Goal: Task Accomplishment & Management: Complete application form

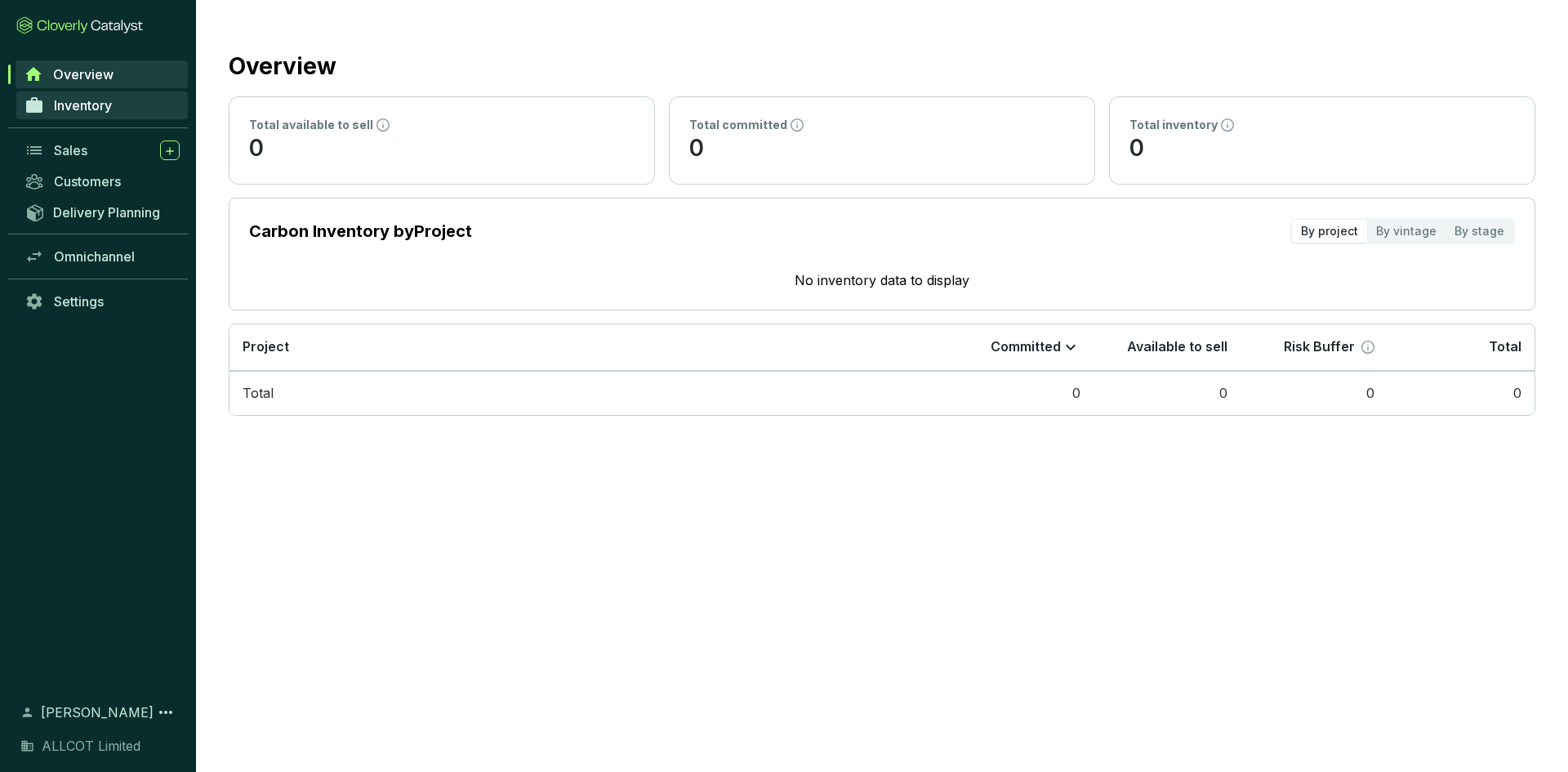
click at [64, 102] on span "Inventory" at bounding box center [83, 105] width 58 height 17
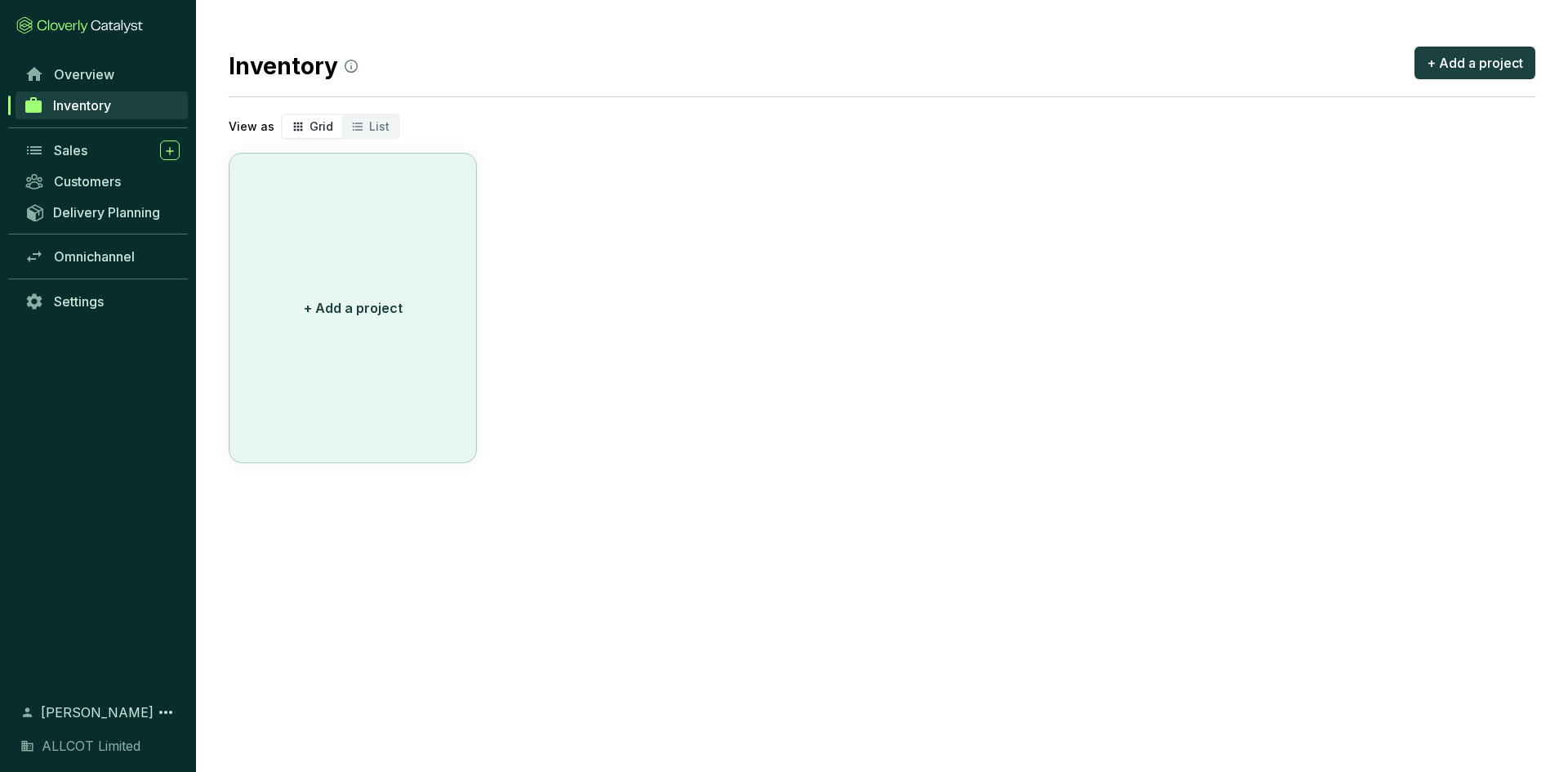
click at [351, 288] on button "+ Add a project" at bounding box center [353, 308] width 249 height 310
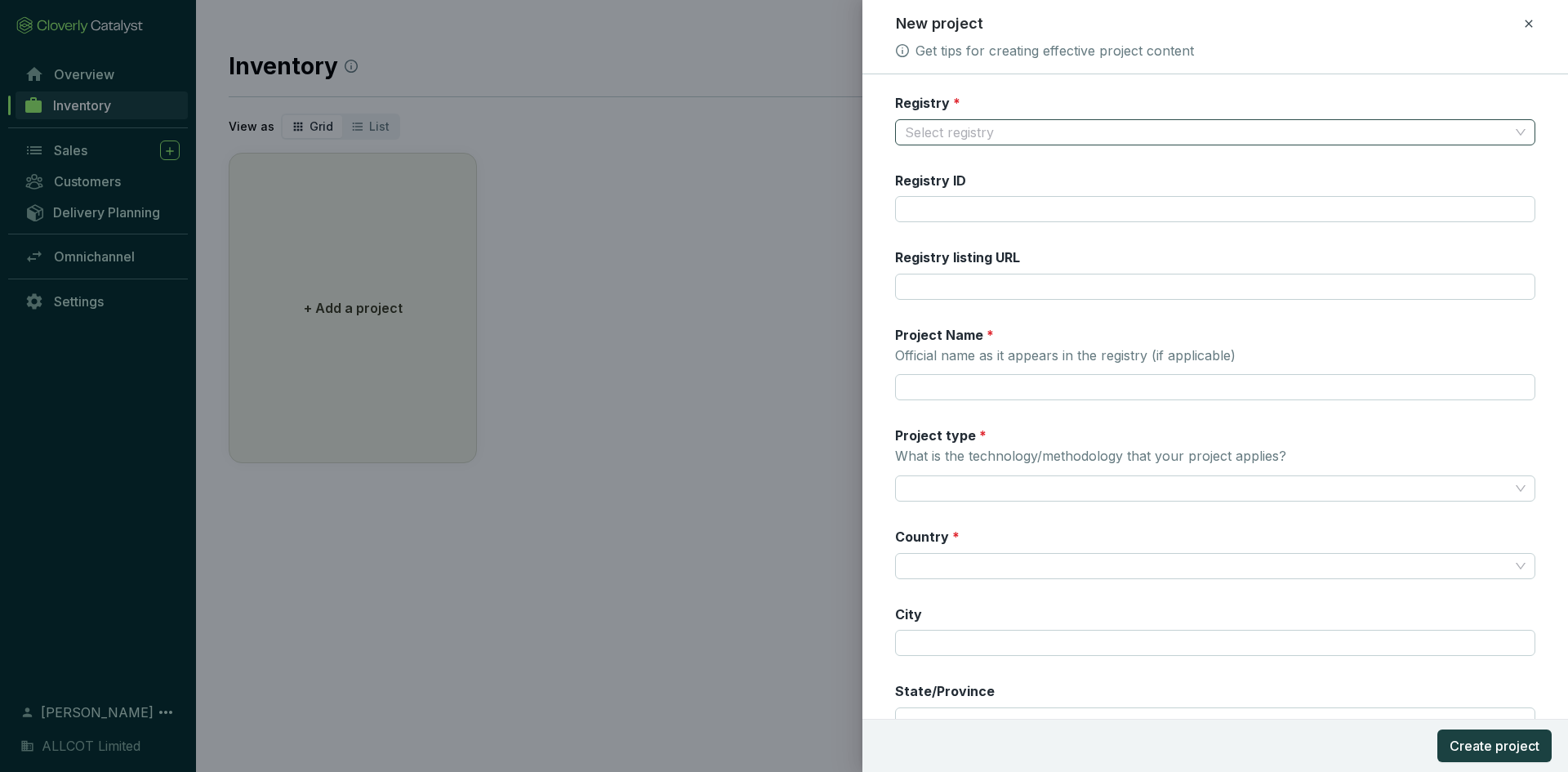
click at [964, 131] on input "Registry *" at bounding box center [1207, 132] width 604 height 25
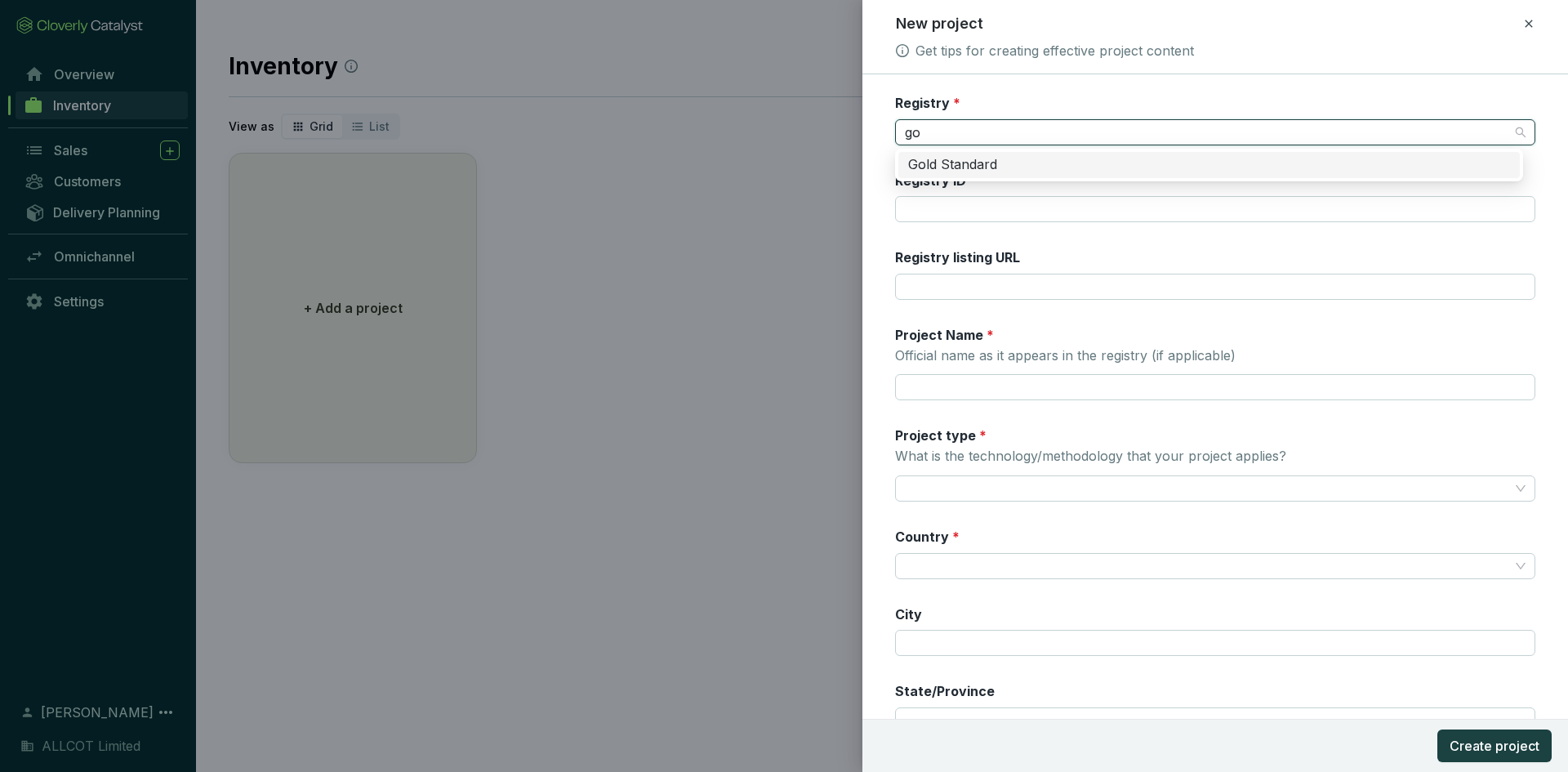
type input "gol"
click at [982, 159] on div "Gold Standard" at bounding box center [1209, 165] width 602 height 18
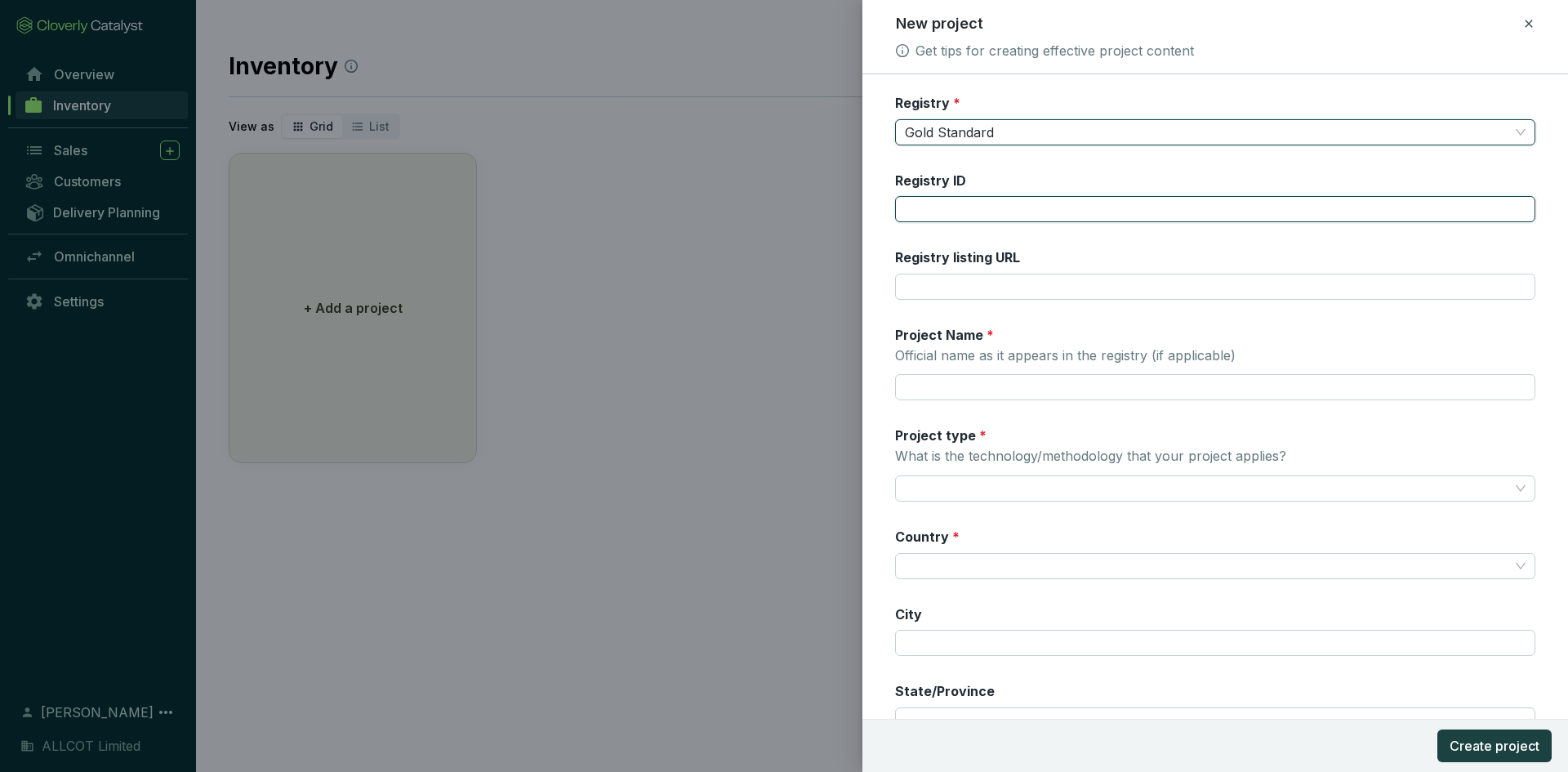
click at [968, 200] on input "Registry ID" at bounding box center [1215, 209] width 640 height 26
click at [1207, 199] on input "Registry ID" at bounding box center [1215, 209] width 640 height 26
paste input "5228"
type input "5228"
click at [920, 278] on input "Registry listing URL" at bounding box center [1215, 286] width 640 height 26
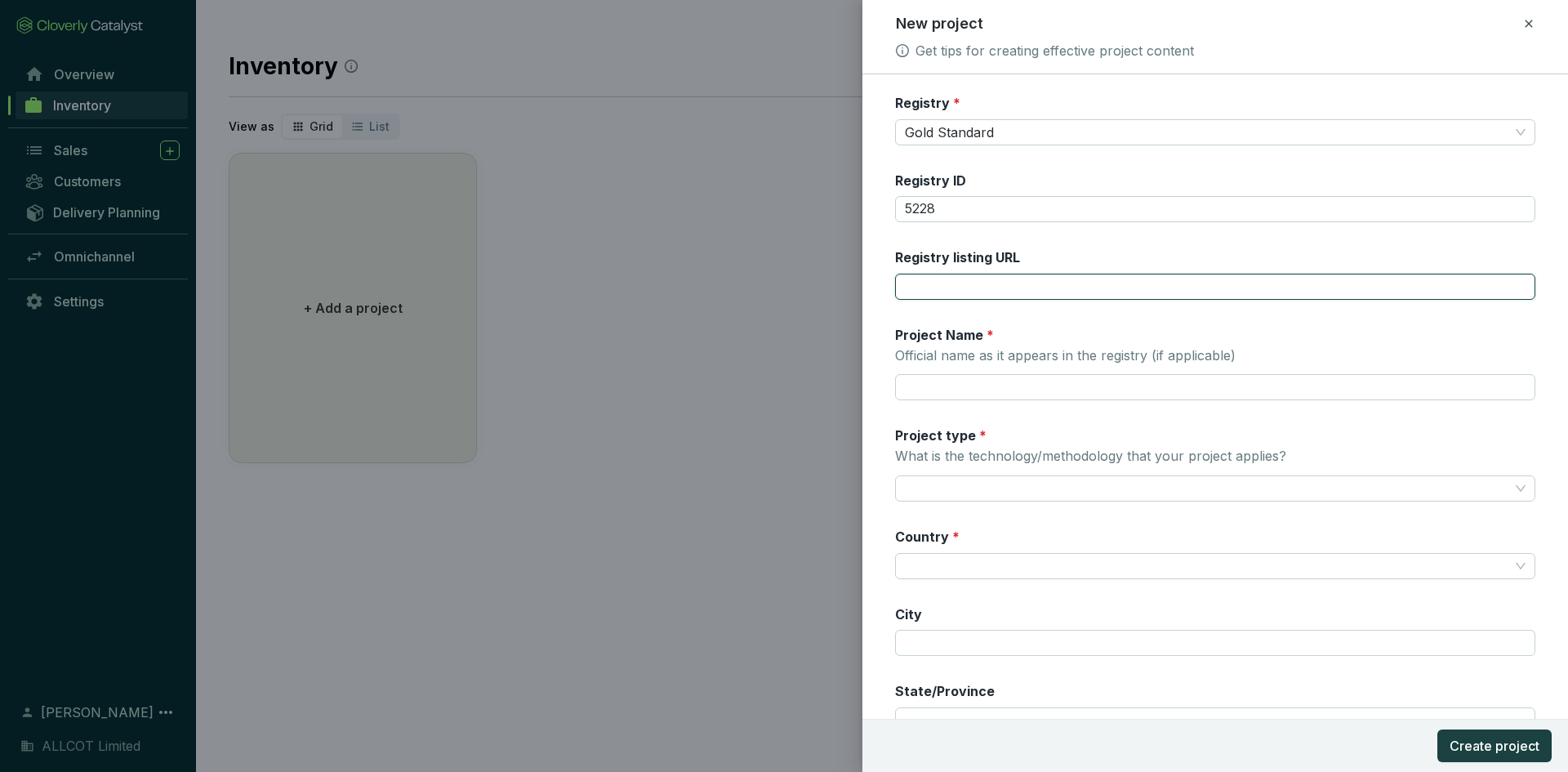
paste input "https://registry.goldstandard.org/projects/details/1363"
type input "https://registry.goldstandard.org/projects/details/1363"
click at [1022, 386] on input "Project Name * Official name as it appears in the registry (if applicable)" at bounding box center [1215, 387] width 640 height 26
paste input "Grid-connected Solar PV project in Mérina Dakhar"
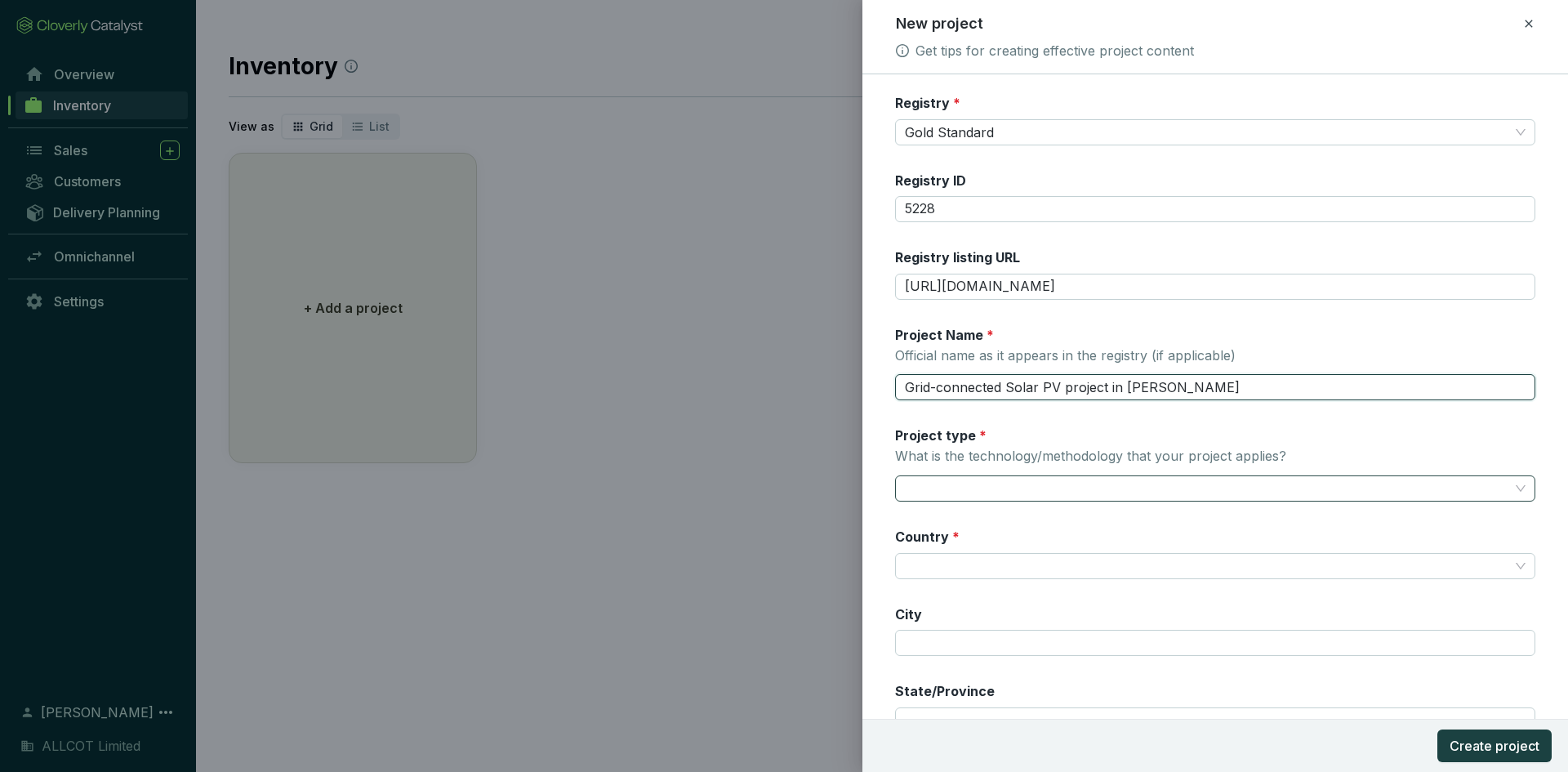
type input "Grid-connected Solar PV project in Mérina Dakhar"
click at [990, 482] on input "Project type * What is the technology/methodology that your project applies?" at bounding box center [1207, 488] width 604 height 25
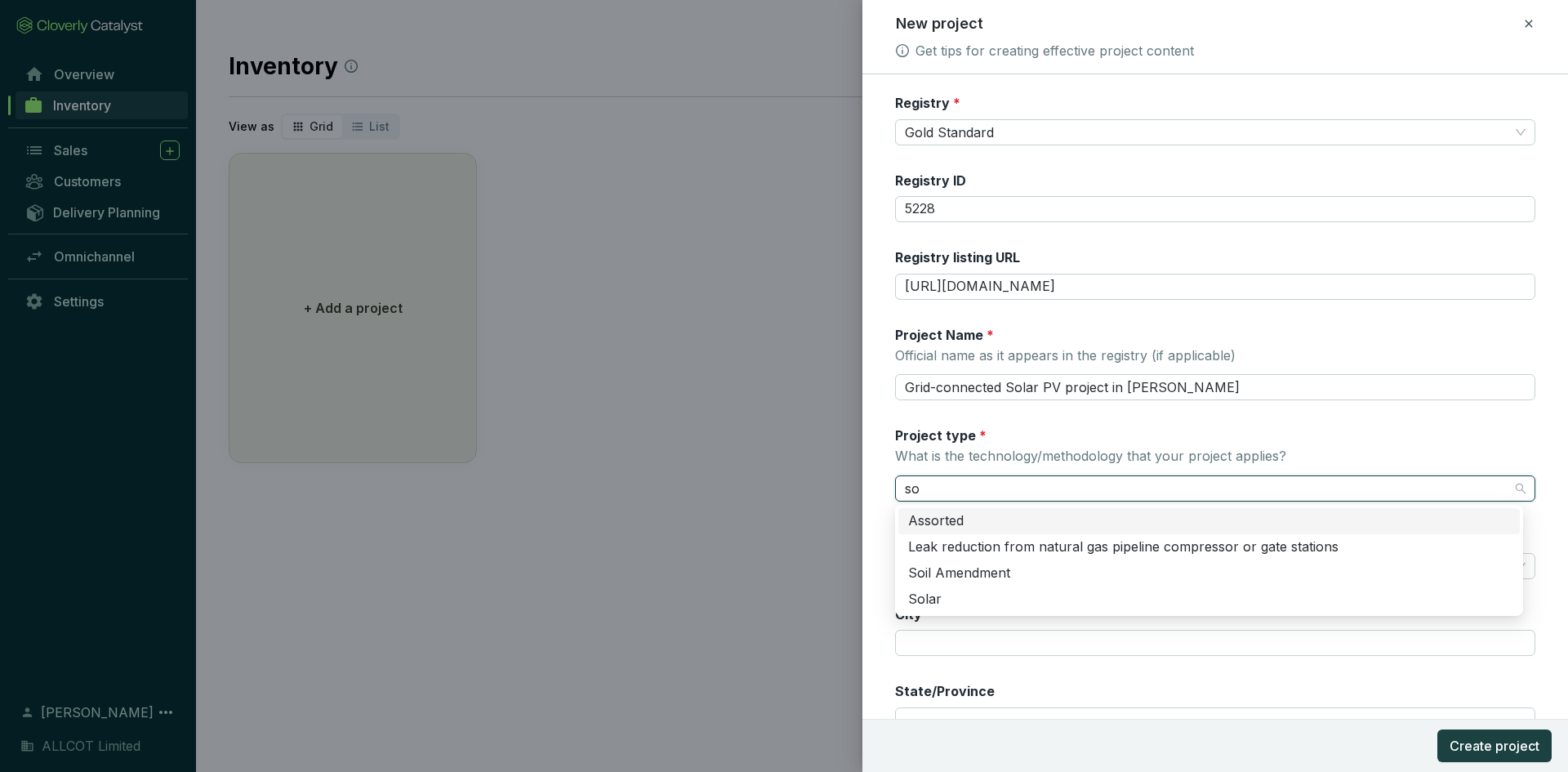
type input "sol"
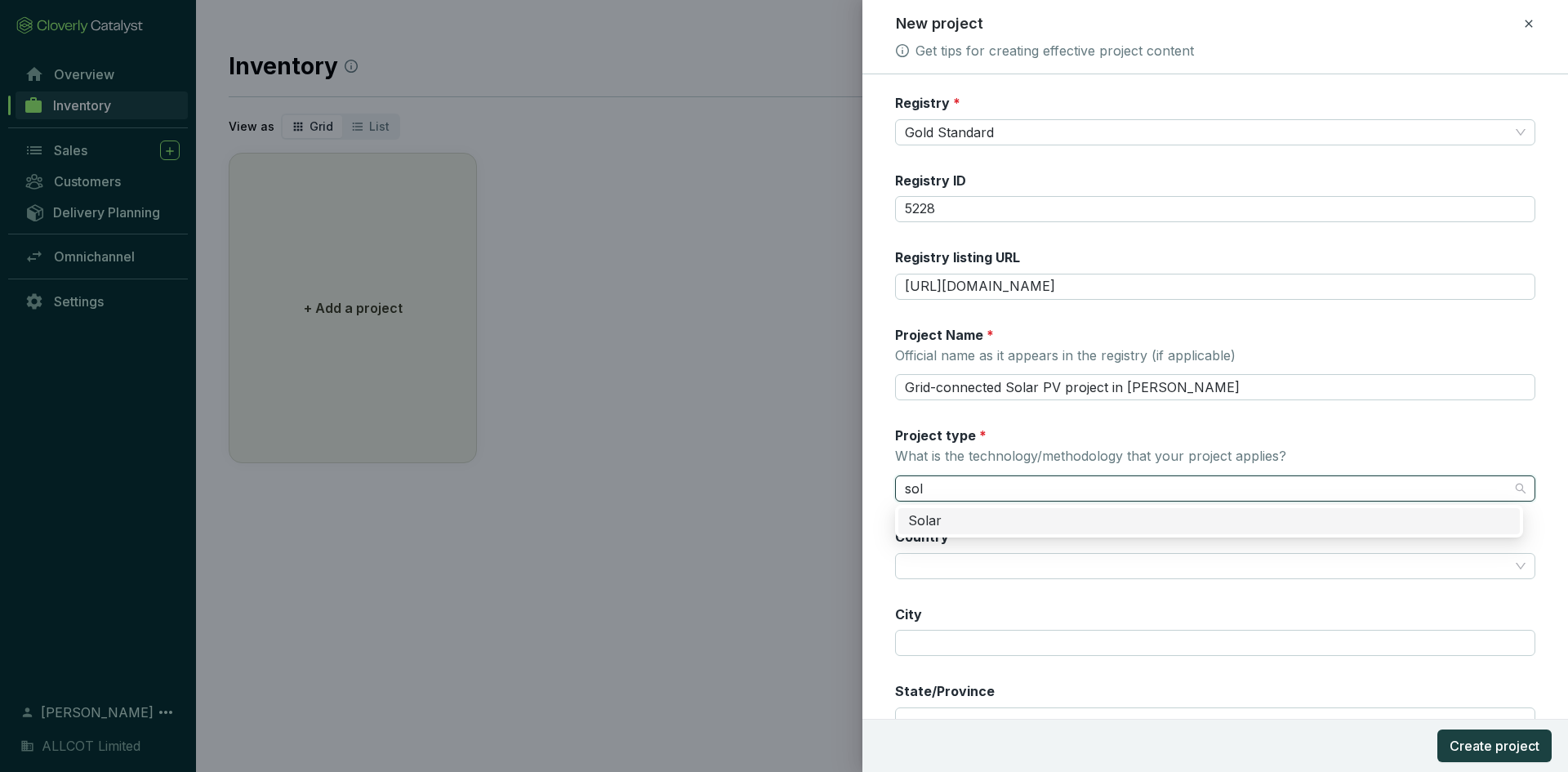
click at [995, 510] on div "Solar" at bounding box center [1209, 521] width 622 height 26
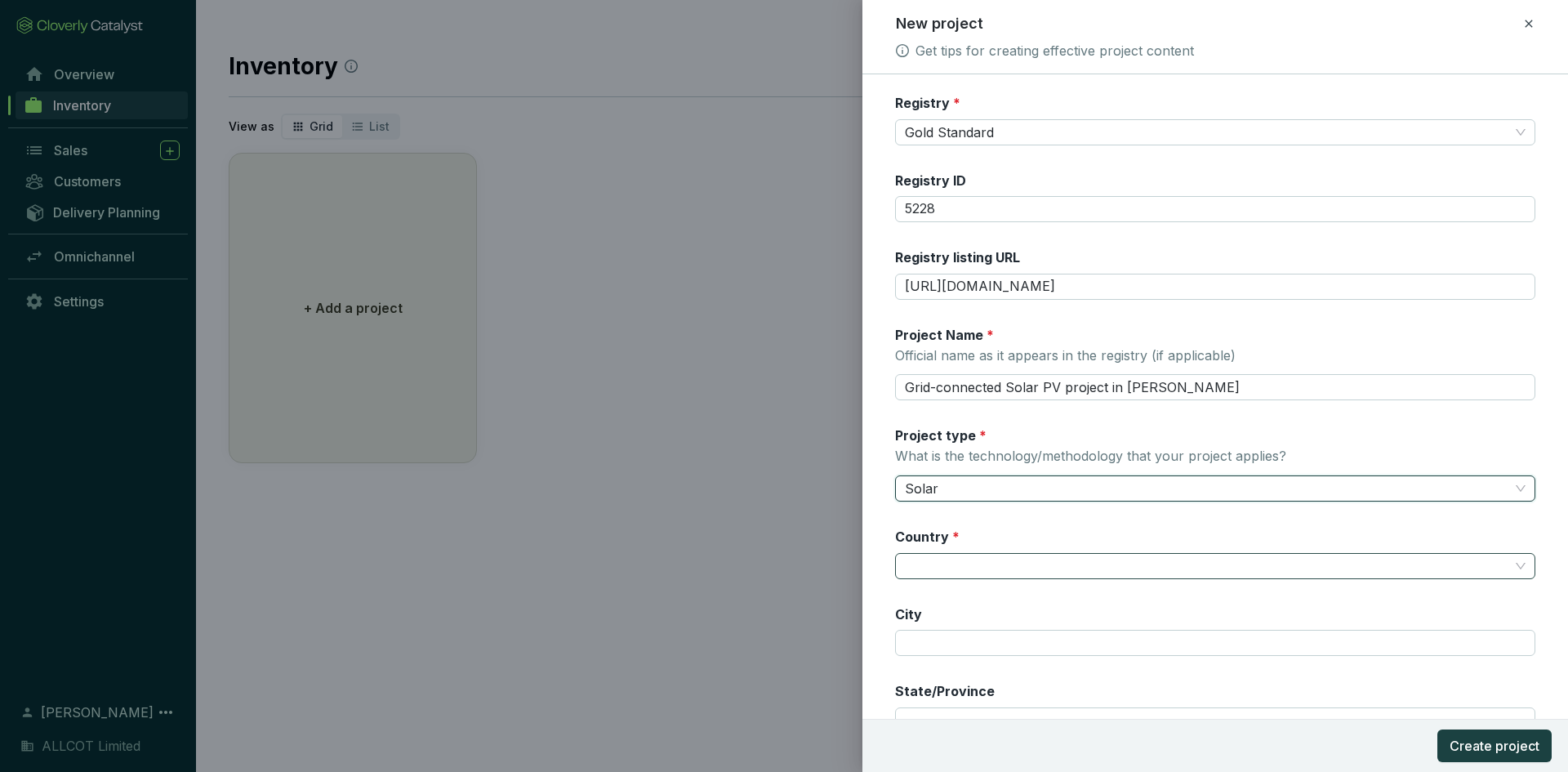
click at [983, 554] on input "Country *" at bounding box center [1207, 566] width 604 height 25
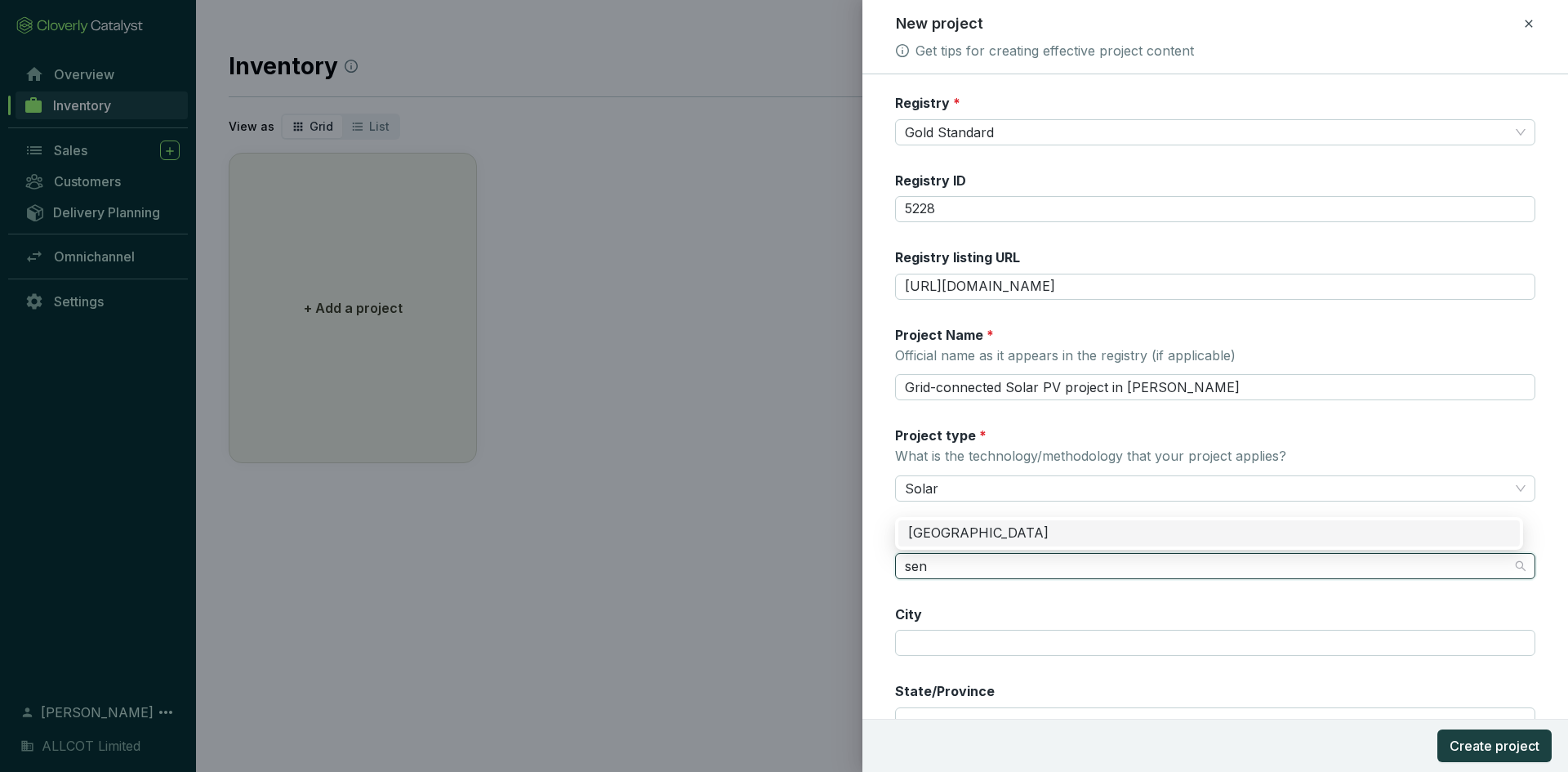
type input "sene"
click at [973, 533] on div "Senegal" at bounding box center [1209, 533] width 602 height 18
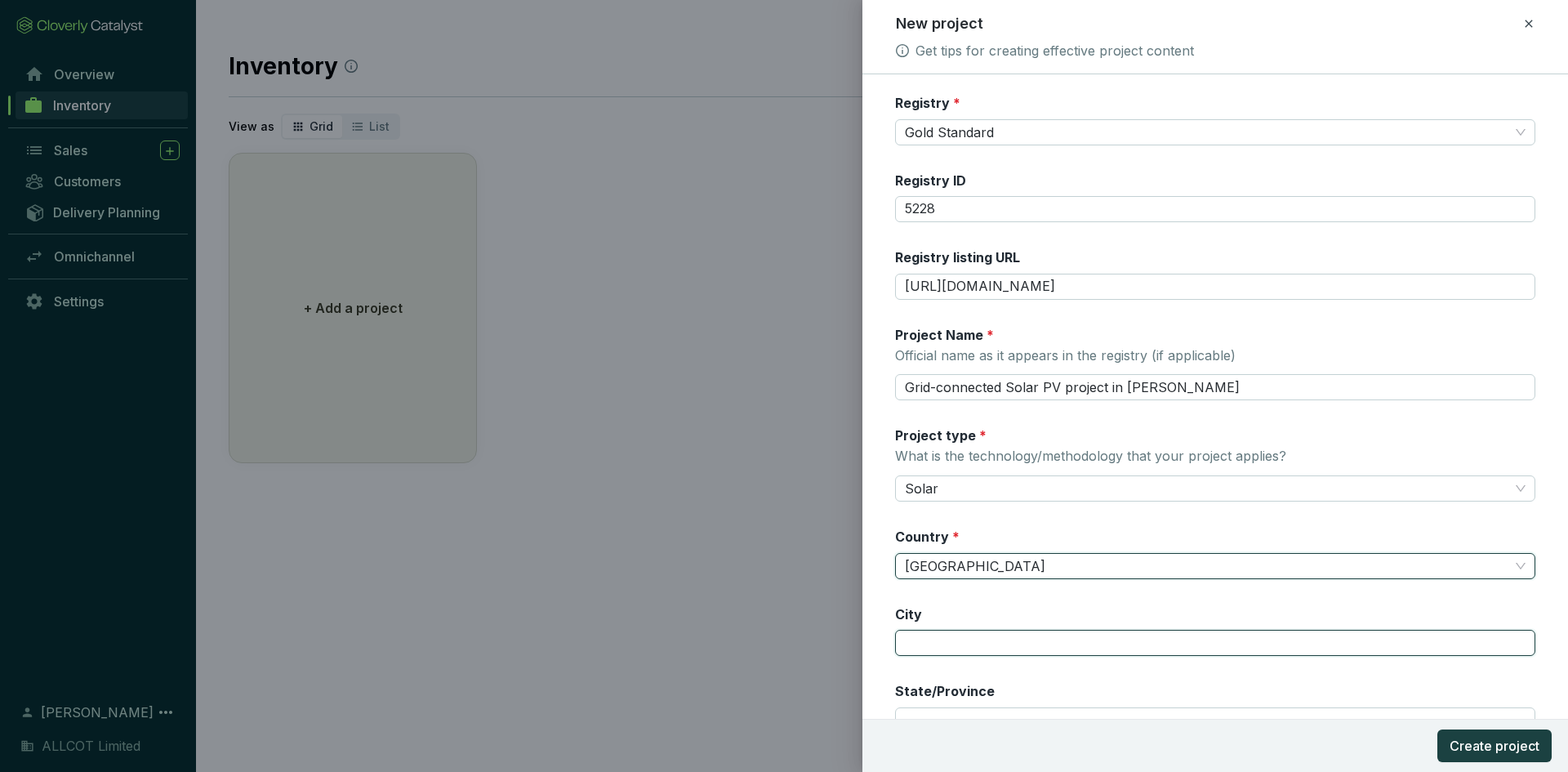
click at [944, 635] on input "City" at bounding box center [1215, 643] width 640 height 26
paste input "[PERSON_NAME]"
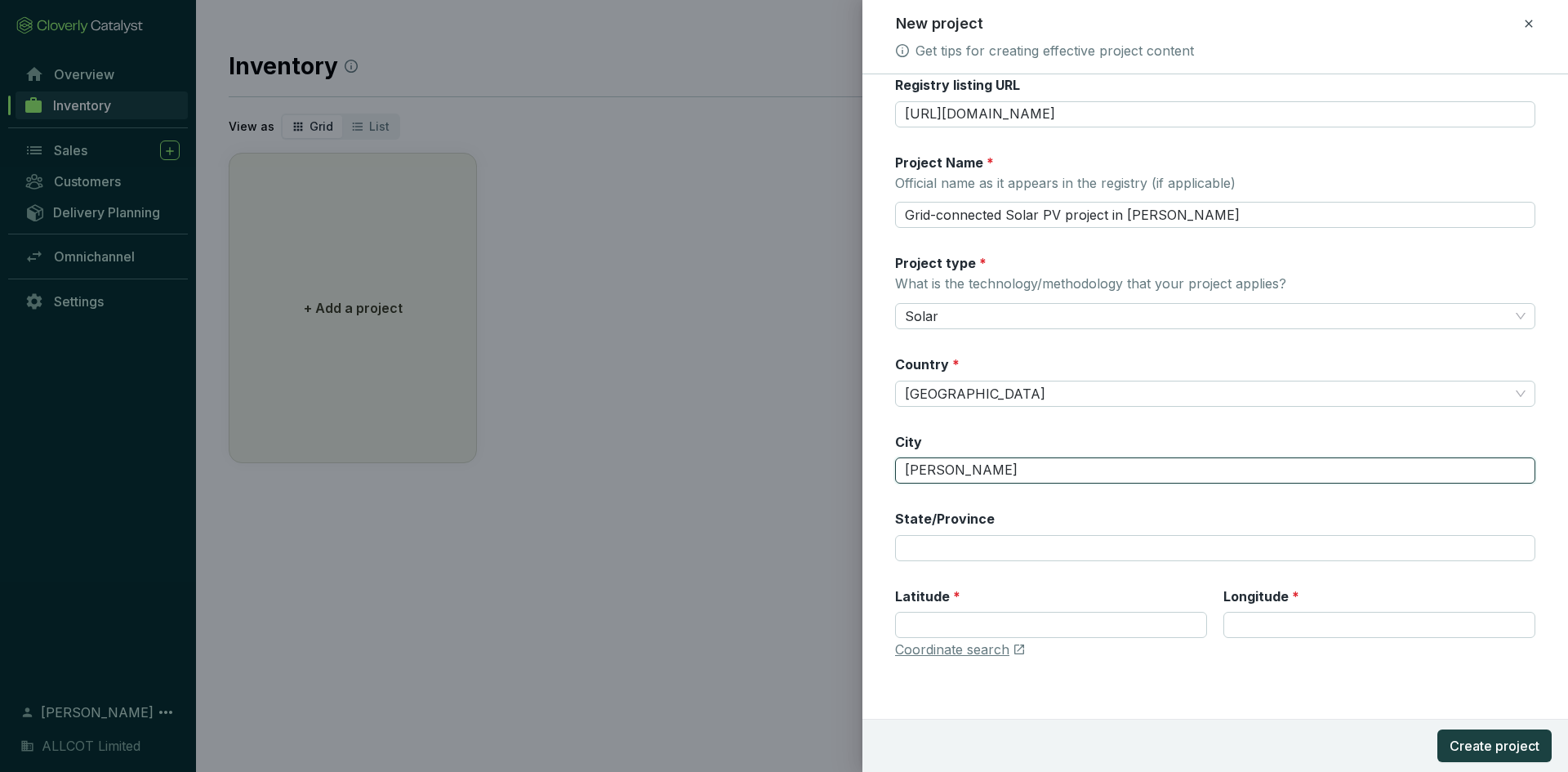
scroll to position [178, 0]
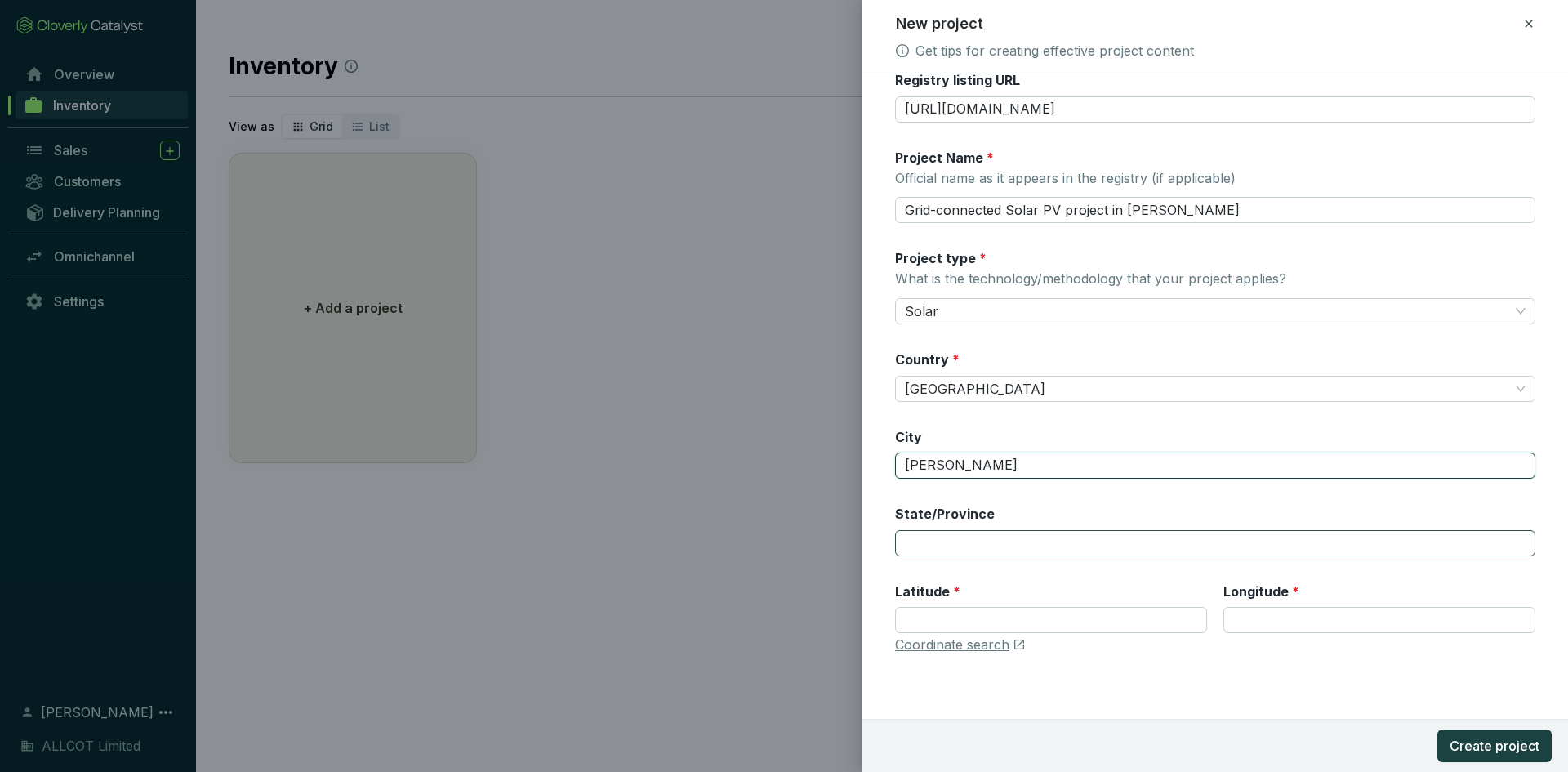
type input "[PERSON_NAME]"
click at [983, 543] on input "State/Province" at bounding box center [1215, 543] width 640 height 26
paste input "[PERSON_NAME]"
type input "[PERSON_NAME]"
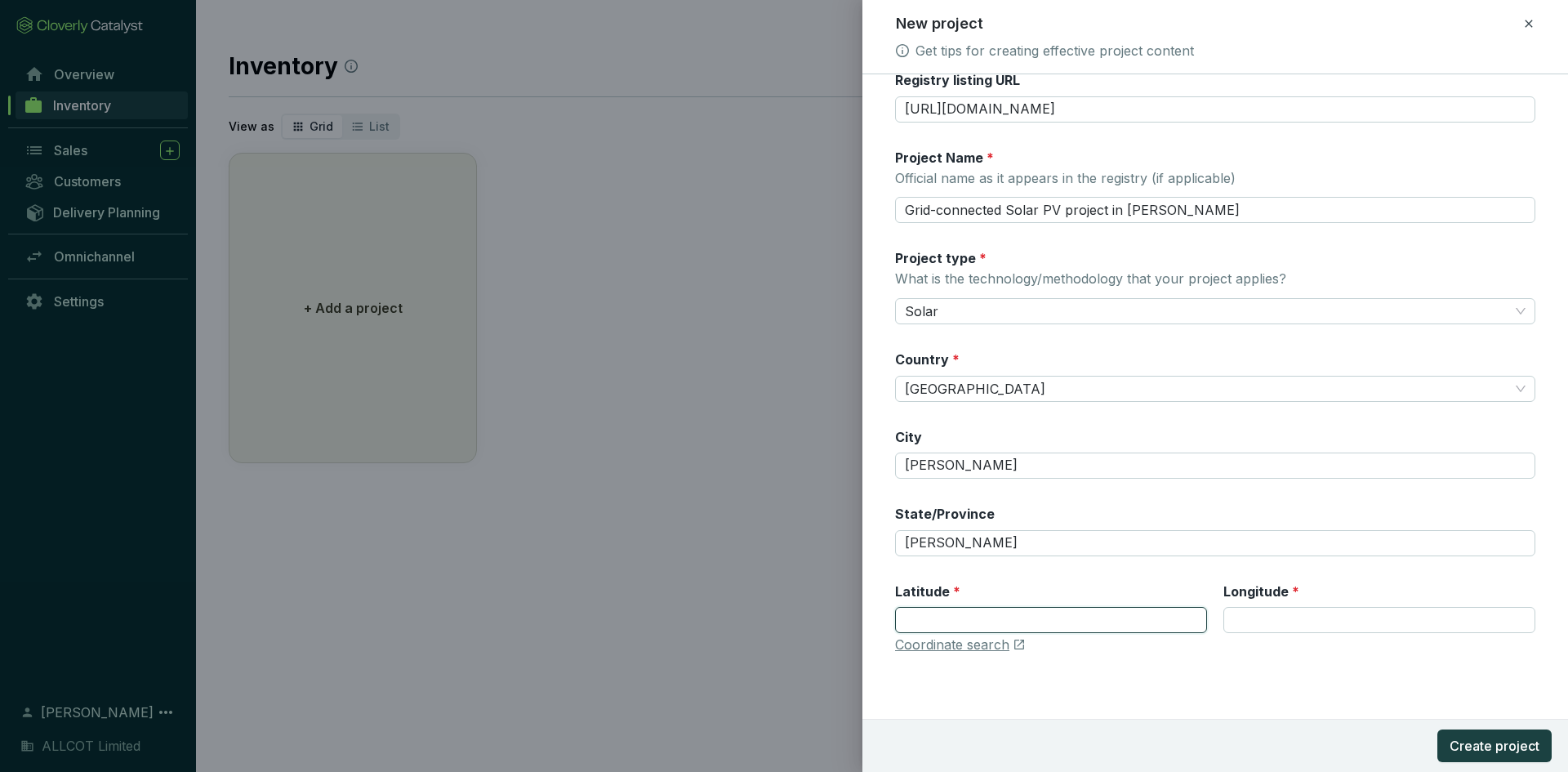
click at [943, 611] on input "Latitude *" at bounding box center [1051, 620] width 312 height 26
paste input "15932.62"
drag, startPoint x: 940, startPoint y: 618, endPoint x: 814, endPoint y: 613, distance: 126.1
click at [814, 613] on div "New project Get tips for creating effective project content Registry * Gold Sta…" at bounding box center [784, 386] width 1568 height 772
paste input ".159061659681"
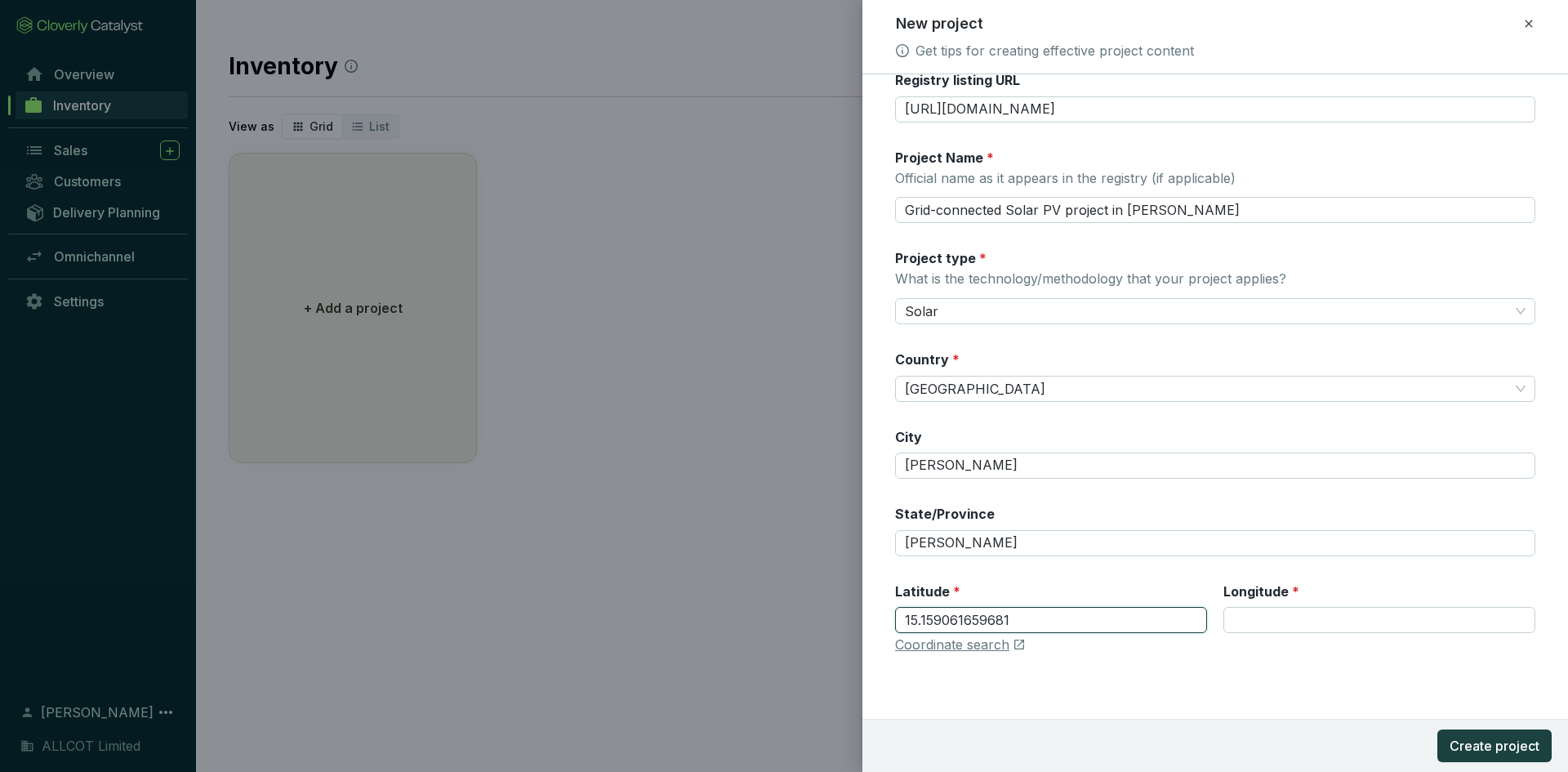
drag, startPoint x: 1053, startPoint y: 612, endPoint x: 776, endPoint y: 584, distance: 278.4
click at [776, 584] on div "New project Get tips for creating effective project content Registry * Gold Sta…" at bounding box center [784, 386] width 1568 height 772
paste input "number"
click at [921, 624] on input "15.15906" at bounding box center [1051, 620] width 312 height 26
type input "15.15906"
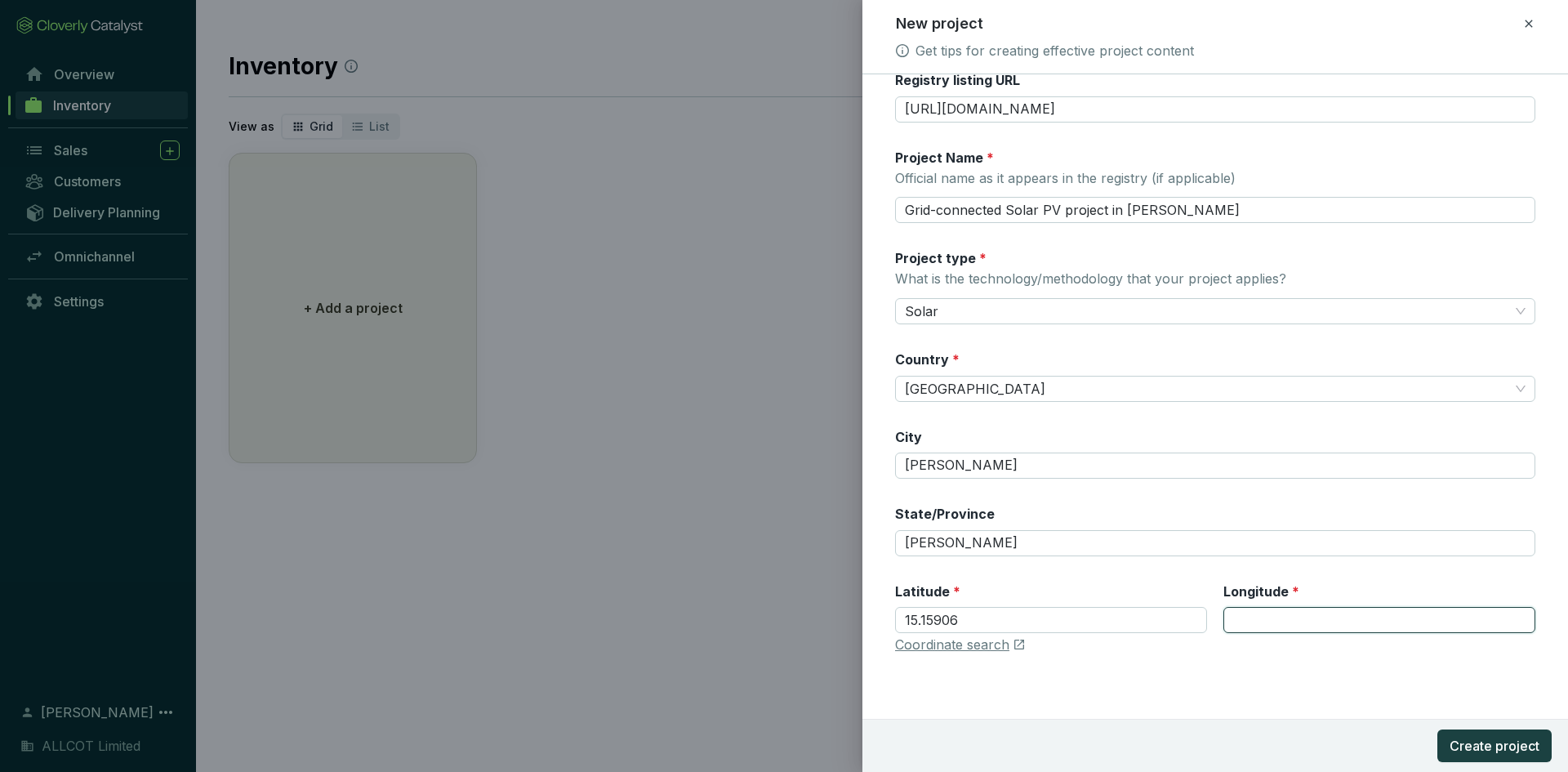
click at [1301, 615] on input "Longitude *" at bounding box center [1380, 620] width 312 height 26
paste input "16.59681"
click at [1296, 623] on input "16.59681" at bounding box center [1406, 620] width 258 height 26
click at [1279, 622] on input "16.59681" at bounding box center [1406, 620] width 258 height 26
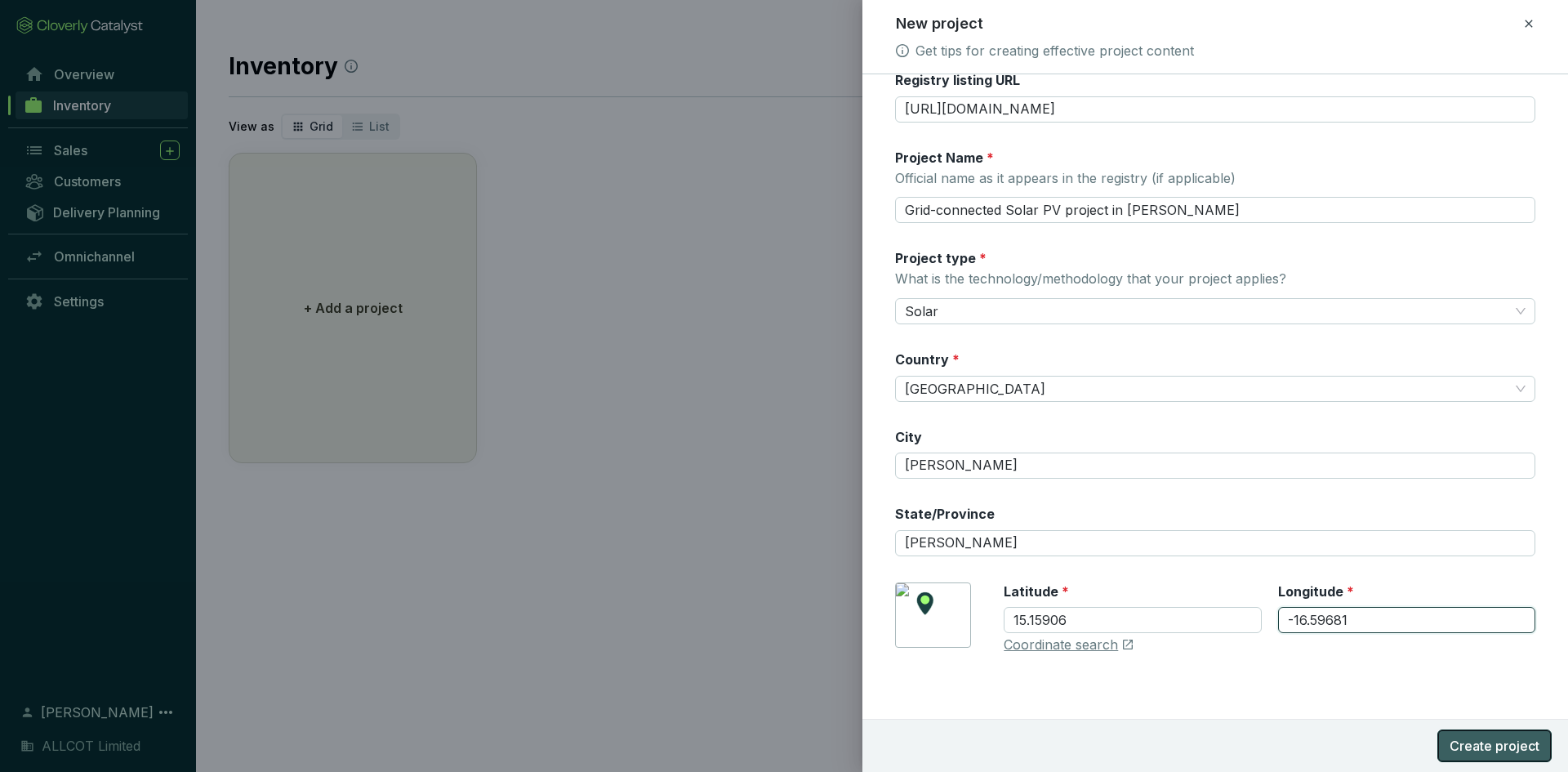
type input "-16.59681"
click at [1515, 749] on span "Create project" at bounding box center [1494, 746] width 90 height 20
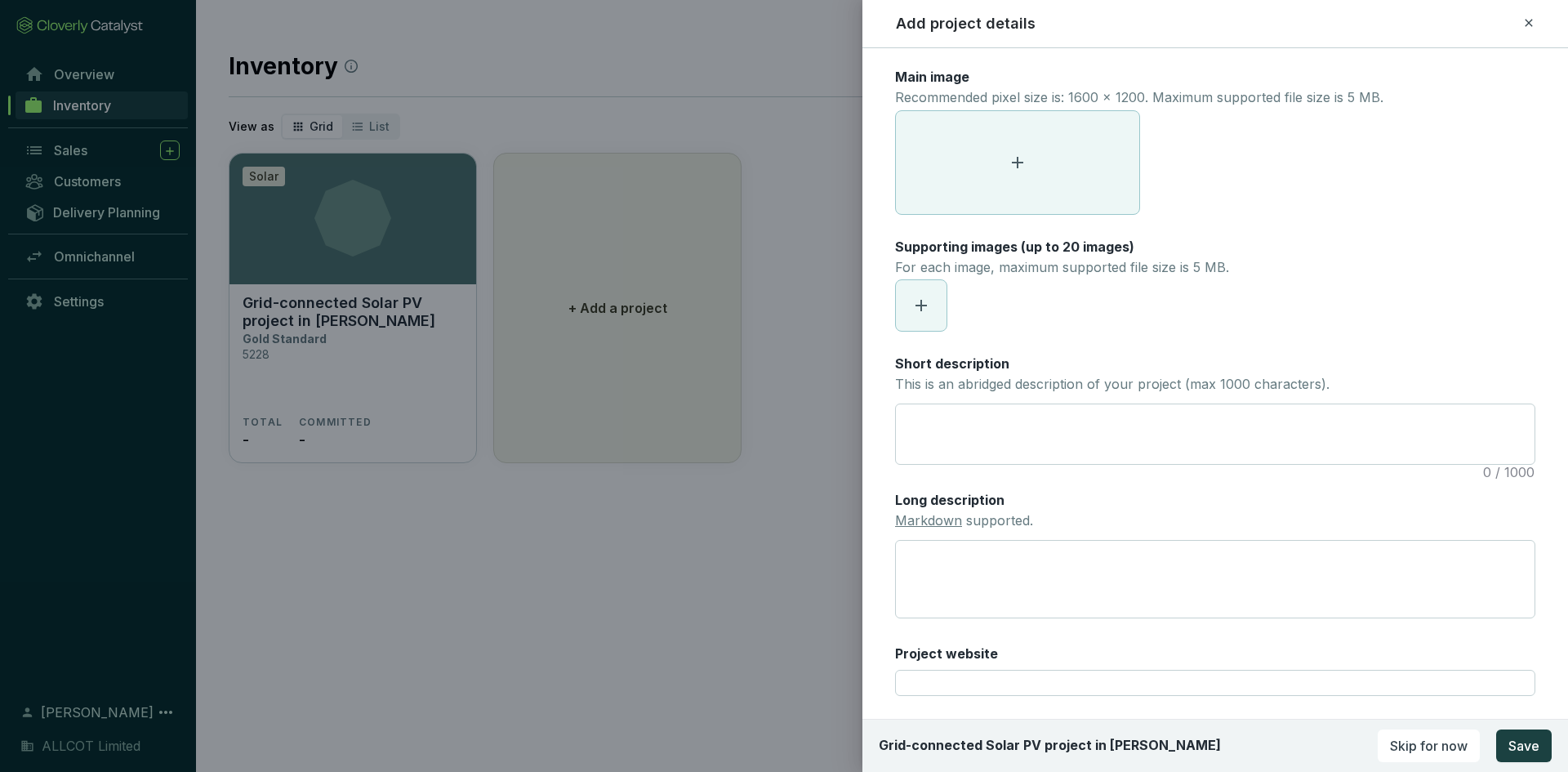
click at [988, 188] on span at bounding box center [1017, 163] width 244 height 103
click at [963, 151] on span at bounding box center [1017, 163] width 244 height 103
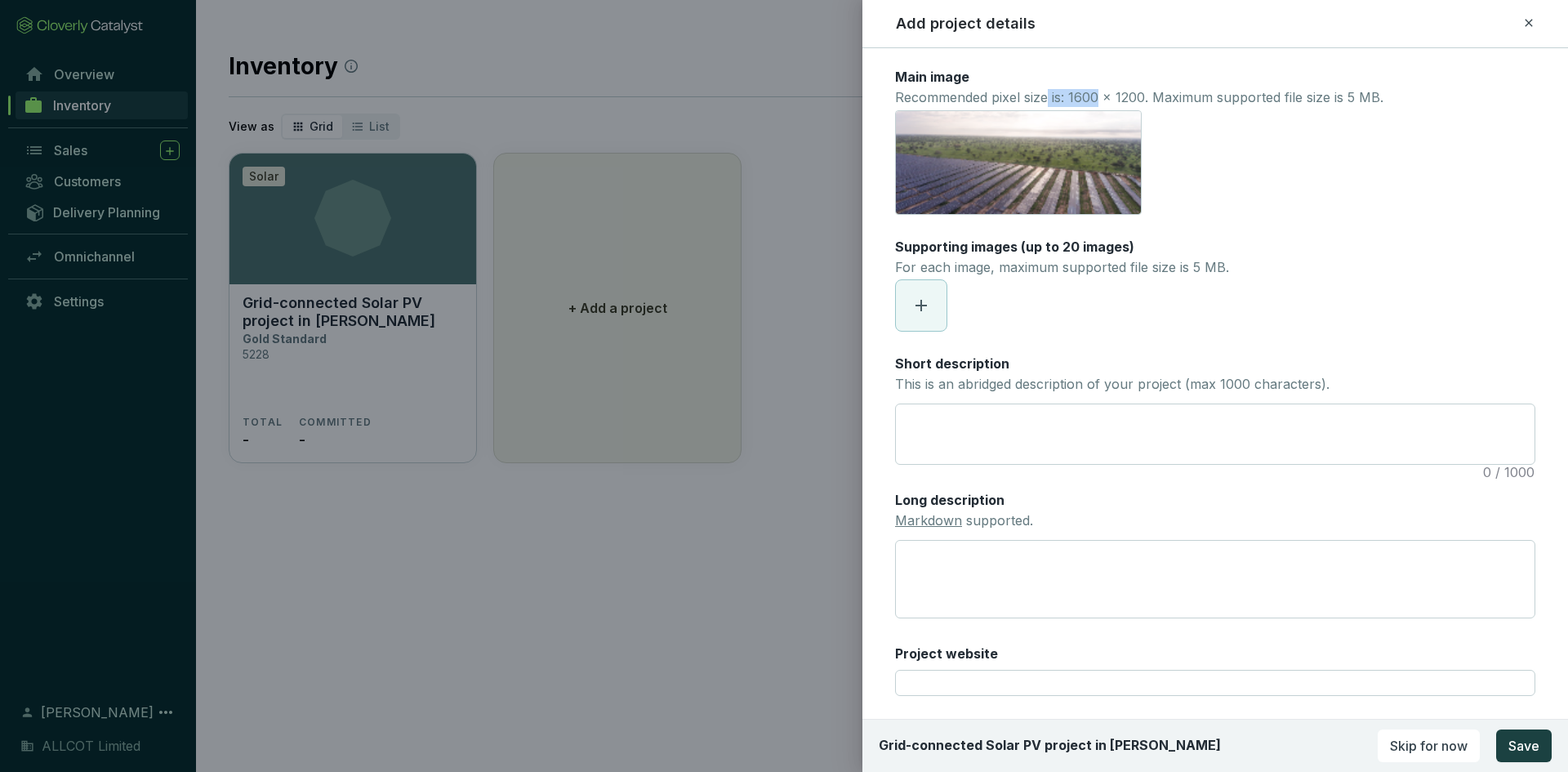
drag, startPoint x: 1099, startPoint y: 101, endPoint x: 1050, endPoint y: 97, distance: 49.2
click at [1050, 97] on p "Recommended pixel size is: 1600 x 1200. Maximum supported file size is 5 MB." at bounding box center [1139, 98] width 488 height 18
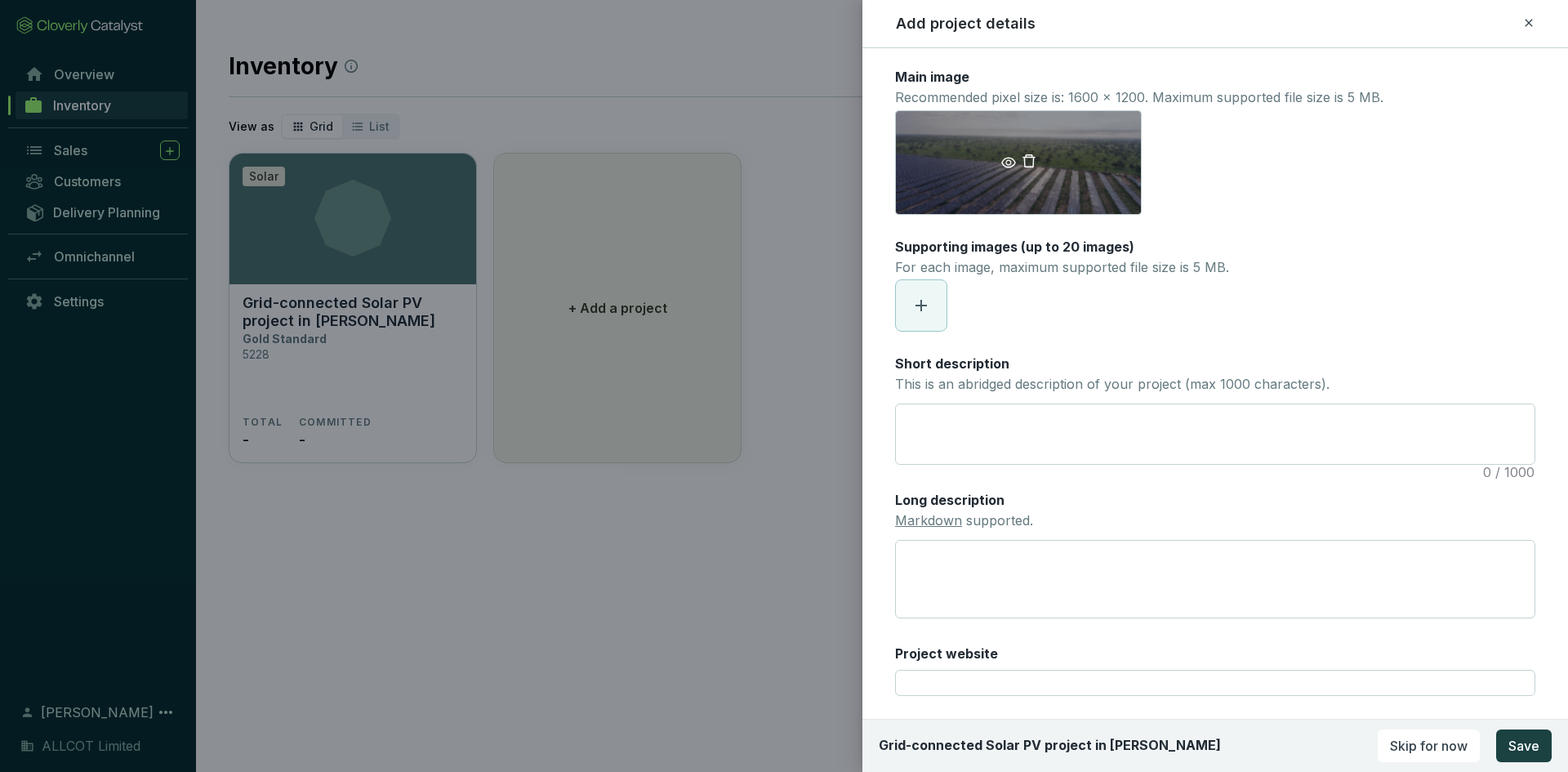
click at [1009, 160] on icon "eye" at bounding box center [1008, 162] width 15 height 11
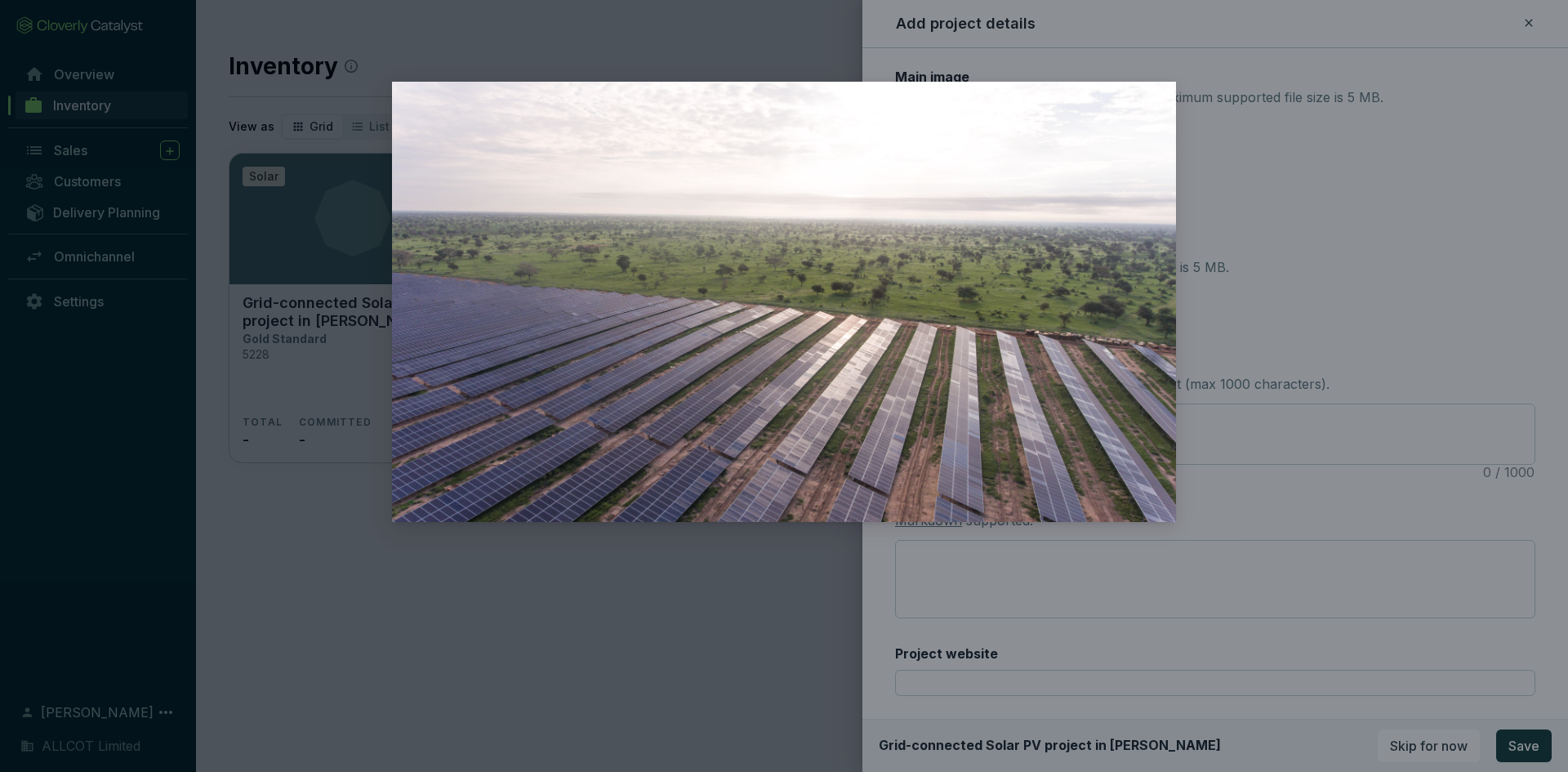
click at [1343, 203] on div at bounding box center [784, 386] width 1568 height 772
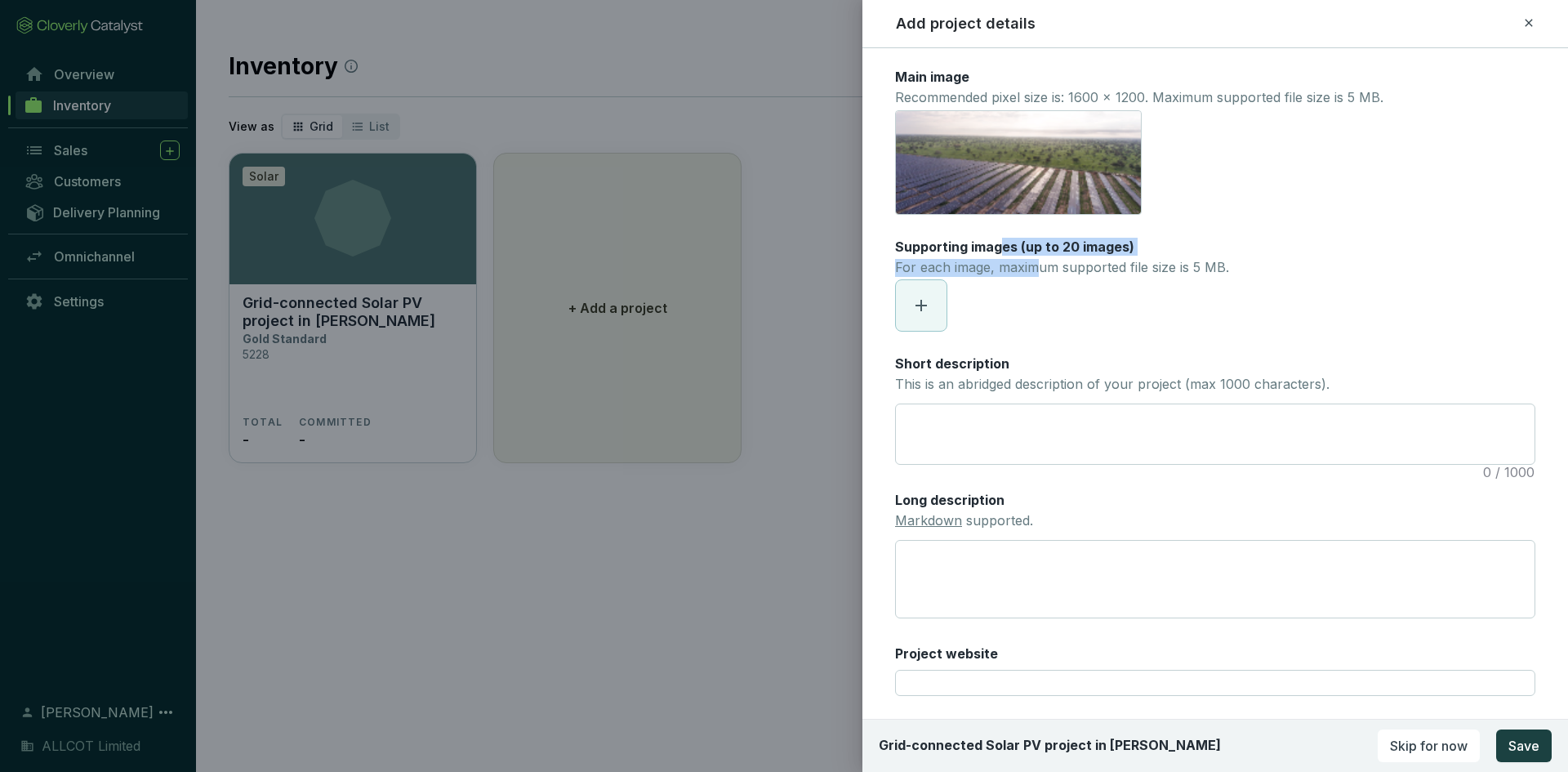
drag, startPoint x: 1001, startPoint y: 249, endPoint x: 1035, endPoint y: 264, distance: 37.2
click at [1035, 264] on div "Supporting images (up to 20 images) For each image, maximum supported file size…" at bounding box center [1062, 259] width 334 height 42
click at [1035, 264] on p "For each image, maximum supported file size is 5 MB." at bounding box center [1062, 268] width 334 height 18
click at [924, 296] on icon at bounding box center [922, 306] width 20 height 20
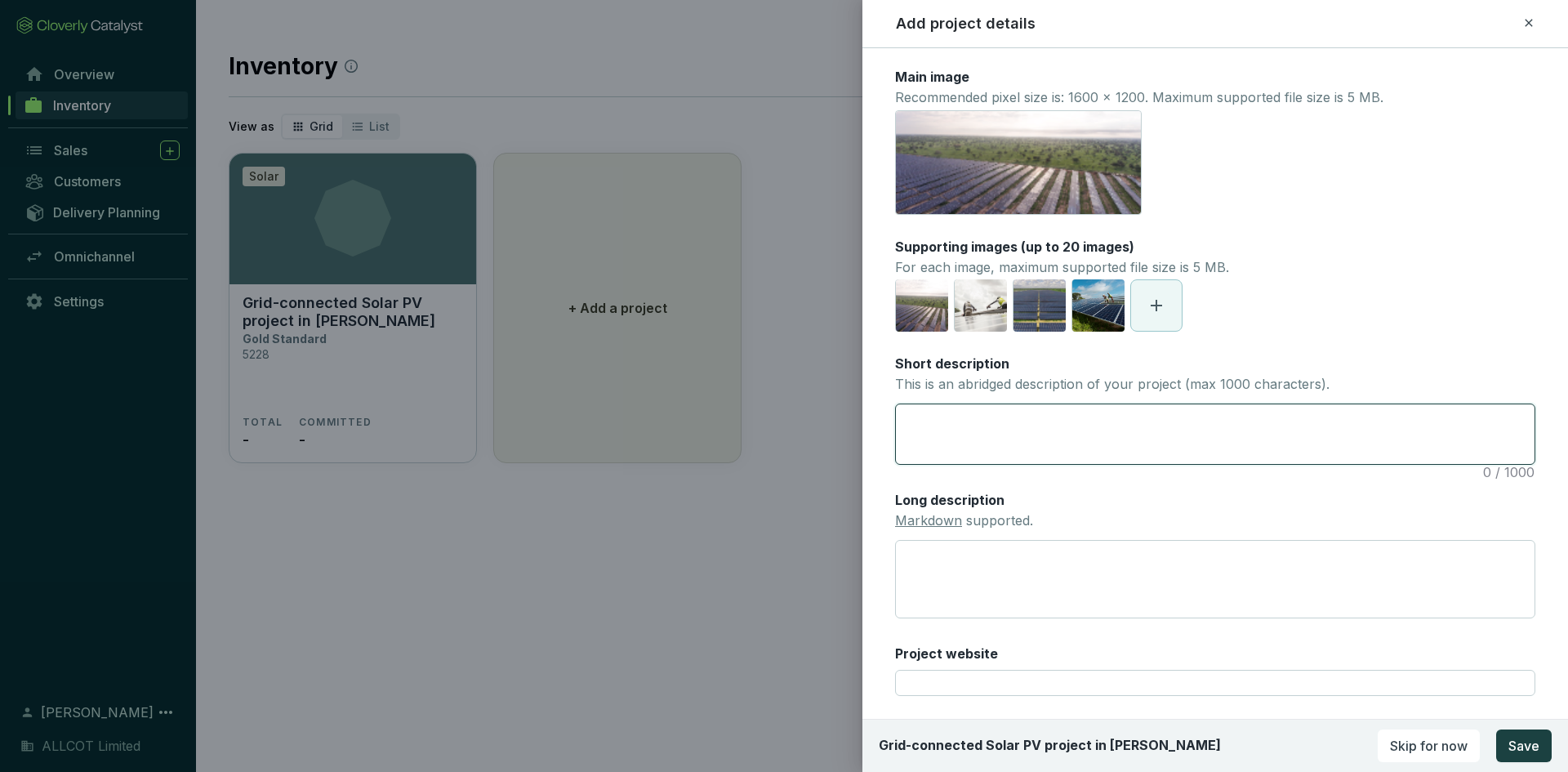
click at [980, 448] on textarea "Short description This is an abridged description of your project (max 1000 cha…" at bounding box center [1215, 434] width 638 height 59
paste textarea "This project consists of two pioneer photovoltaic systems. Both Solar-PV plants…"
type textarea "This project consists of two pioneer photovoltaic systems. Both Solar-PV plants…"
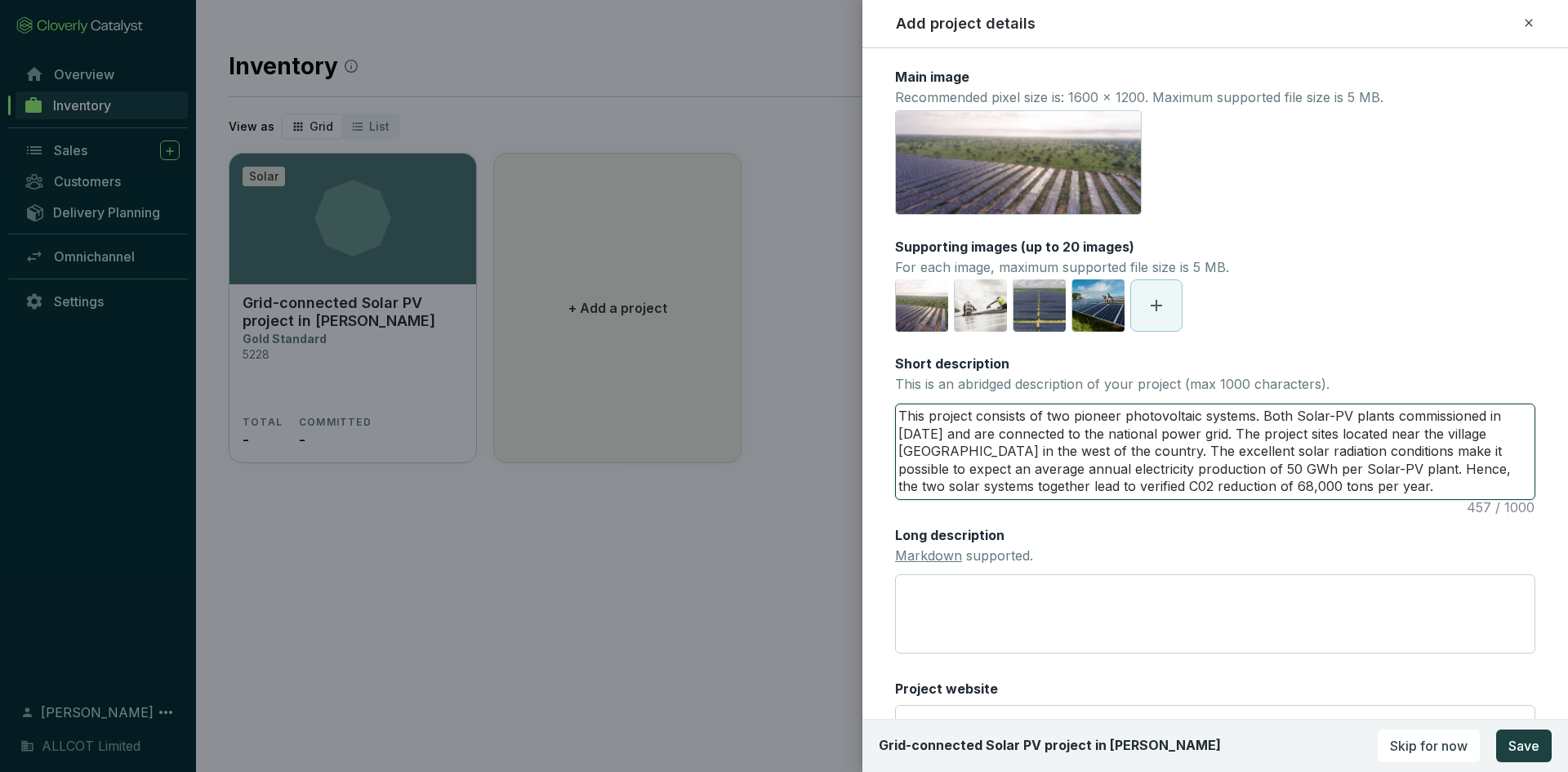
click at [991, 415] on textarea "This project consists of two pioneer photovoltaic systems. Both Solar-PV plants…" at bounding box center [1215, 452] width 638 height 95
drag, startPoint x: 991, startPoint y: 415, endPoint x: 1055, endPoint y: 423, distance: 64.5
click at [1055, 423] on textarea "This project consists of two pioneer photovoltaic systems. Both Solar-PV plants…" at bounding box center [1215, 452] width 638 height 95
type textarea "This project i pioneer photovoltaic systems. Both Solar-PV plants commissioned …"
type textarea "This project is pioneer photovoltaic systems. Both Solar-PV plants commissioned…"
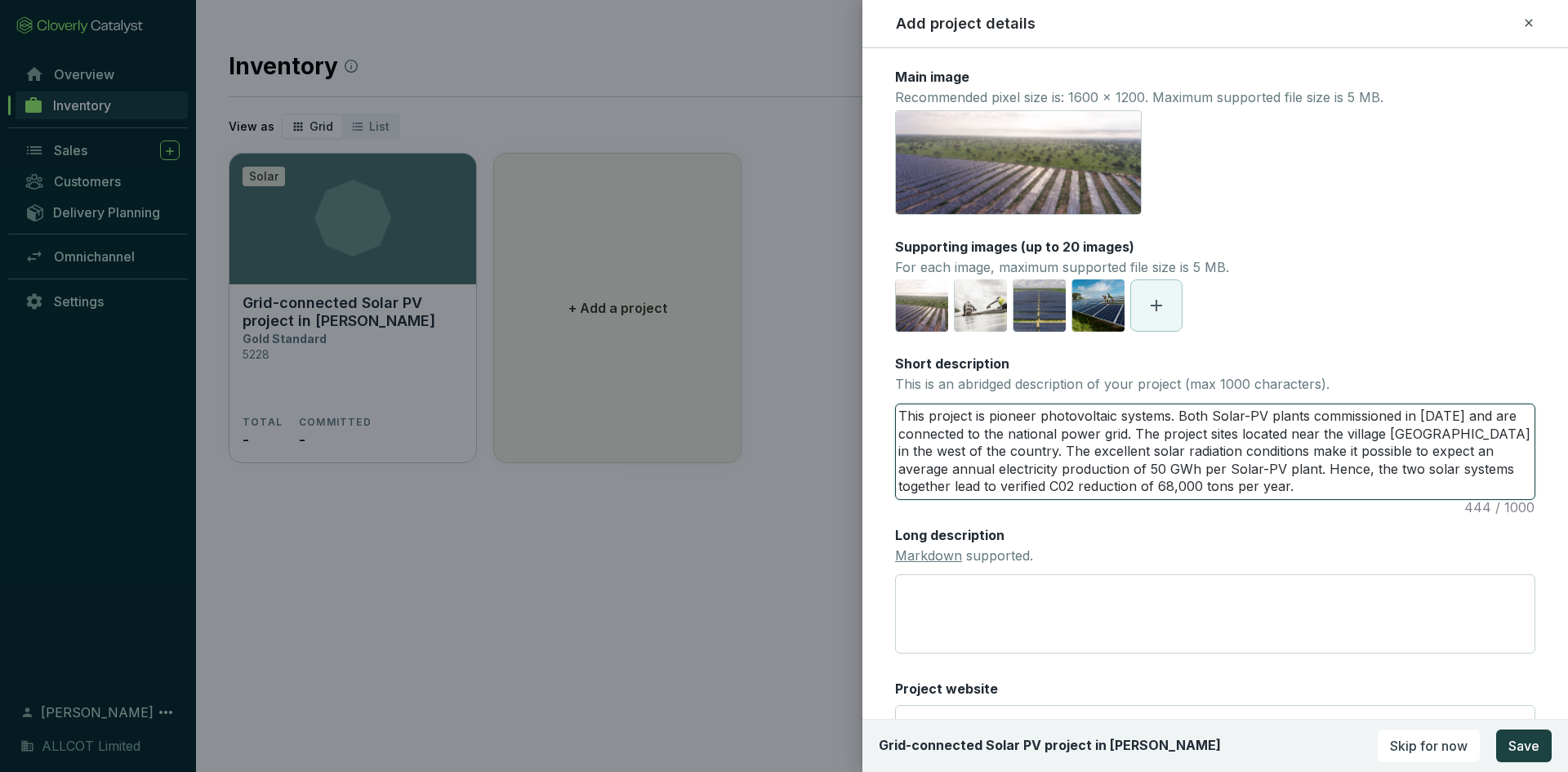
type textarea "This project is pioneer photovoltaic systems. Both Solar-PV plants commissioned…"
type textarea "This project is a pioneer photovoltaic systems. Both Solar-PV plants commission…"
drag, startPoint x: 1050, startPoint y: 412, endPoint x: 1143, endPoint y: 444, distance: 98.4
click at [1143, 444] on textarea "This project is a pioneer photovoltaic systems. Both Solar-PV plants commission…" at bounding box center [1215, 452] width 638 height 95
click at [1280, 429] on textarea "This project is a pioneer photovoltaic systems. Both Solar-PV plants commission…" at bounding box center [1215, 452] width 638 height 95
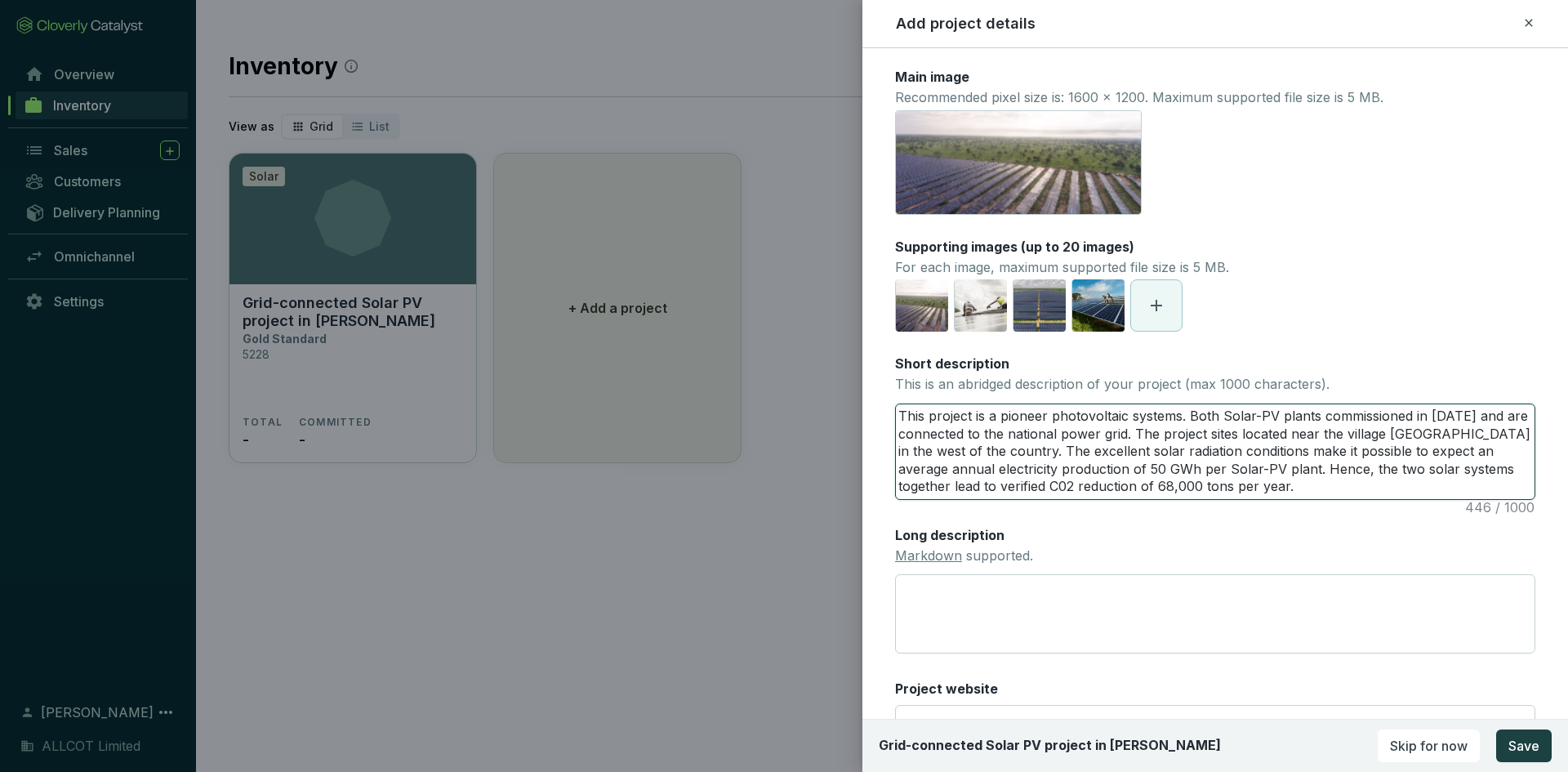
drag, startPoint x: 1189, startPoint y: 413, endPoint x: 1505, endPoint y: 414, distance: 316.0
click at [1505, 414] on textarea "This project is a pioneer photovoltaic systems. Both Solar-PV plants commission…" at bounding box center [1215, 452] width 638 height 95
type textarea "This project is a pioneer photovoltaic systems. I connected to the national pow…"
type textarea "This project is a pioneer photovoltaic systems. It connected to the national po…"
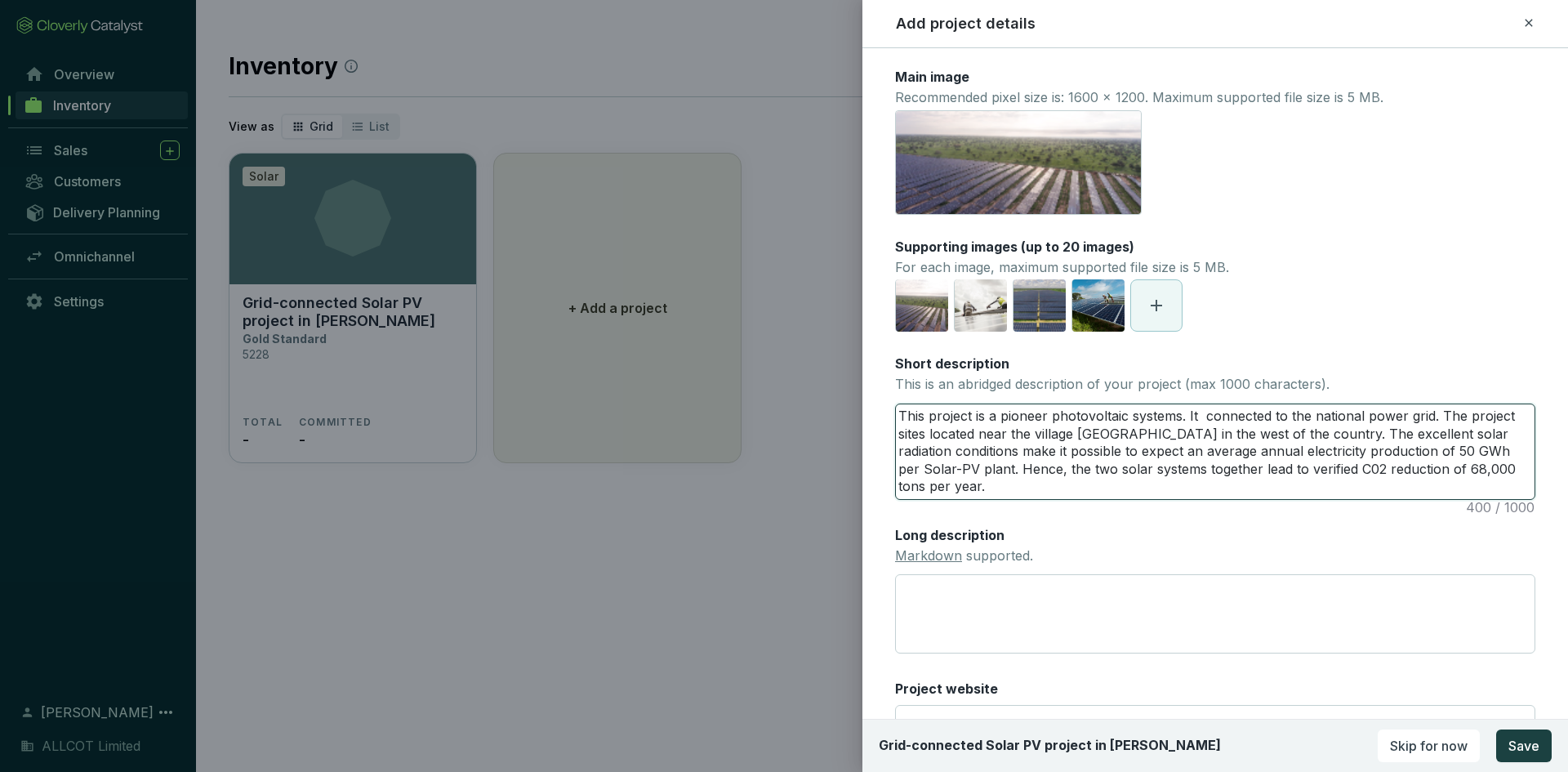
type textarea "This project is a pioneer photovoltaic systems. It i connected to the national …"
type textarea "This project is a pioneer photovoltaic systems. It is connected to the national…"
click at [1438, 419] on textarea "This project is a pioneer photovoltaic systems. It is connected to the national…" at bounding box center [1215, 452] width 638 height 95
type textarea "This project is a pioneer photovoltaic systems. It is connected to the national…"
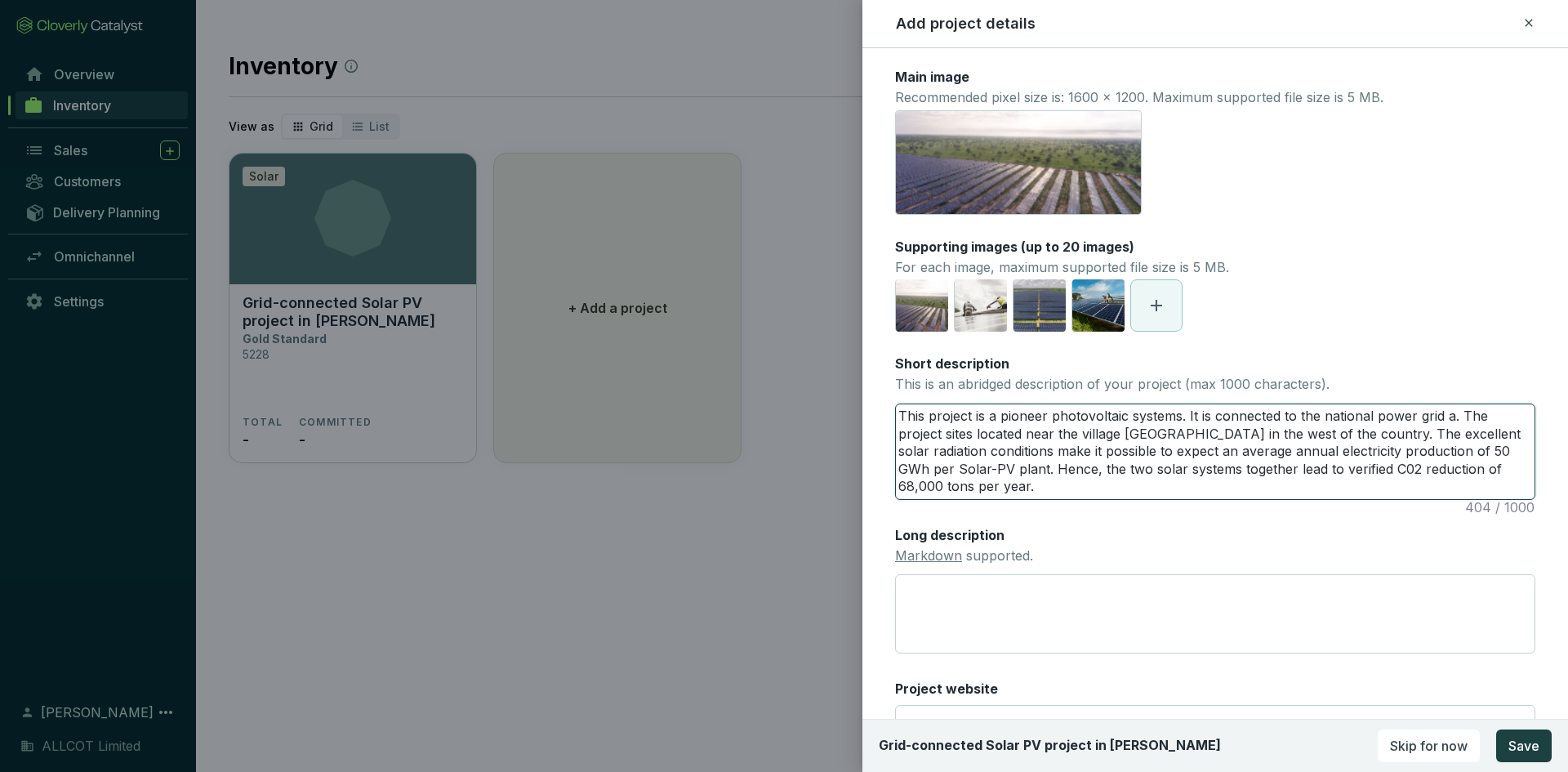
type textarea "This project is a pioneer photovoltaic systems. It is connected to the national…"
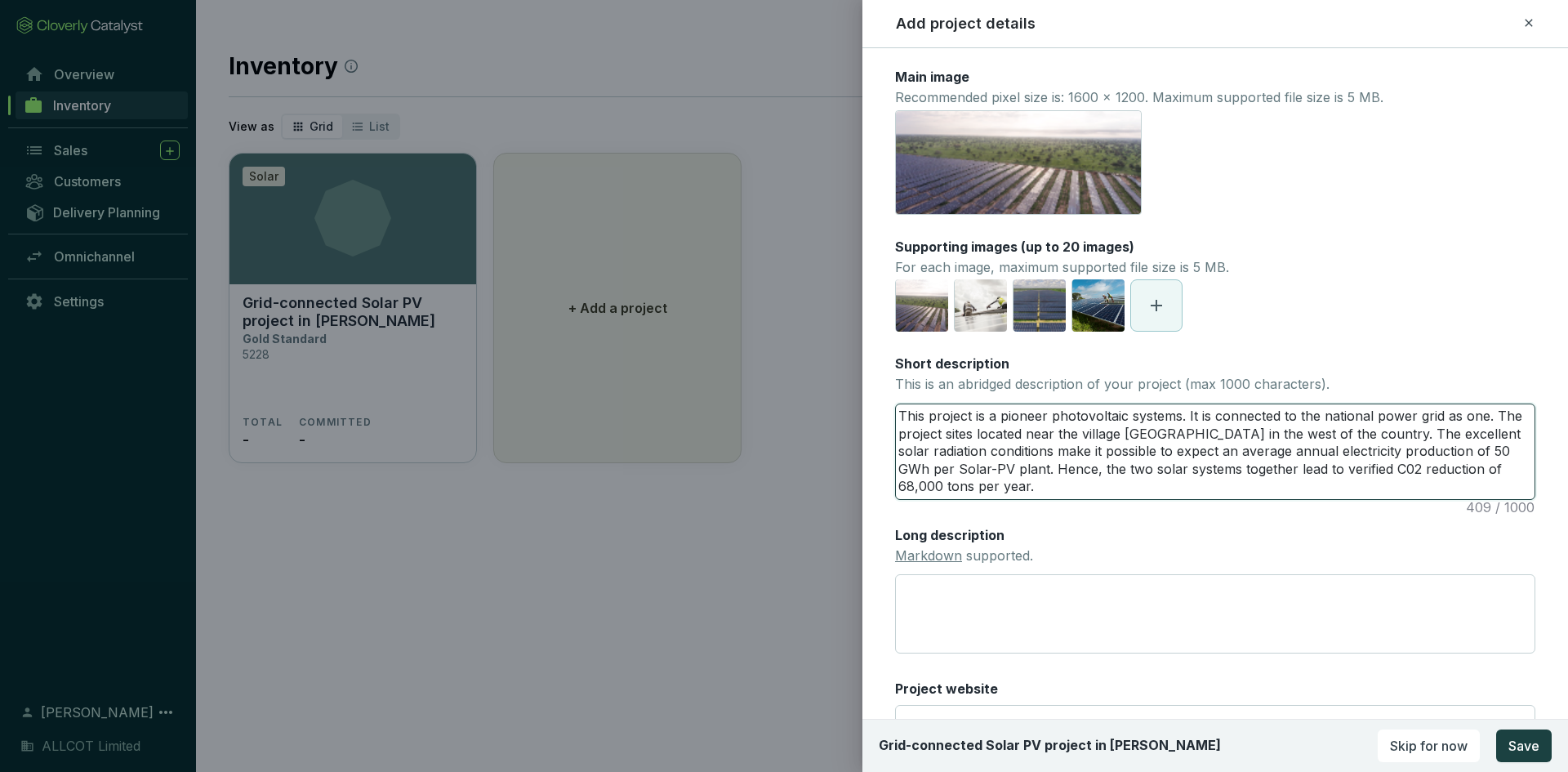
type textarea "This project is a pioneer photovoltaic systems. It is connected to the national…"
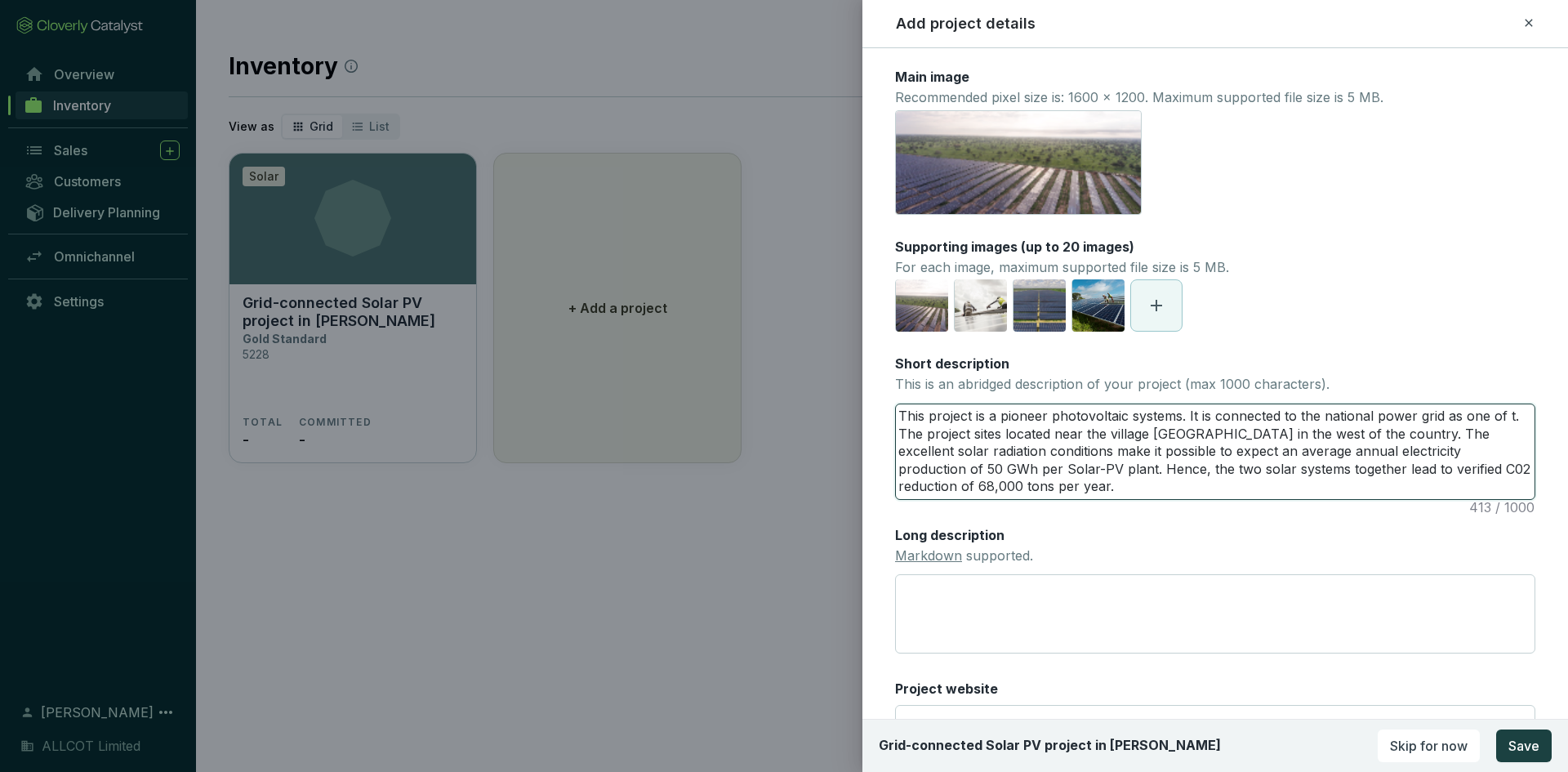
type textarea "This project is a pioneer photovoltaic systems. It is connected to the national…"
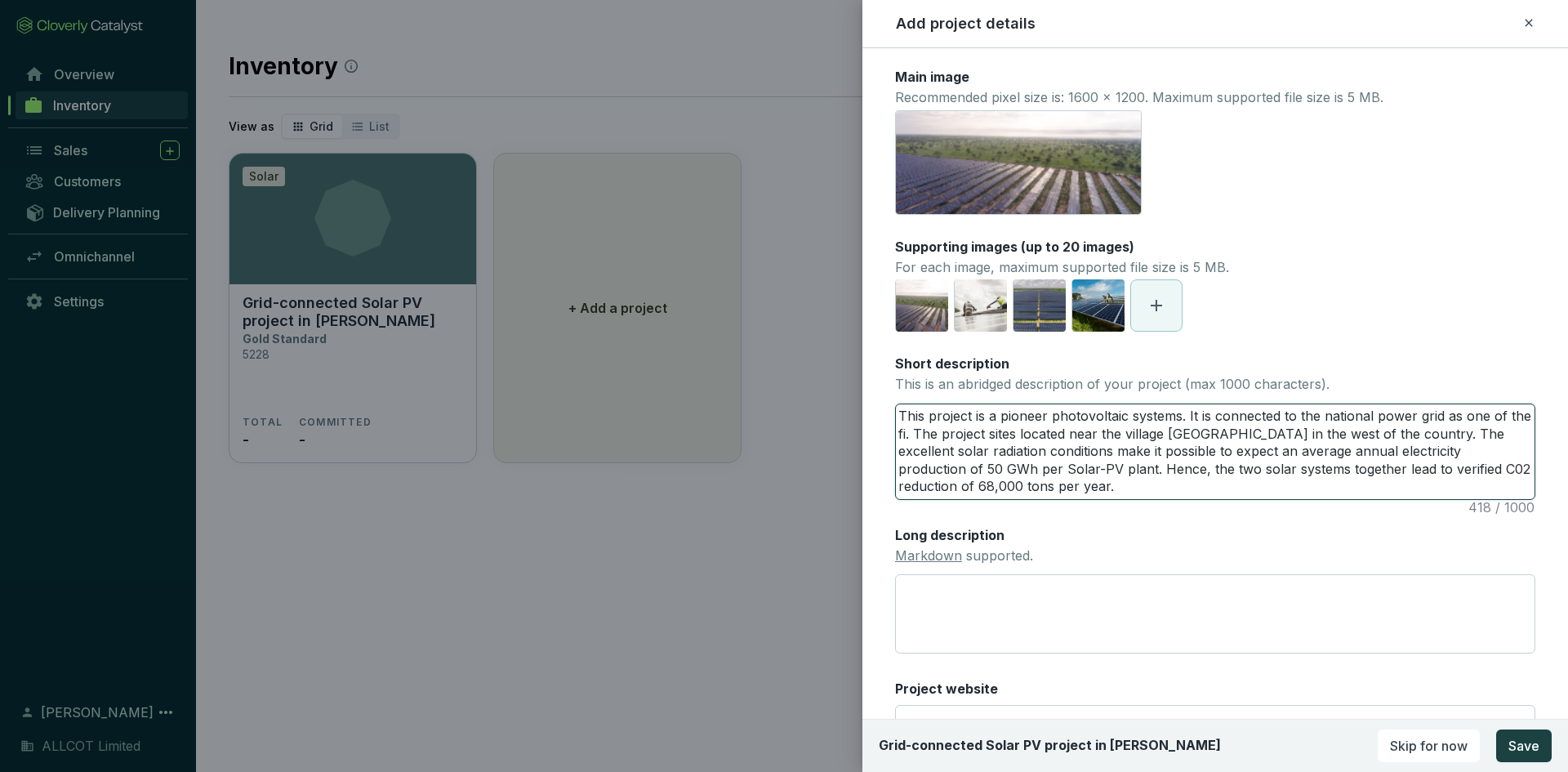
type textarea "This project is a pioneer photovoltaic systems. It is connected to the national…"
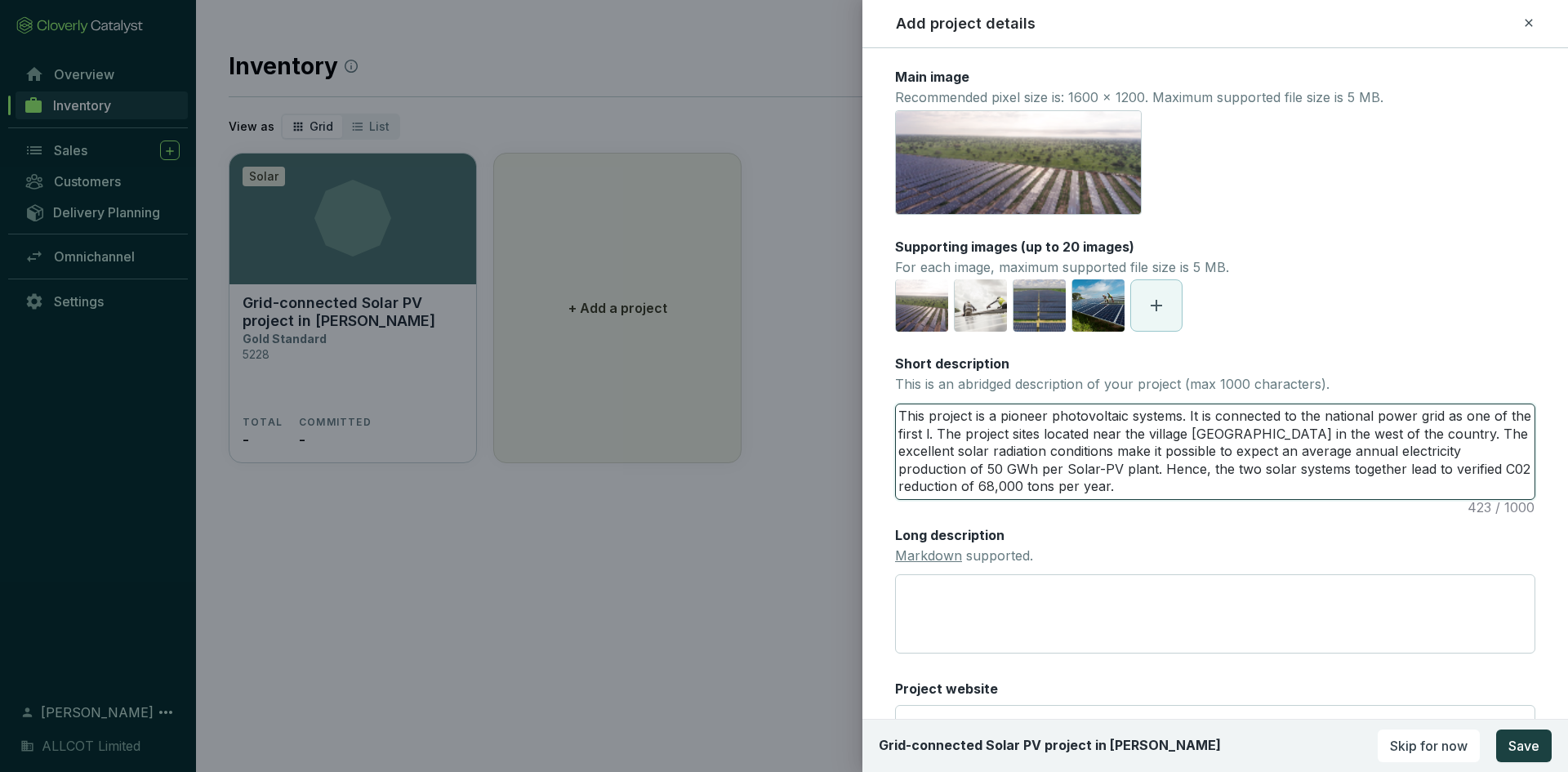
type textarea "This project is a pioneer photovoltaic systems. It is connected to the national…"
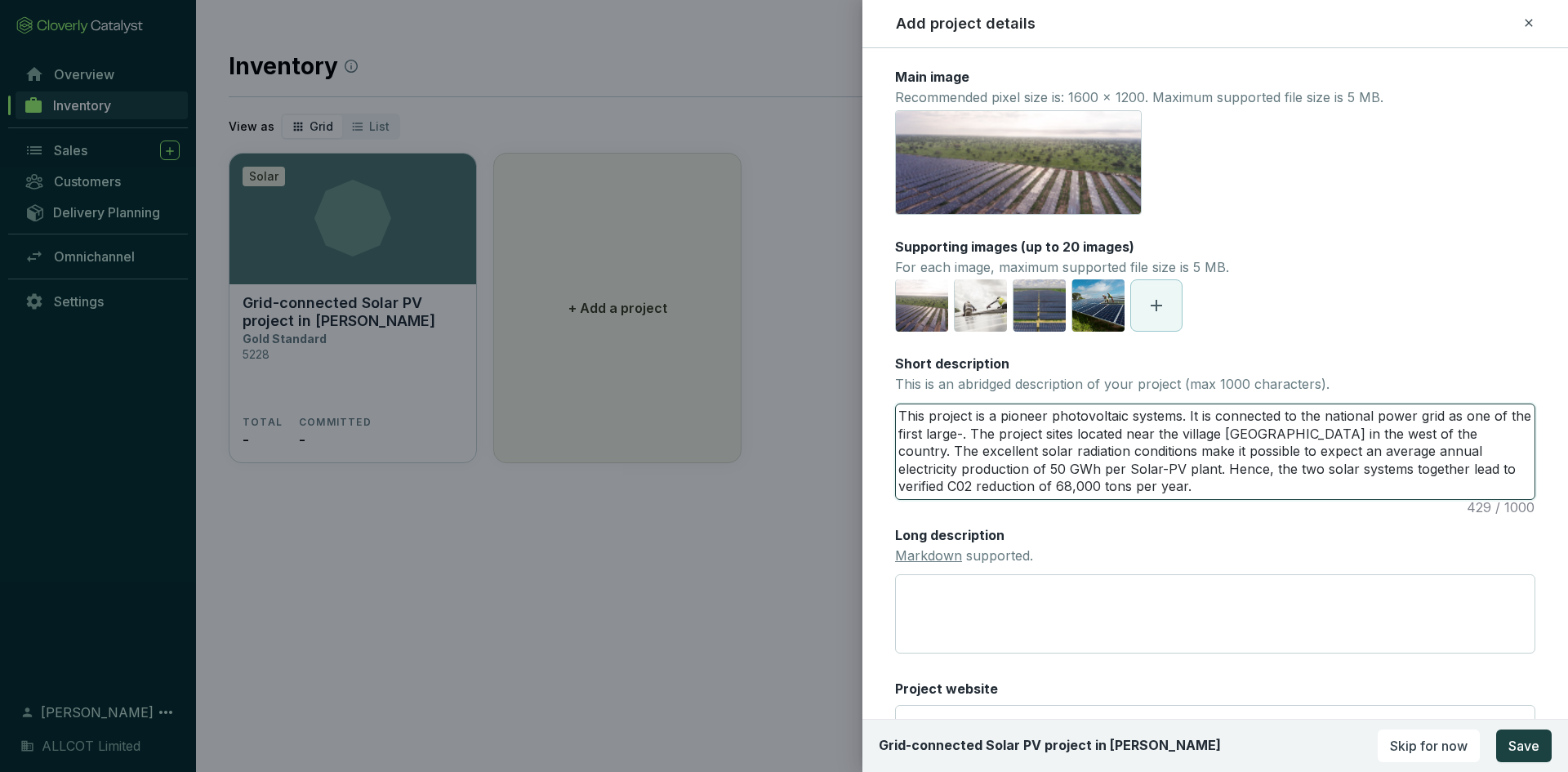
type textarea "This project is a pioneer photovoltaic systems. It is connected to the national…"
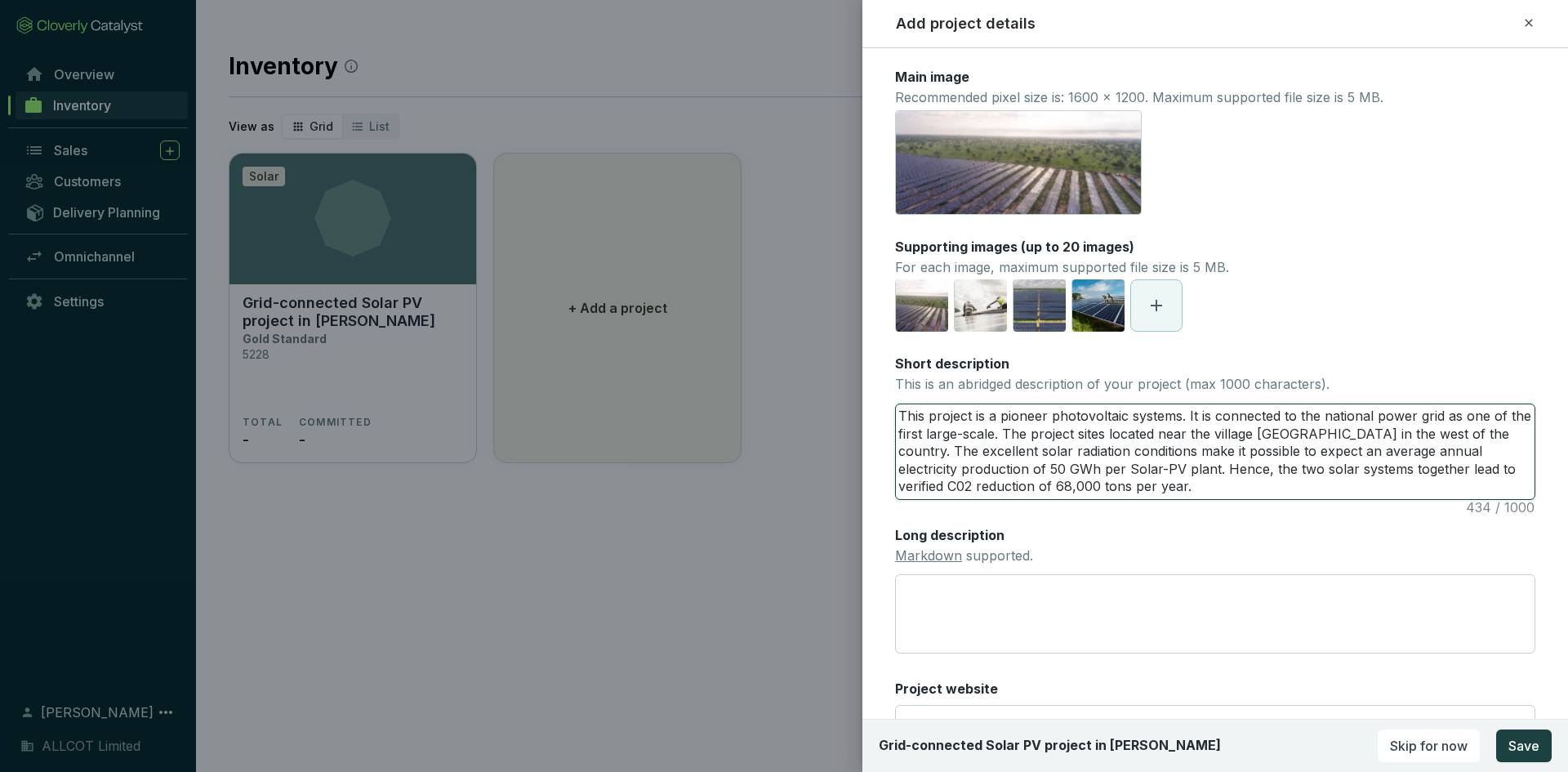
type textarea "This project is a pioneer photovoltaic systems. It is connected to the national…"
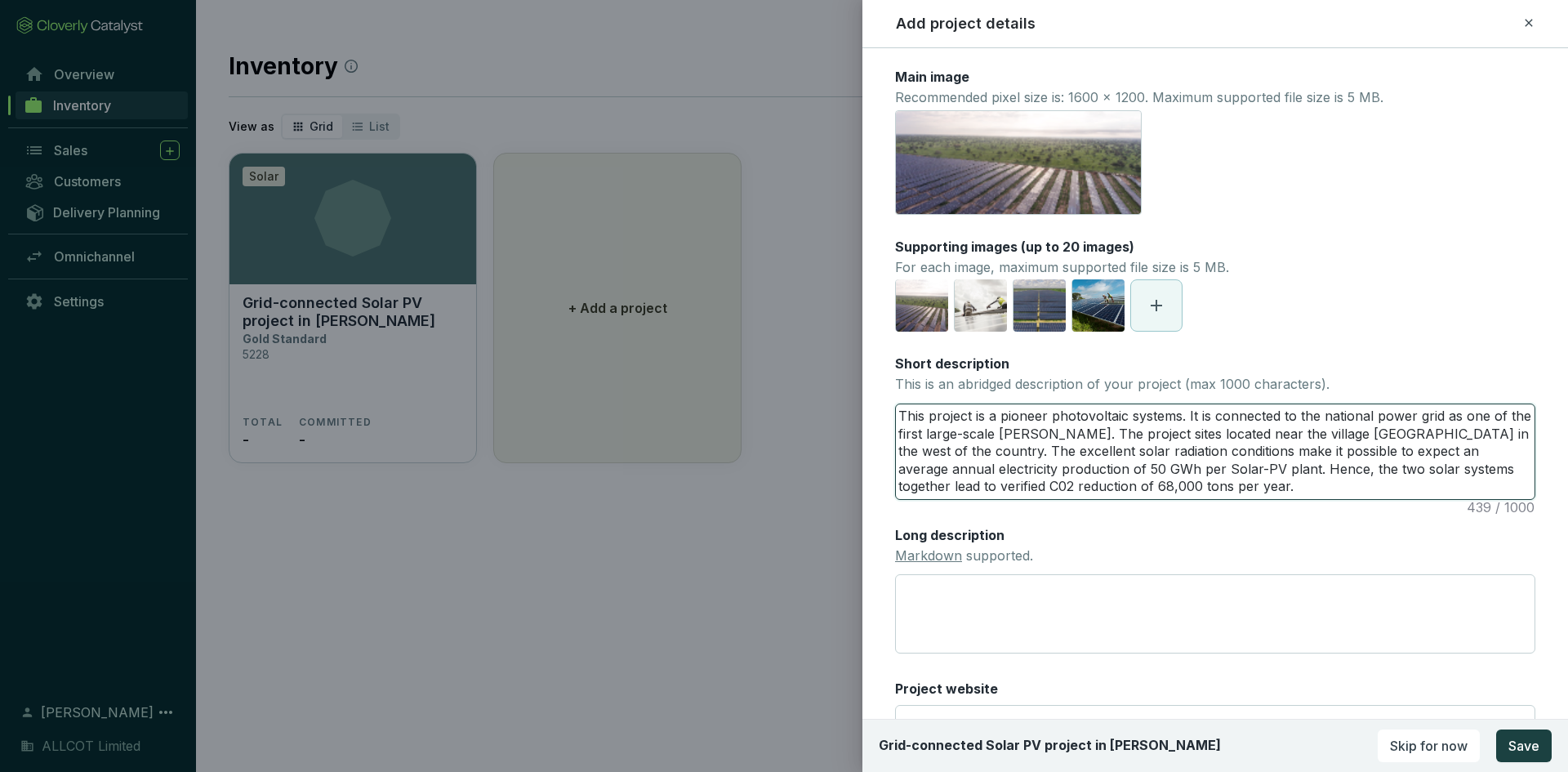
type textarea "This project is a pioneer photovoltaic systems. It is connected to the national…"
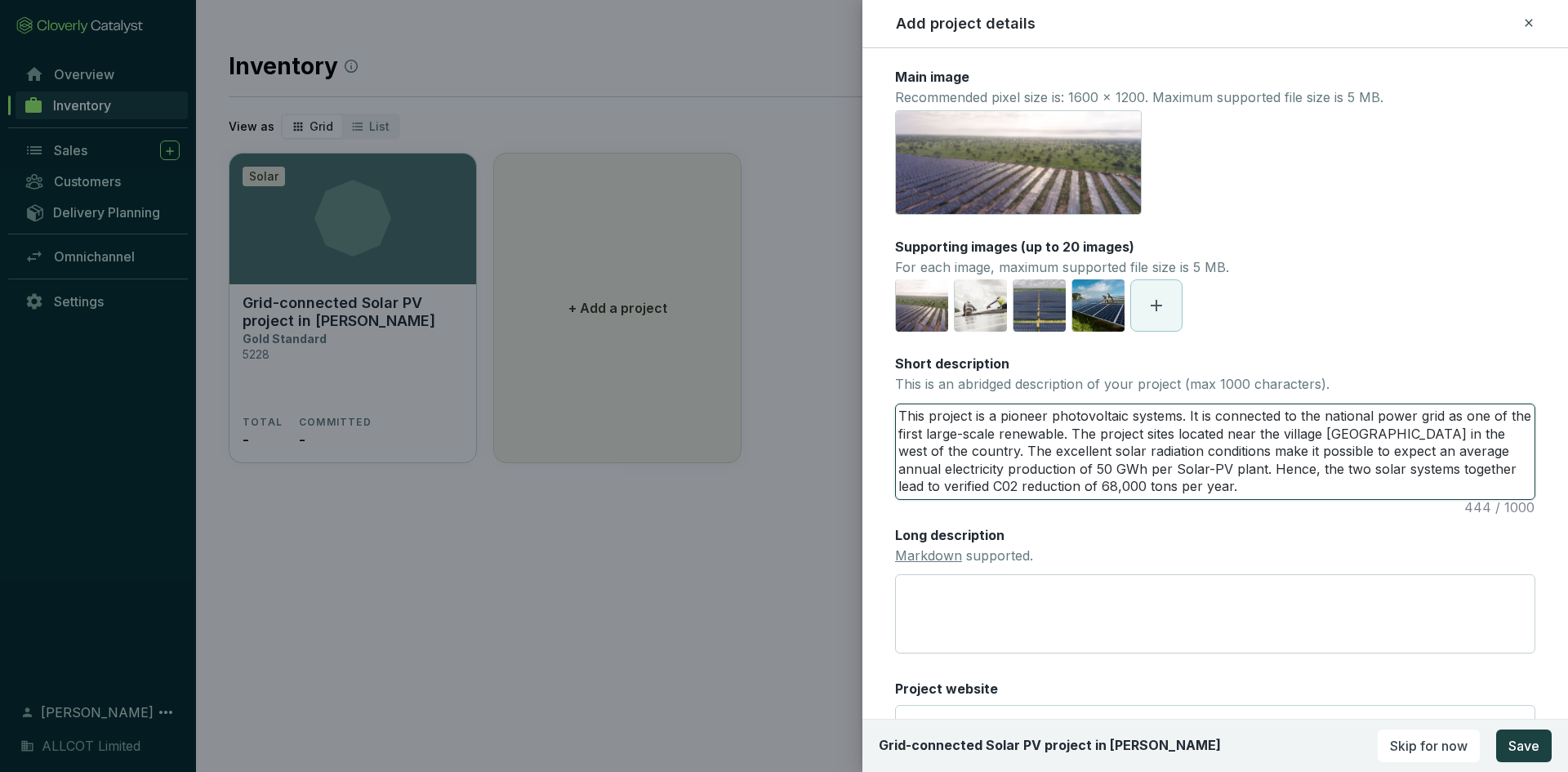
type textarea "This project is a pioneer photovoltaic systems. It is connected to the national…"
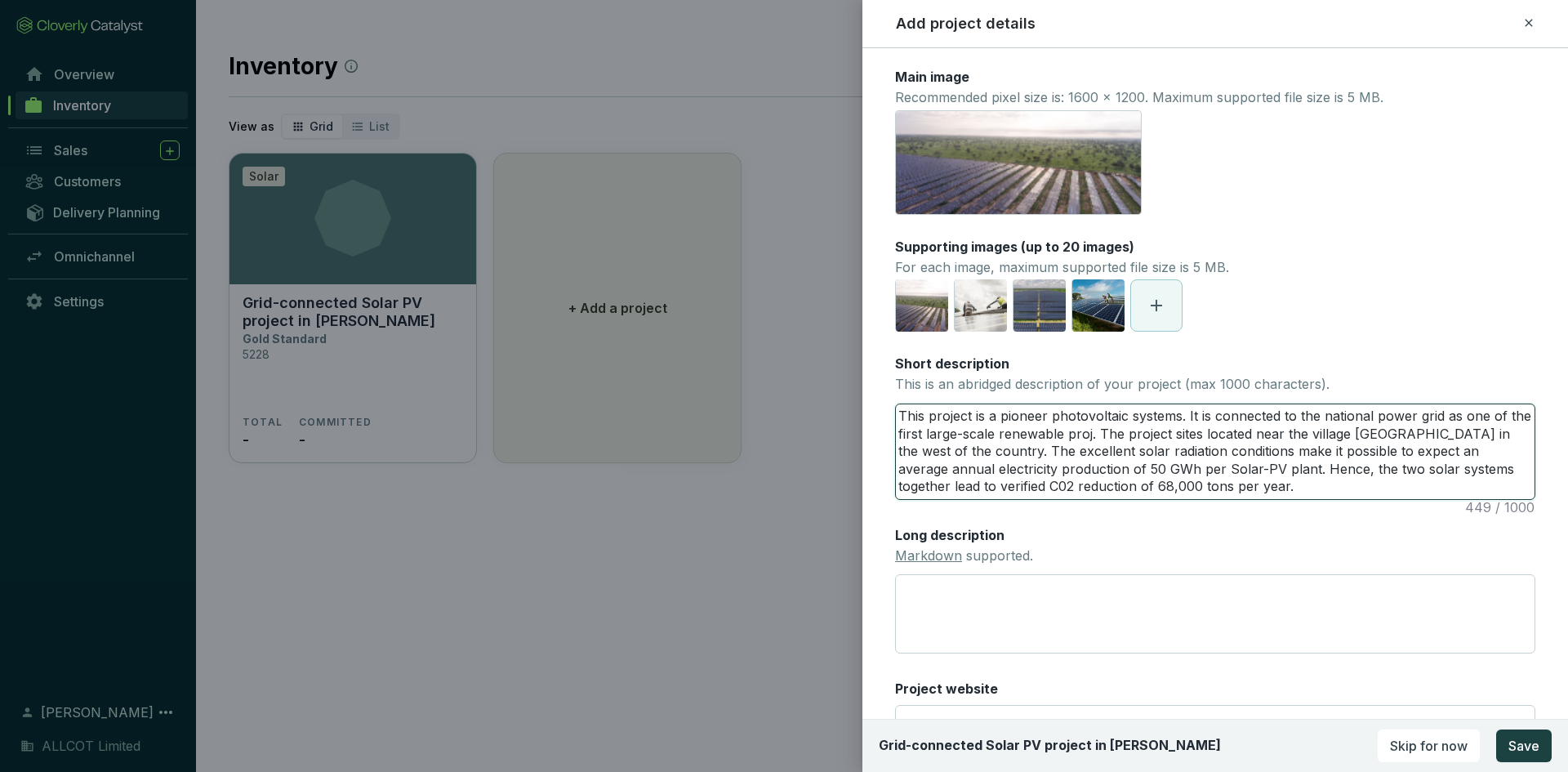
type textarea "This project is a pioneer photovoltaic systems. It is connected to the national…"
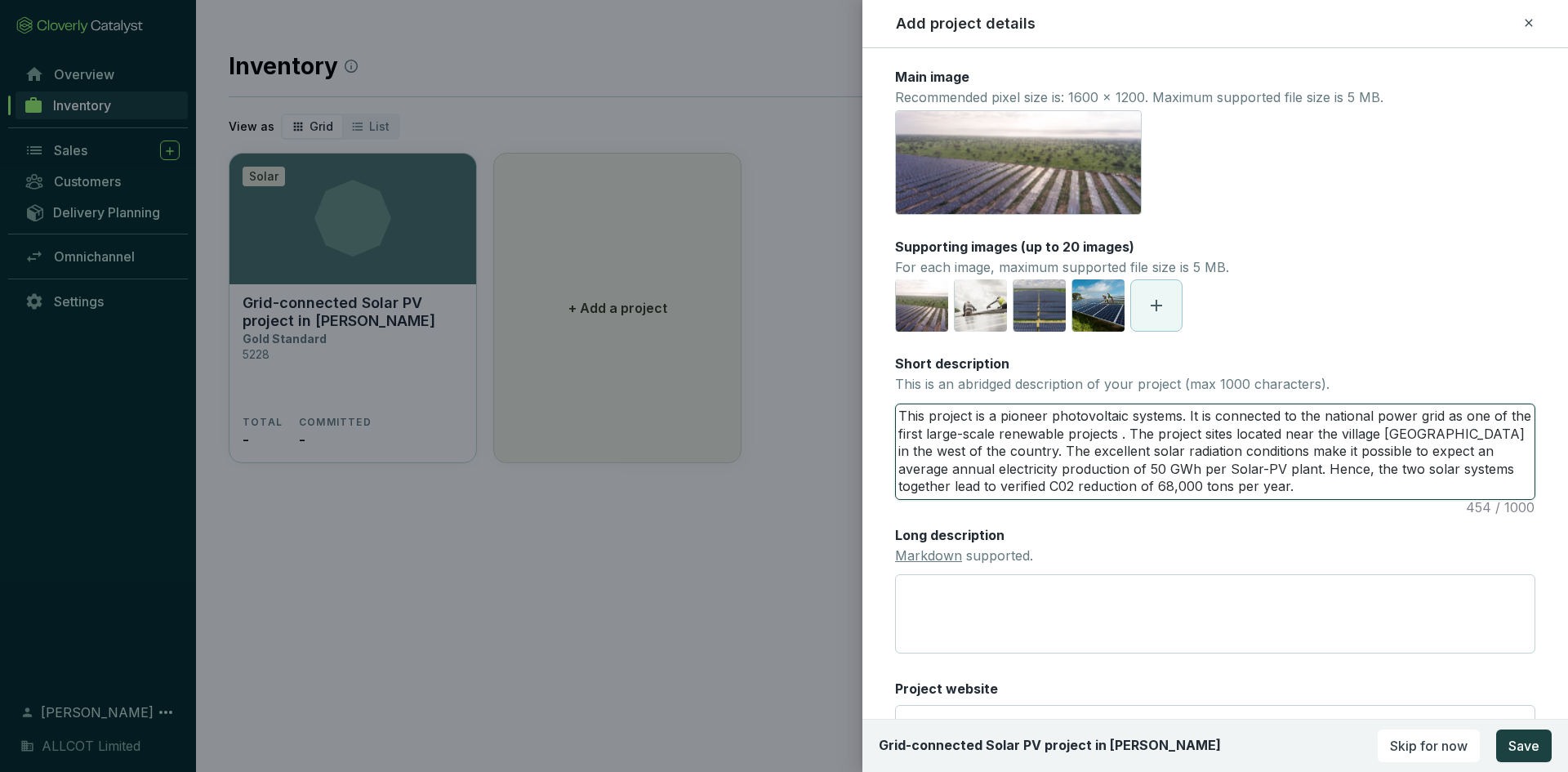
type textarea "This project is a pioneer photovoltaic systems. It is connected to the national…"
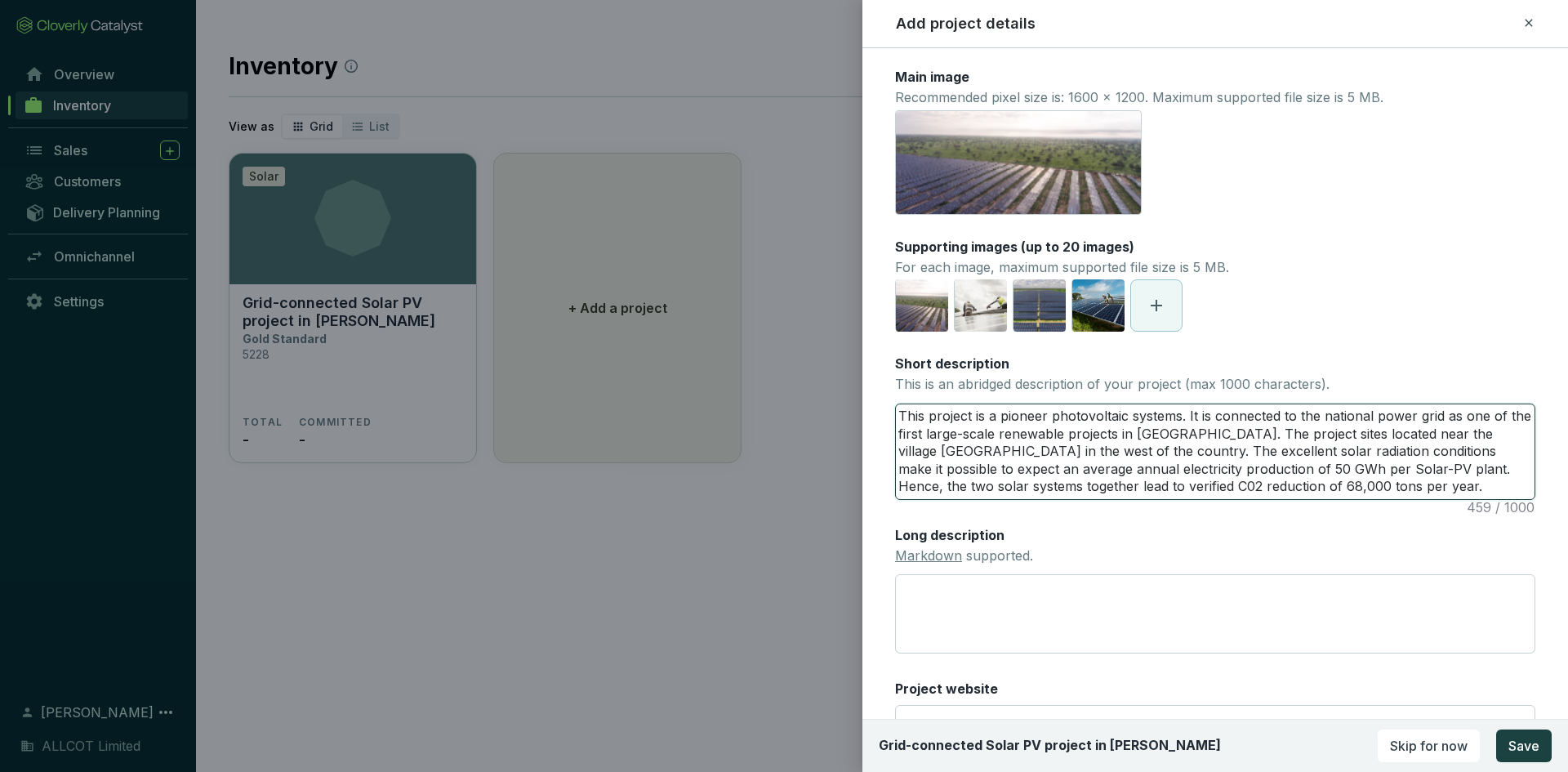
type textarea "This project is a pioneer photovoltaic systems. It is connected to the national…"
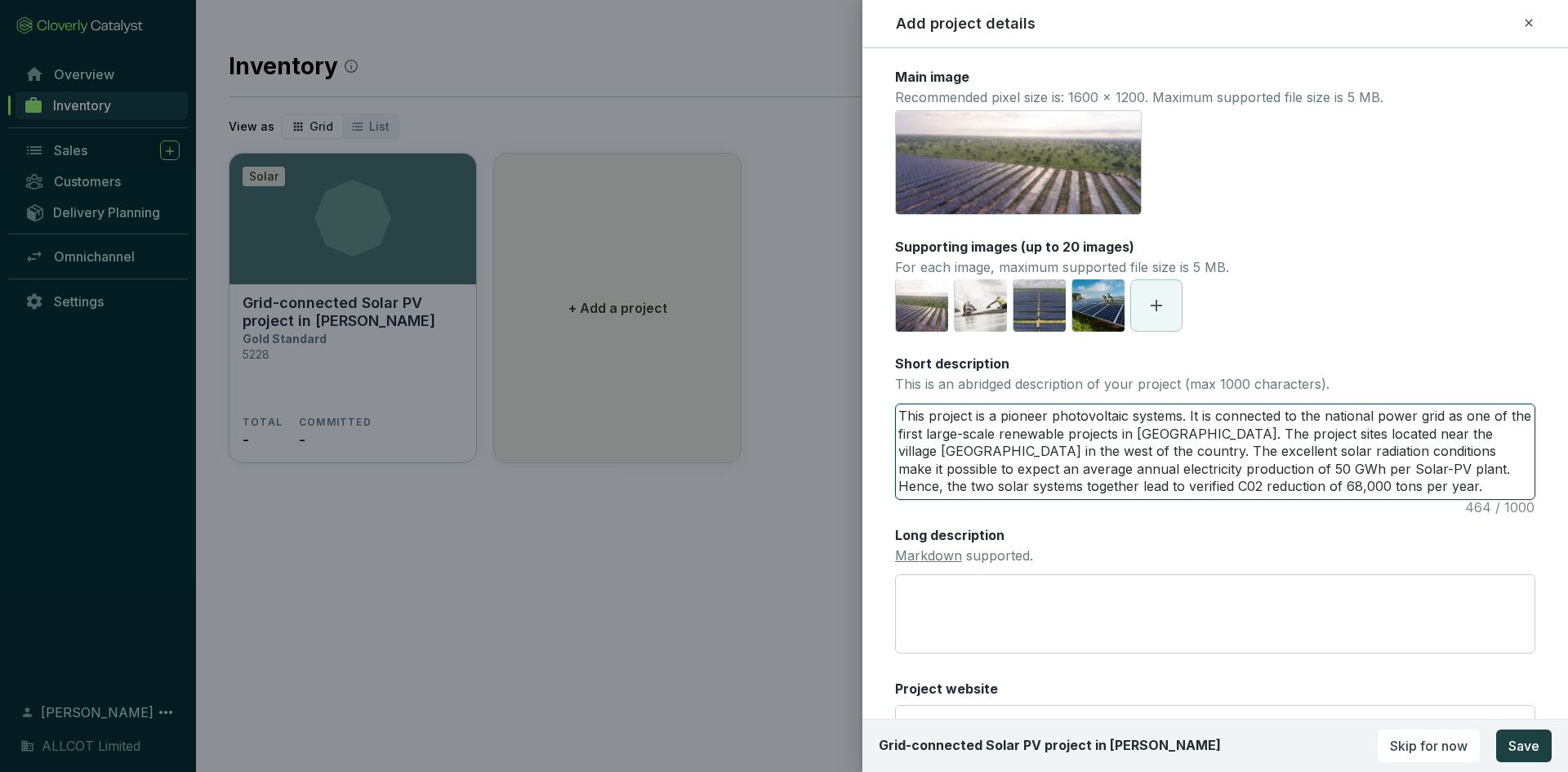
drag, startPoint x: 1215, startPoint y: 438, endPoint x: 1062, endPoint y: 460, distance: 154.6
click at [1062, 460] on textarea "This project is a pioneer photovoltaic systems. It is connected to the national…" at bounding box center [1215, 452] width 638 height 95
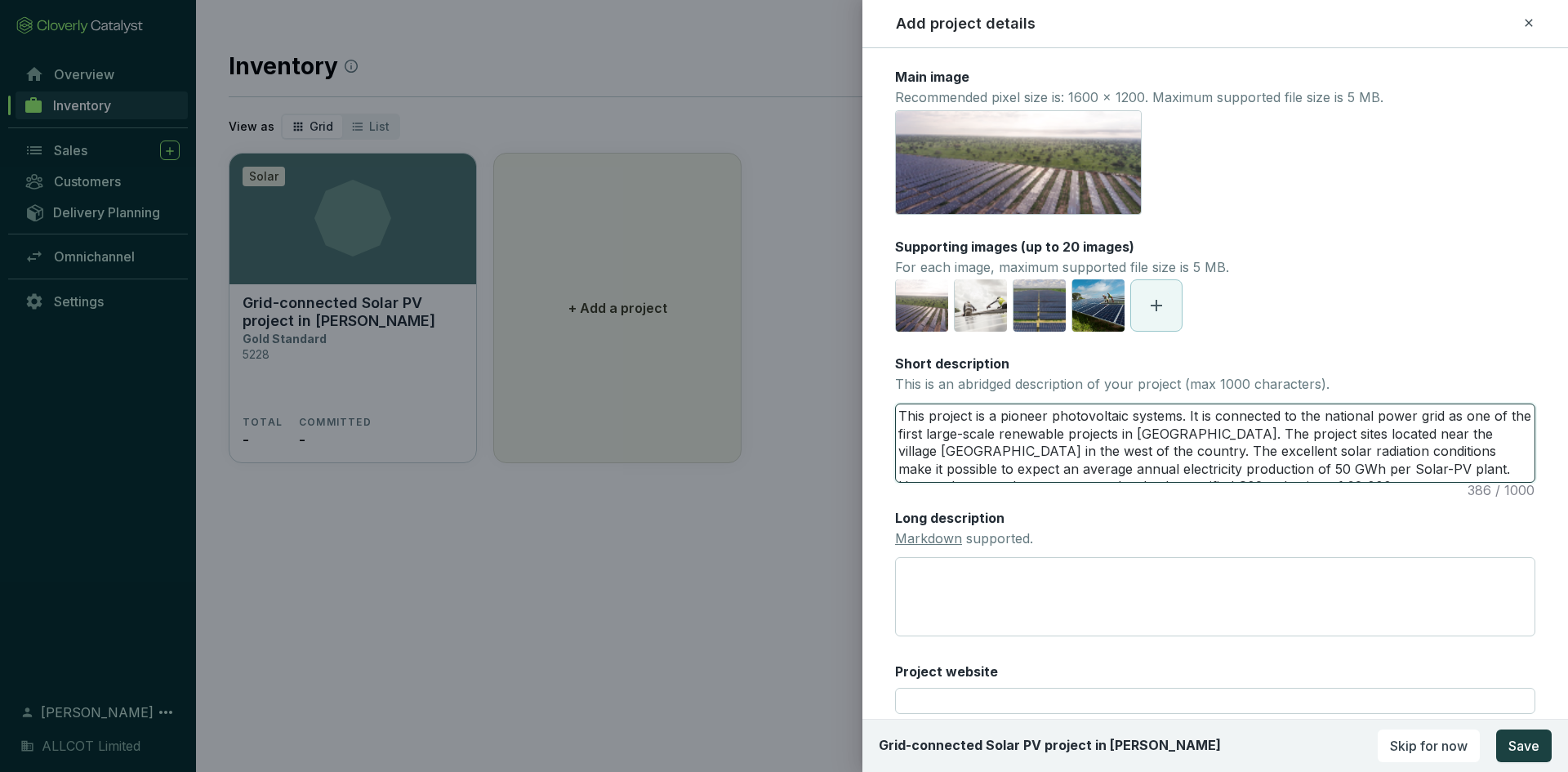
type textarea "This project is a pioneer photovoltaic systems. It is connected to the national…"
drag, startPoint x: 1088, startPoint y: 423, endPoint x: 1376, endPoint y: 454, distance: 289.7
click at [1376, 454] on textarea "This project is a pioneer photovoltaic systems. It is connected to the national…" at bounding box center [1215, 443] width 638 height 78
drag, startPoint x: 1488, startPoint y: 467, endPoint x: 1459, endPoint y: 453, distance: 32.2
click at [1459, 453] on textarea "This project is a pioneer photovoltaic systems. It is connected to the national…" at bounding box center [1215, 443] width 638 height 78
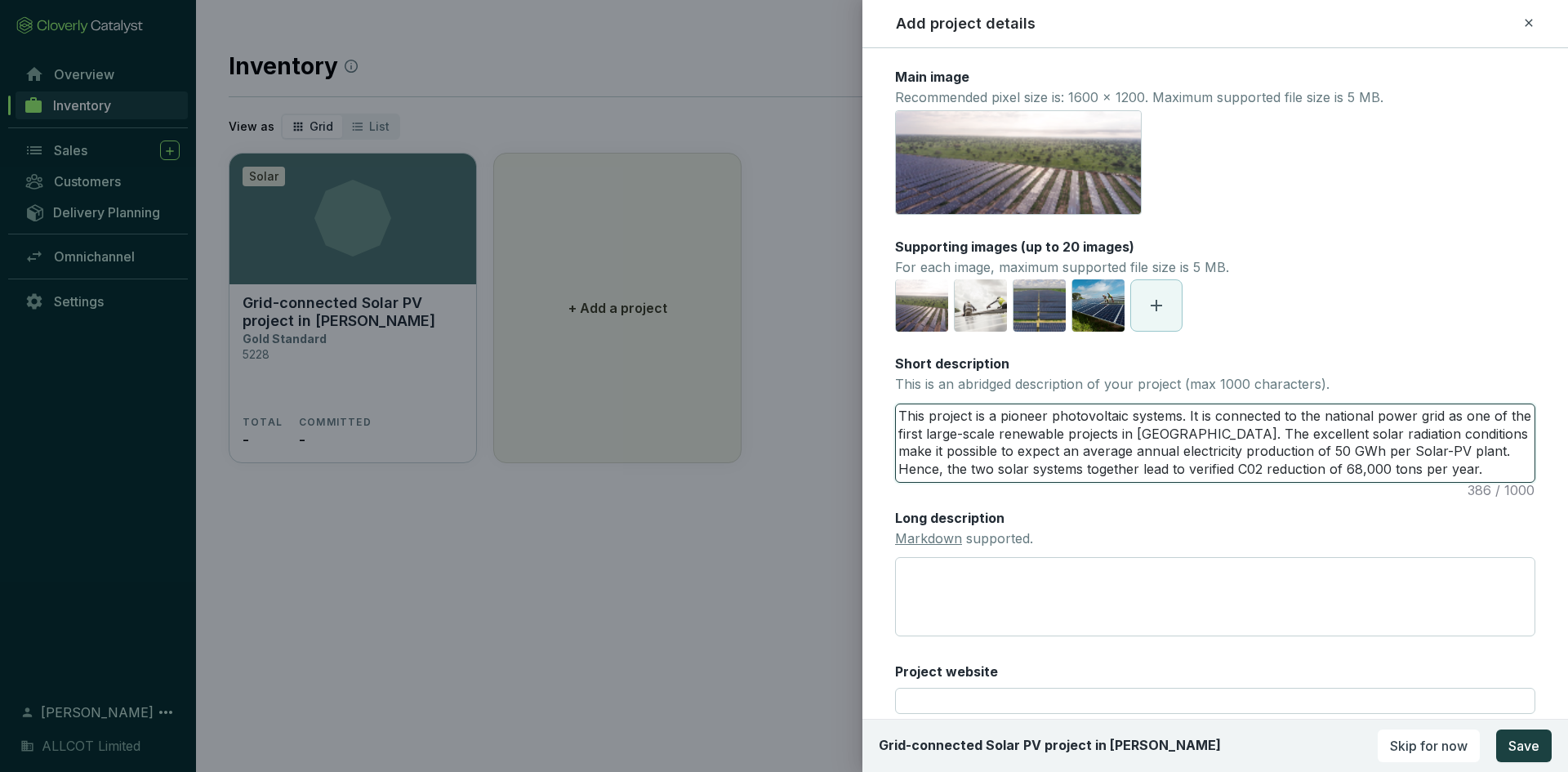
type textarea "This project is a pioneer photovoltaic systems. It is connected to the national…"
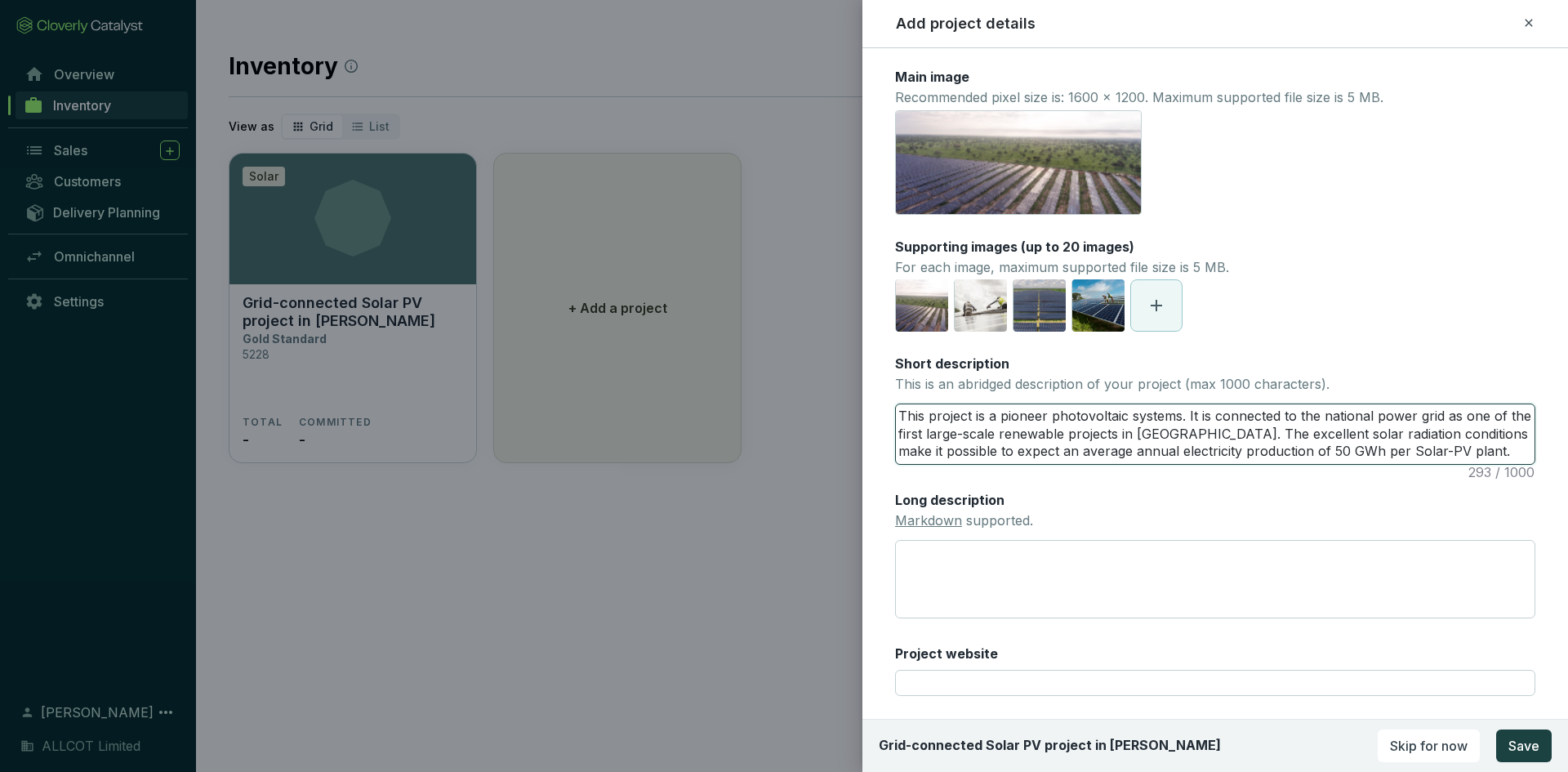
click at [1465, 455] on textarea "This project is a pioneer photovoltaic systems. It is connected to the national…" at bounding box center [1215, 434] width 638 height 59
paste textarea "Senegal has been pursuing a modernization plan since 2014 and has the goal of b…"
type textarea "This project is a pioneer photovoltaic systems. It is connected to the national…"
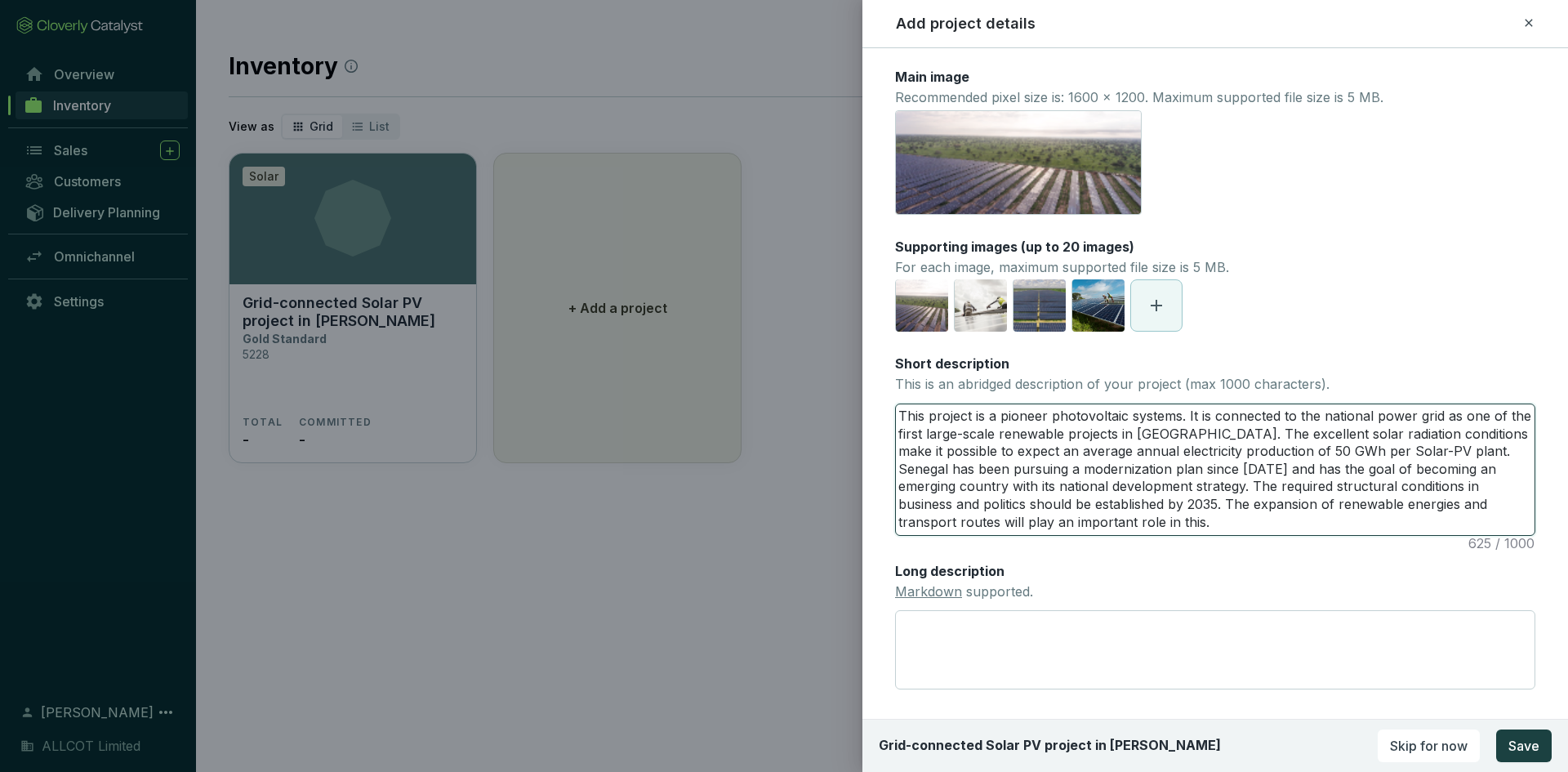
drag, startPoint x: 1456, startPoint y: 452, endPoint x: 1186, endPoint y: 524, distance: 279.4
click at [1186, 524] on textarea "This project is a pioneer photovoltaic systems. It is connected to the national…" at bounding box center [1215, 470] width 638 height 130
drag, startPoint x: 1193, startPoint y: 486, endPoint x: 1147, endPoint y: 509, distance: 51.4
click at [1147, 509] on textarea "This project is a pioneer photovoltaic systems. It is connected to the national…" at bounding box center [1215, 470] width 638 height 130
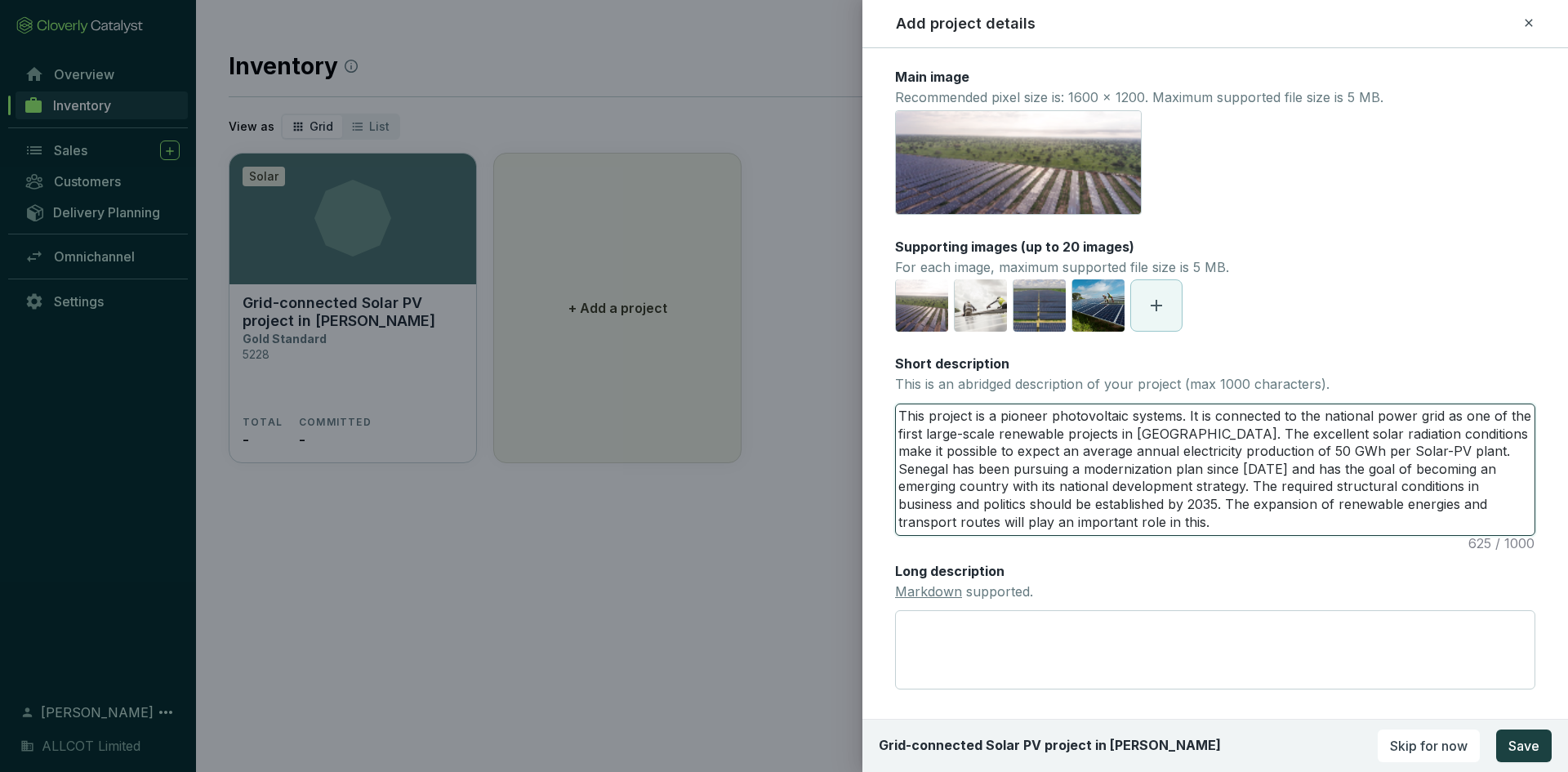
type textarea "This project is a pioneer photovoltaic systems. It is connected to the national…"
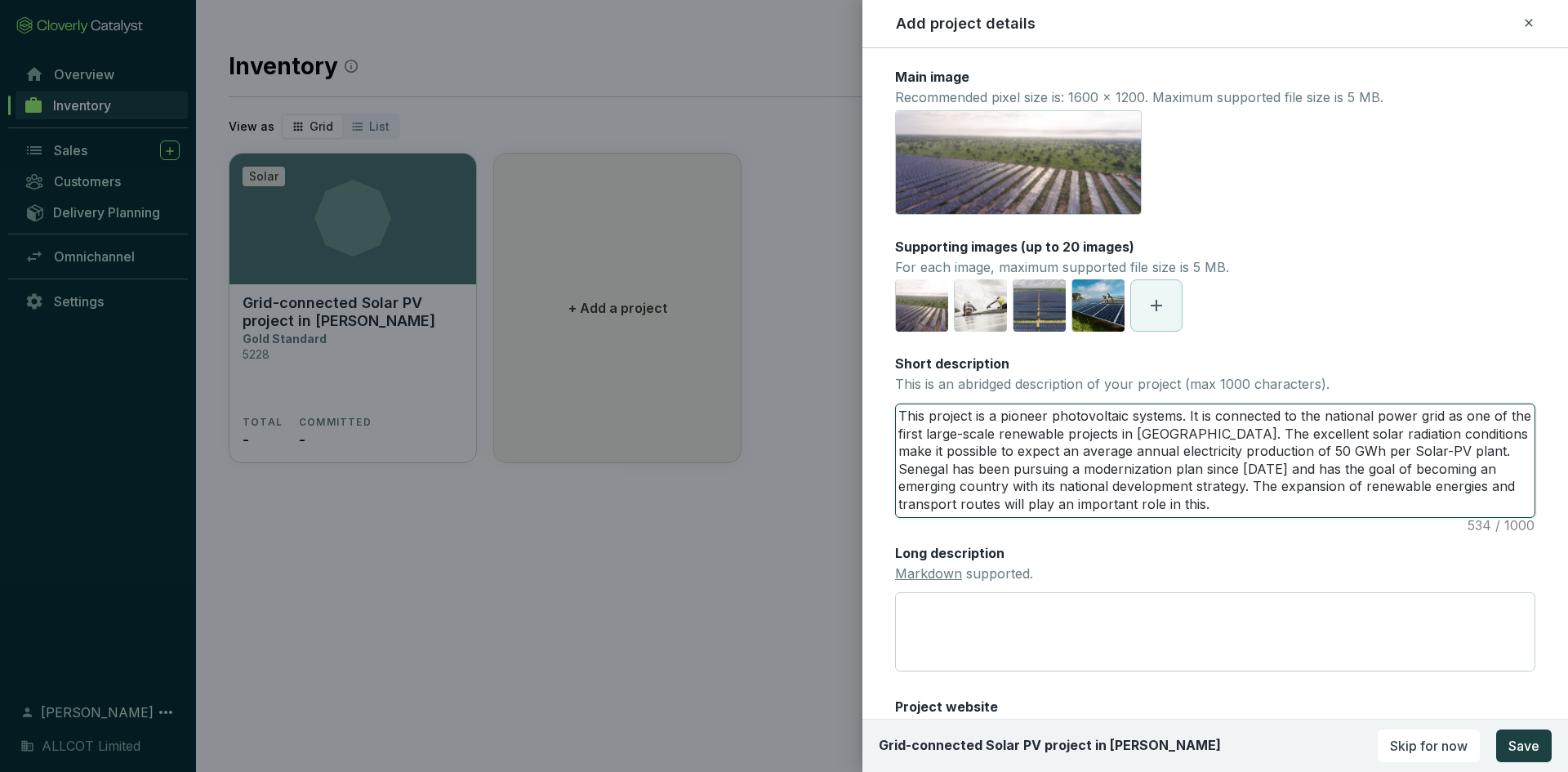
drag, startPoint x: 1277, startPoint y: 506, endPoint x: 1459, endPoint y: 454, distance: 189.3
click at [1459, 454] on textarea "This project is a pioneer photovoltaic systems. It is connected to the national…" at bounding box center [1215, 461] width 638 height 113
type textarea "This project is a pioneer photovoltaic systems. It is connected to the national…"
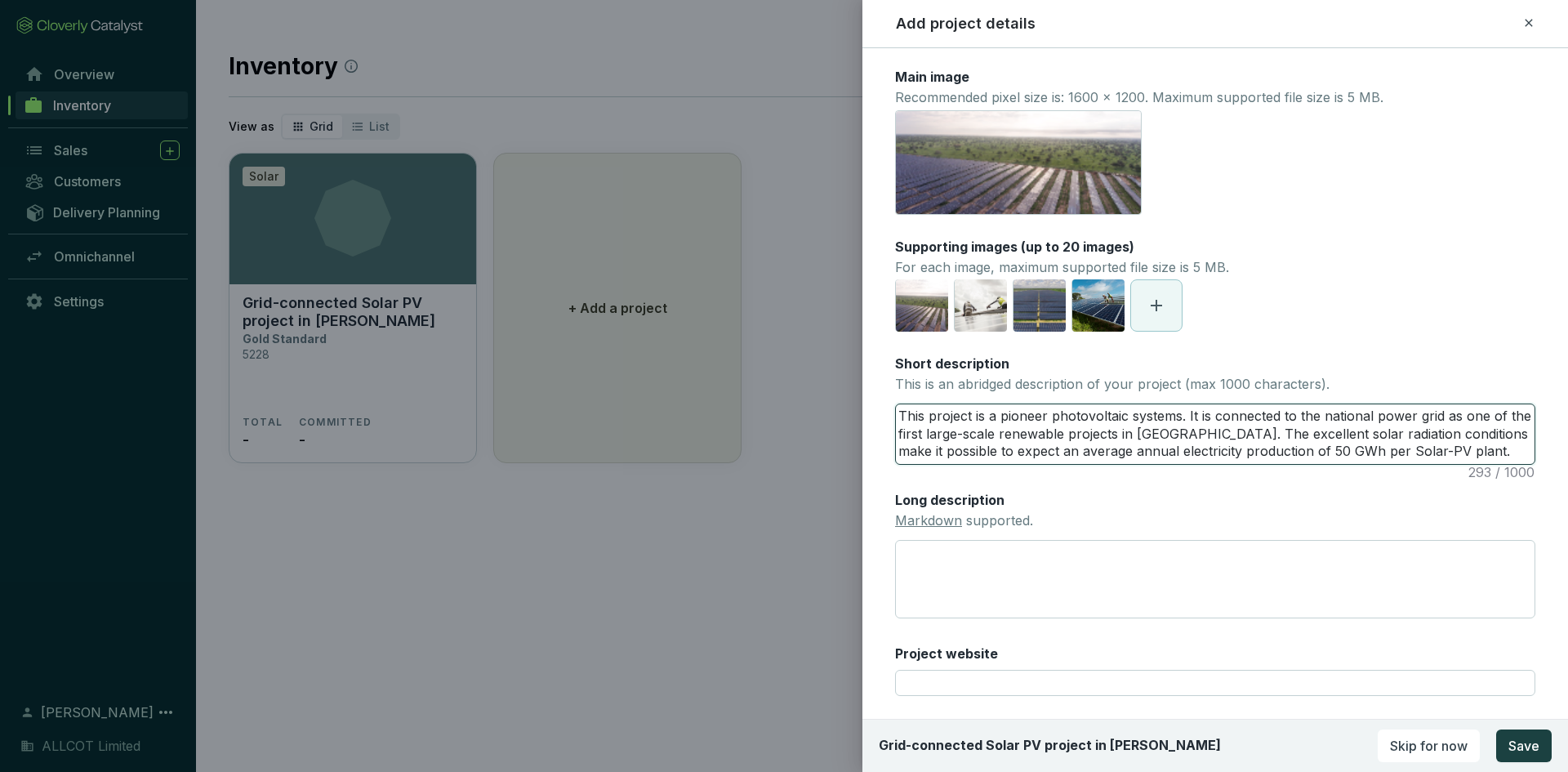
click at [900, 410] on textarea "This project is a pioneer photovoltaic systems. It is connected to the national…" at bounding box center [1215, 434] width 638 height 59
paste textarea "Senegal has been pursuing a modernization plan since 2014 and has the goal of b…"
type textarea "Senegal has been pursuing a modernization plan since 2014 and has the goal of b…"
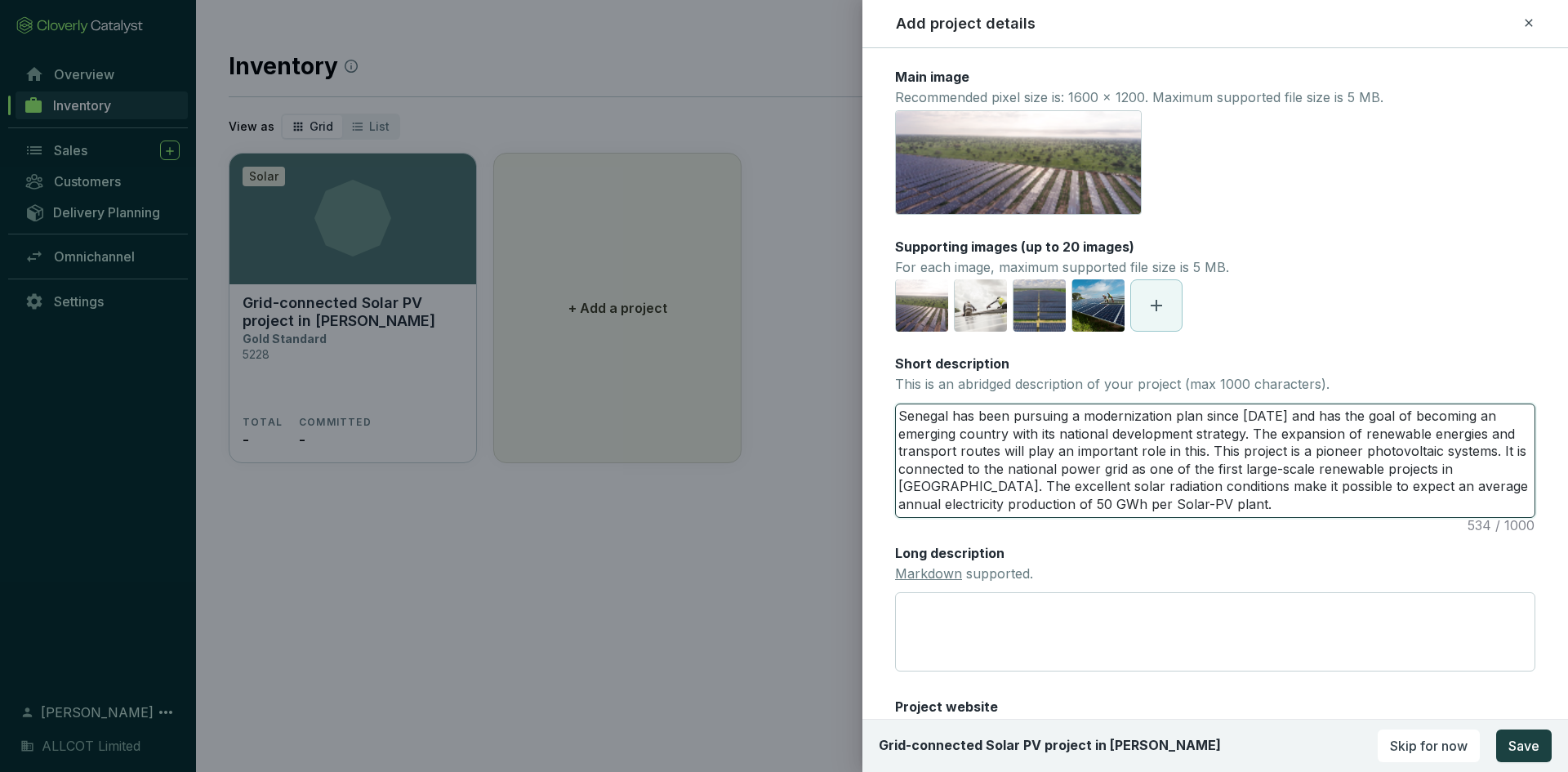
type textarea "Senegal has been pursuing a modernization plan since 2014 and has the goal of b…"
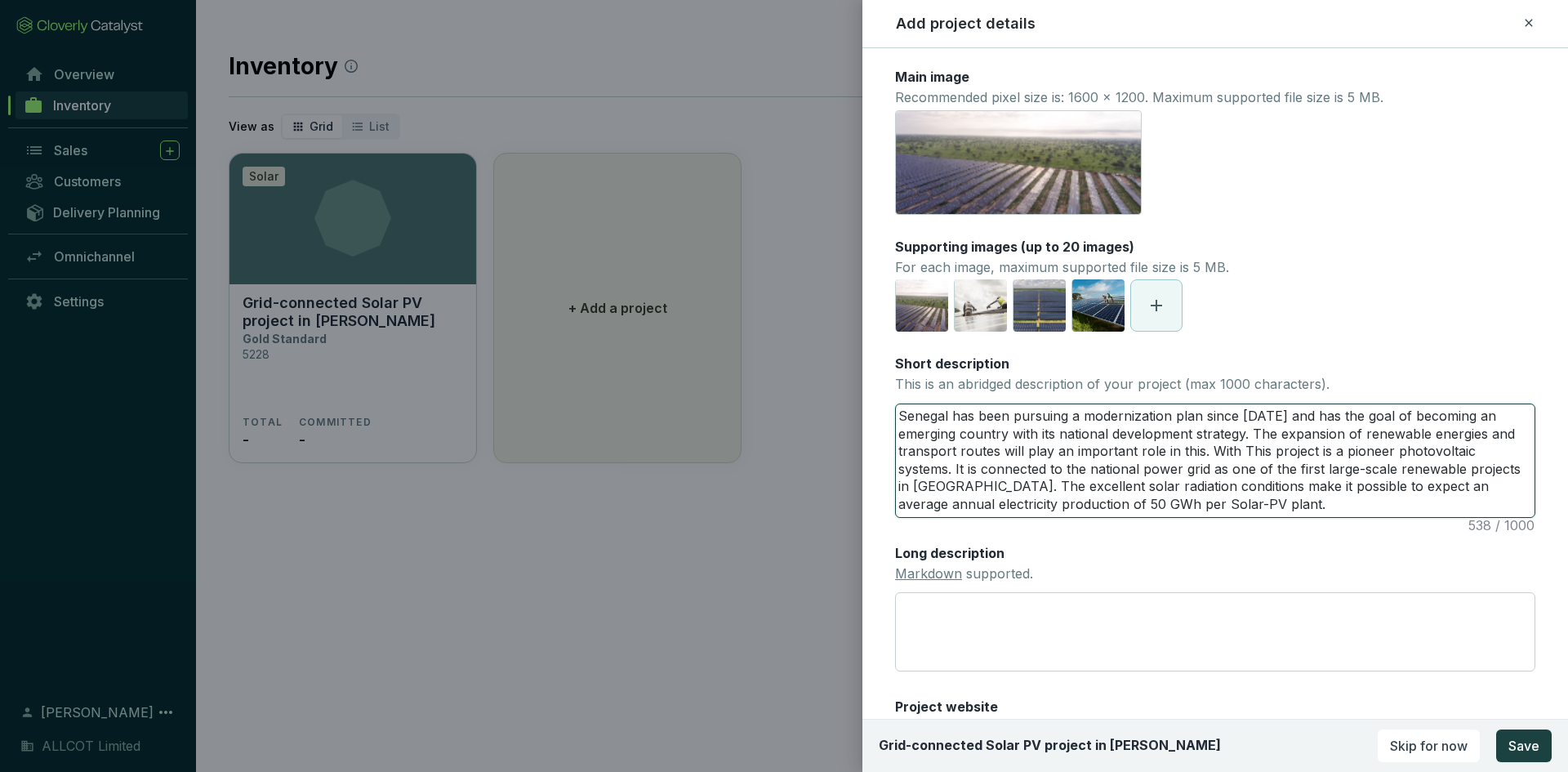
type textarea "Senegal has been pursuing a modernization plan since 2014 and has the goal of b…"
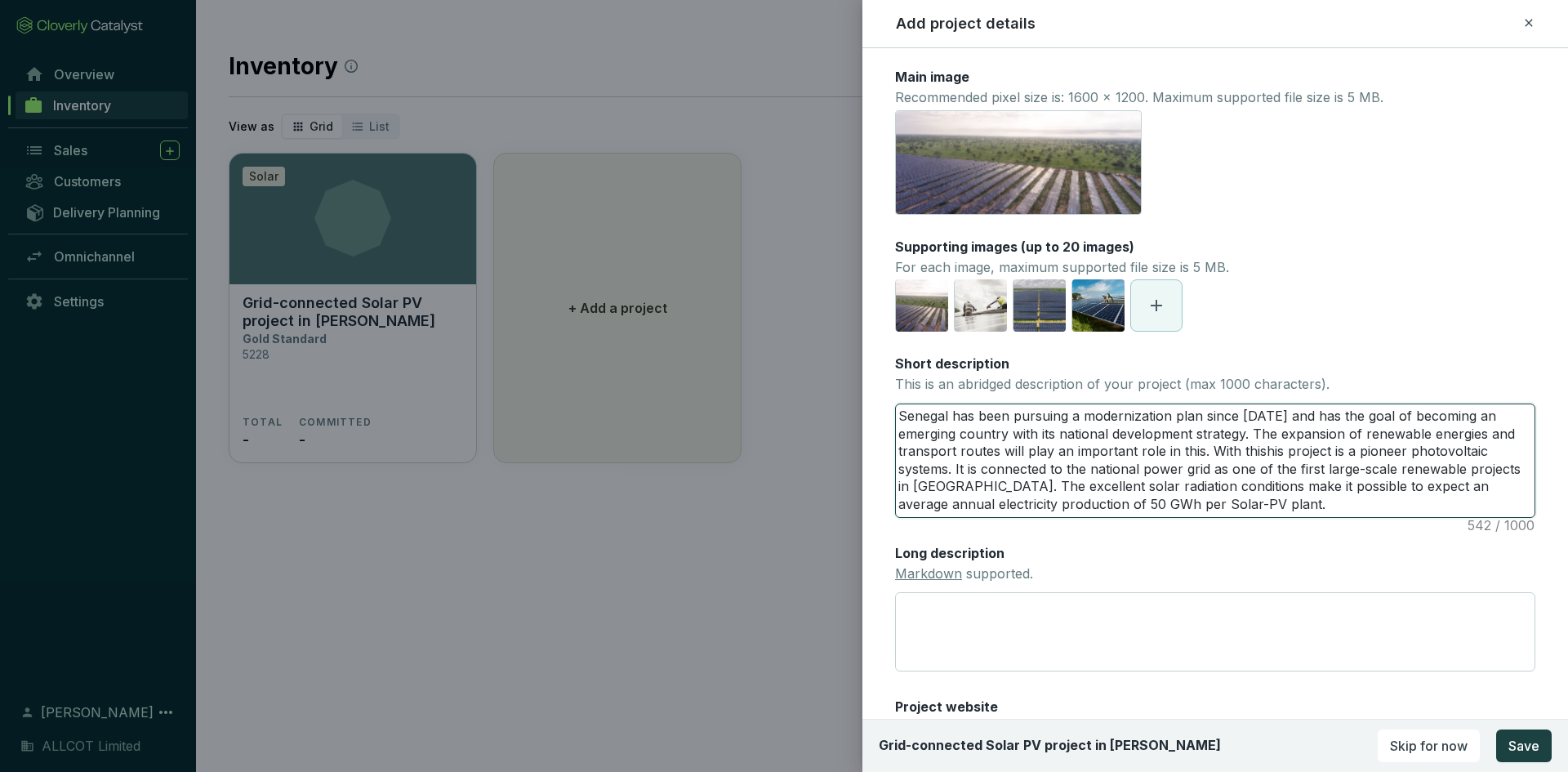
type textarea "Senegal has been pursuing a modernization plan since 2014 and has the goal of b…"
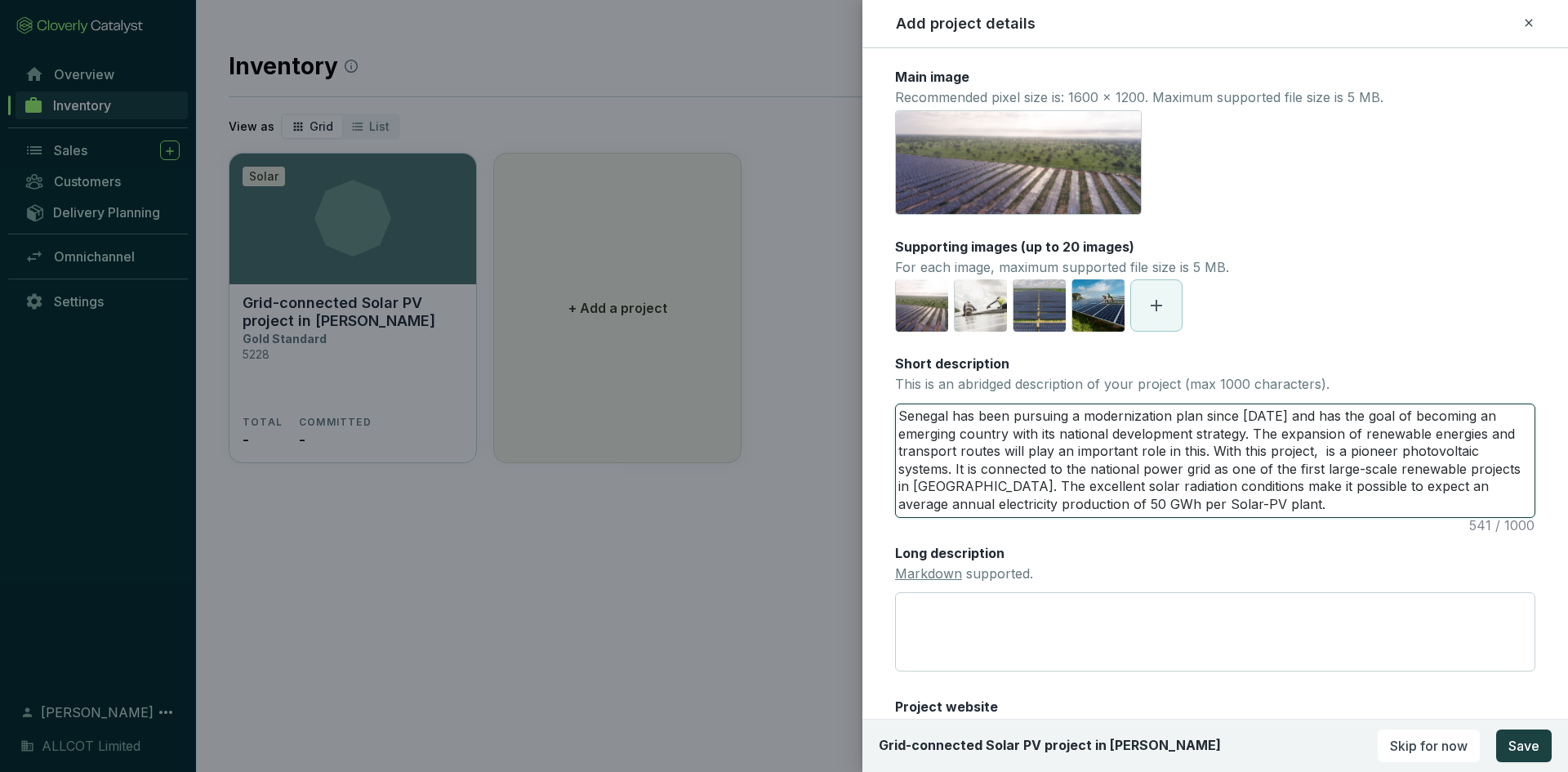
type textarea "Senegal has been pursuing a modernization plan since 2014 and has the goal of b…"
drag, startPoint x: 1056, startPoint y: 469, endPoint x: 1253, endPoint y: 473, distance: 197.0
click at [1253, 473] on textarea "Senegal has been pursuing a modernization plan since 2014 and has the goal of b…" at bounding box center [1215, 461] width 638 height 113
drag, startPoint x: 1314, startPoint y: 451, endPoint x: 1049, endPoint y: 466, distance: 265.4
click at [1049, 466] on textarea "Senegal has been pursuing a modernization plan since 2014 and has the goal of b…" at bounding box center [1215, 461] width 638 height 113
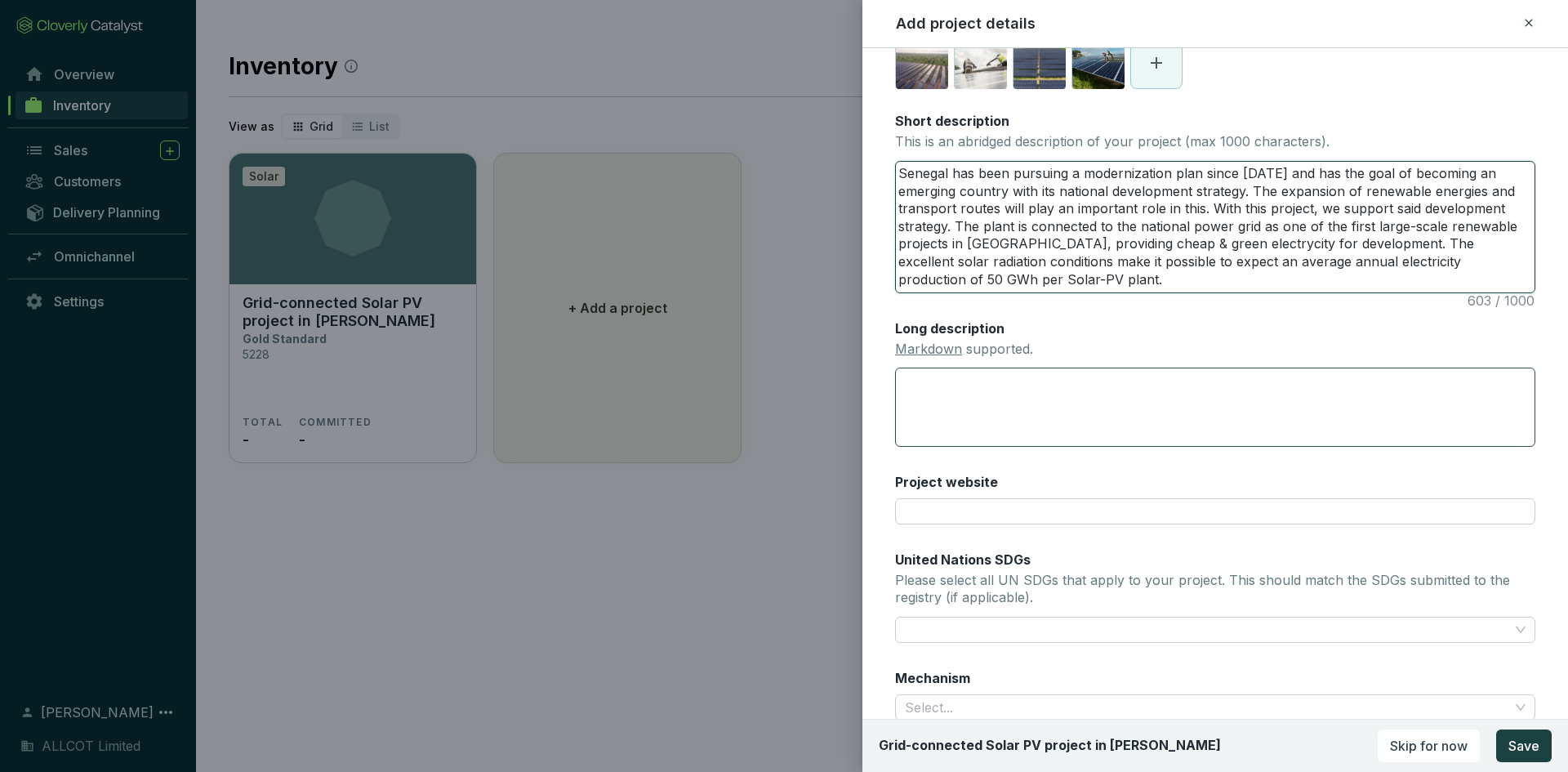
scroll to position [245, 0]
click at [940, 347] on link "Markdown" at bounding box center [929, 347] width 67 height 17
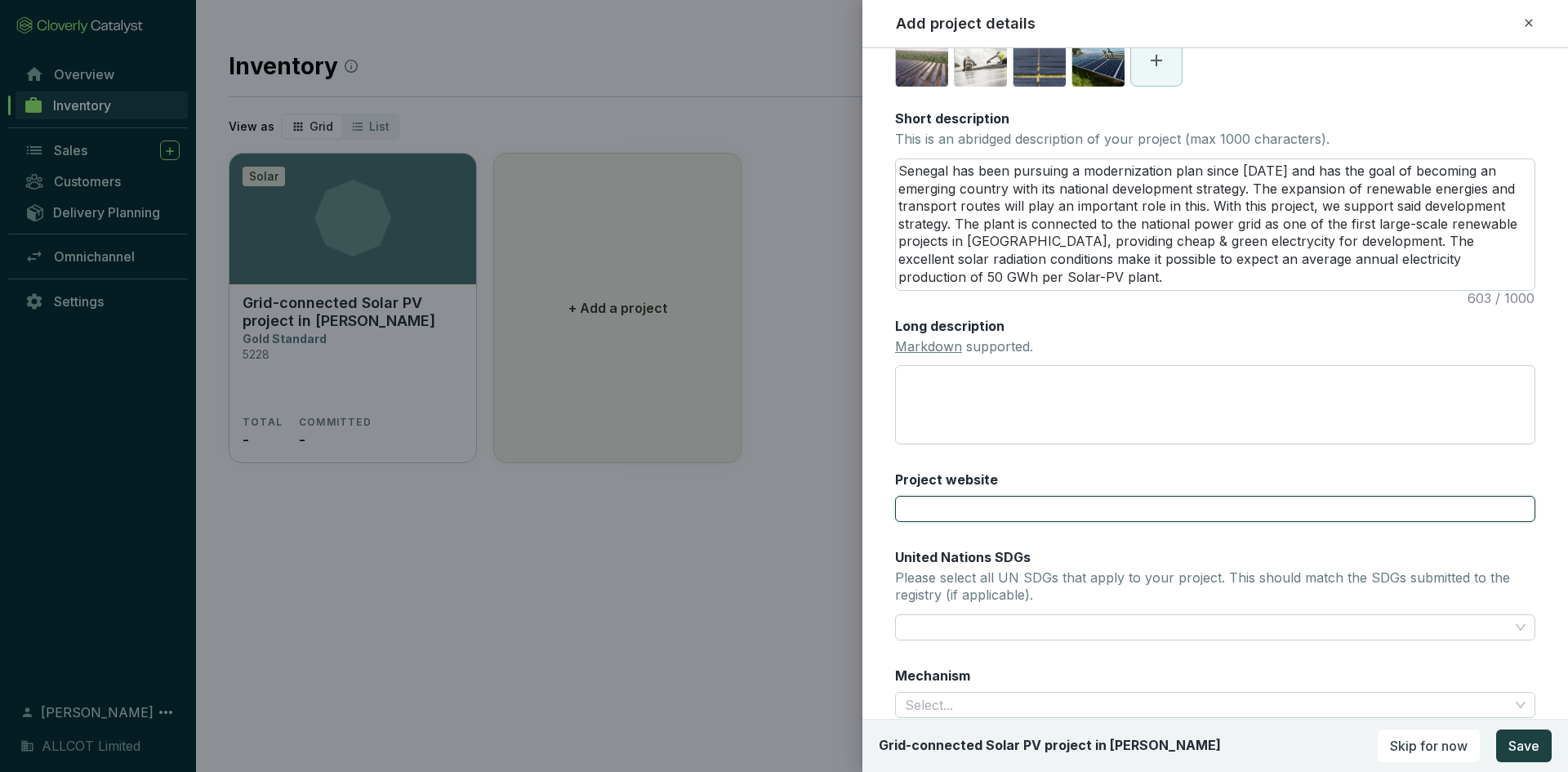
click at [995, 515] on input "Project website" at bounding box center [1215, 508] width 640 height 26
paste input "[URL][DOMAIN_NAME]"
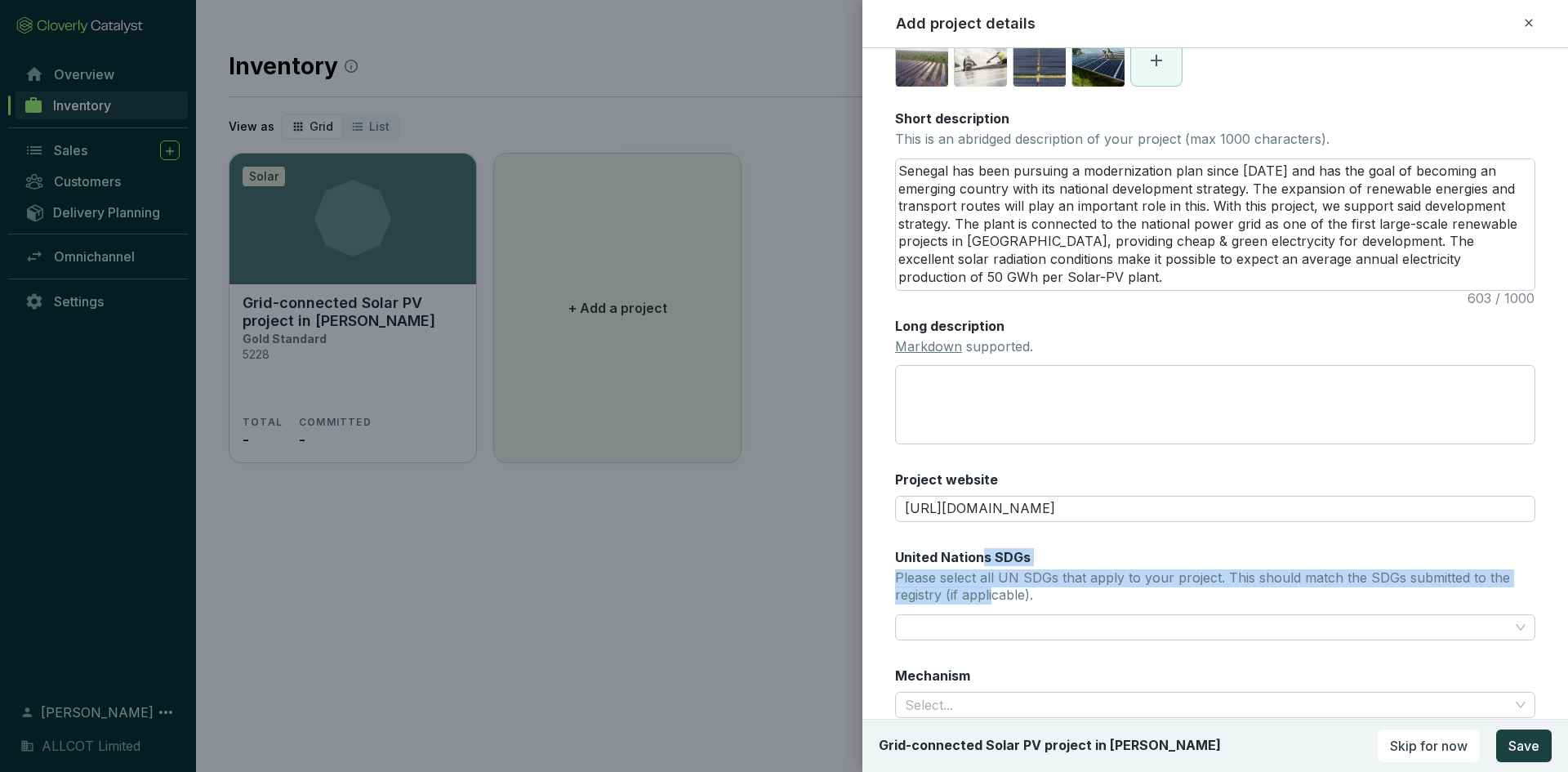
drag, startPoint x: 993, startPoint y: 578, endPoint x: 994, endPoint y: 593, distance: 15.0
click at [994, 593] on div "United Nations SDGs Please select all UN SDGs that apply to your project. This …" at bounding box center [1215, 578] width 640 height 59
click at [994, 593] on p "Please select all UN SDGs that apply to your project. This should match the SDG…" at bounding box center [1215, 587] width 640 height 36
click at [908, 618] on input "United Nations SDGs Please select all UN SDGs that apply to your project. This …" at bounding box center [906, 628] width 3 height 20
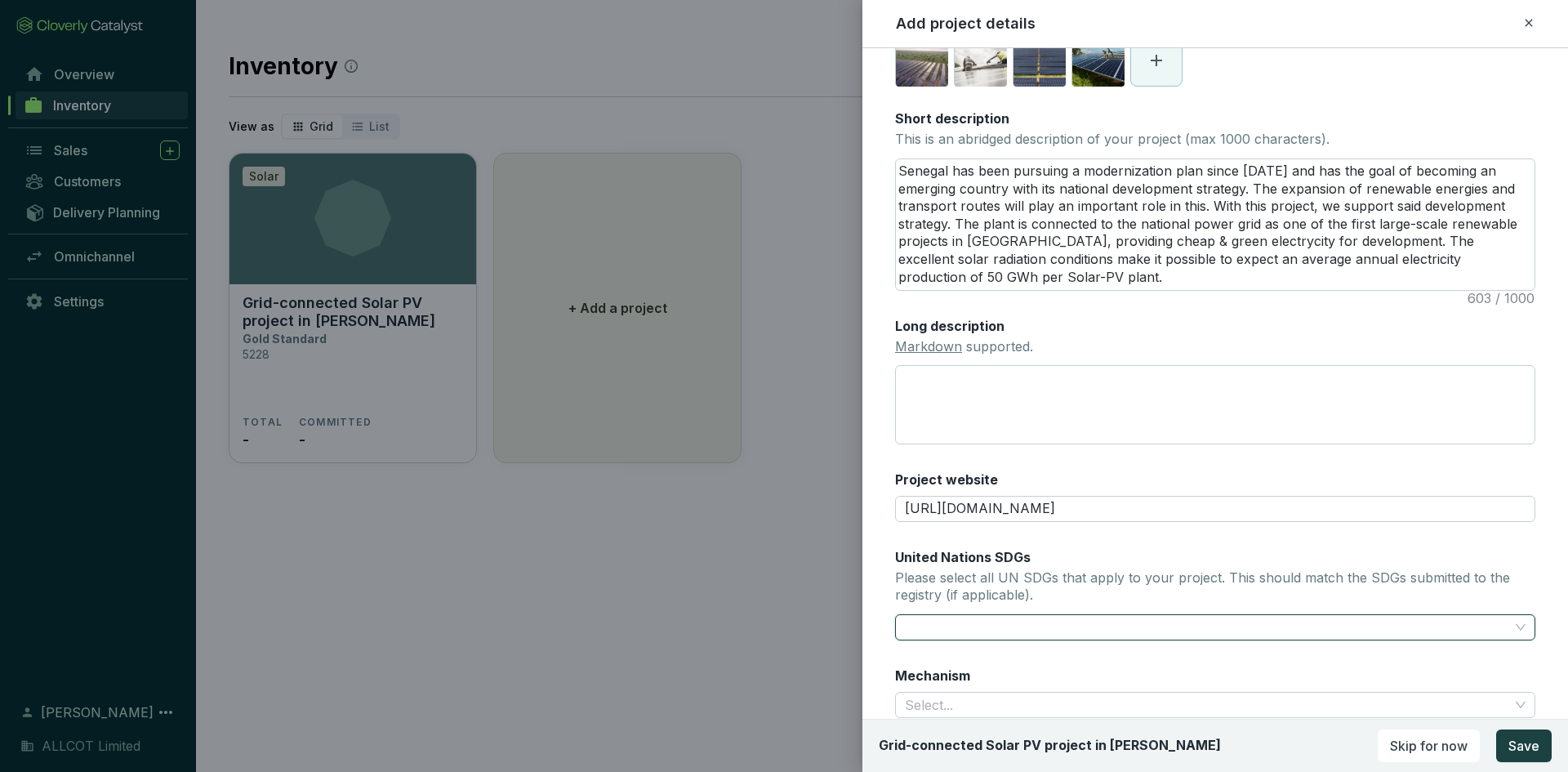
paste input "In Senegal, the demand for electricity has risen rapidly over the last 25 years…"
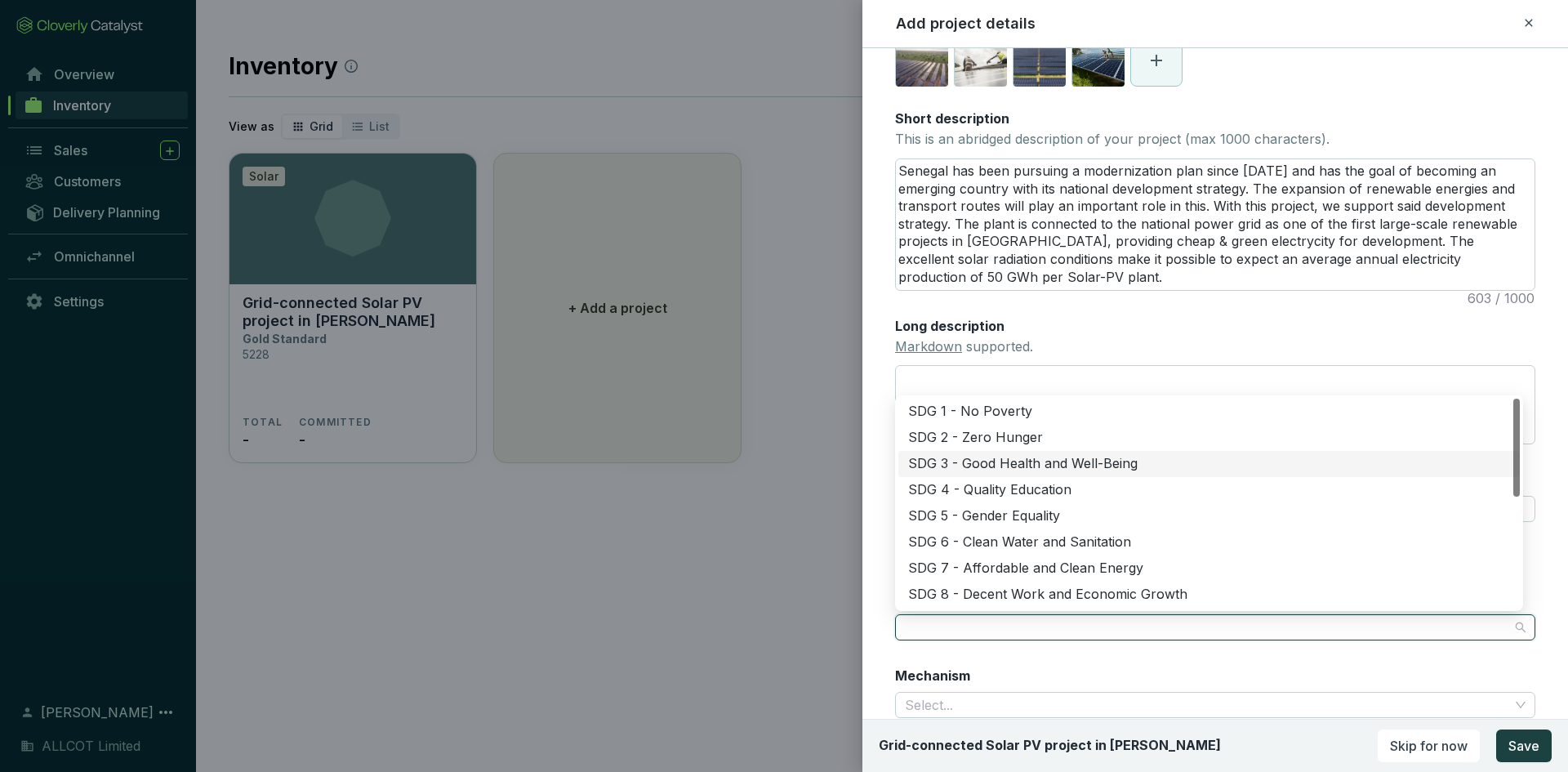
click at [1085, 636] on div at bounding box center [1205, 627] width 615 height 23
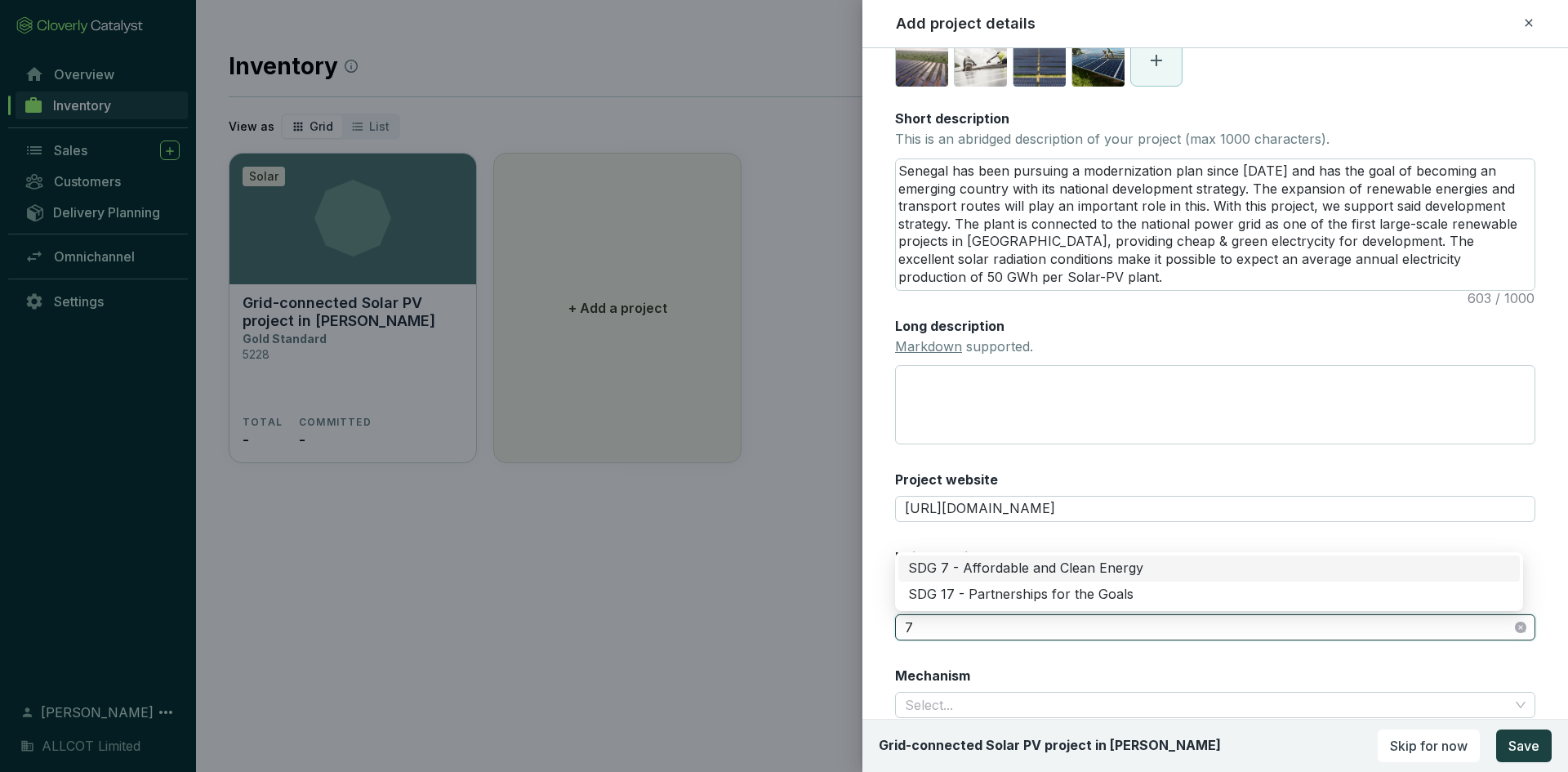
click at [1073, 566] on div "SDG 7 - Affordable and Clean Energy" at bounding box center [1209, 569] width 602 height 18
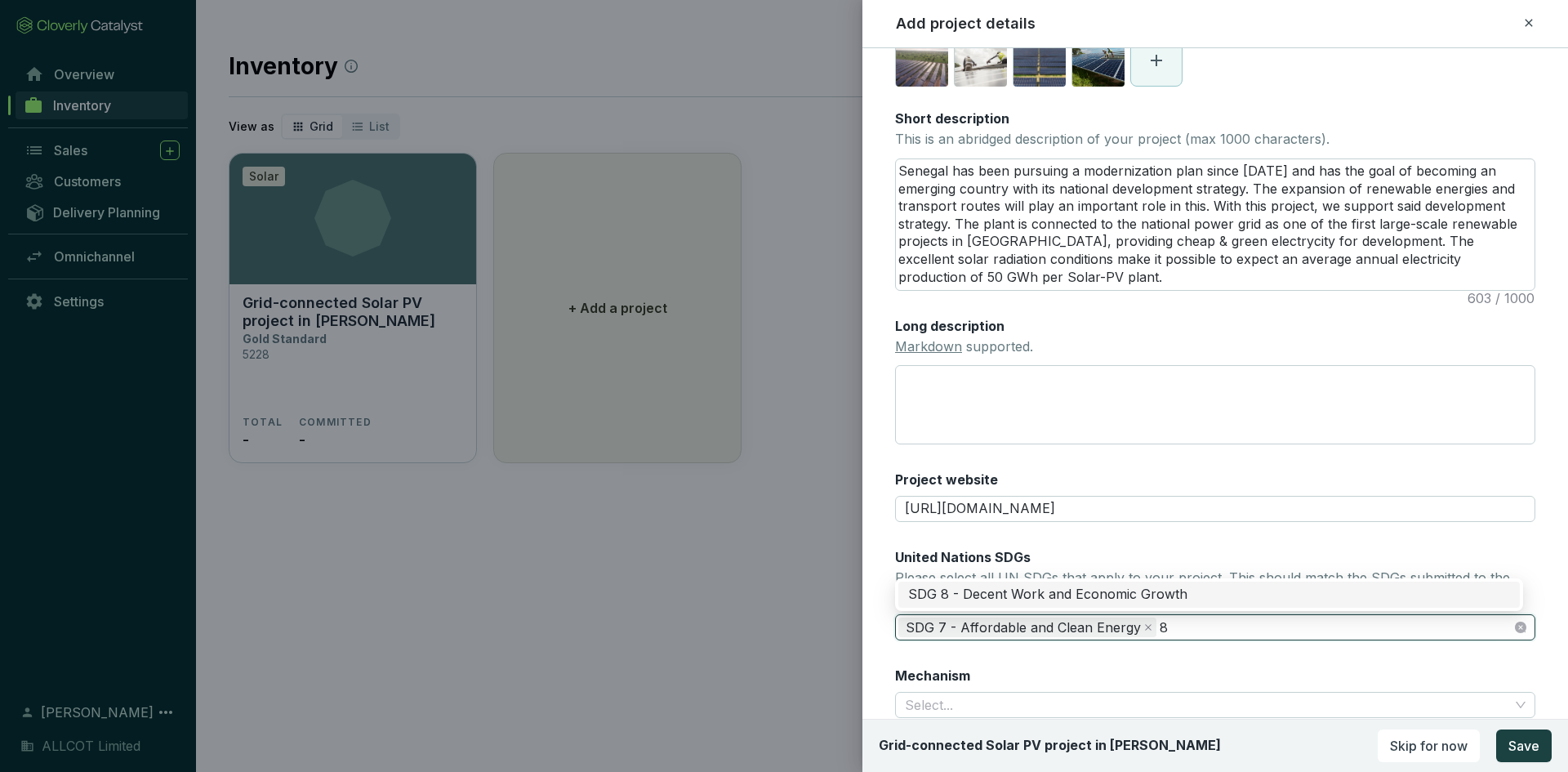
click at [1023, 596] on div "SDG 8 - Decent Work and Economic Growth" at bounding box center [1209, 594] width 602 height 18
click at [1023, 596] on div "SDG 13 - Climate Action" at bounding box center [1209, 594] width 602 height 18
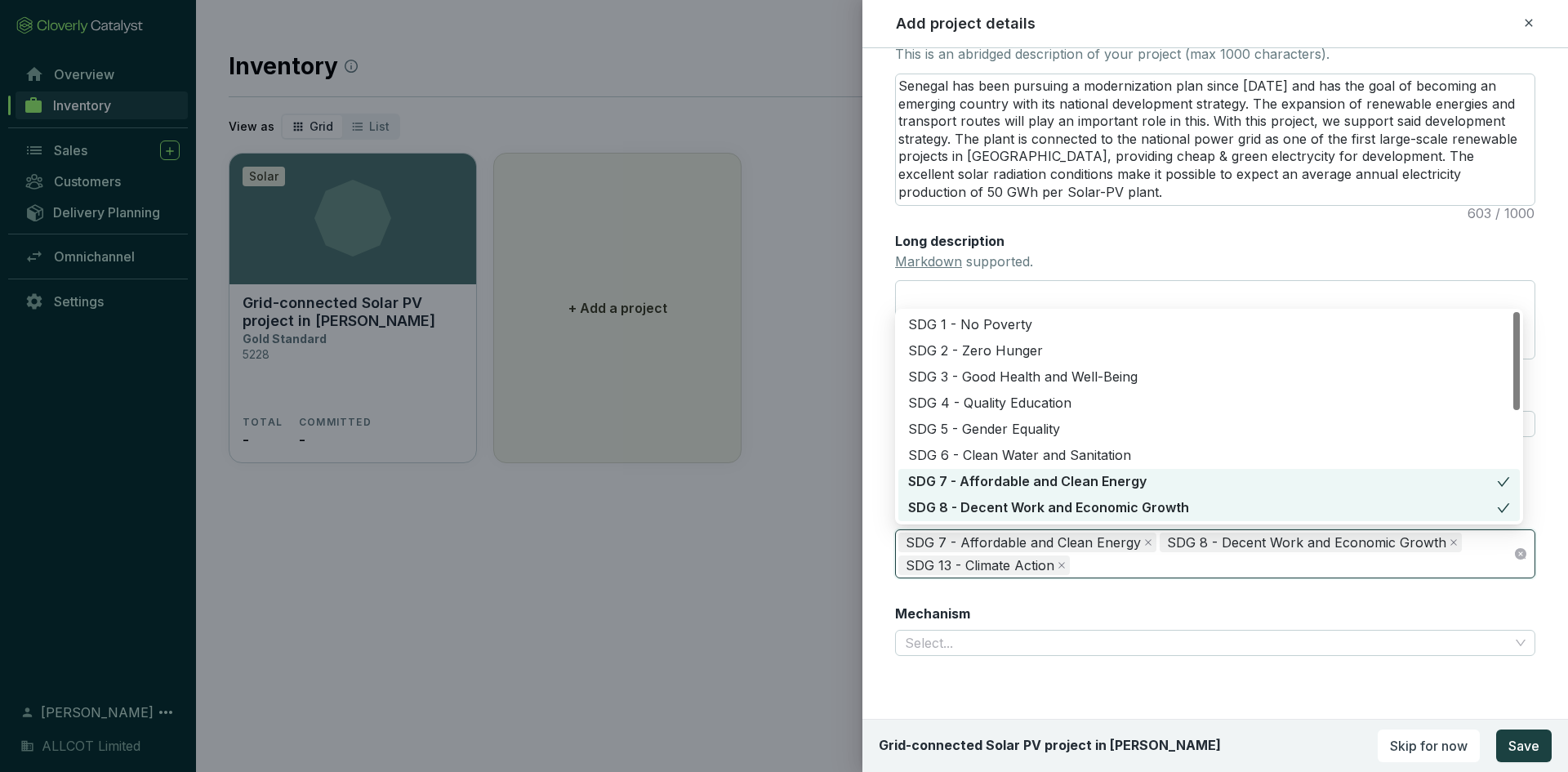
scroll to position [332, 0]
click at [1016, 646] on input "Mechanism" at bounding box center [1207, 641] width 604 height 25
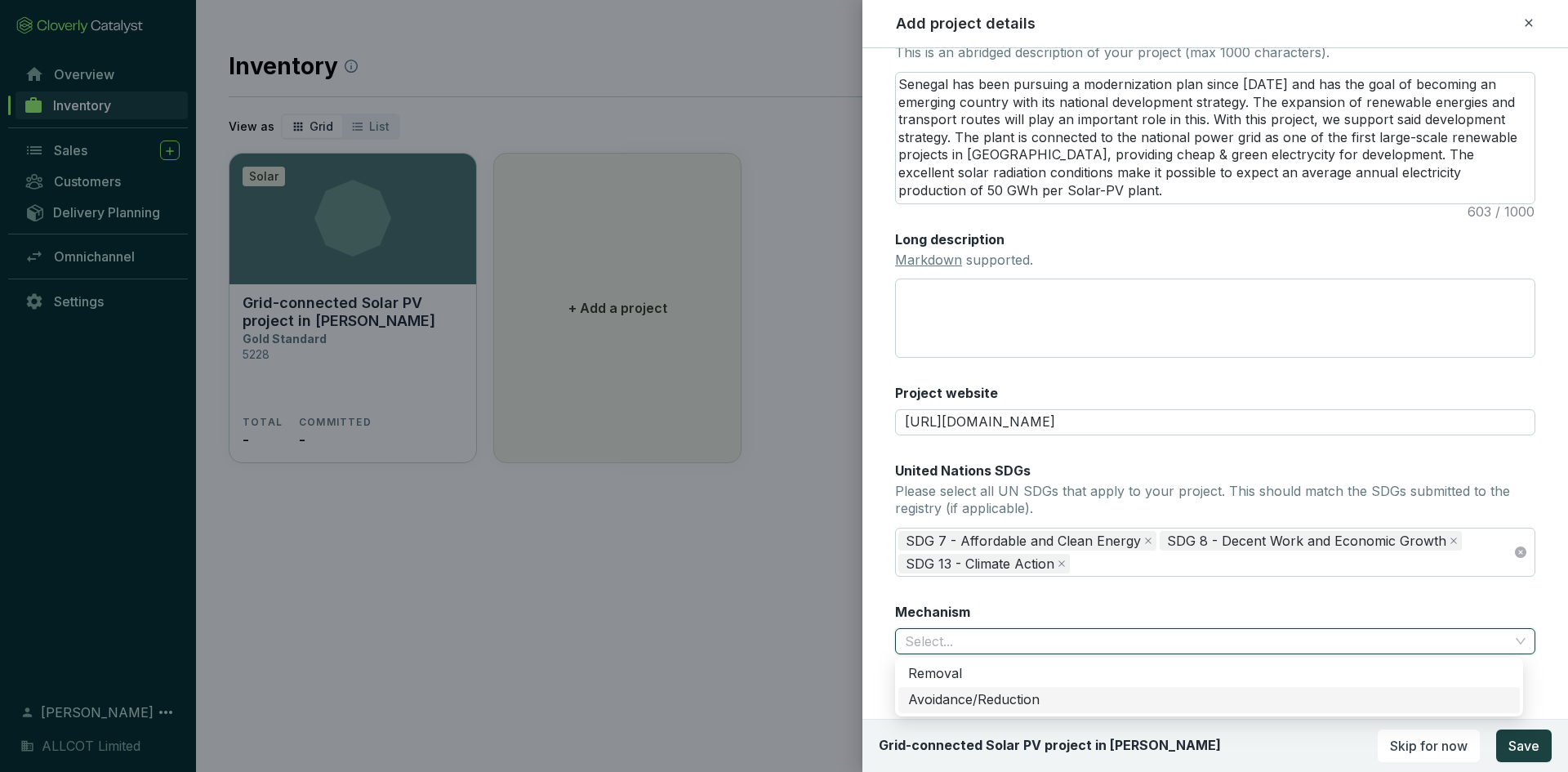
click at [1011, 698] on div "Avoidance/Reduction" at bounding box center [1209, 700] width 602 height 18
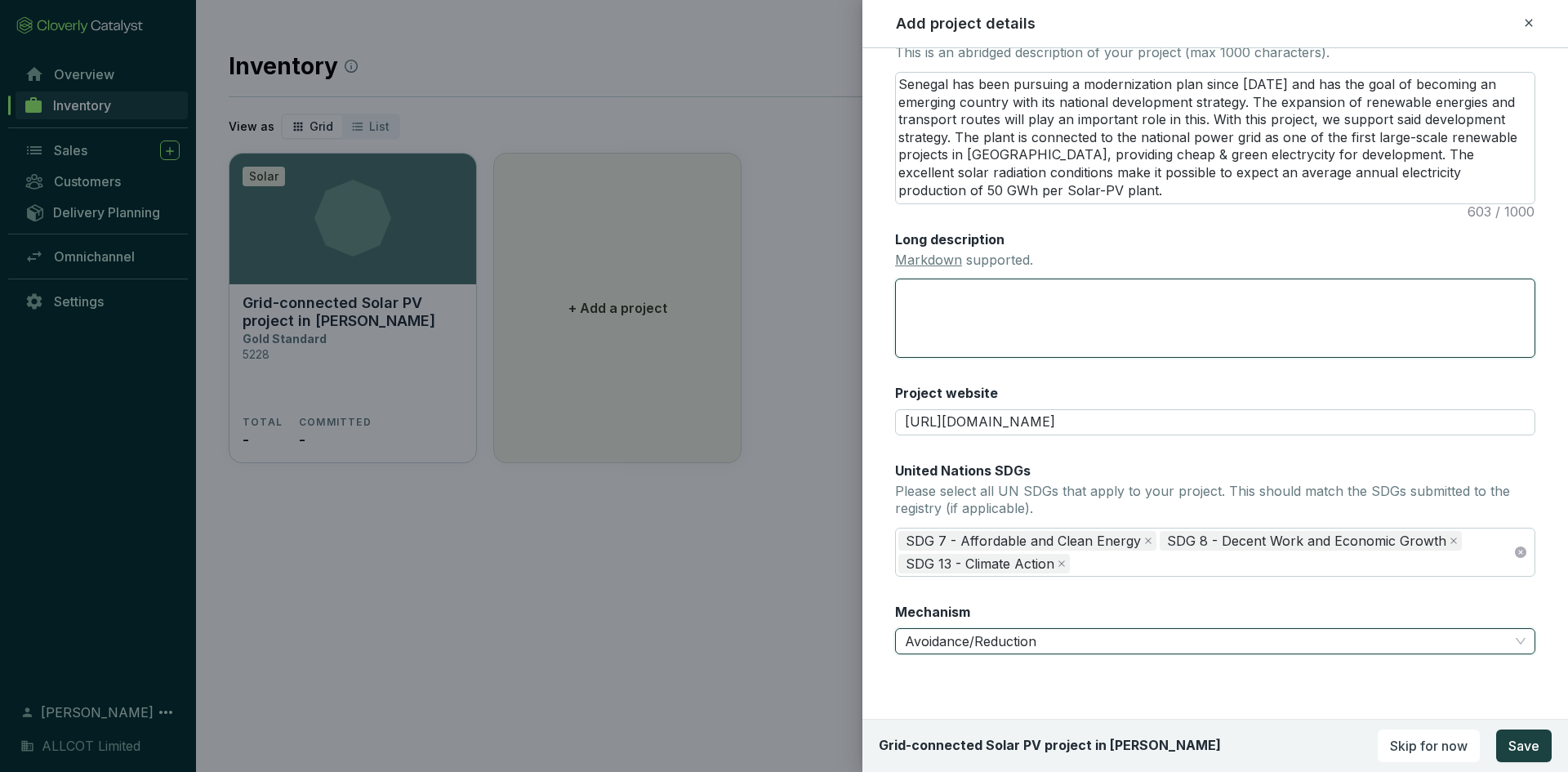
click at [1022, 328] on textarea "Long description Markdown supported." at bounding box center [1215, 318] width 640 height 79
paste textarea "In Senegal, the demand for electricity has risen rapidly over the last 25 years…"
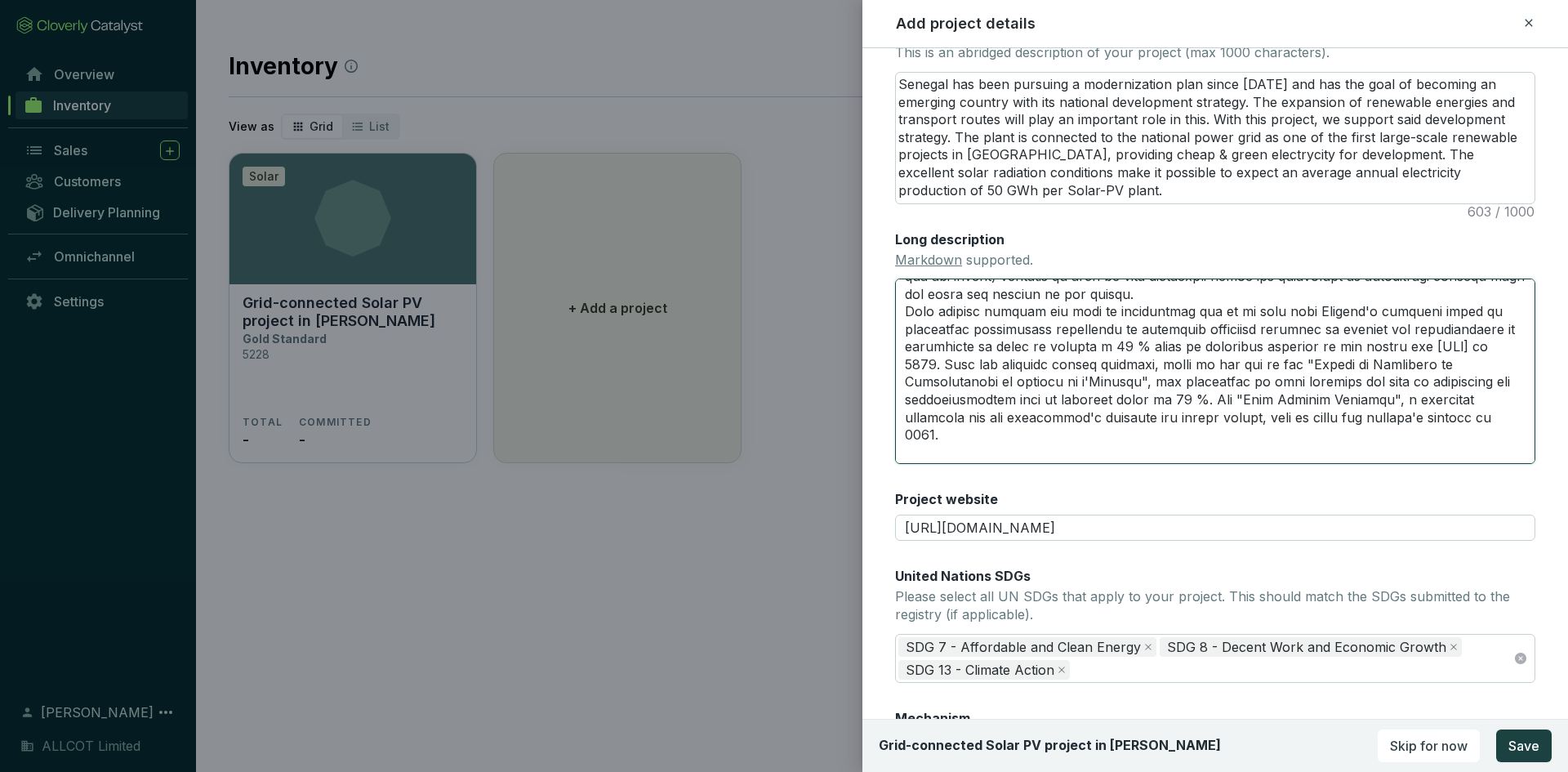
scroll to position [0, 0]
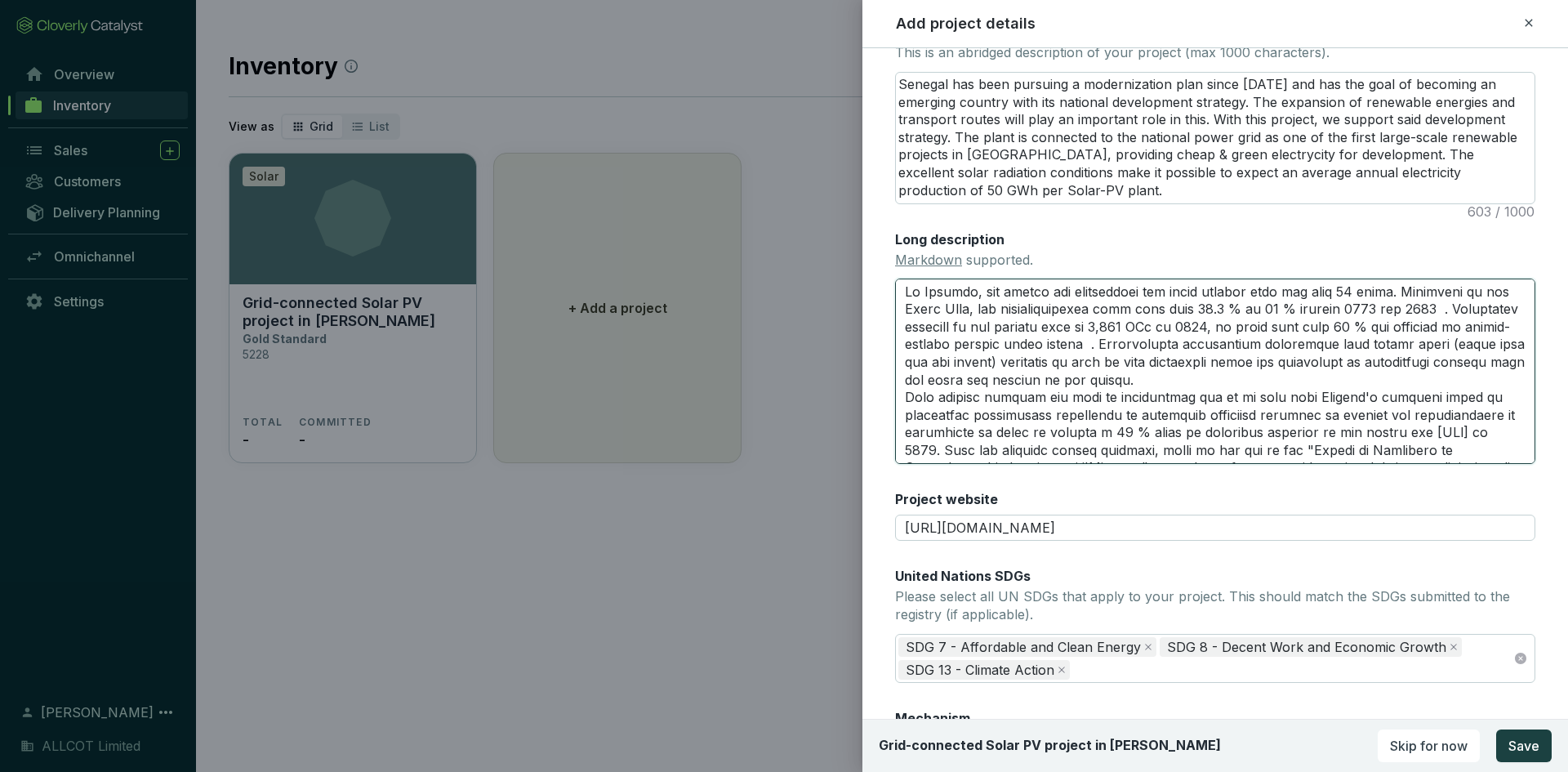
drag, startPoint x: 1258, startPoint y: 292, endPoint x: 1233, endPoint y: 330, distance: 45.5
click at [1233, 330] on textarea "Long description Markdown supported." at bounding box center [1215, 370] width 640 height 185
click at [1413, 357] on textarea "Long description Markdown supported." at bounding box center [1215, 370] width 640 height 185
click at [1436, 309] on textarea "Long description Markdown supported." at bounding box center [1215, 370] width 640 height 185
drag, startPoint x: 1090, startPoint y: 313, endPoint x: 1279, endPoint y: 358, distance: 194.3
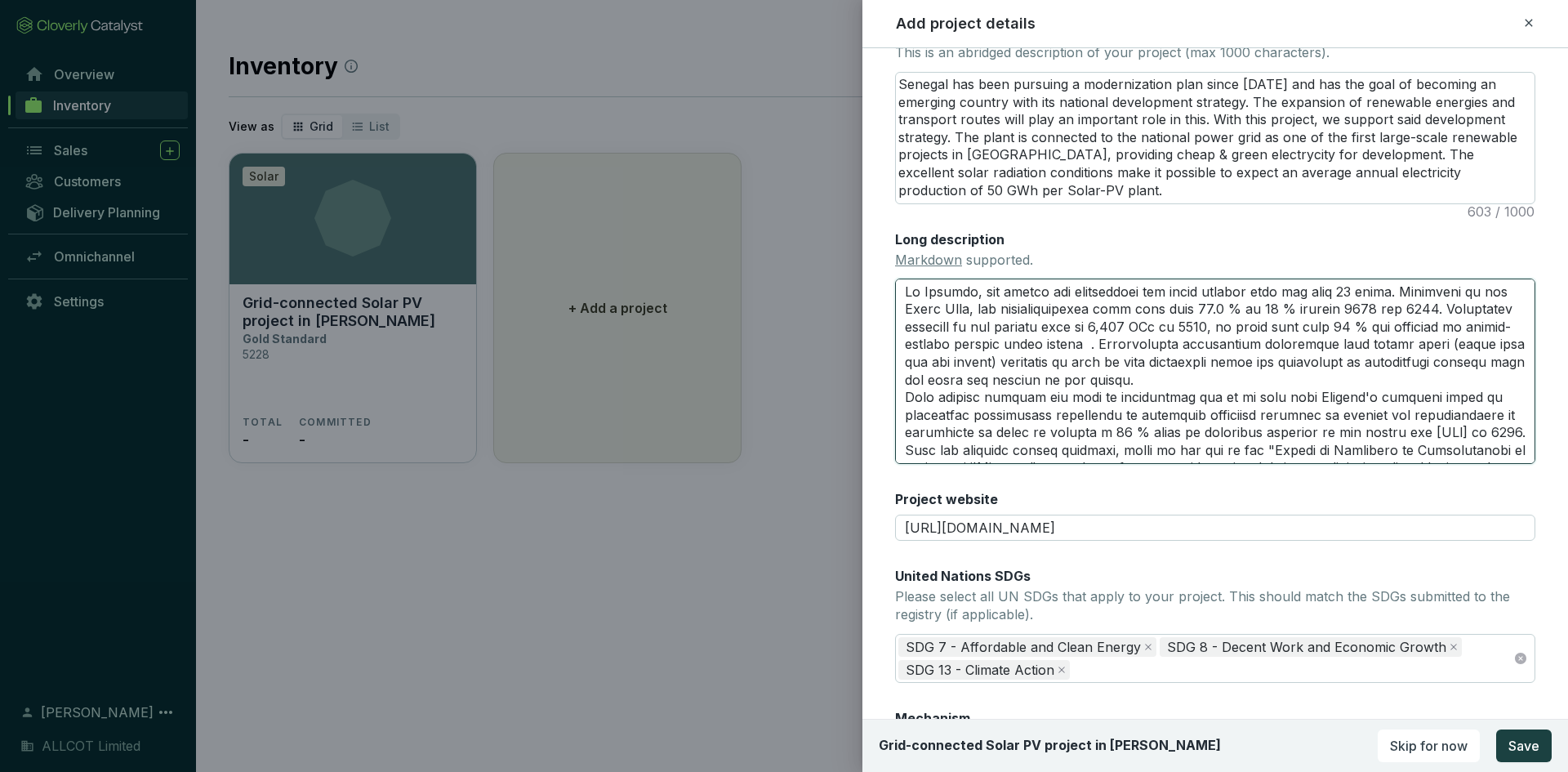
click at [1279, 358] on textarea "Long description Markdown supported." at bounding box center [1215, 370] width 640 height 185
click at [1207, 339] on textarea "Long description Markdown supported." at bounding box center [1215, 370] width 640 height 185
drag, startPoint x: 1246, startPoint y: 323, endPoint x: 1266, endPoint y: 418, distance: 97.1
click at [1266, 418] on textarea "Long description Markdown supported." at bounding box center [1215, 370] width 640 height 185
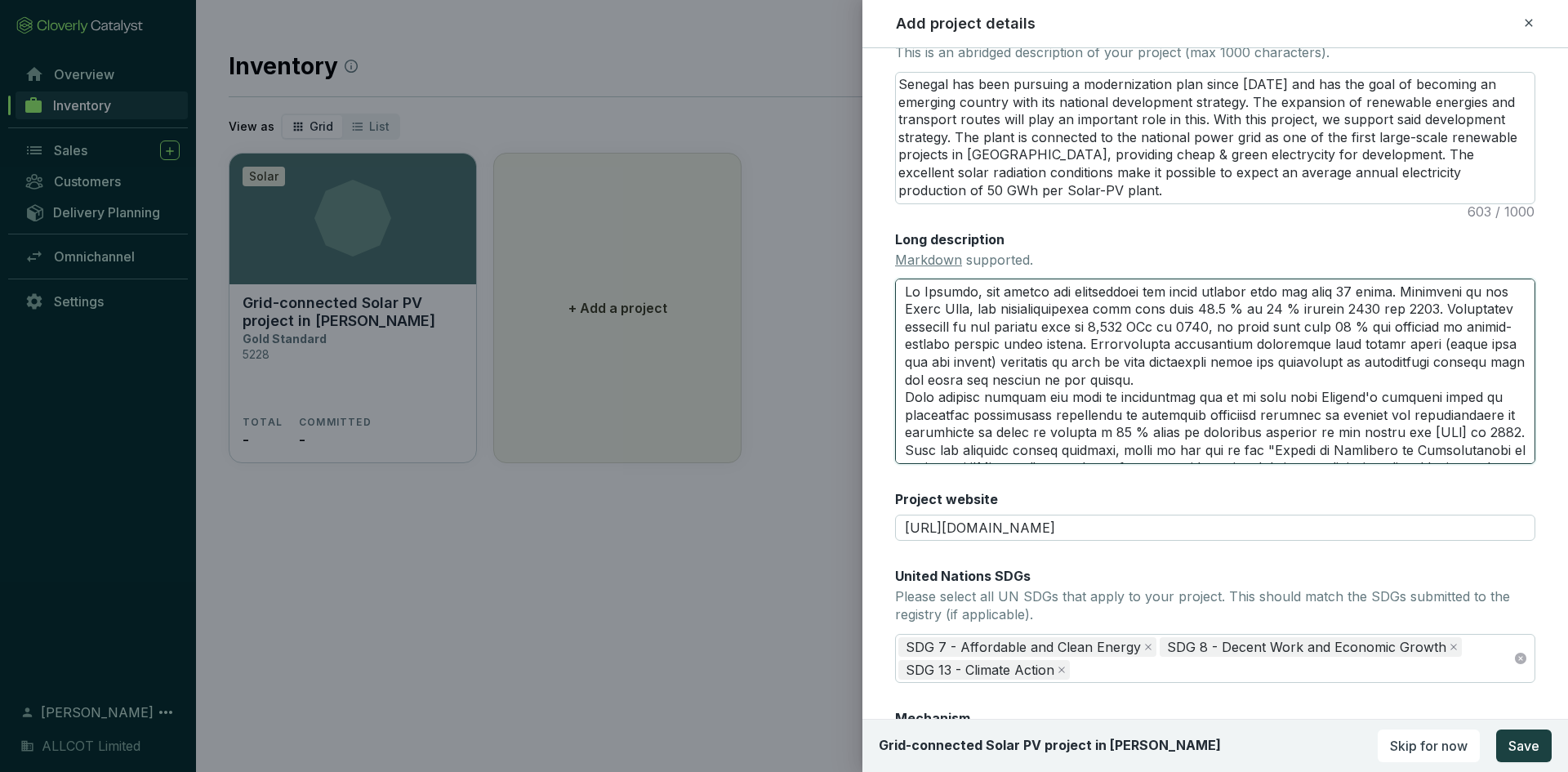
click at [1252, 338] on textarea "Long description Markdown supported." at bounding box center [1215, 370] width 640 height 185
drag, startPoint x: 1262, startPoint y: 345, endPoint x: 1237, endPoint y: 421, distance: 80.0
click at [1237, 421] on textarea "Long description Markdown supported." at bounding box center [1215, 370] width 640 height 185
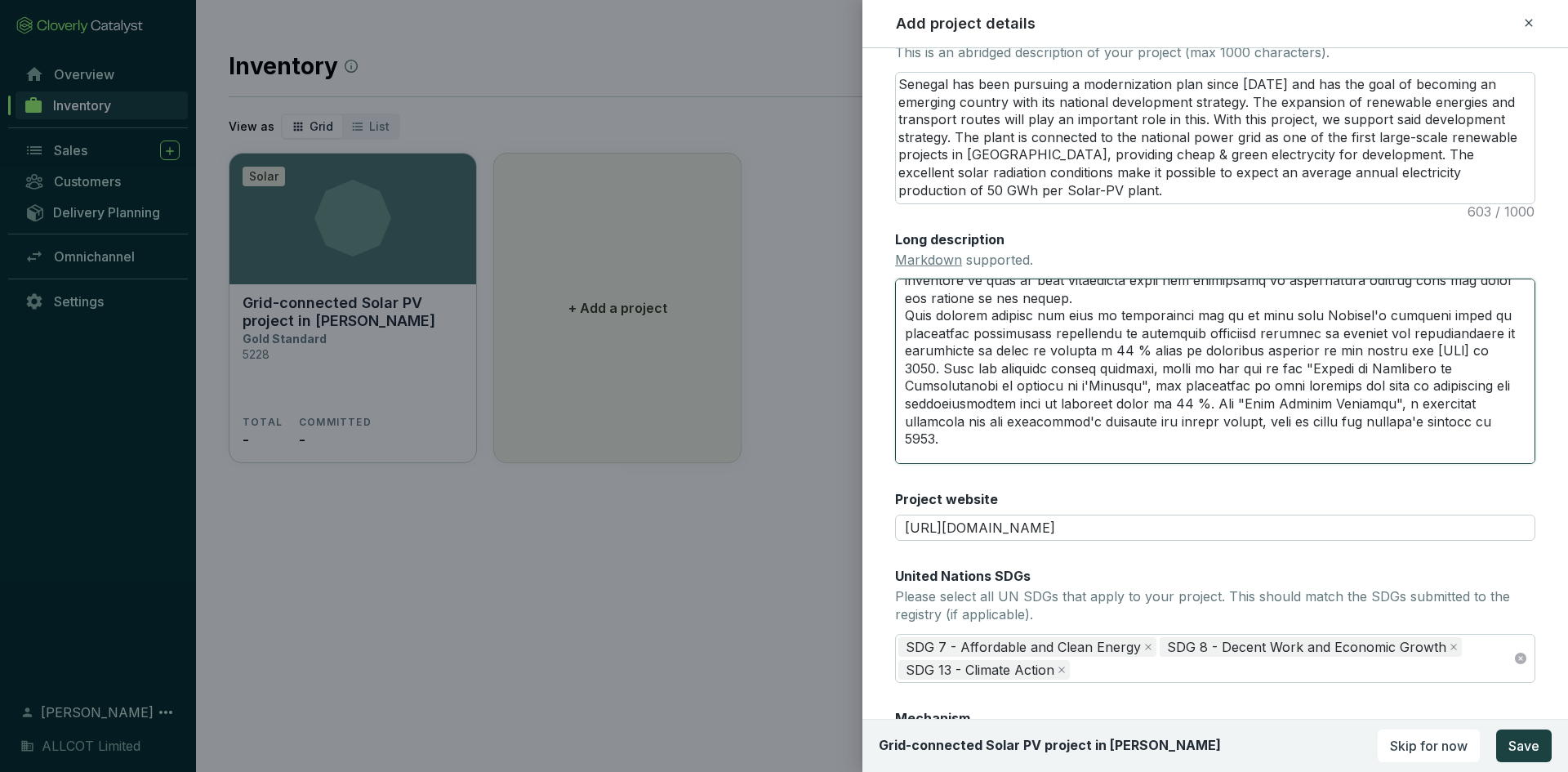
drag, startPoint x: 1296, startPoint y: 364, endPoint x: 1211, endPoint y: 438, distance: 112.7
click at [1211, 438] on textarea "Long description Markdown supported." at bounding box center [1215, 370] width 640 height 185
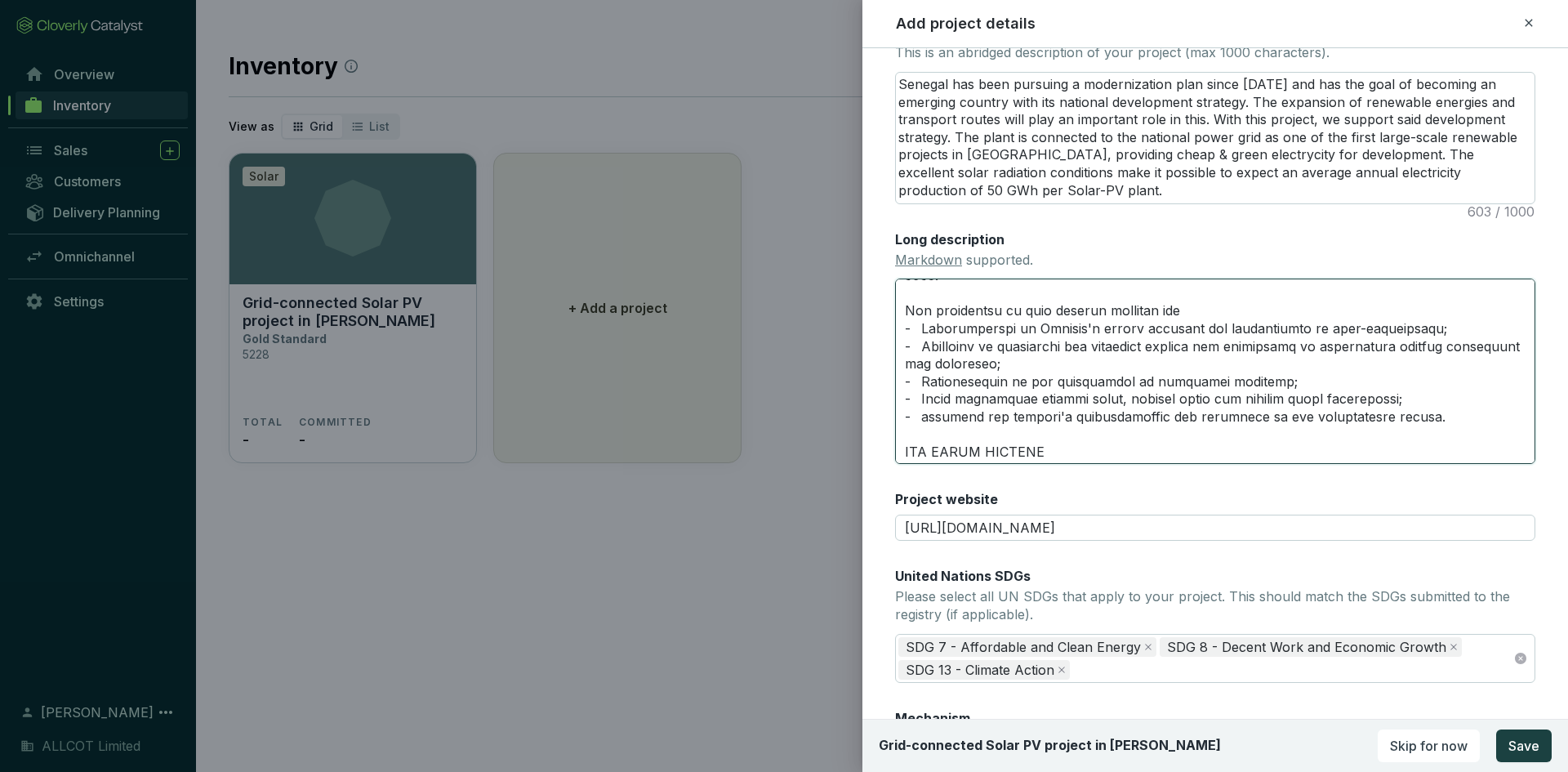
scroll to position [164, 0]
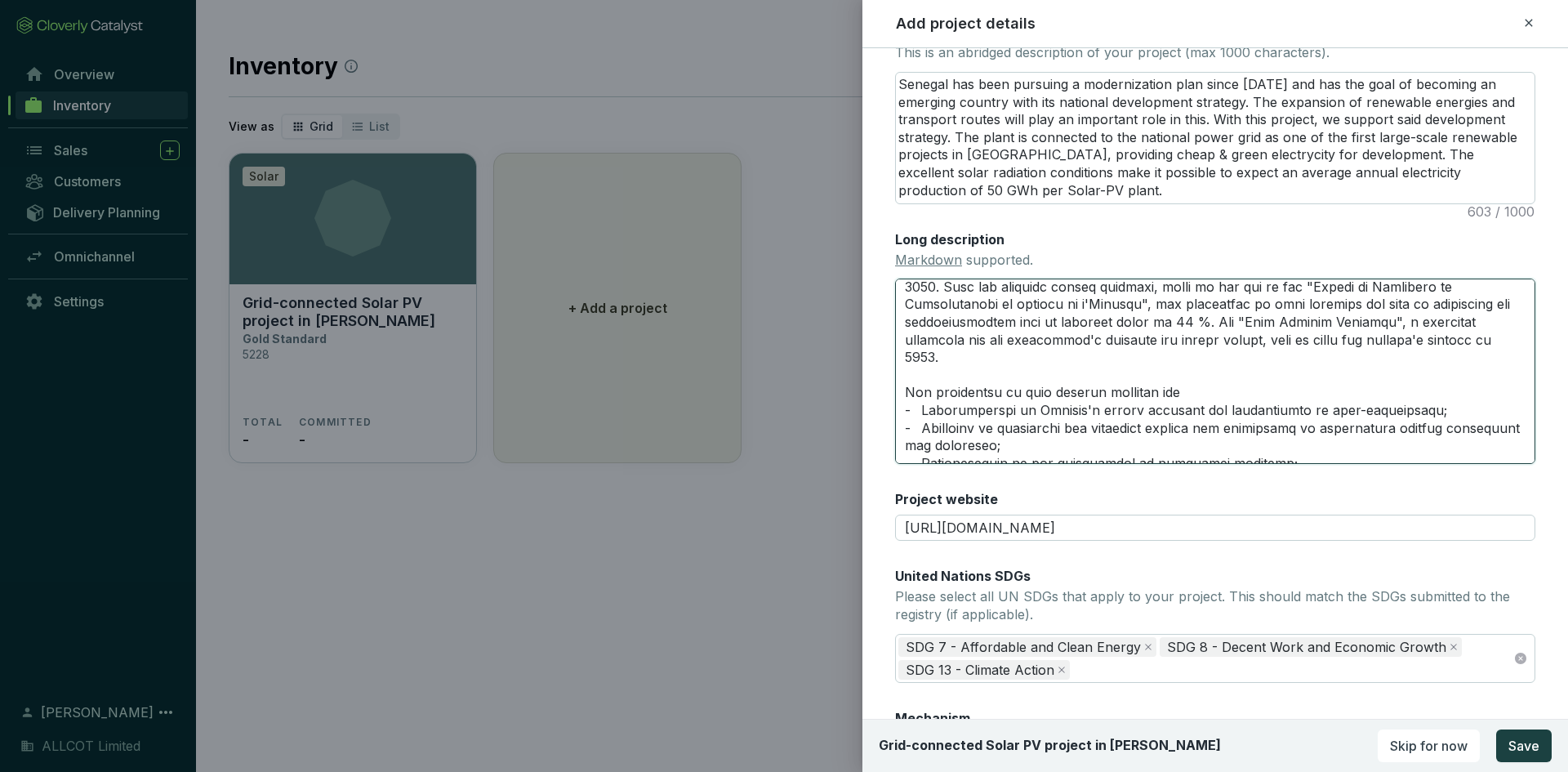
drag, startPoint x: 1060, startPoint y: 384, endPoint x: 1083, endPoint y: 438, distance: 58.7
click at [1083, 438] on textarea "Long description Markdown supported." at bounding box center [1215, 370] width 640 height 185
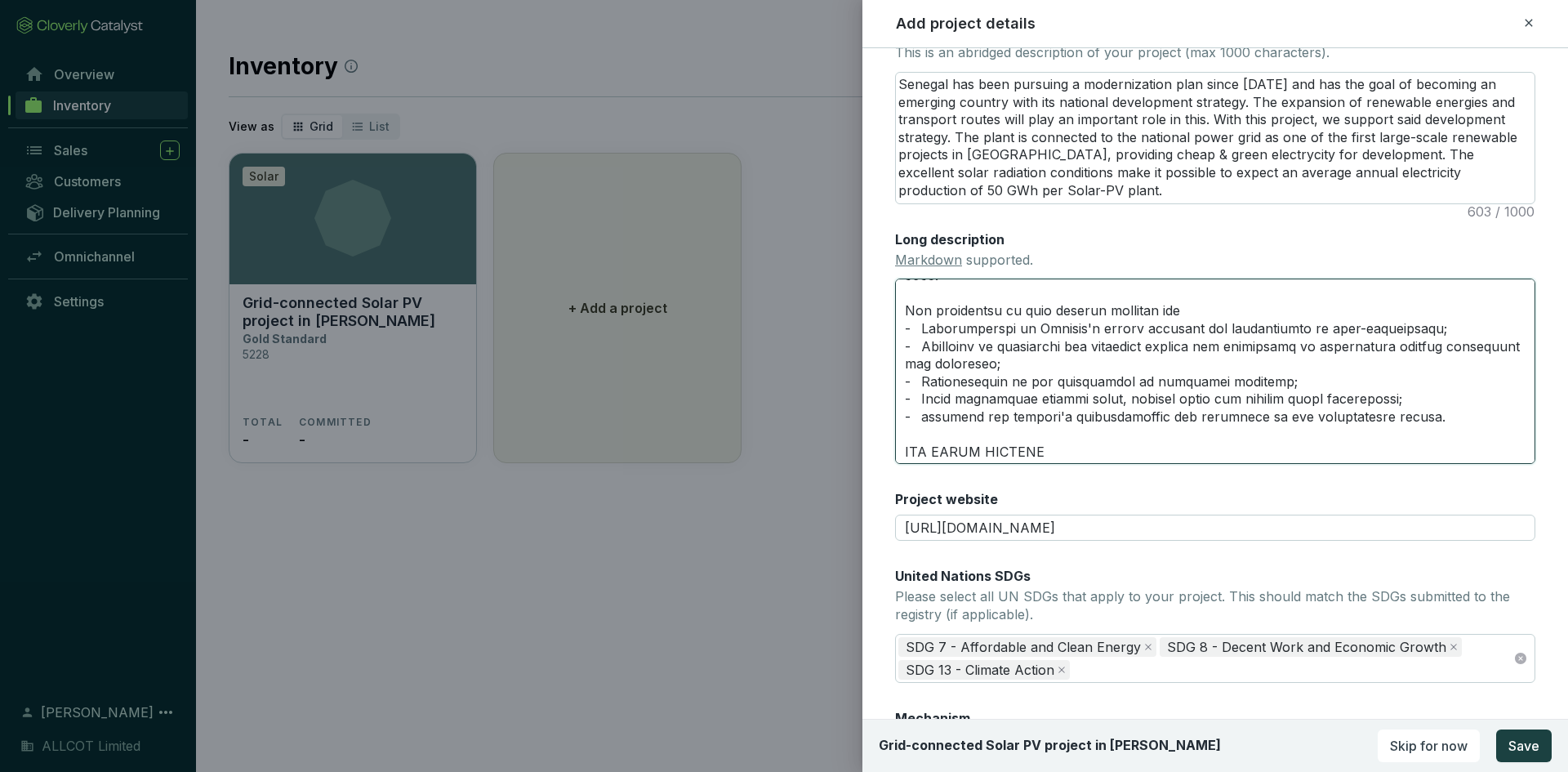
drag, startPoint x: 1169, startPoint y: 379, endPoint x: 1168, endPoint y: 420, distance: 41.0
click at [1168, 420] on textarea "Long description Markdown supported." at bounding box center [1215, 370] width 640 height 185
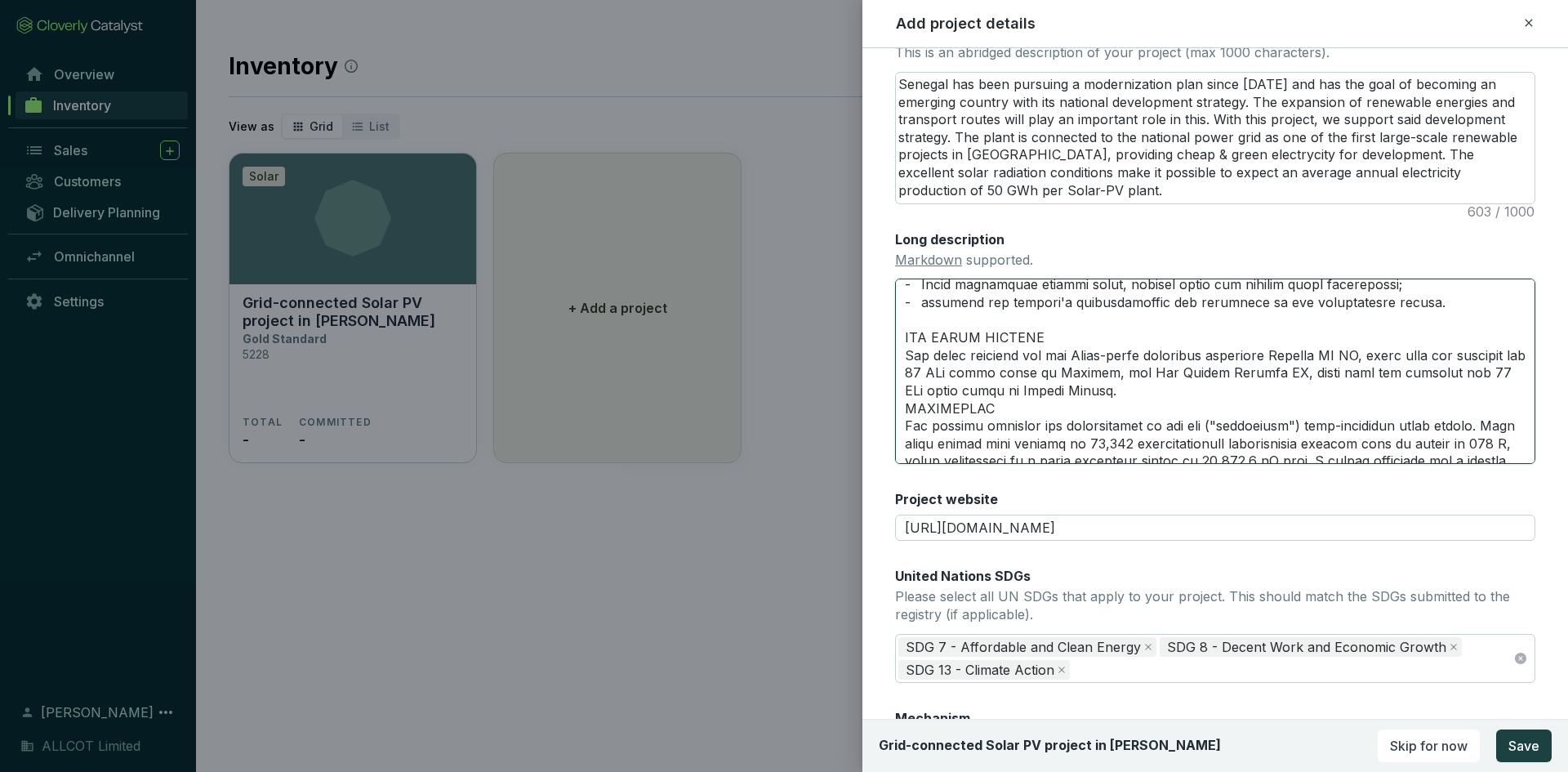
scroll to position [327, 0]
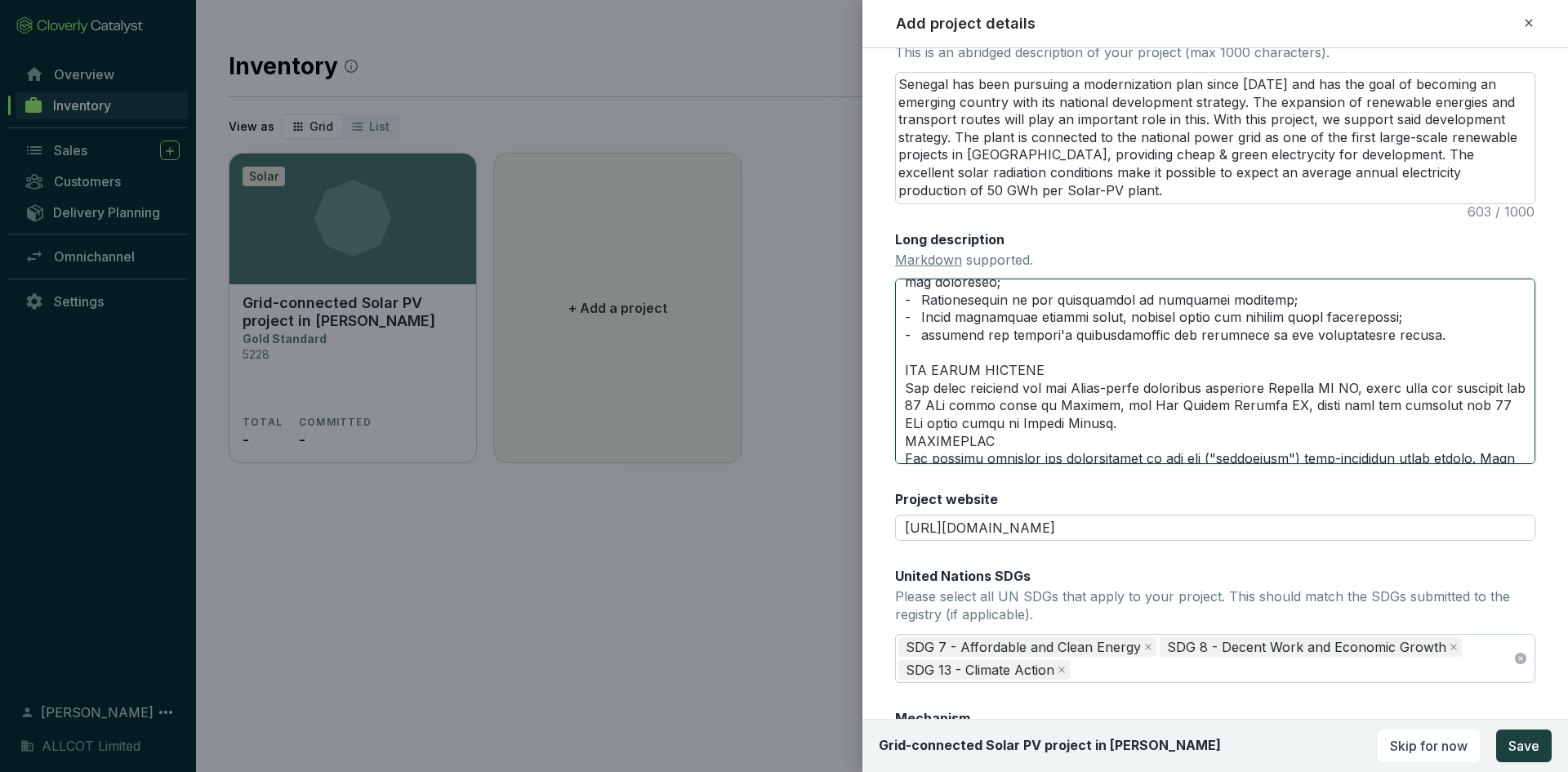
click at [1015, 389] on textarea "Long description Markdown supported." at bounding box center [1215, 370] width 640 height 185
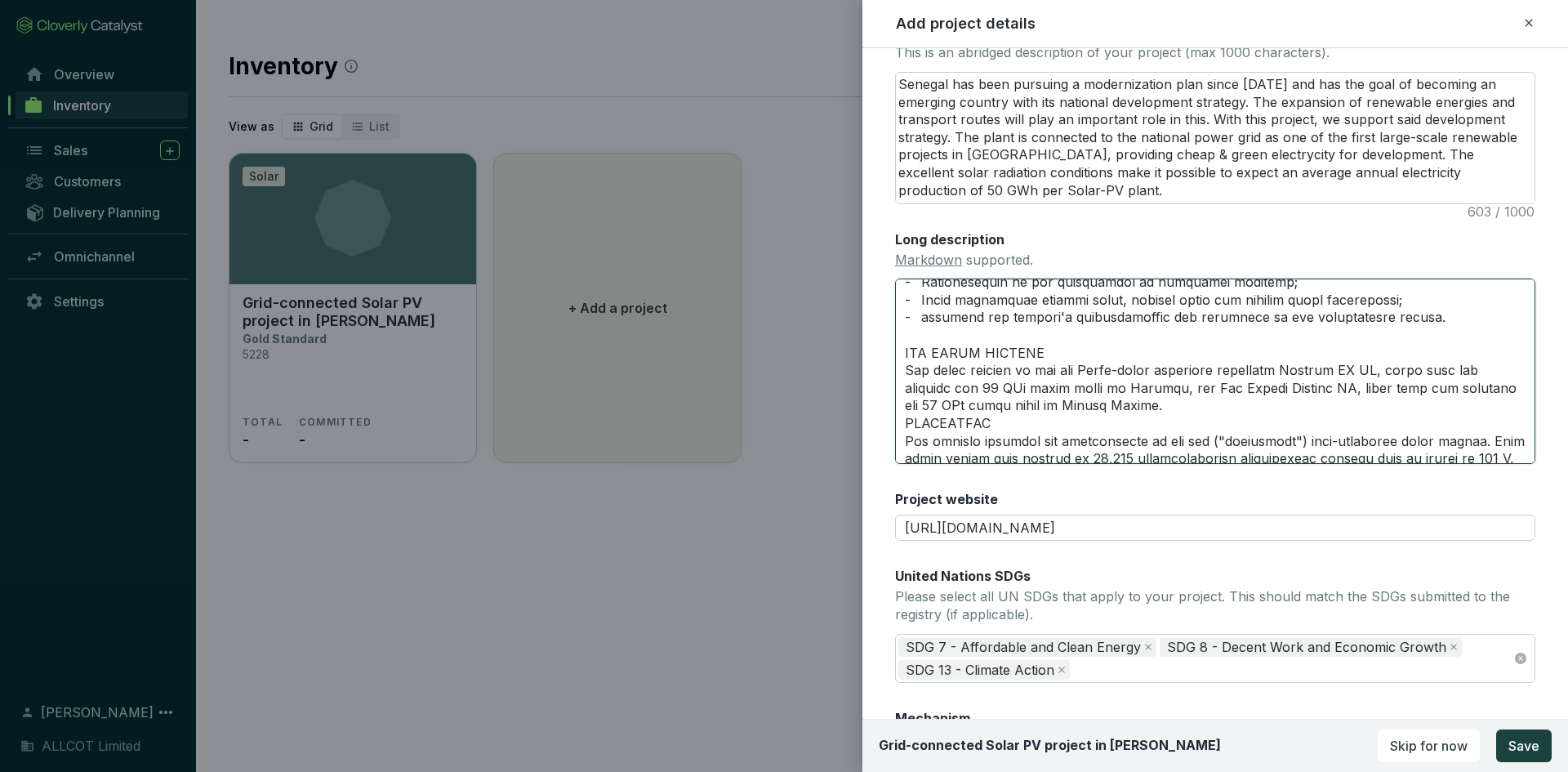
click at [1027, 390] on textarea "Long description Markdown supported." at bounding box center [1215, 370] width 640 height 185
drag, startPoint x: 1270, startPoint y: 386, endPoint x: 1188, endPoint y: 405, distance: 84.2
click at [1188, 405] on textarea "Long description Markdown supported." at bounding box center [1215, 370] width 640 height 185
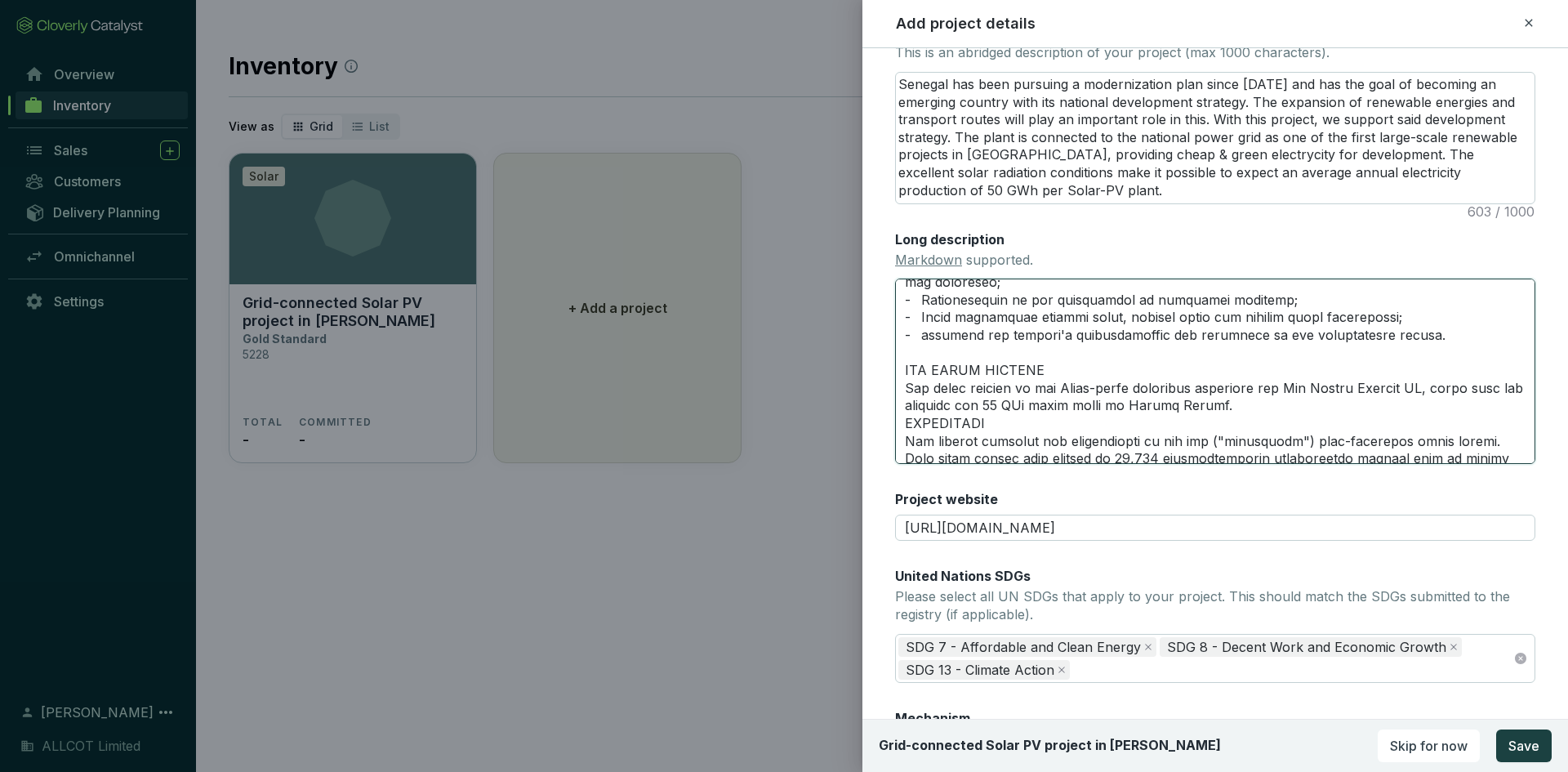
click at [1159, 385] on textarea "Long description Markdown supported." at bounding box center [1215, 370] width 640 height 185
click at [1261, 388] on textarea "Long description Markdown supported." at bounding box center [1215, 370] width 640 height 185
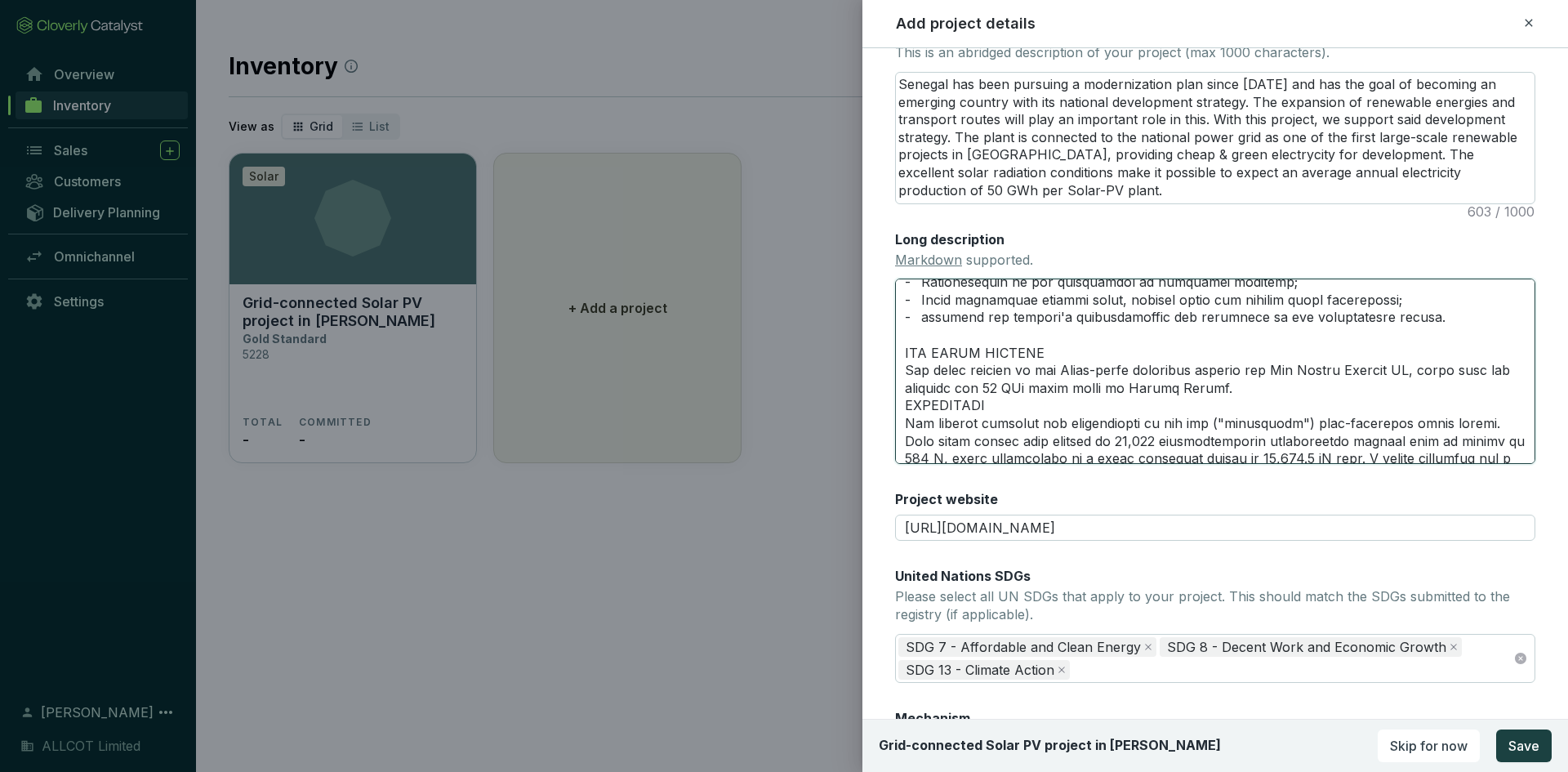
click at [1265, 381] on textarea "Long description Markdown supported." at bounding box center [1215, 370] width 640 height 185
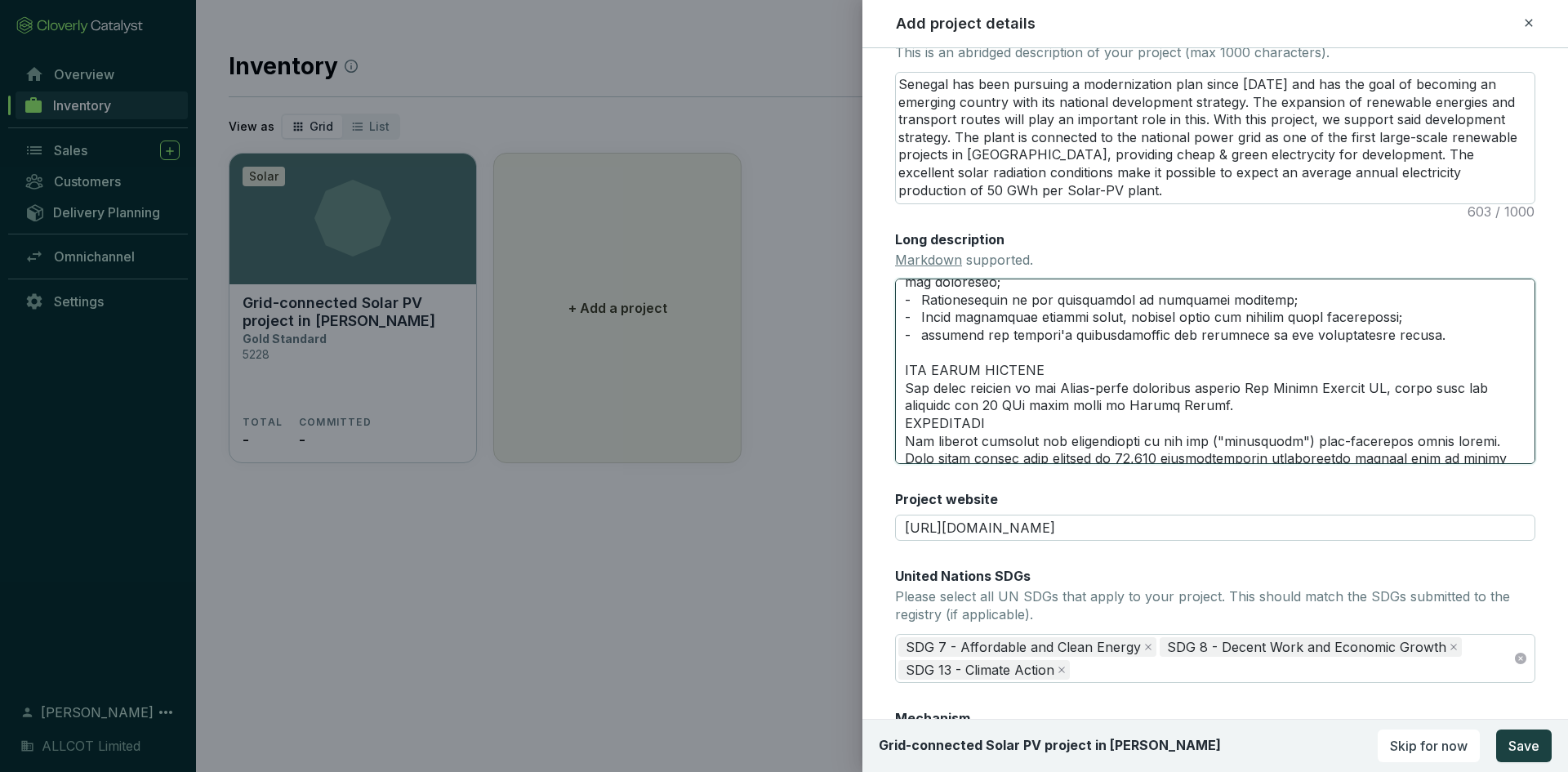
drag, startPoint x: 1240, startPoint y: 381, endPoint x: 1215, endPoint y: 438, distance: 62.2
click at [1215, 438] on textarea "Long description Markdown supported." at bounding box center [1215, 370] width 640 height 185
click at [1218, 425] on textarea "Long description Markdown supported." at bounding box center [1215, 370] width 640 height 185
click at [1258, 410] on textarea "Long description Markdown supported." at bounding box center [1215, 370] width 640 height 185
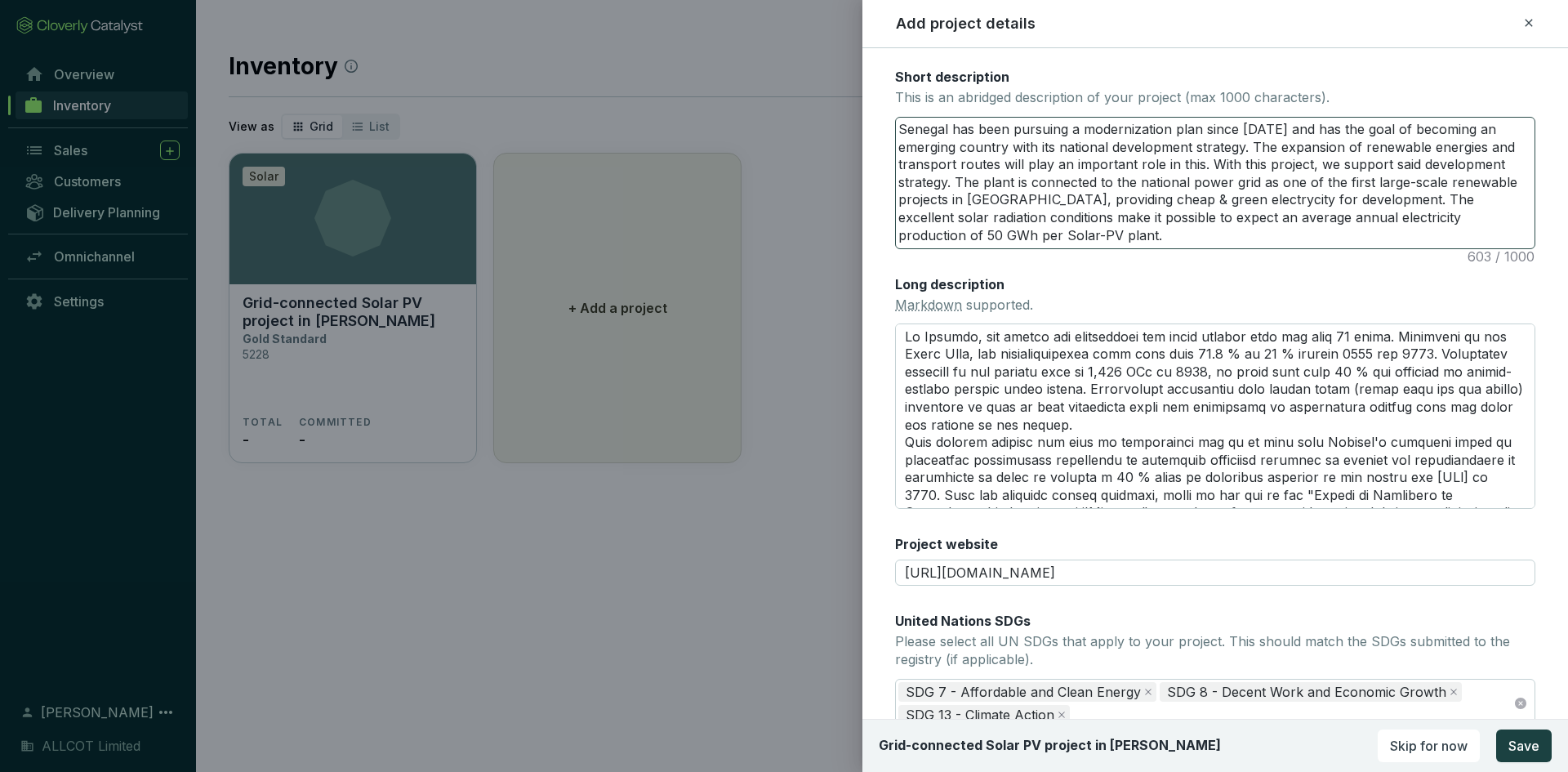
scroll to position [87, 0]
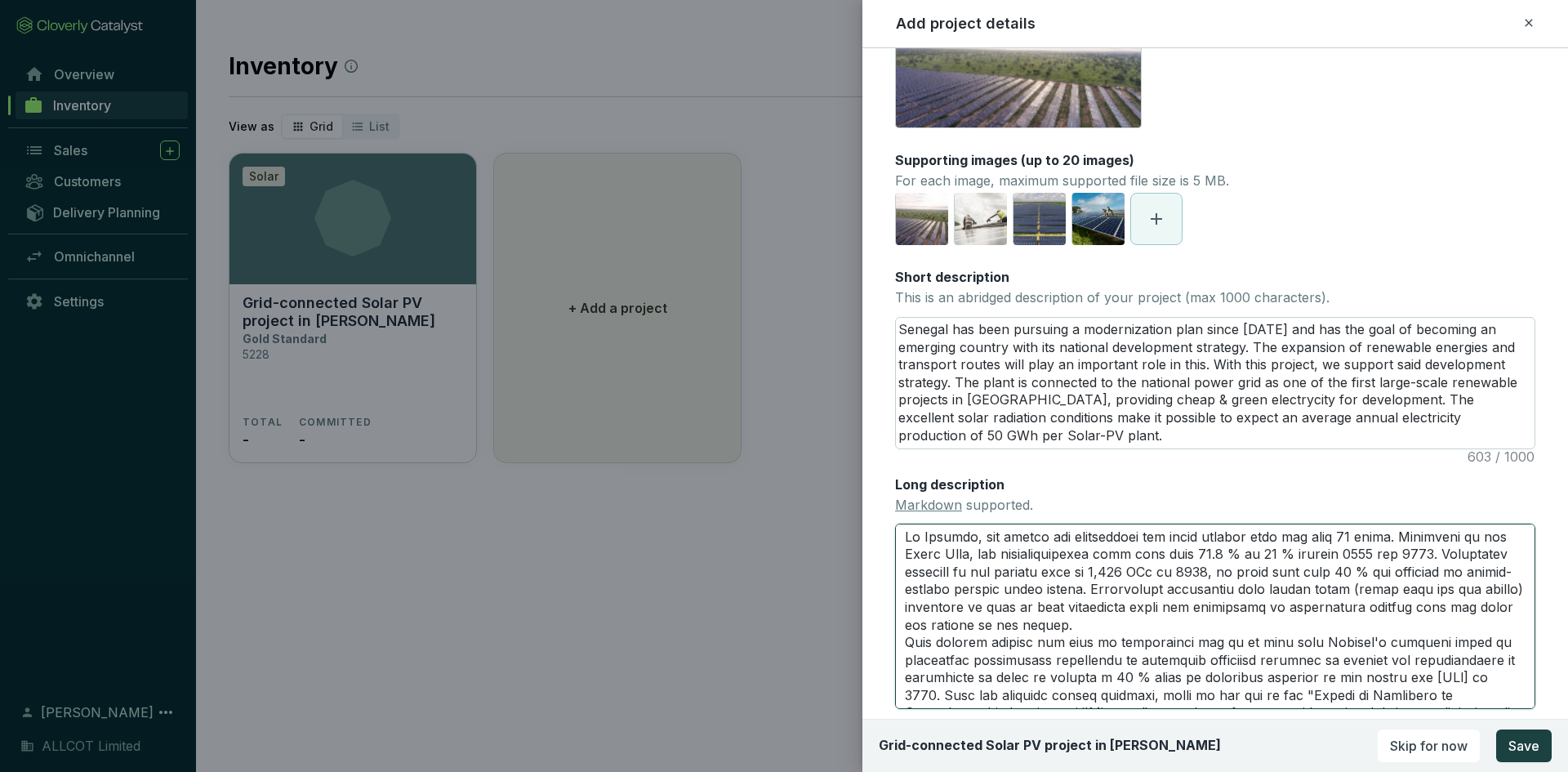
click at [904, 534] on textarea "Long description Markdown supported." at bounding box center [1215, 615] width 640 height 185
paste textarea "# H1"
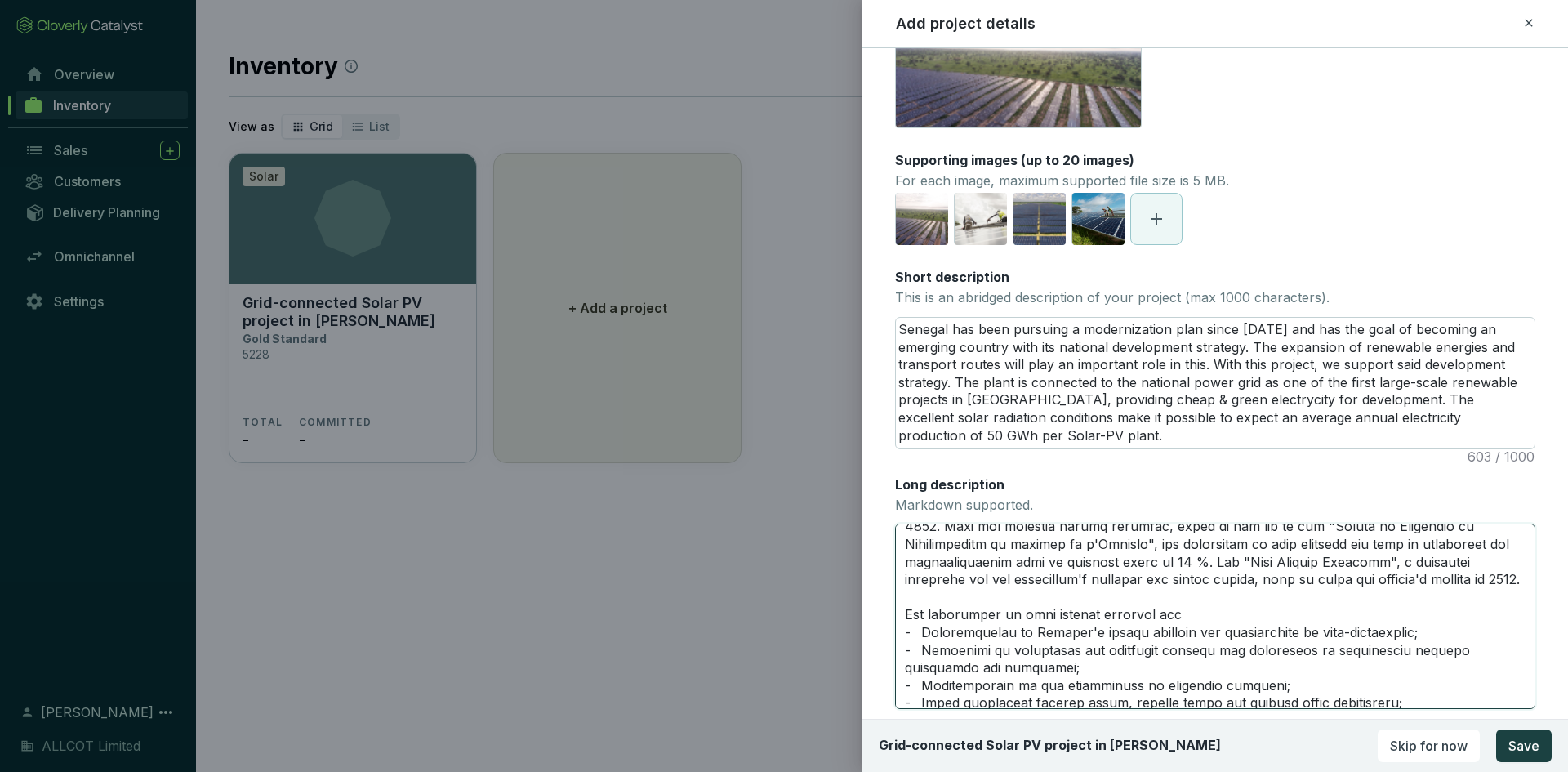
scroll to position [409, 0]
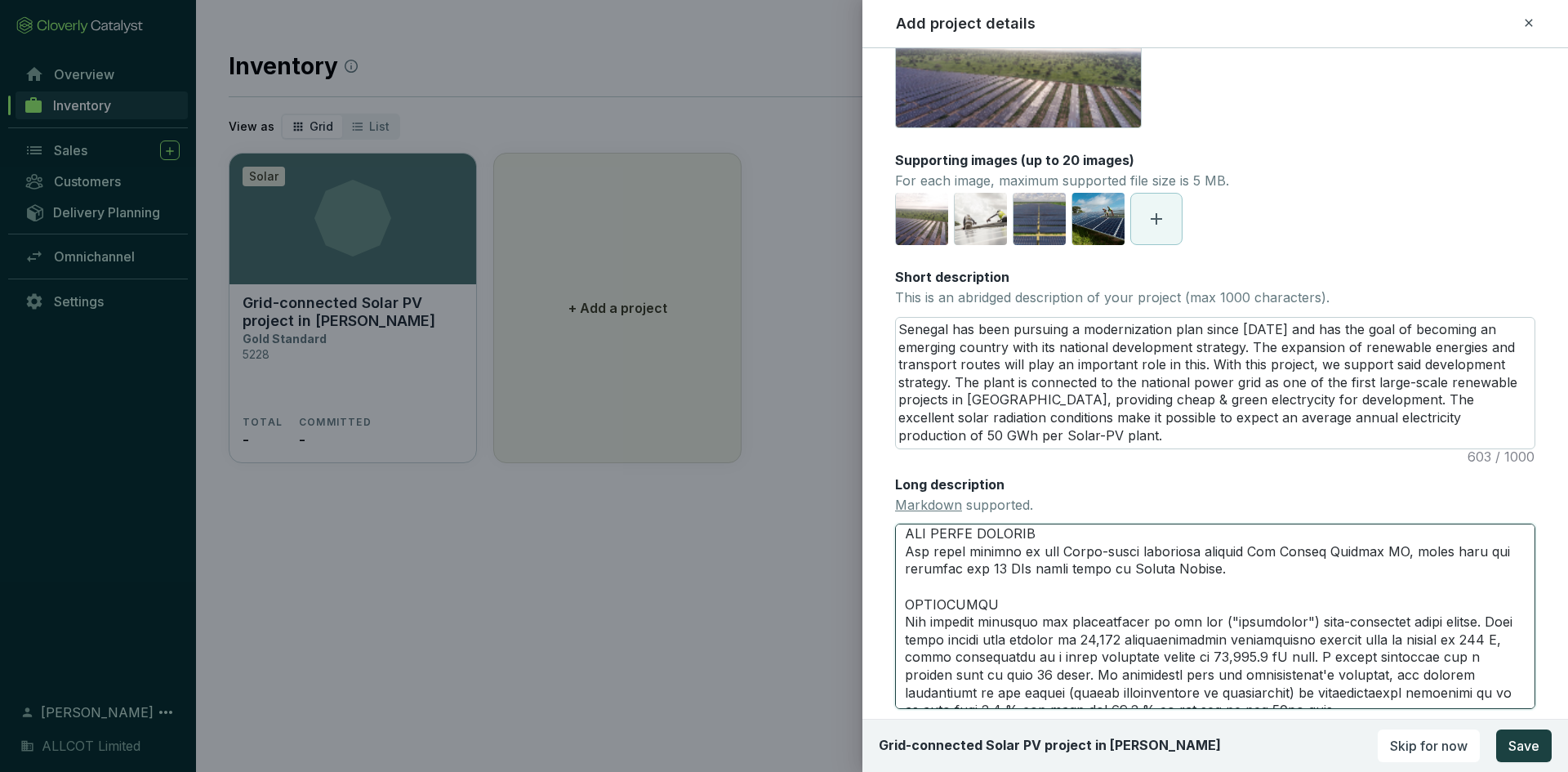
click at [906, 549] on textarea "Long description Markdown supported." at bounding box center [1215, 615] width 640 height 185
paste textarea "# H1"
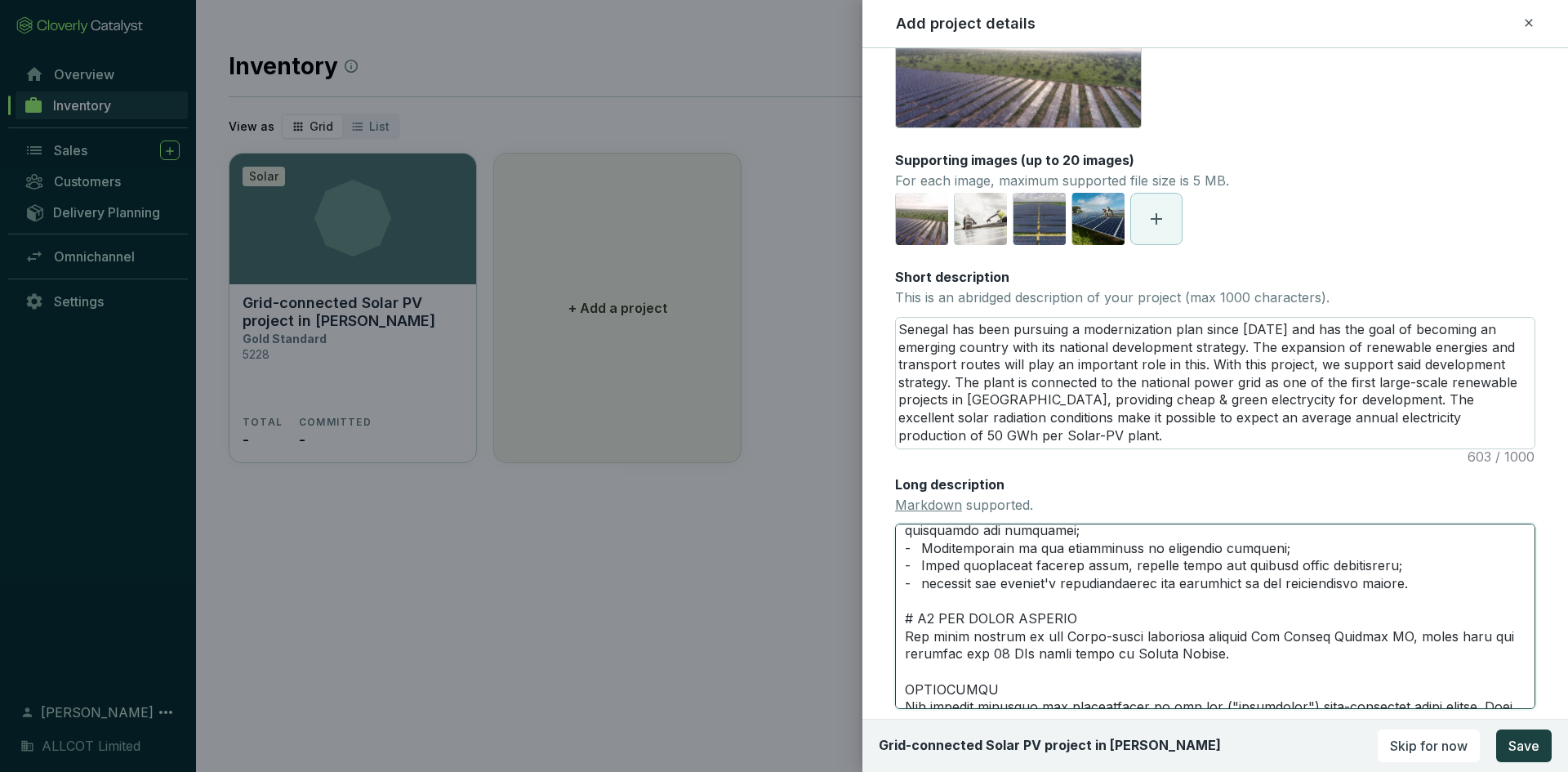
scroll to position [0, 0]
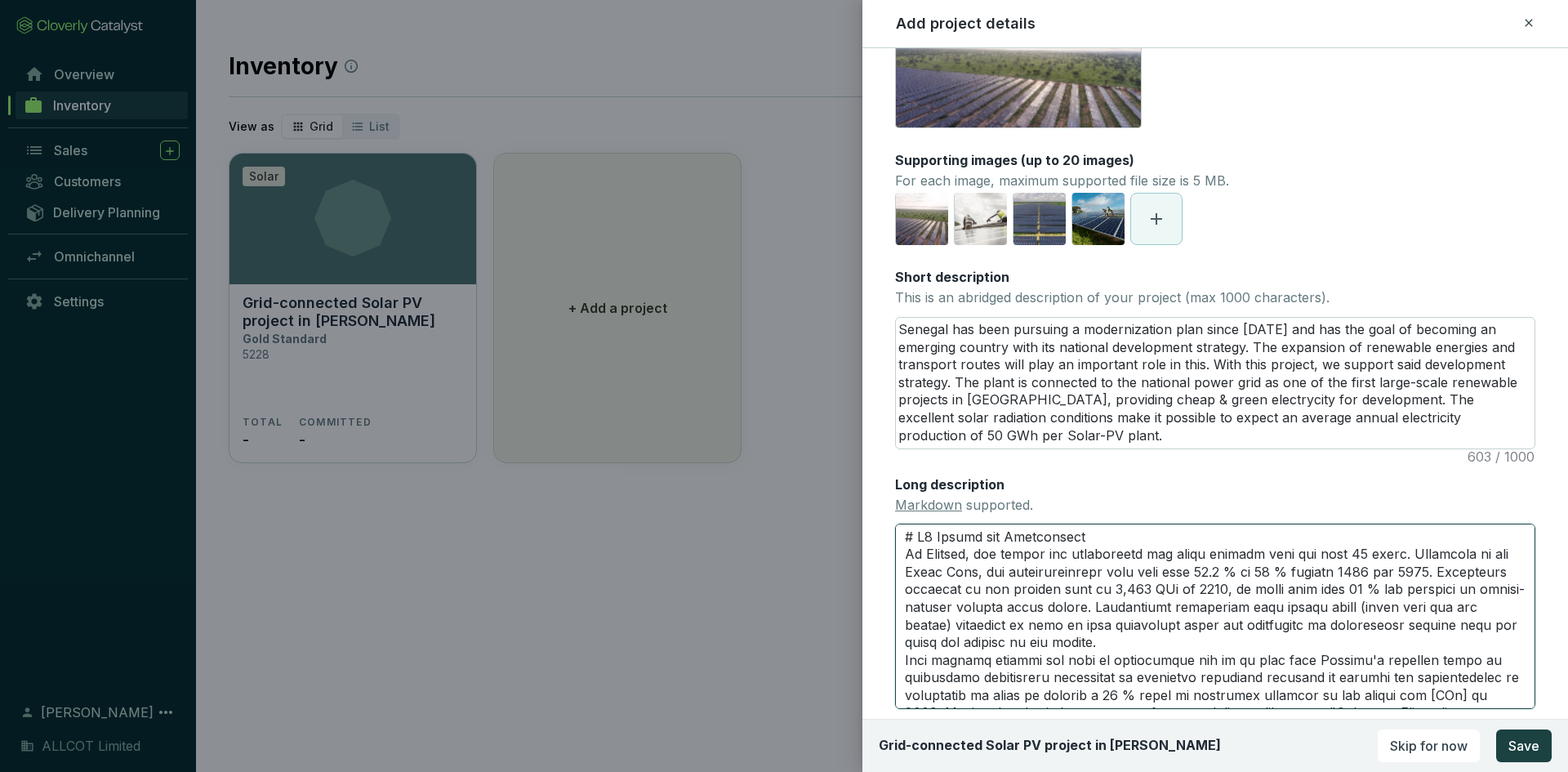
drag, startPoint x: 939, startPoint y: 536, endPoint x: 1098, endPoint y: 538, distance: 159.0
click at [1098, 538] on textarea "Long description Markdown supported." at bounding box center [1215, 615] width 640 height 185
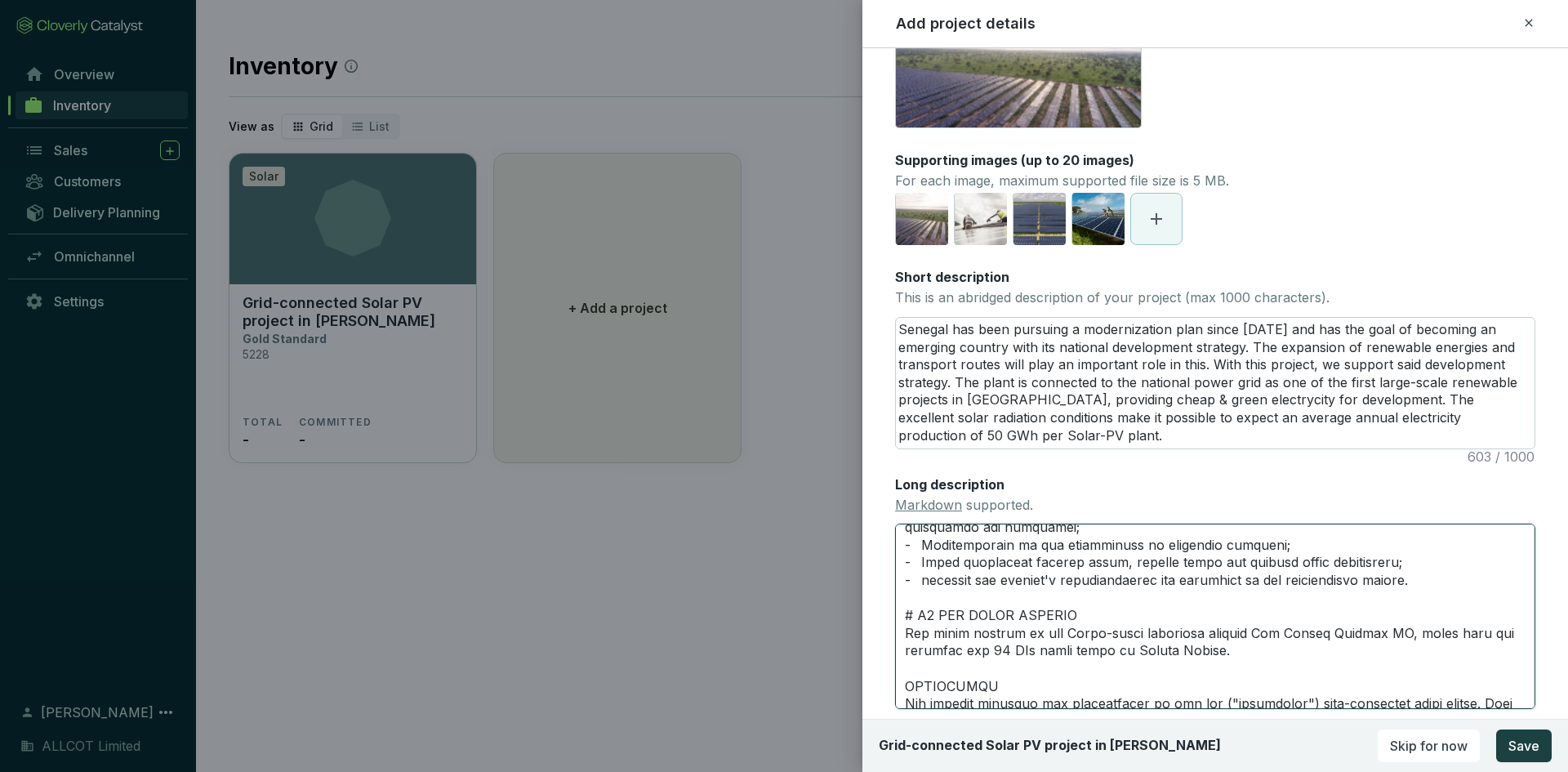
scroll to position [409, 0]
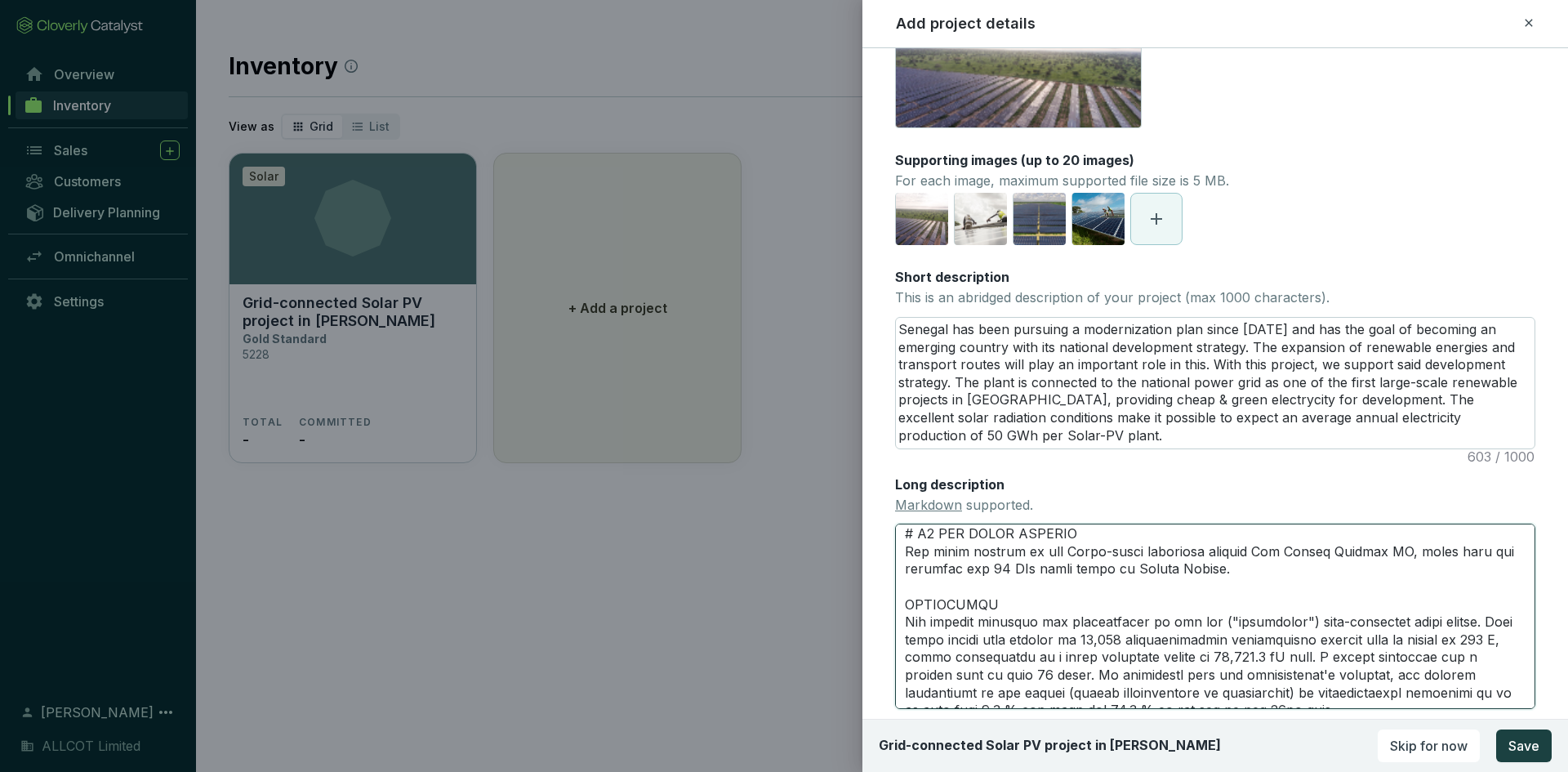
click at [901, 620] on textarea "Long description Markdown supported." at bounding box center [1215, 615] width 640 height 185
paste textarea "# H1"
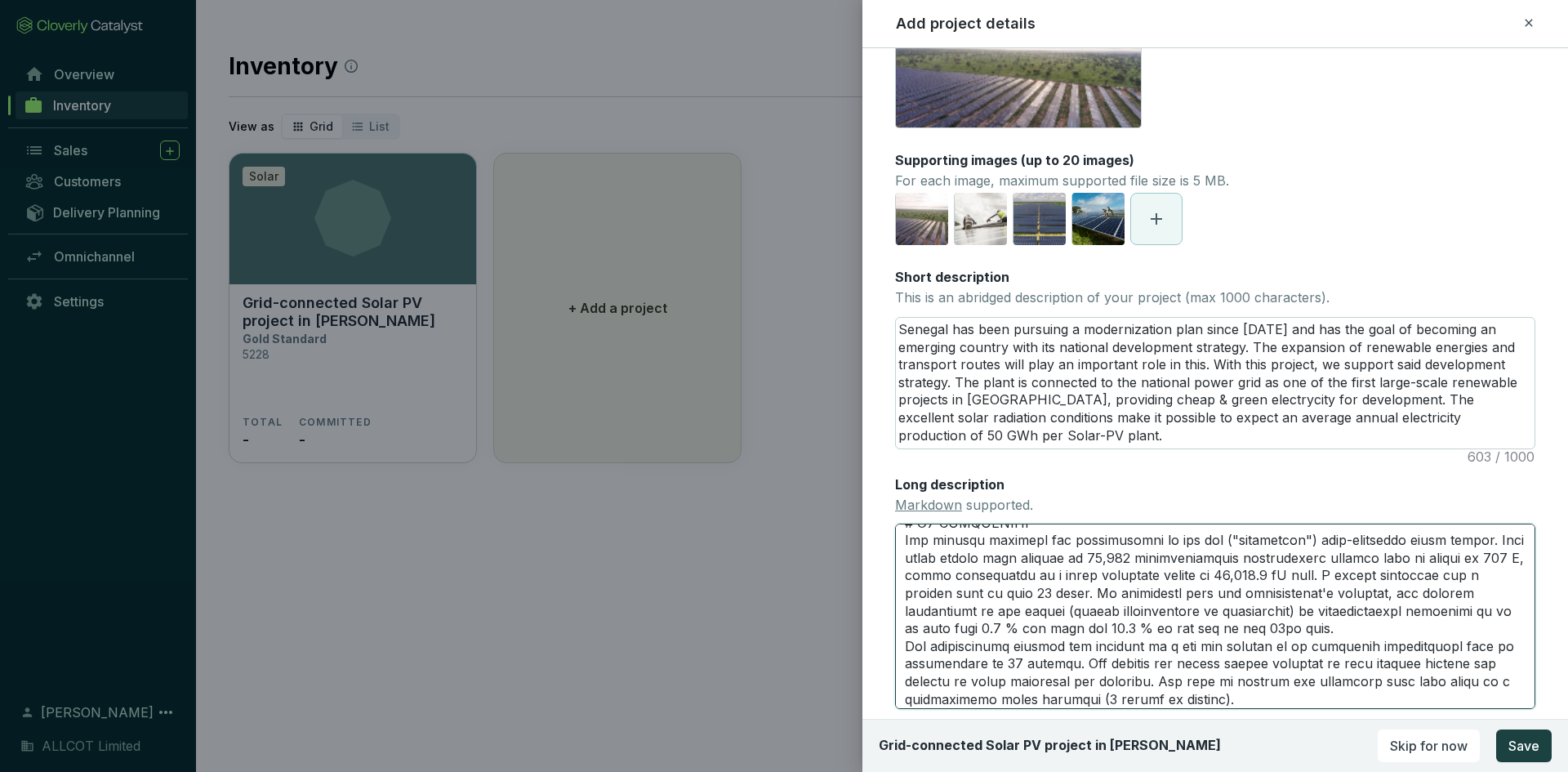
click at [1159, 559] on textarea "Long description Markdown supported." at bounding box center [1215, 615] width 640 height 185
click at [1450, 560] on textarea "Long description Markdown supported." at bounding box center [1215, 615] width 640 height 185
click at [1464, 559] on textarea "Long description Markdown supported." at bounding box center [1215, 615] width 640 height 185
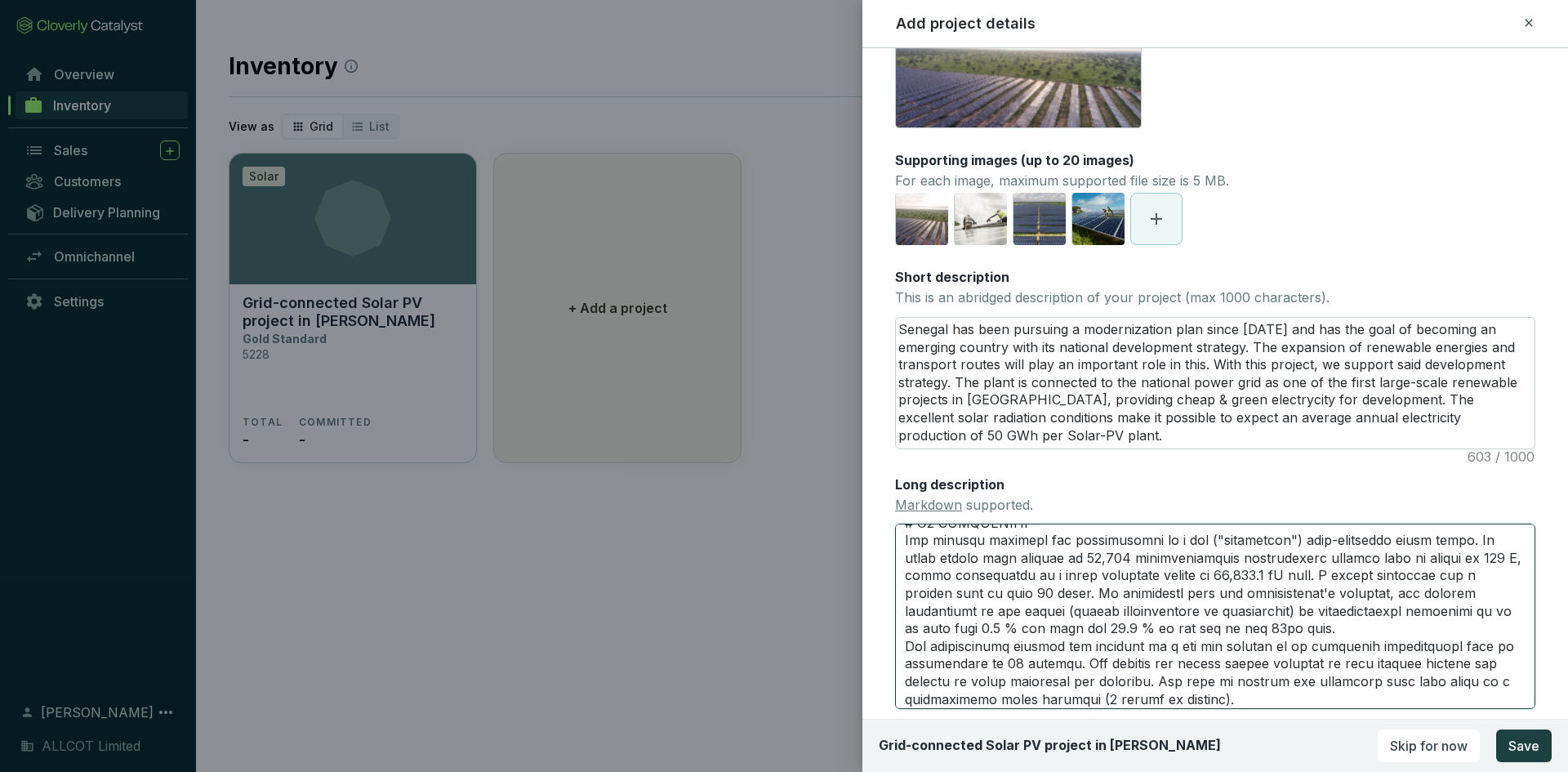
click at [1476, 563] on textarea "Long description Markdown supported." at bounding box center [1215, 615] width 640 height 185
drag, startPoint x: 1476, startPoint y: 563, endPoint x: 959, endPoint y: 574, distance: 517.1
click at [959, 574] on textarea "Long description Markdown supported." at bounding box center [1215, 615] width 640 height 185
drag, startPoint x: 1384, startPoint y: 576, endPoint x: 1343, endPoint y: 569, distance: 41.6
click at [1343, 569] on textarea "Long description Markdown supported." at bounding box center [1215, 615] width 640 height 185
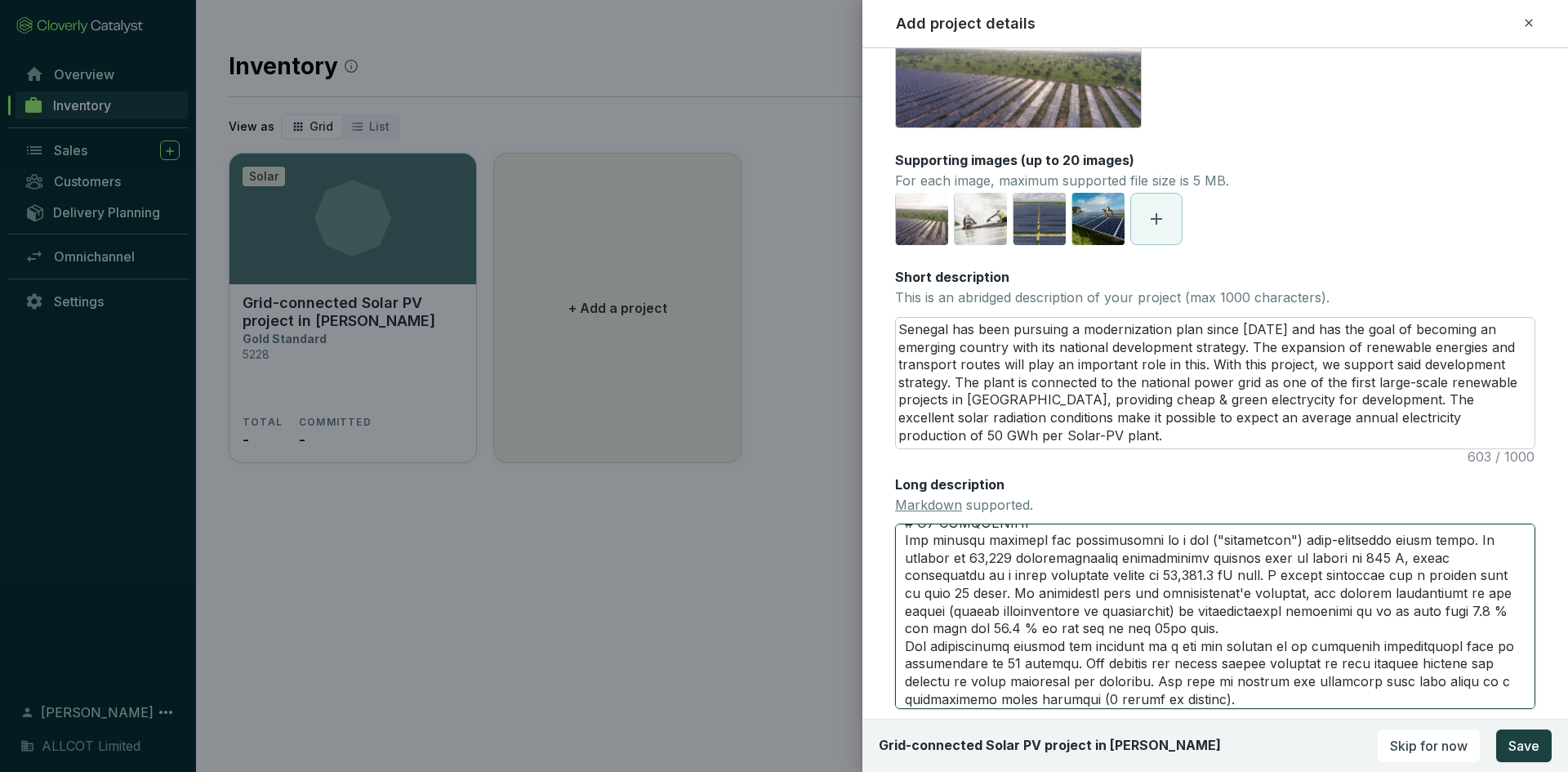
click at [1244, 597] on textarea "Long description Markdown supported." at bounding box center [1215, 615] width 640 height 185
drag, startPoint x: 1203, startPoint y: 583, endPoint x: 1183, endPoint y: 608, distance: 32.0
click at [1183, 608] on textarea "Long description Markdown supported." at bounding box center [1215, 615] width 640 height 185
drag, startPoint x: 1270, startPoint y: 650, endPoint x: 1243, endPoint y: 612, distance: 46.6
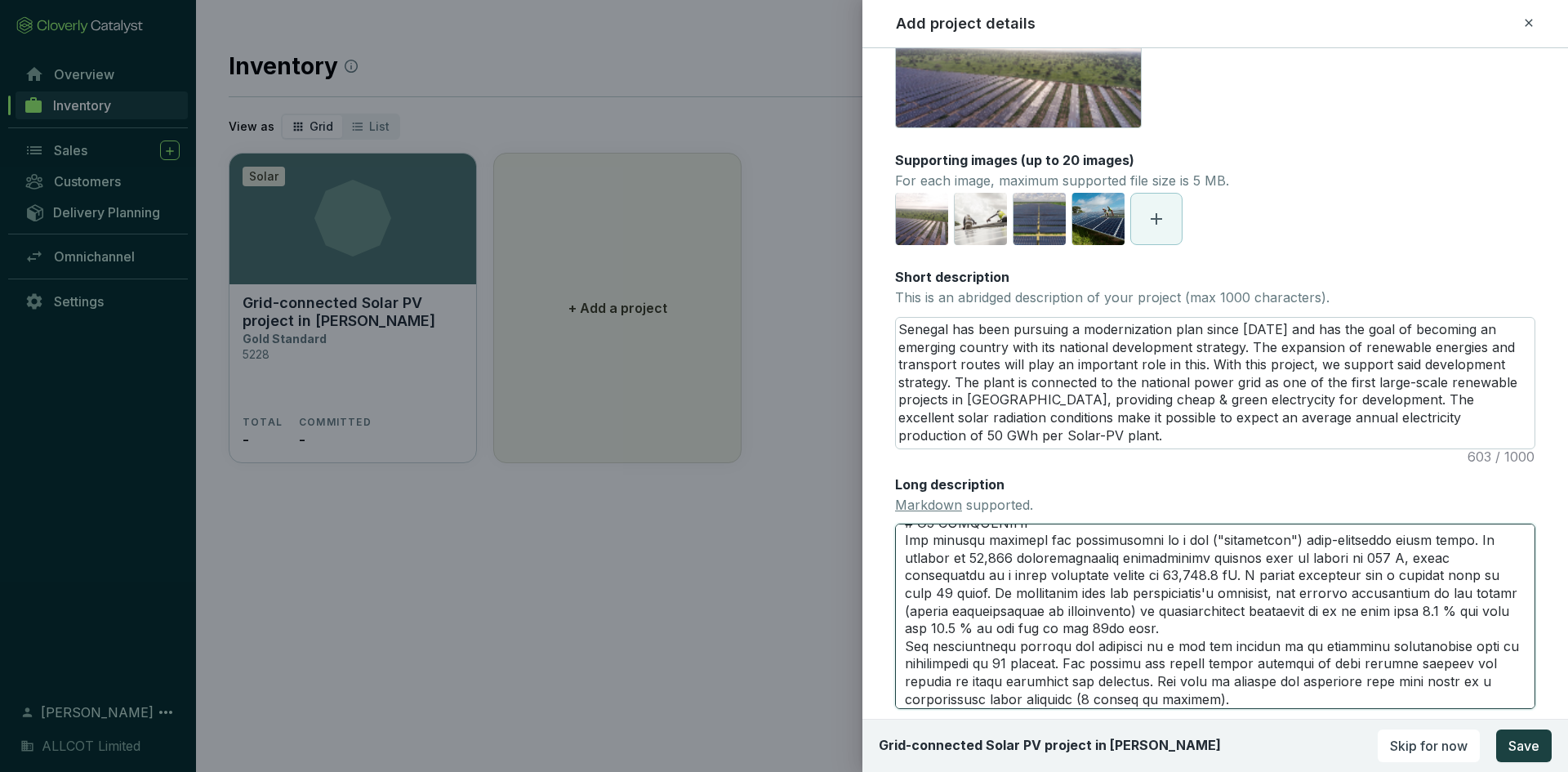
click at [1243, 612] on textarea "Long description Markdown supported." at bounding box center [1215, 615] width 640 height 185
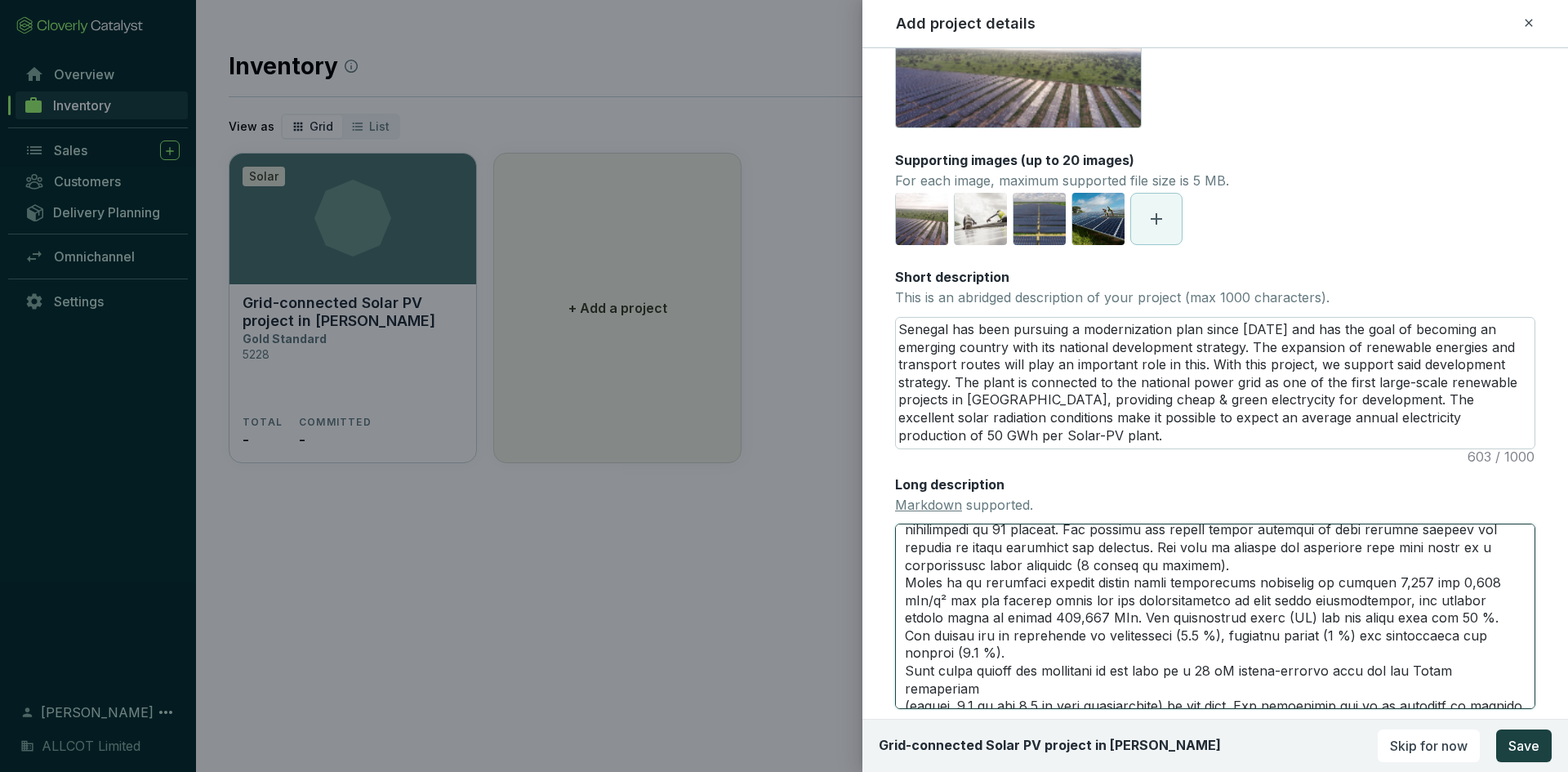
scroll to position [688, 0]
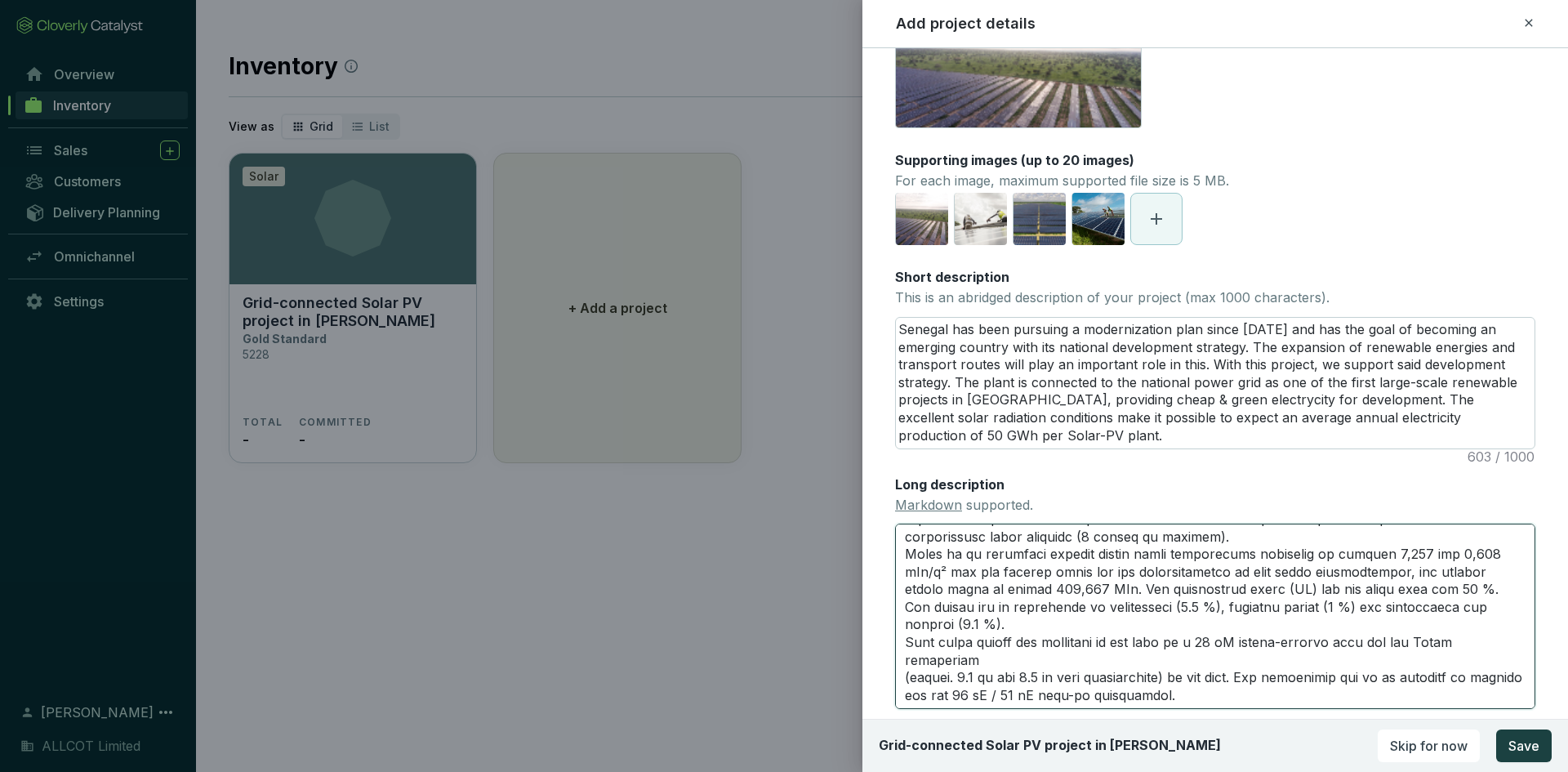
drag, startPoint x: 1225, startPoint y: 585, endPoint x: 1157, endPoint y: 618, distance: 75.6
click at [1157, 618] on textarea "Long description Markdown supported." at bounding box center [1215, 615] width 640 height 185
click at [1076, 550] on textarea "Long description Markdown supported." at bounding box center [1215, 615] width 640 height 185
click at [1083, 561] on textarea "Long description Markdown supported." at bounding box center [1215, 615] width 640 height 185
click at [1078, 557] on textarea "Long description Markdown supported." at bounding box center [1215, 615] width 640 height 185
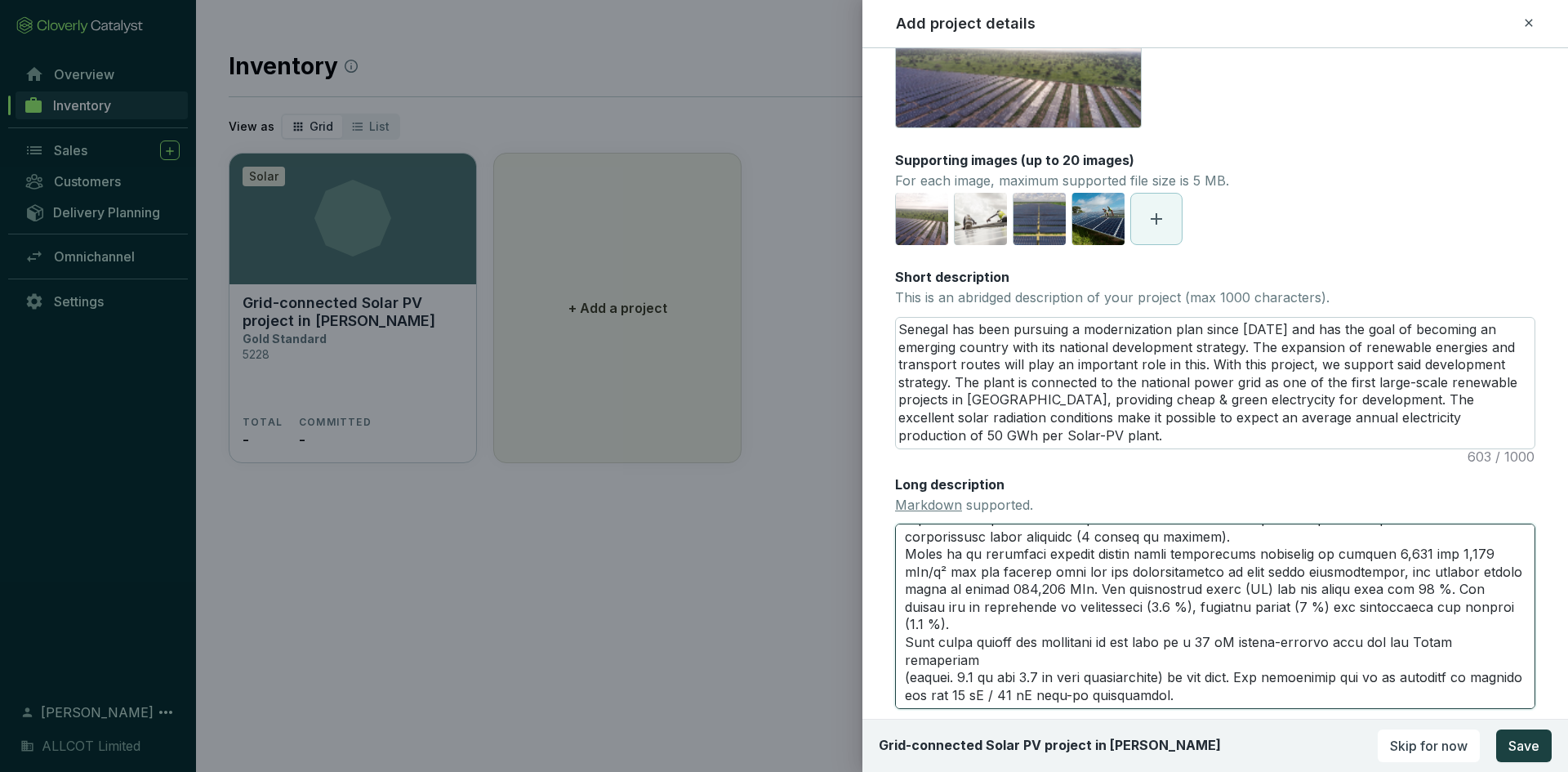
click at [1234, 553] on textarea "Long description Markdown supported." at bounding box center [1215, 615] width 640 height 185
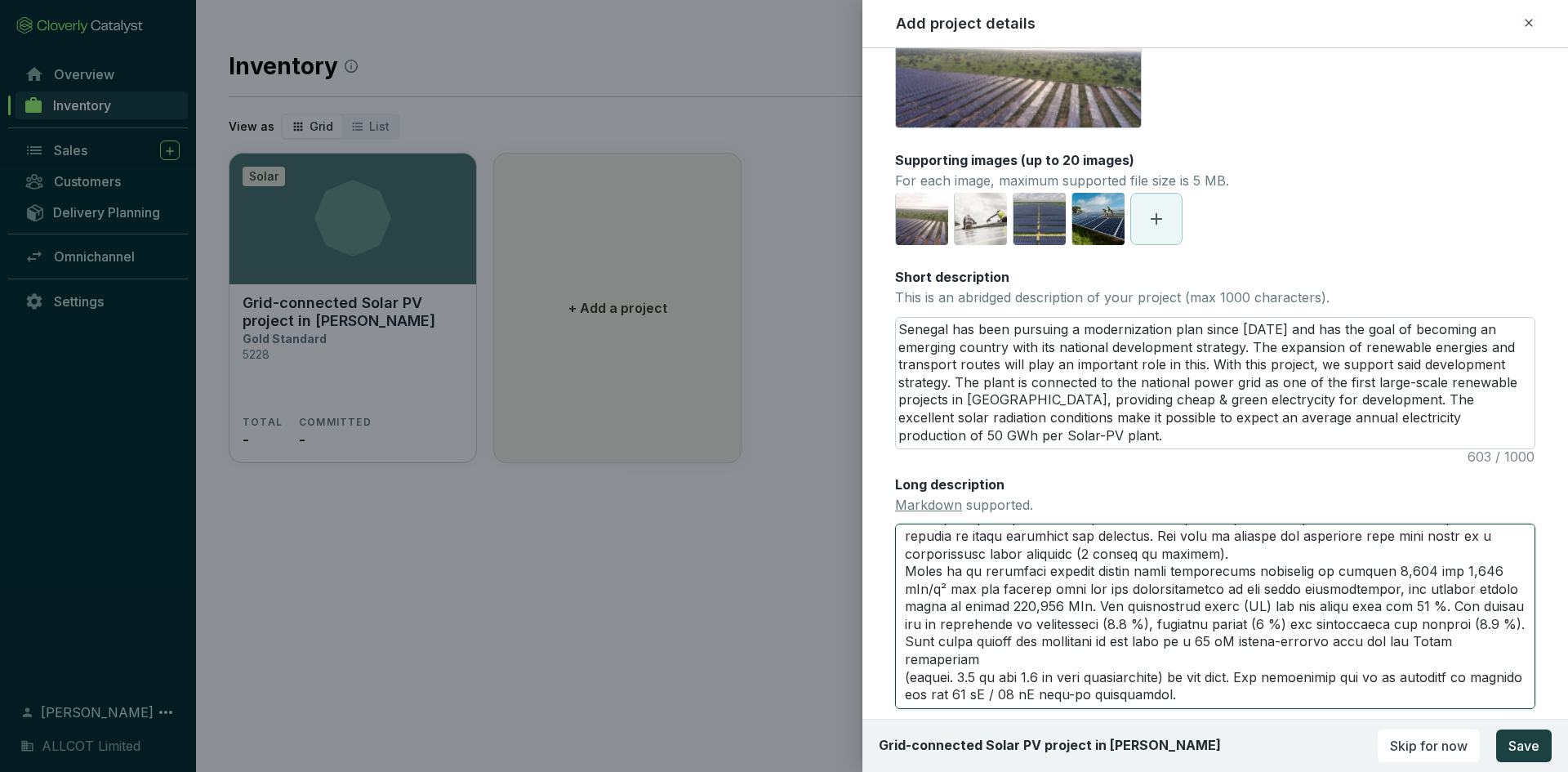
drag, startPoint x: 1116, startPoint y: 553, endPoint x: 1296, endPoint y: 609, distance: 188.5
click at [1301, 604] on textarea "Long description Markdown supported." at bounding box center [1215, 615] width 640 height 185
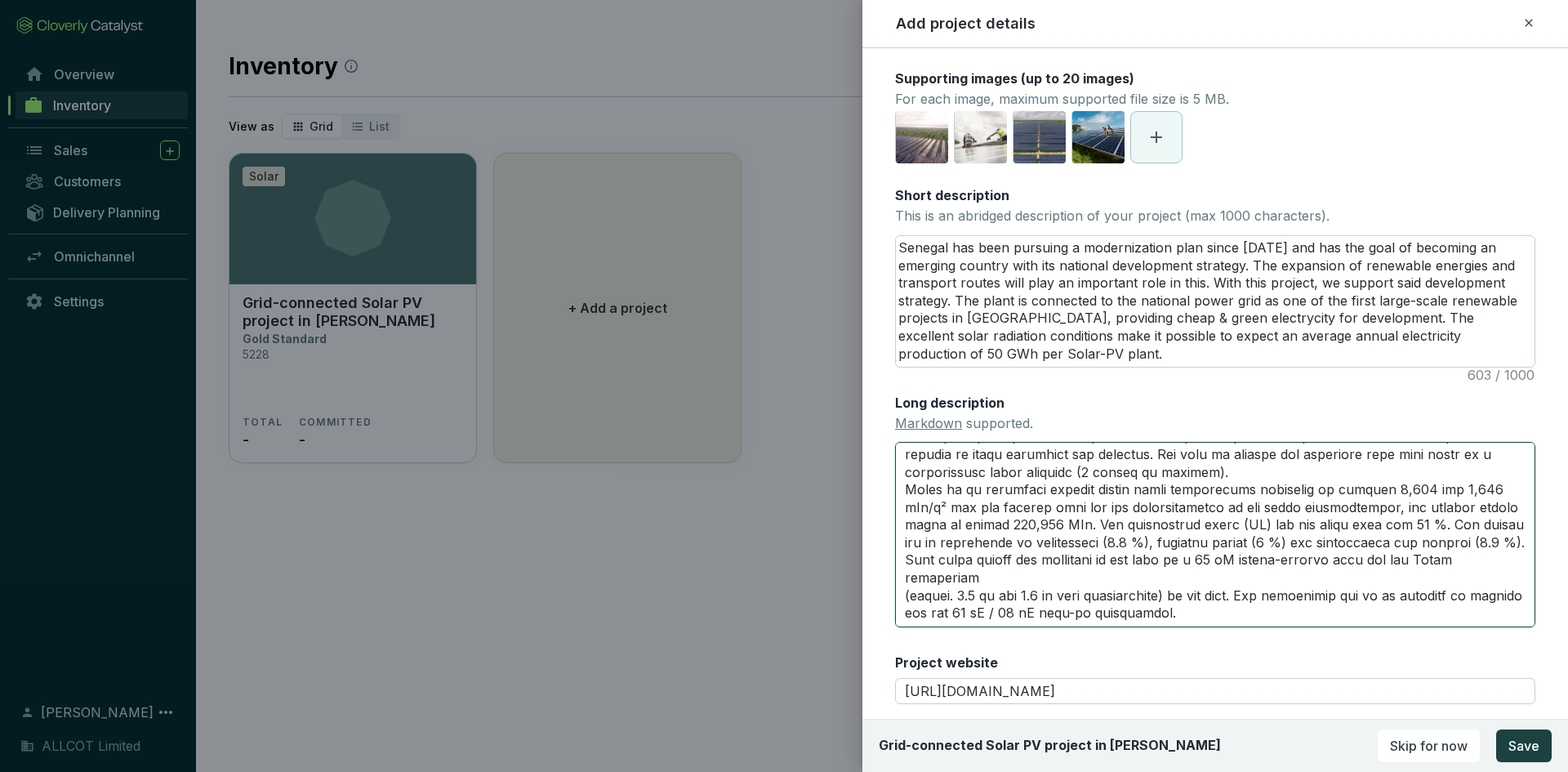
drag, startPoint x: 903, startPoint y: 628, endPoint x: 1267, endPoint y: 606, distance: 364.7
click at [1267, 606] on textarea "Long description Markdown supported." at bounding box center [1215, 534] width 640 height 185
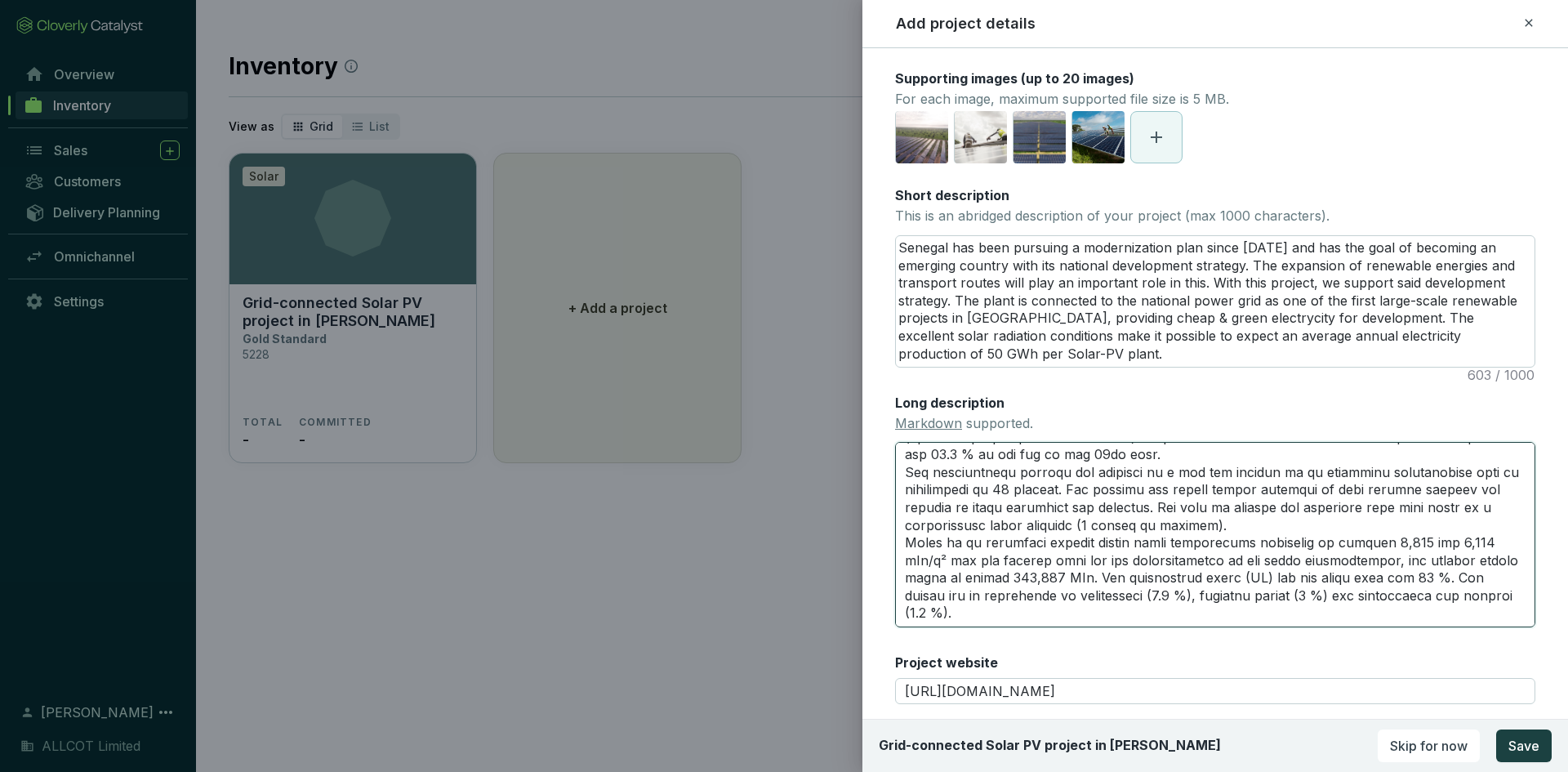
scroll to position [600, 0]
click at [1372, 551] on textarea "Long description Markdown supported." at bounding box center [1215, 534] width 640 height 185
click at [984, 618] on textarea "Long description Markdown supported." at bounding box center [1215, 534] width 640 height 185
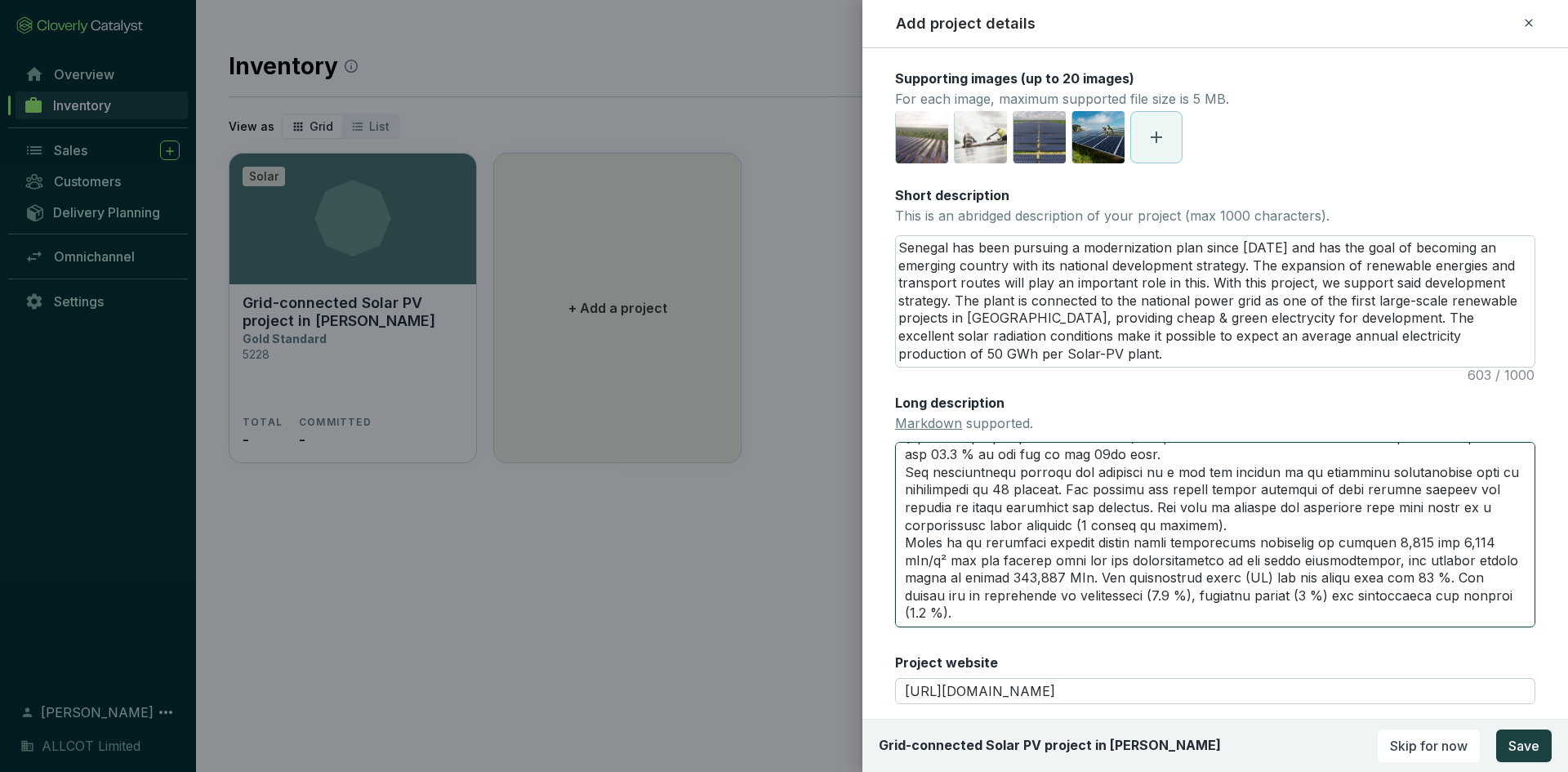
paste textarea "ADDITIONALITY The additionality of the project activity results from the calcul…"
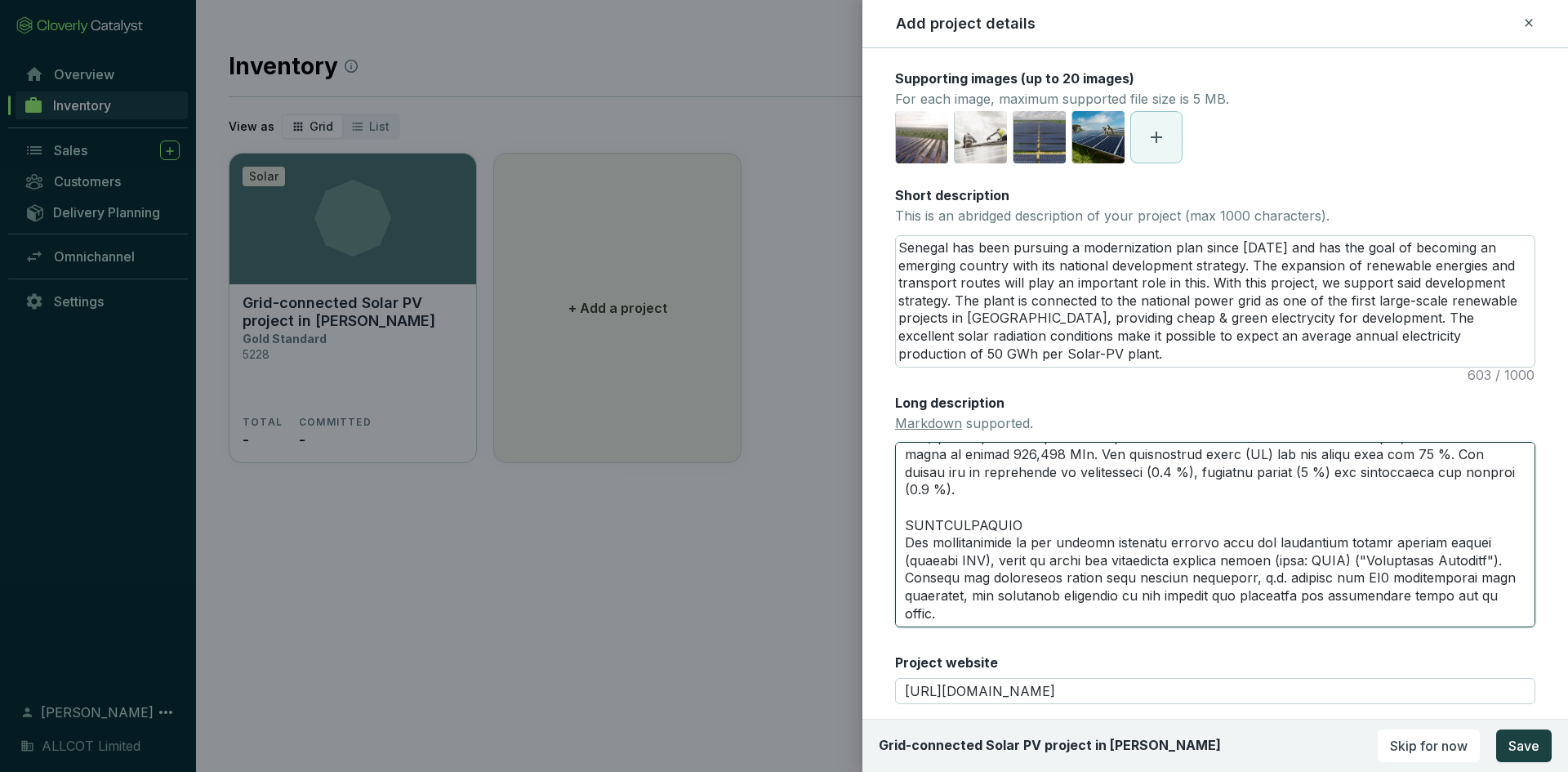
scroll to position [706, 0]
click at [907, 539] on textarea "Long description Markdown supported." at bounding box center [1215, 534] width 640 height 185
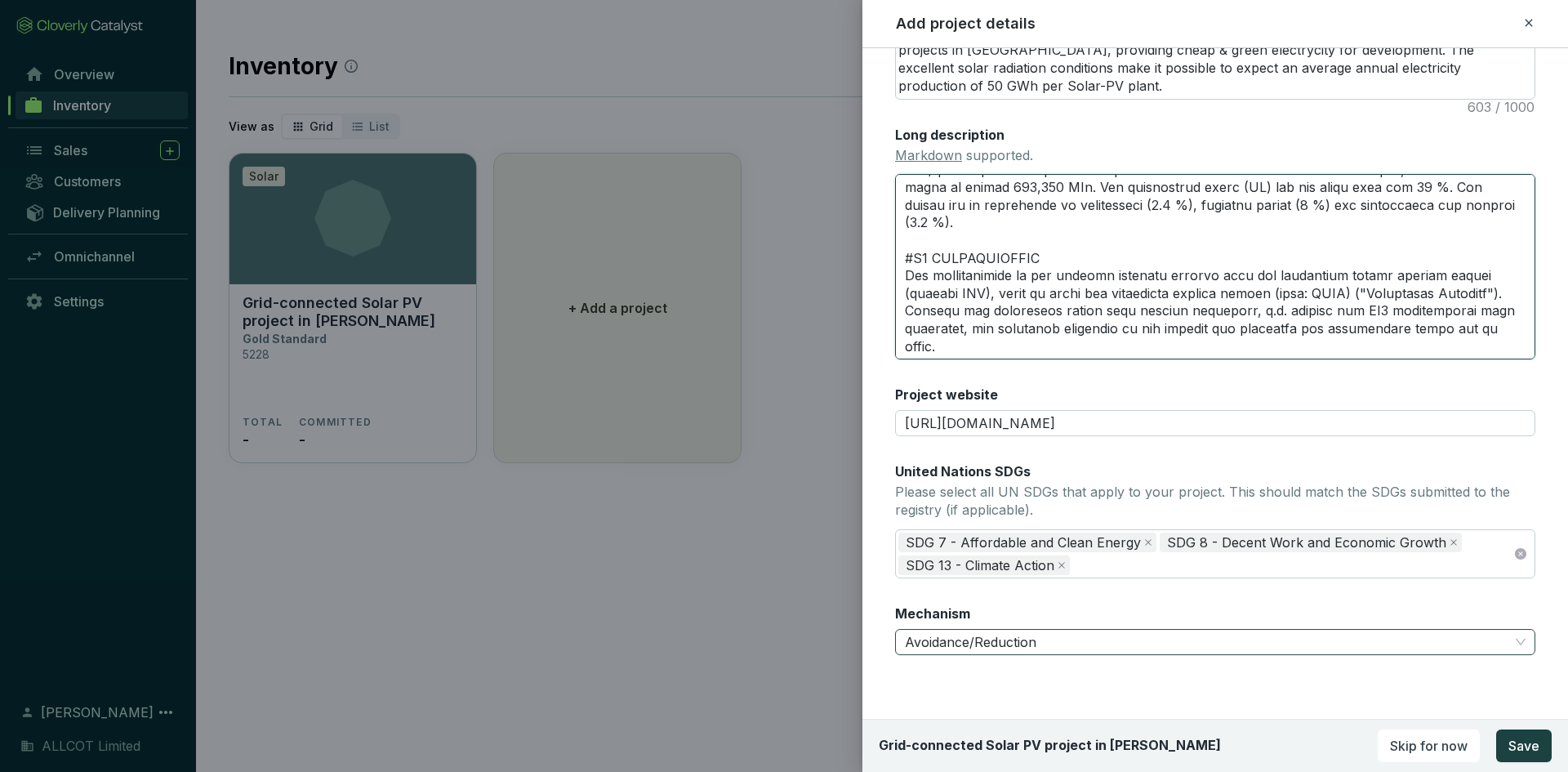
scroll to position [437, 0]
click at [1537, 756] on button "Save" at bounding box center [1524, 745] width 55 height 33
click at [1259, 215] on textarea "Long description Markdown supported." at bounding box center [1215, 265] width 640 height 185
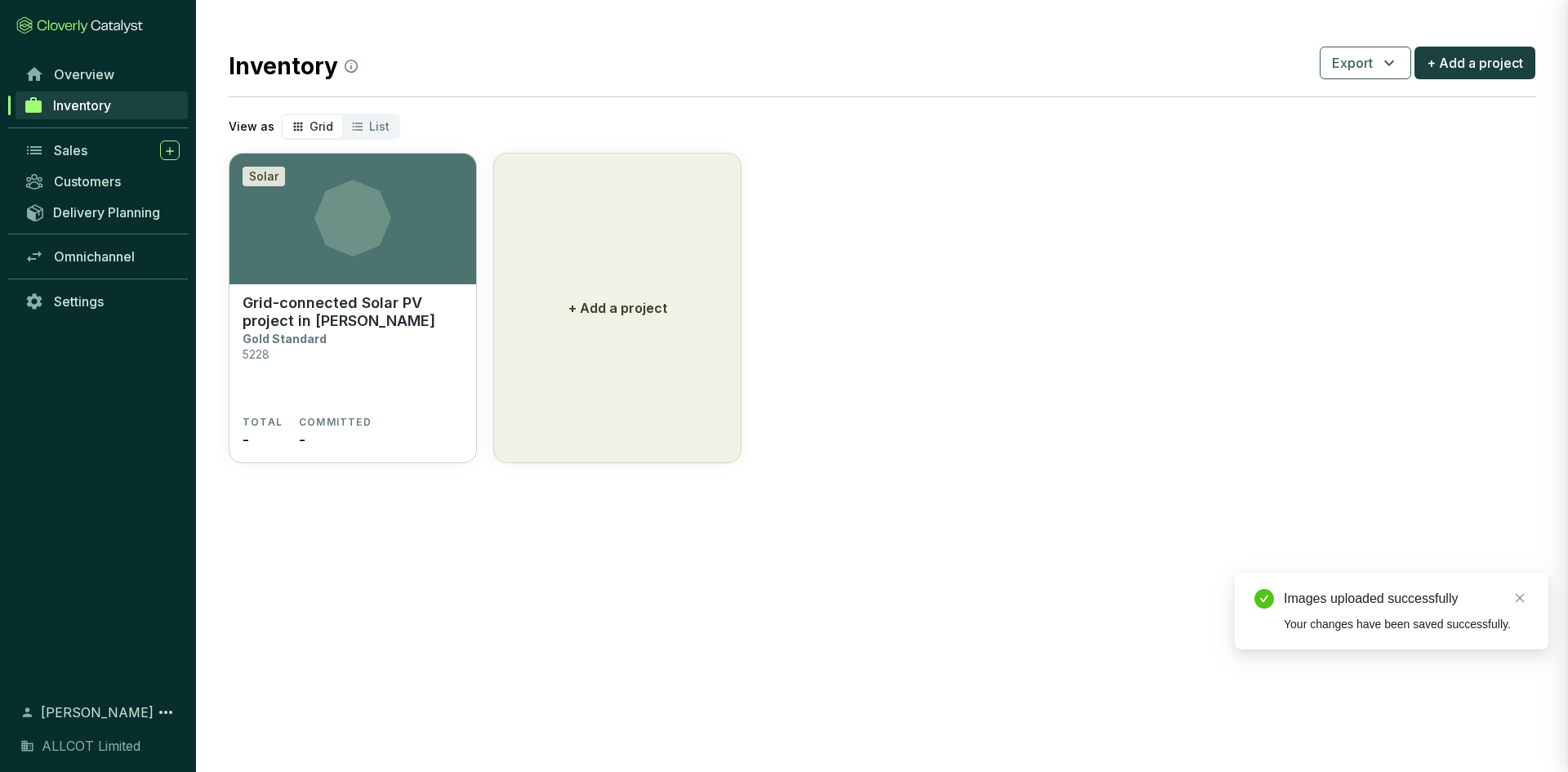
scroll to position [238, 0]
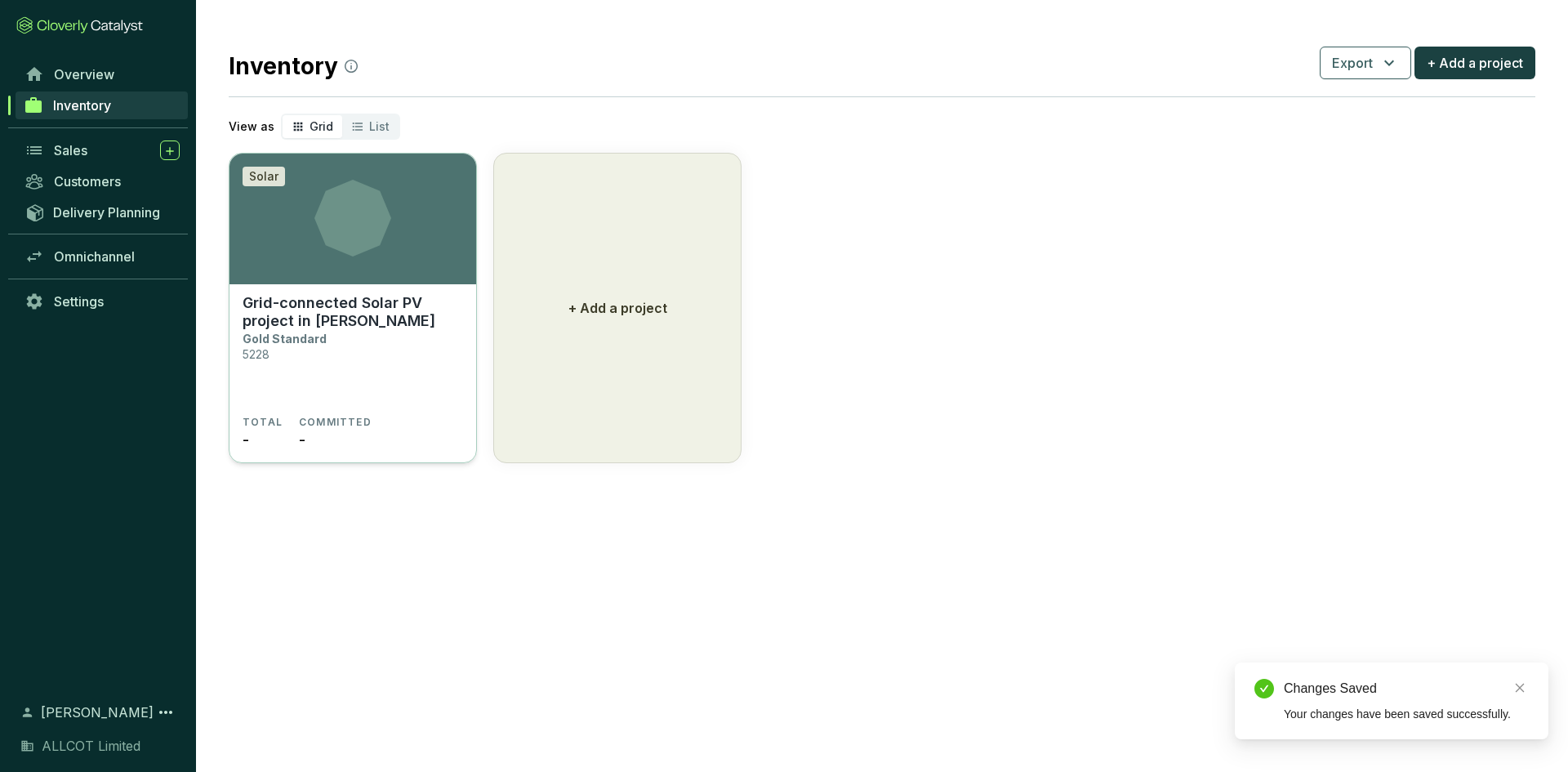
click at [373, 341] on section "Grid-connected Solar PV project in Mérina Dakhar Gold Standard 5228" at bounding box center [352, 354] width 220 height 121
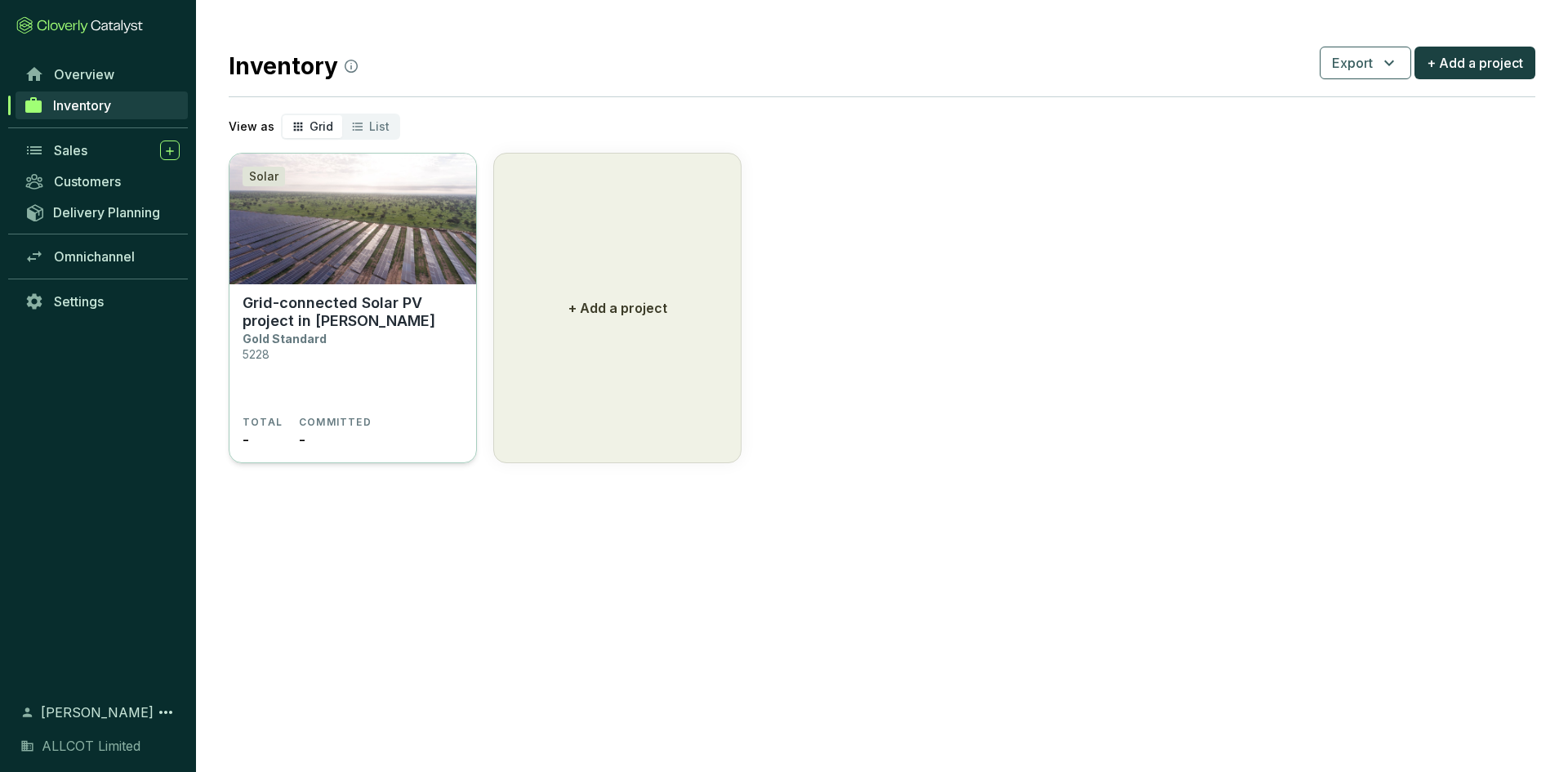
click at [307, 316] on p "Grid-connected Solar PV project in [PERSON_NAME]" at bounding box center [352, 312] width 220 height 36
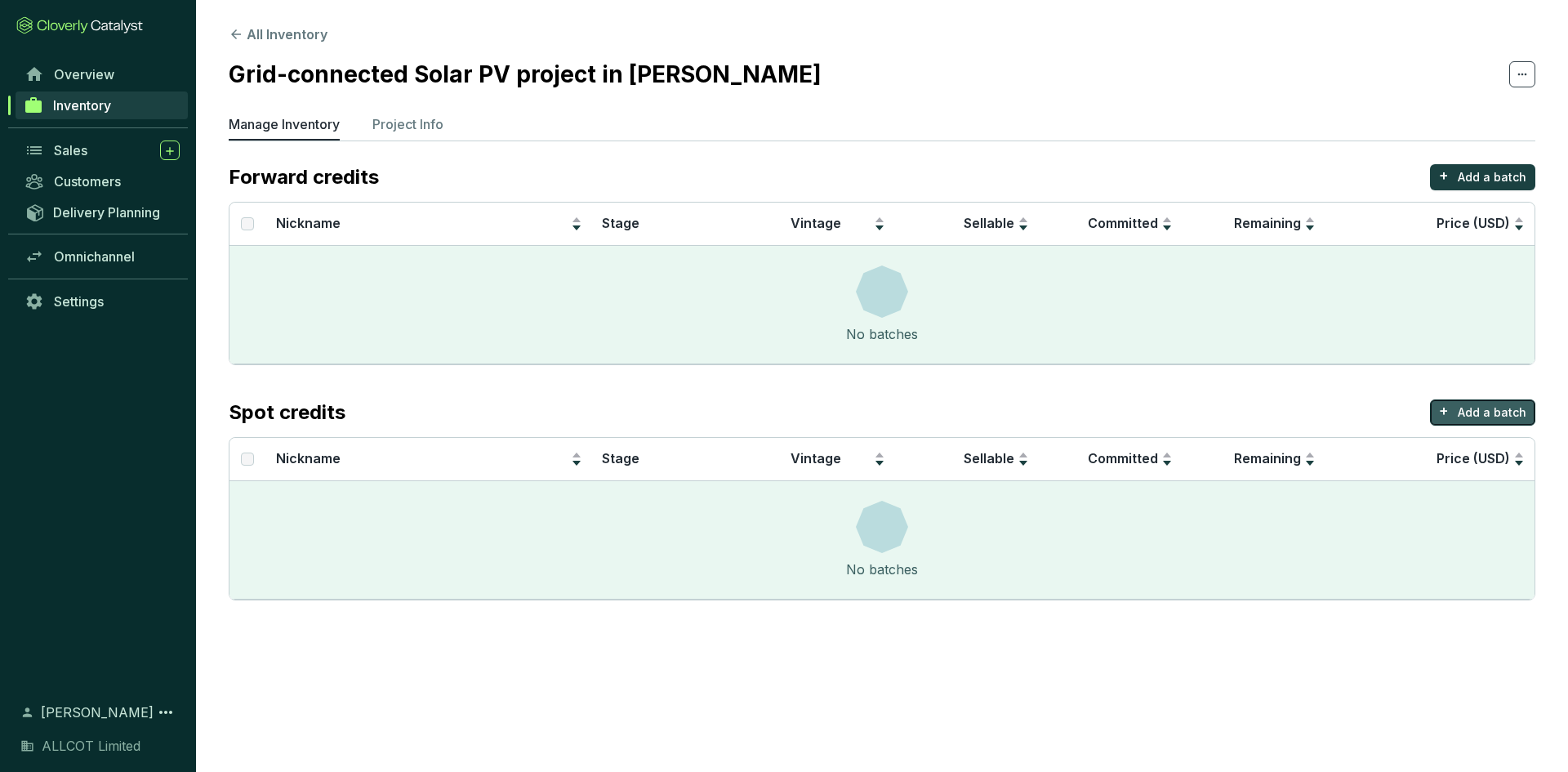
click at [1477, 409] on p "Add a batch" at bounding box center [1492, 413] width 69 height 17
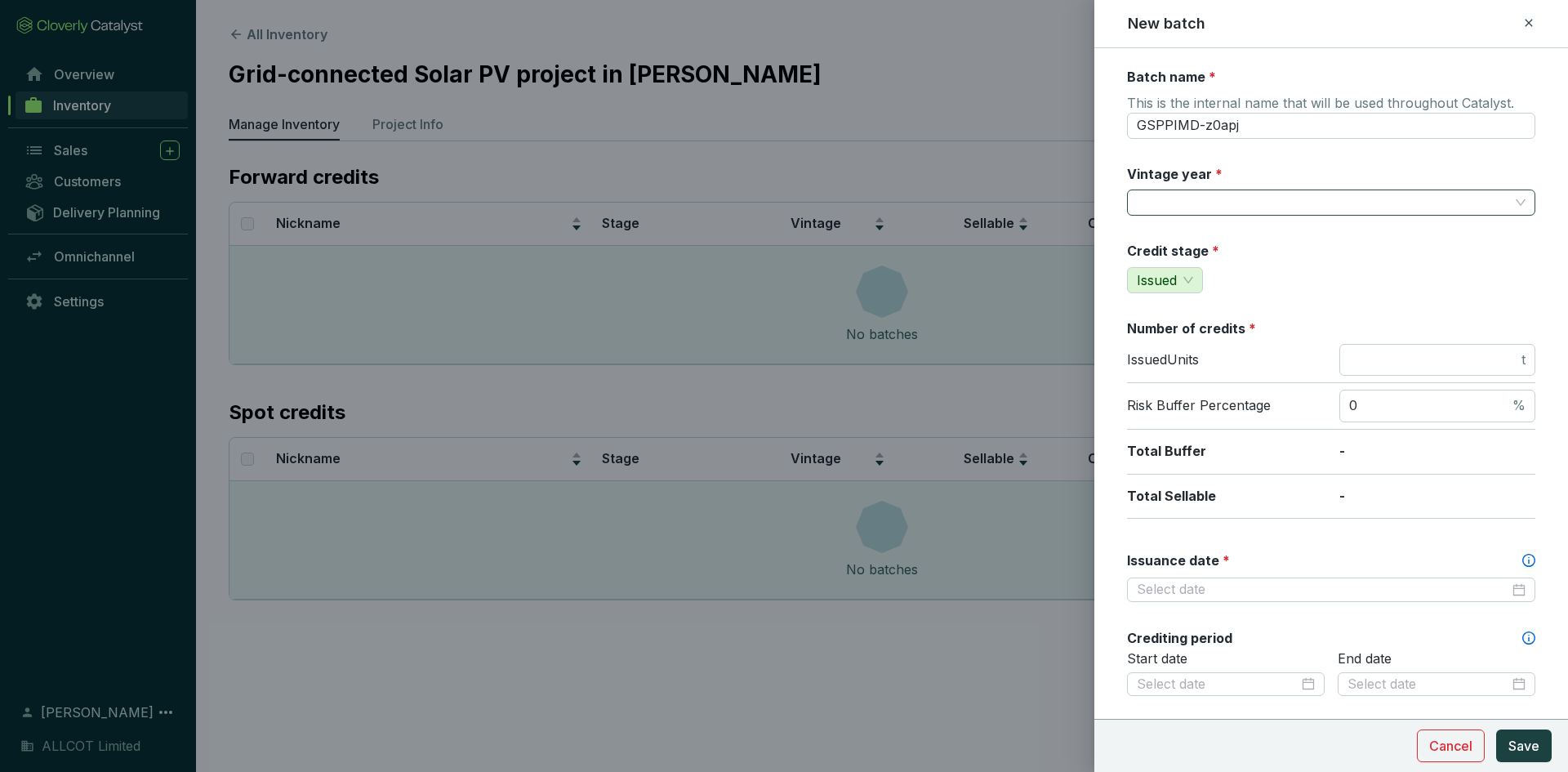
click at [1250, 204] on input "Vintage year *" at bounding box center [1322, 202] width 372 height 25
click at [1393, 363] on input "number" at bounding box center [1433, 360] width 169 height 18
type input "15000"
click at [1360, 316] on div "Batch name * This is the internal name that will be used throughout Catalyst. G…" at bounding box center [1331, 684] width 409 height 1232
click at [1282, 202] on input "Vintage year *" at bounding box center [1322, 202] width 372 height 25
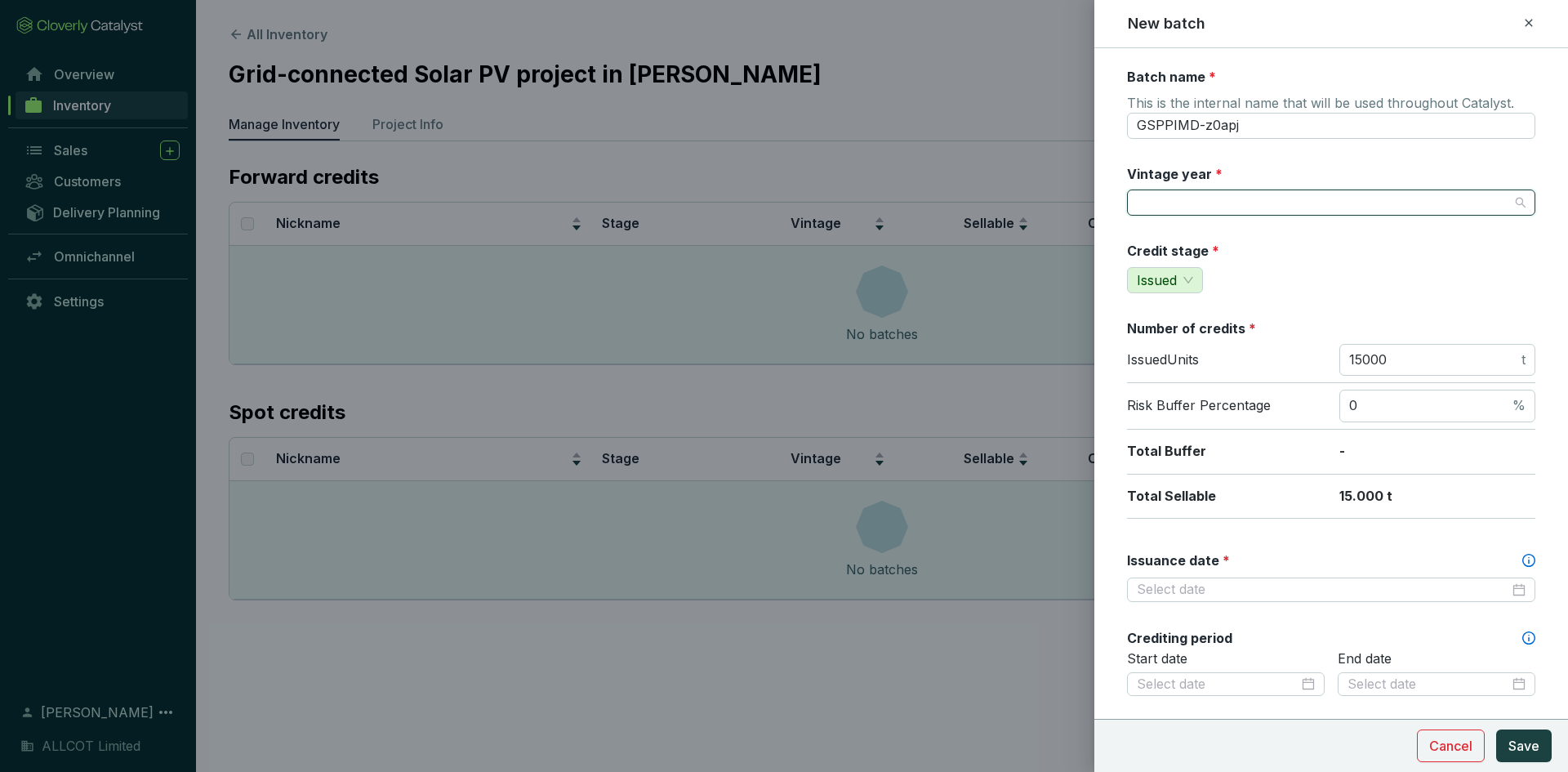
click at [1274, 193] on input "Vintage year *" at bounding box center [1322, 202] width 372 height 25
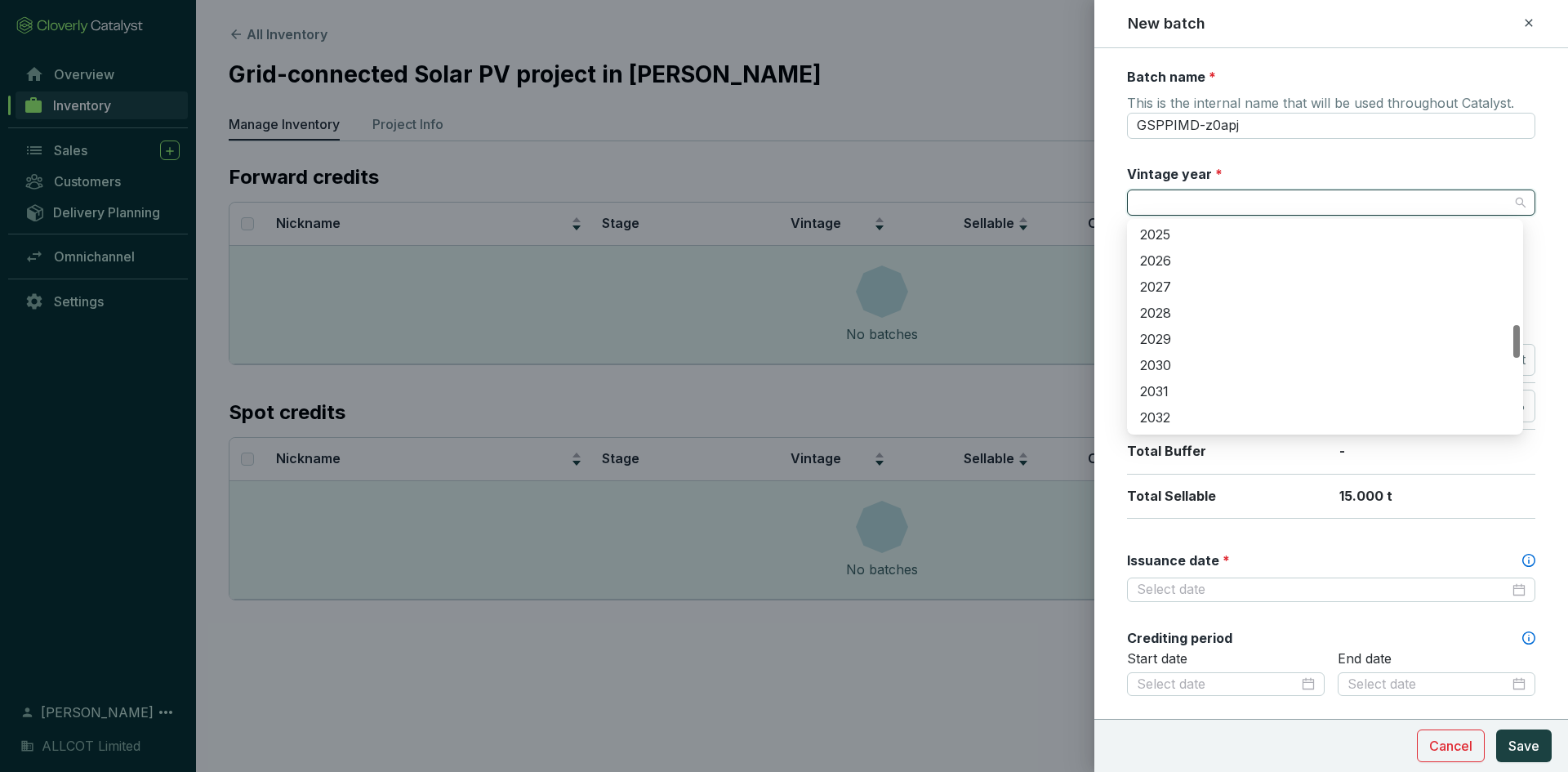
scroll to position [491, 0]
click at [1189, 368] on div "2024" at bounding box center [1324, 372] width 370 height 18
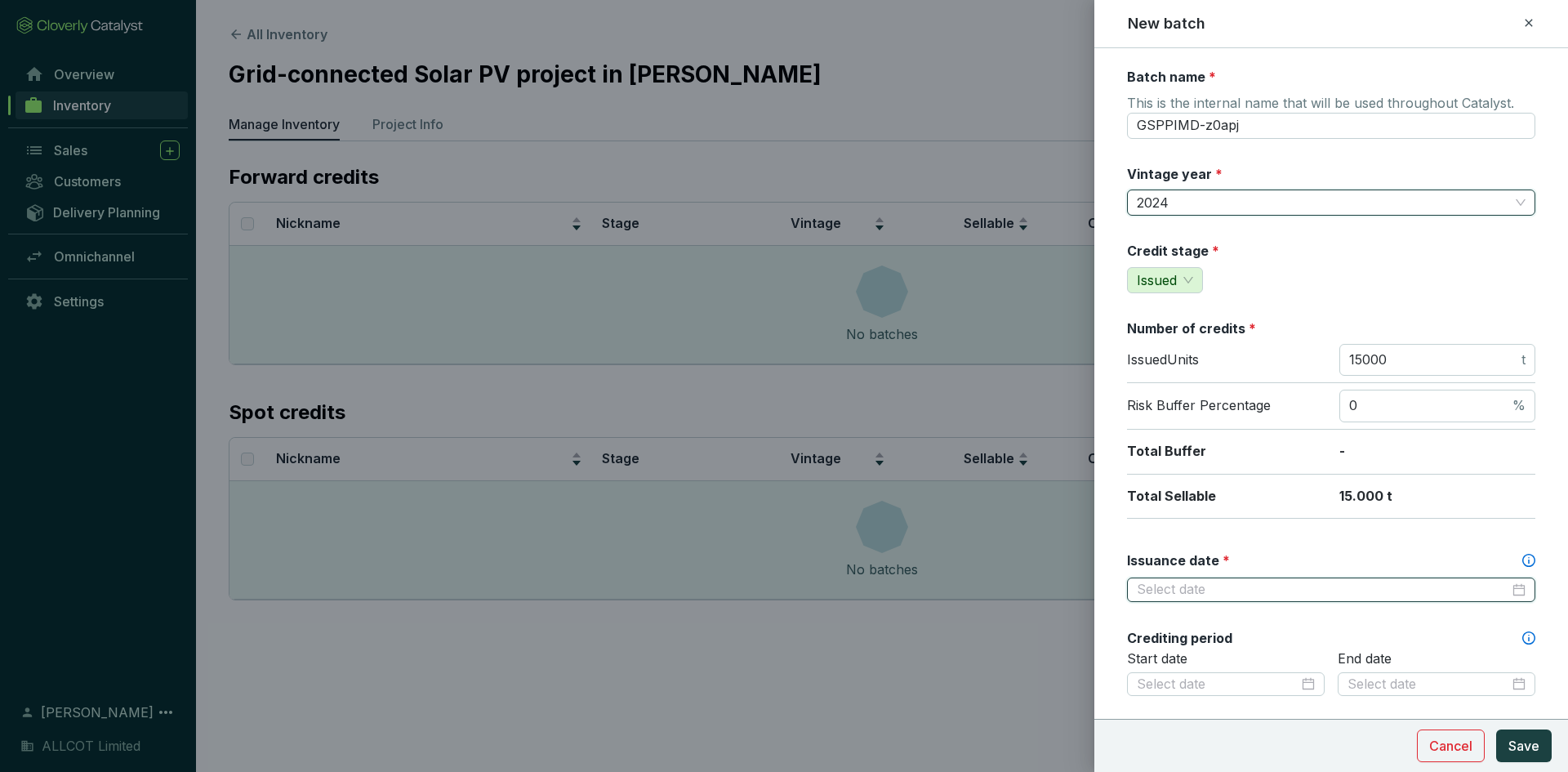
click at [1194, 583] on input "Issuance date *" at bounding box center [1322, 589] width 372 height 18
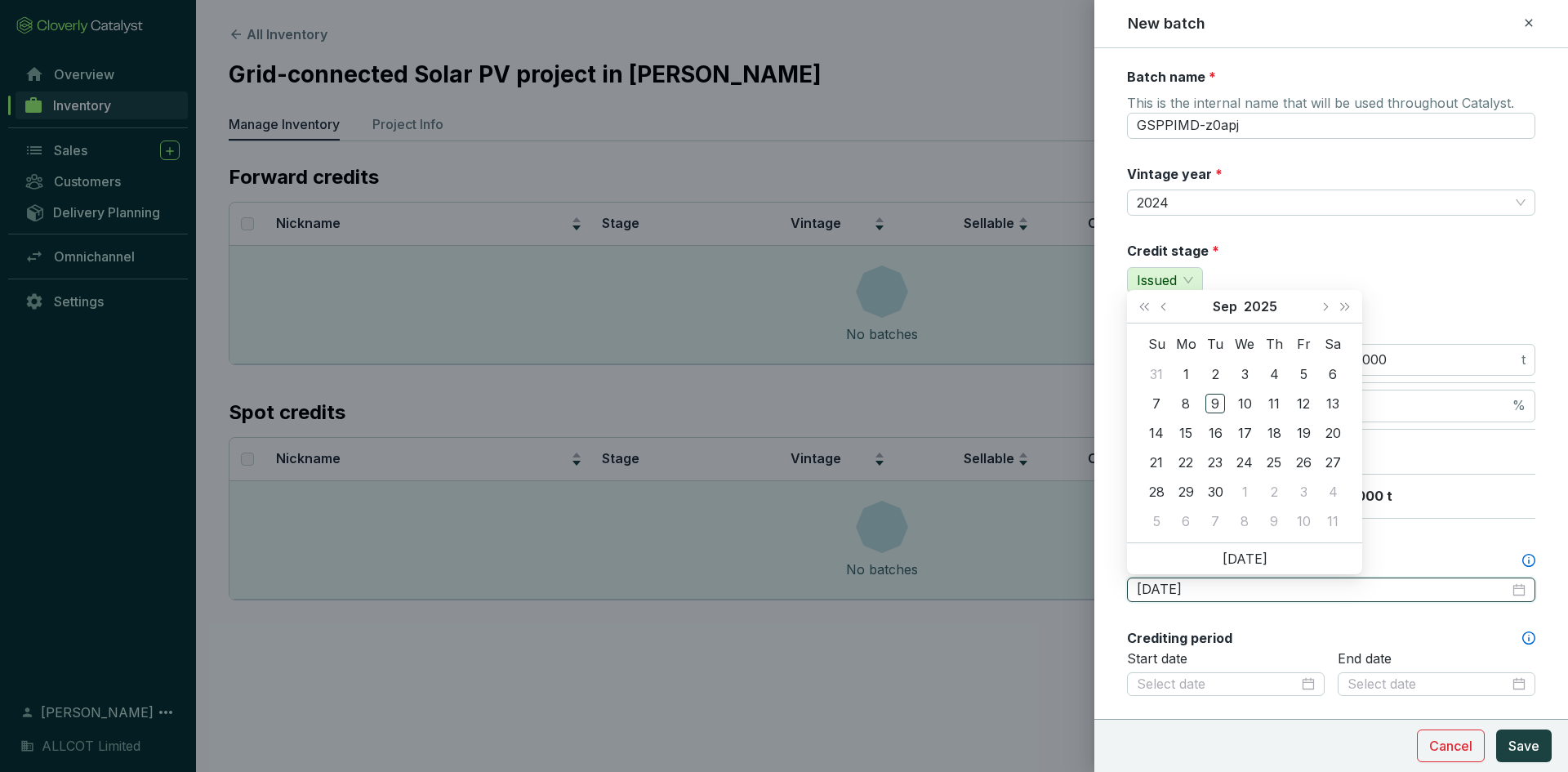
type input "2025-09-03"
type input "2025-09-02"
type input "2025-02-27"
click at [1277, 493] on div "27" at bounding box center [1274, 492] width 20 height 20
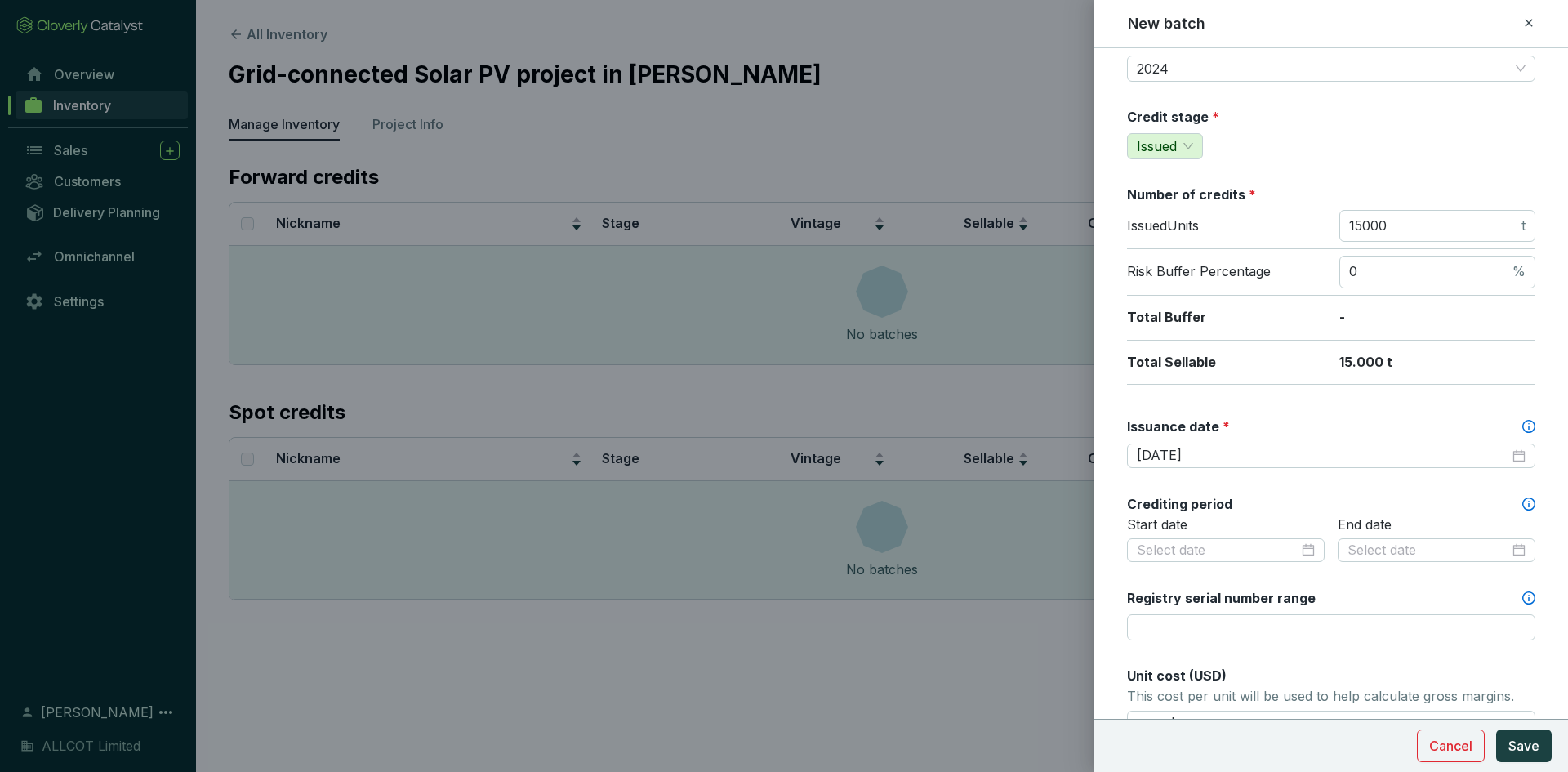
scroll to position [164, 0]
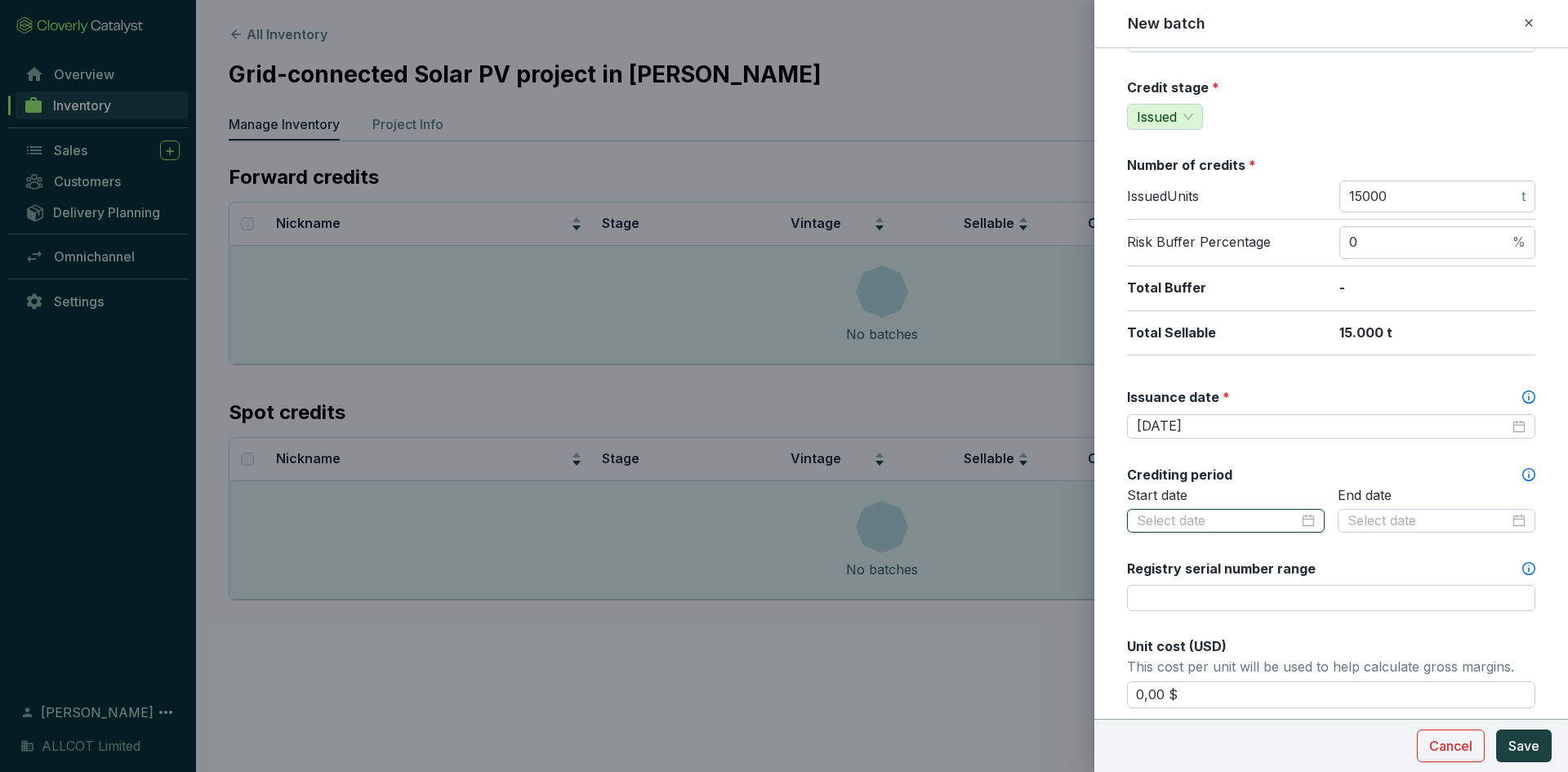
click at [1225, 524] on input at bounding box center [1218, 521] width 162 height 18
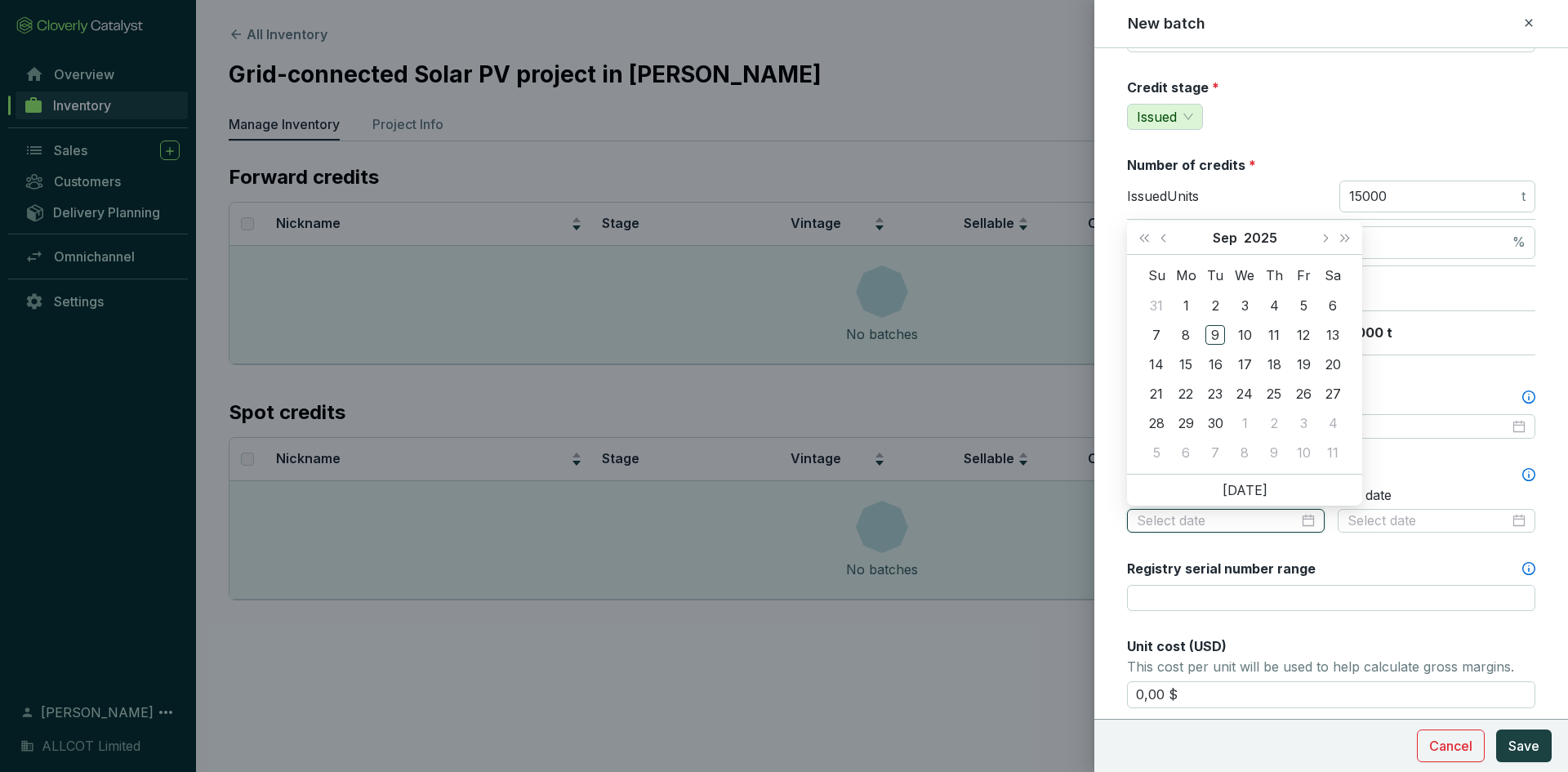
paste input "01/10/2017"
type input "2025-09-01"
type input "2025-10-08"
click at [1219, 398] on div "23" at bounding box center [1216, 394] width 20 height 20
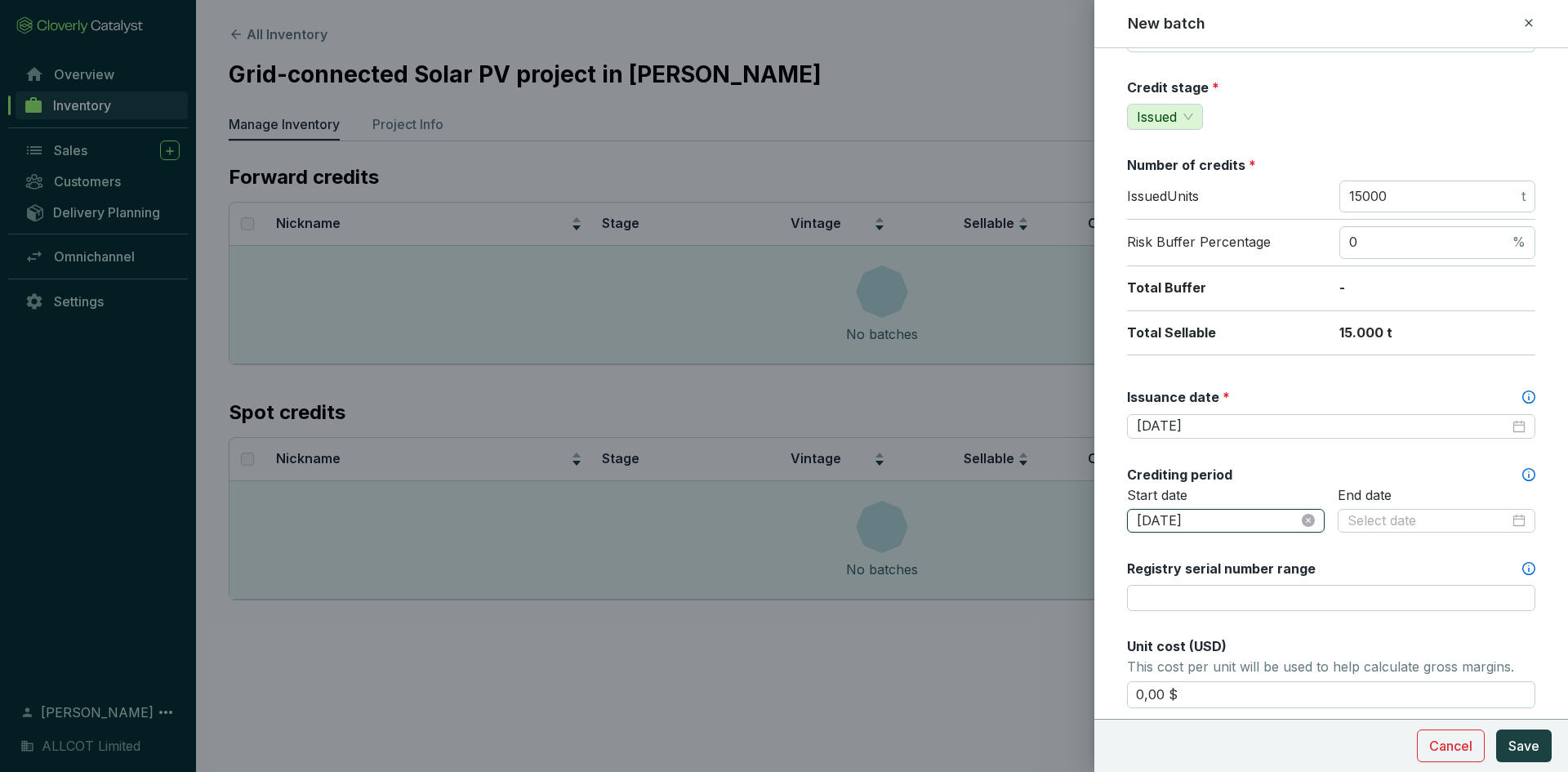
drag, startPoint x: 1168, startPoint y: 520, endPoint x: 1156, endPoint y: 520, distance: 12.0
click at [1156, 520] on input "2025-09-23" at bounding box center [1218, 521] width 162 height 18
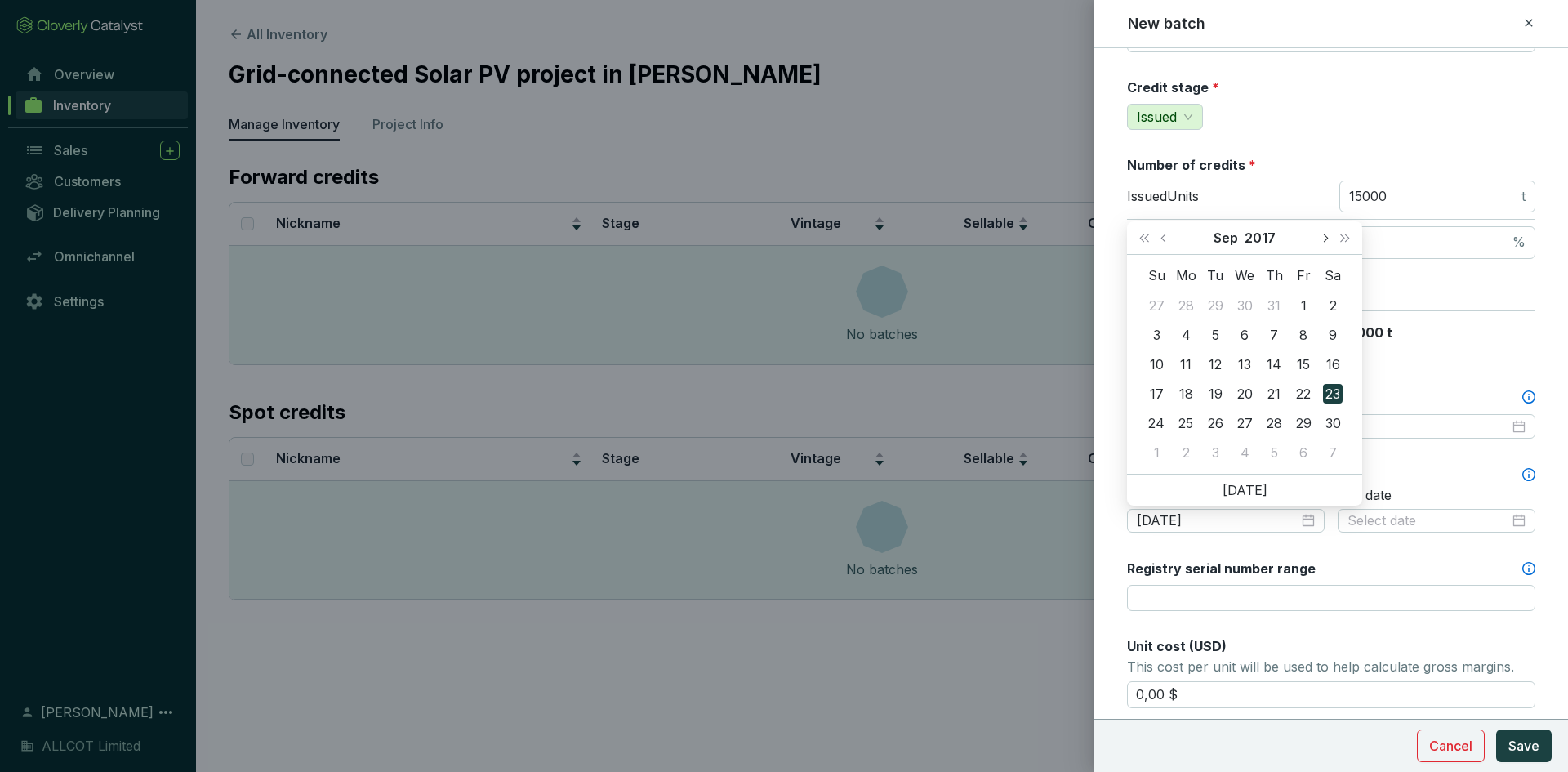
click at [1333, 235] on button "Next month (PageDown)" at bounding box center [1325, 237] width 22 height 33
type input "2017-10-01"
click at [1159, 305] on div "1" at bounding box center [1157, 306] width 20 height 20
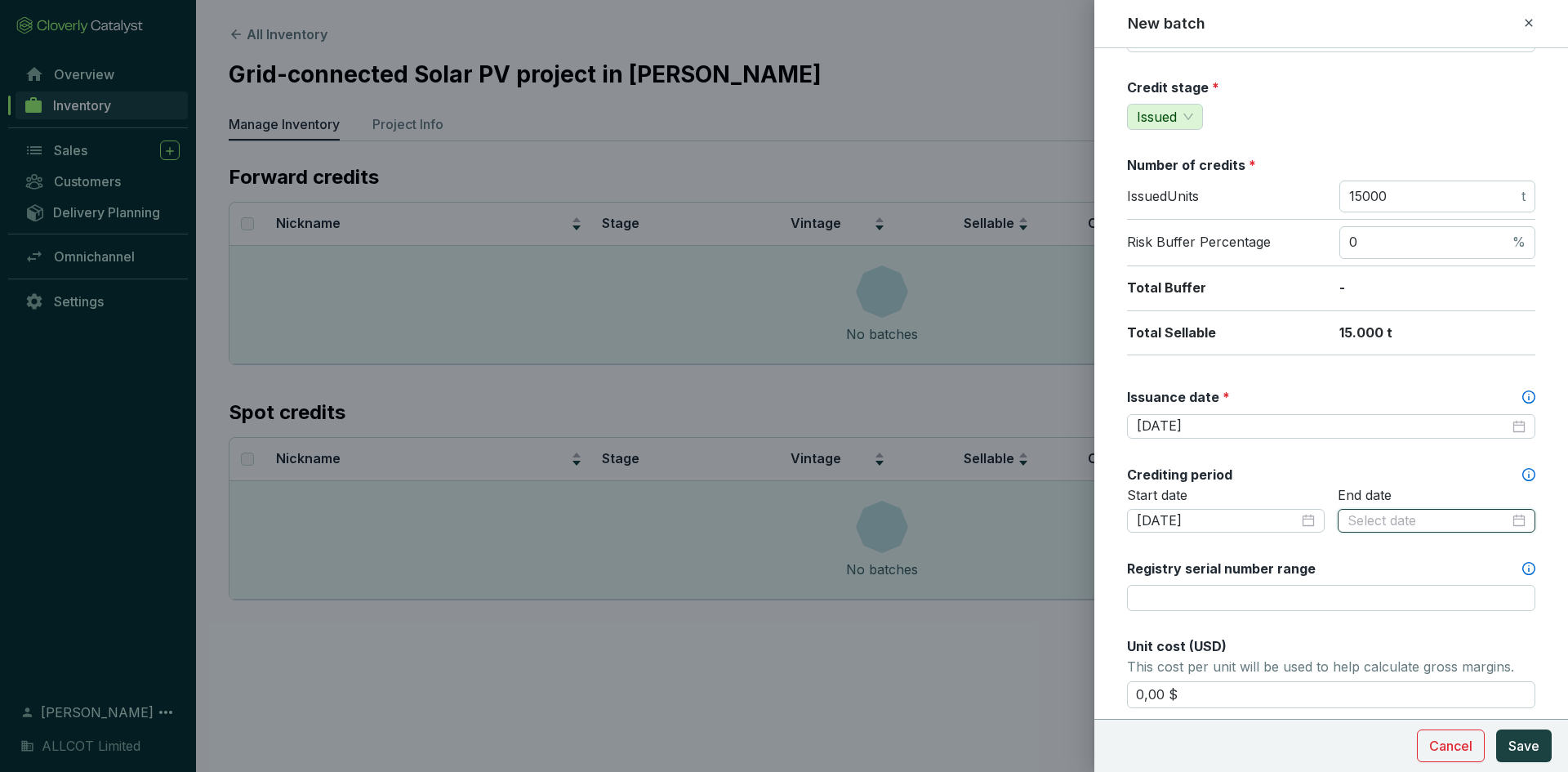
click at [1396, 523] on input at bounding box center [1429, 521] width 162 height 18
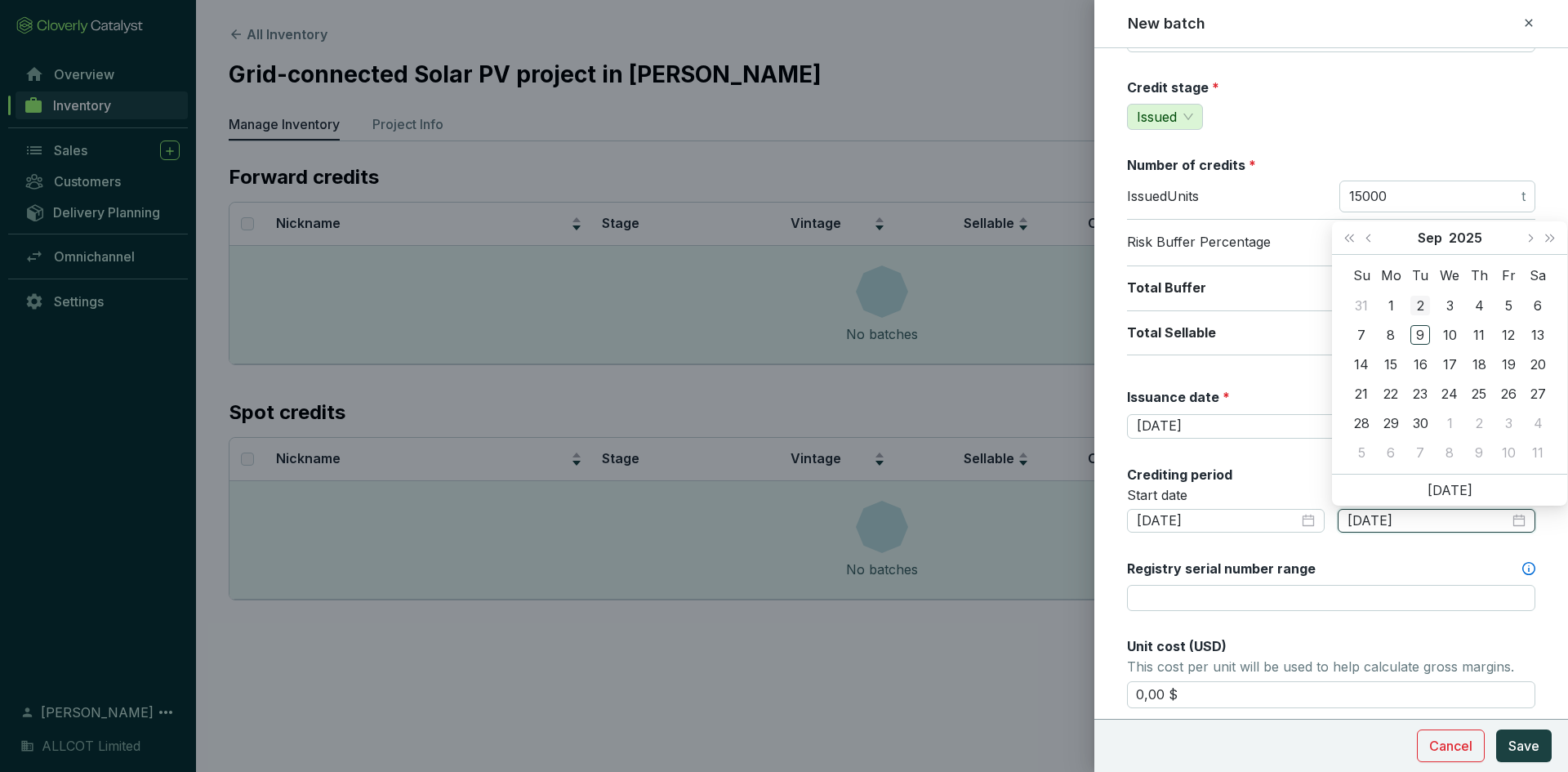
type input "2025-09-02"
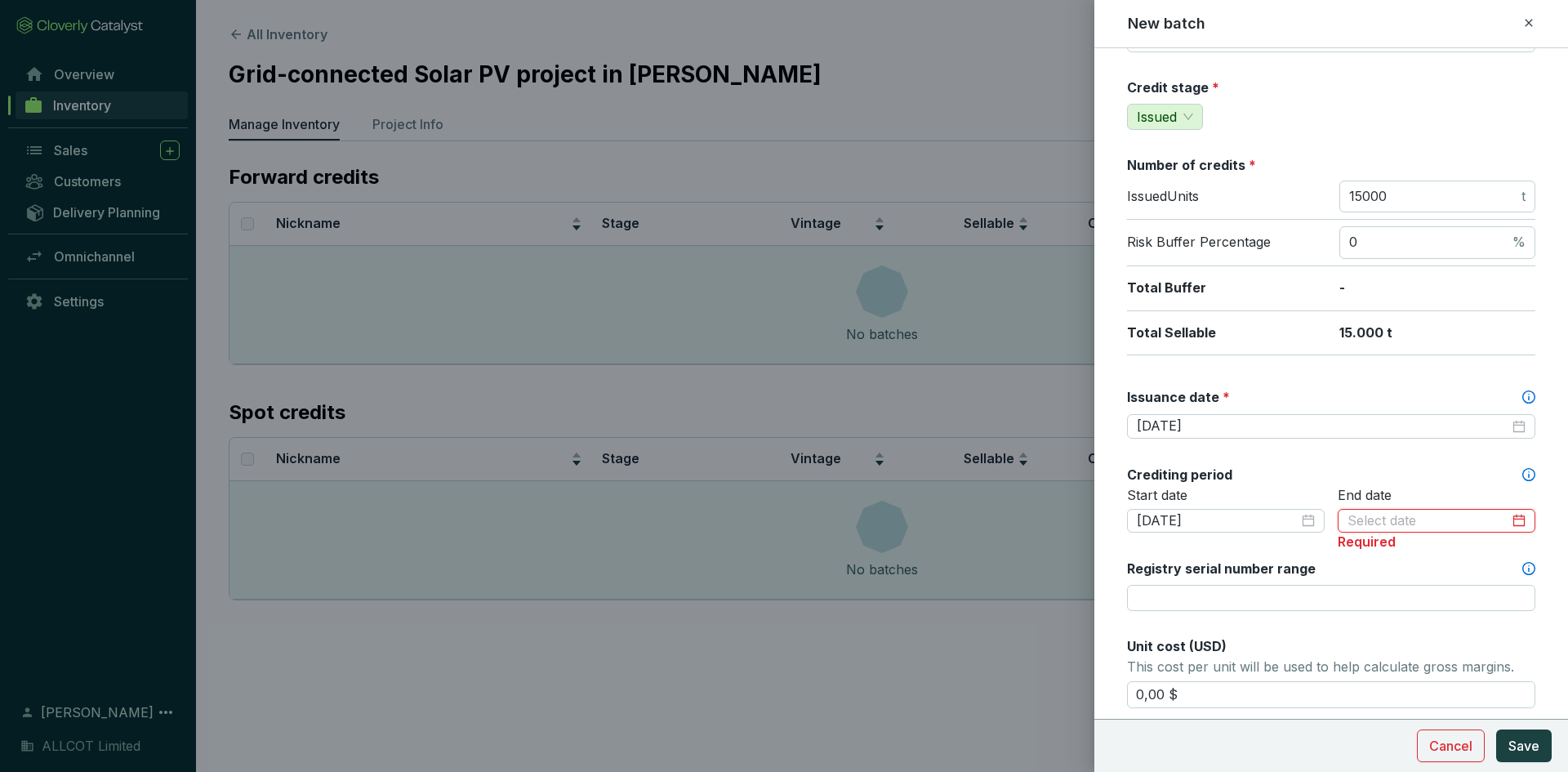
click at [1397, 525] on input at bounding box center [1429, 521] width 162 height 18
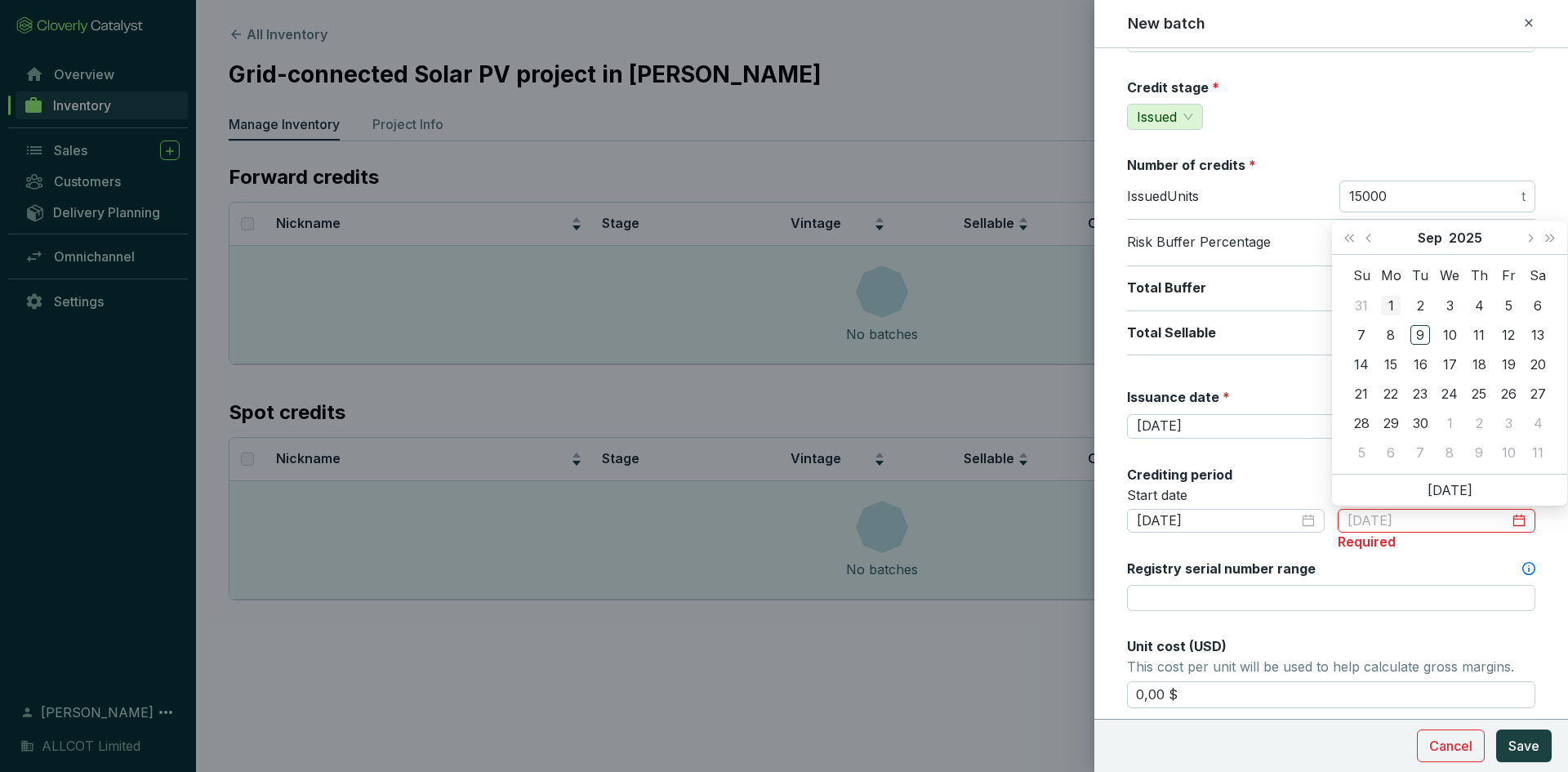
type input "2025-09-01"
click at [1368, 242] on button "Previous month (PageUp)" at bounding box center [1371, 237] width 22 height 33
click at [1368, 243] on button "Previous month (PageUp)" at bounding box center [1371, 237] width 22 height 33
click at [1368, 244] on button "Previous month (PageUp)" at bounding box center [1371, 237] width 22 height 33
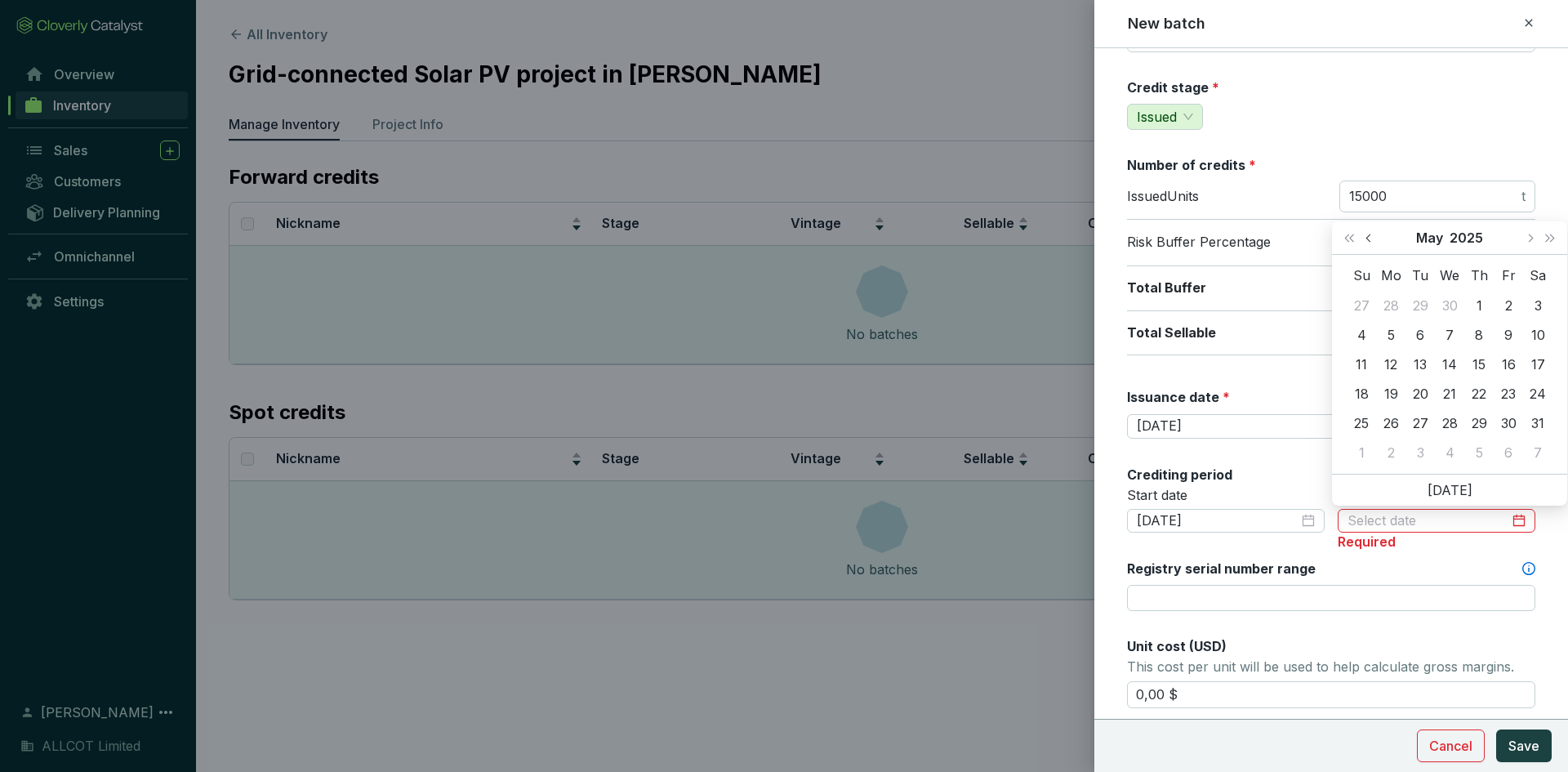
click at [1368, 244] on button "Previous month (PageUp)" at bounding box center [1371, 237] width 22 height 33
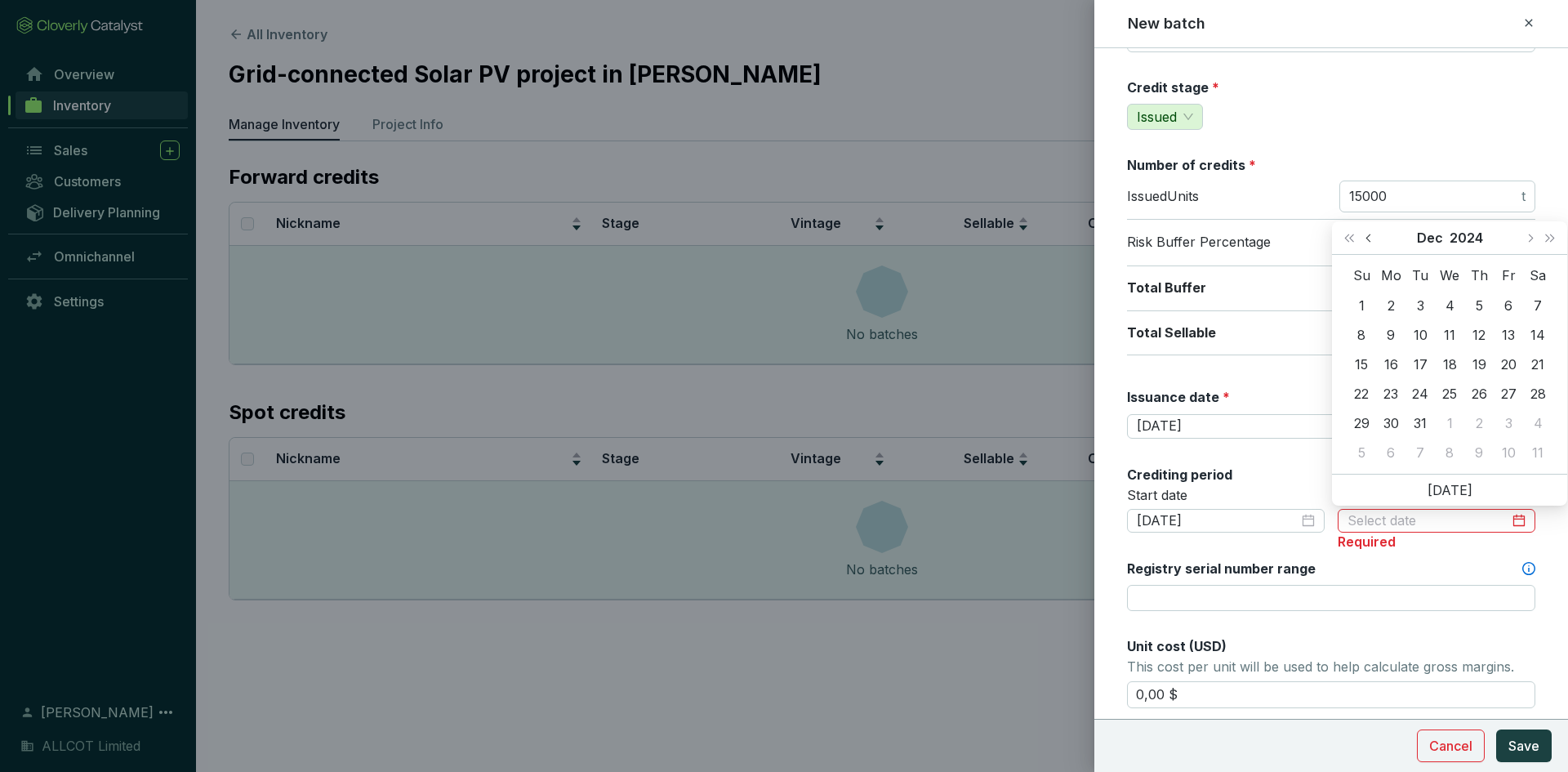
click at [1368, 244] on button "Previous month (PageUp)" at bounding box center [1371, 237] width 22 height 33
type input "2024-10-01"
click at [1417, 302] on div "1" at bounding box center [1420, 306] width 20 height 20
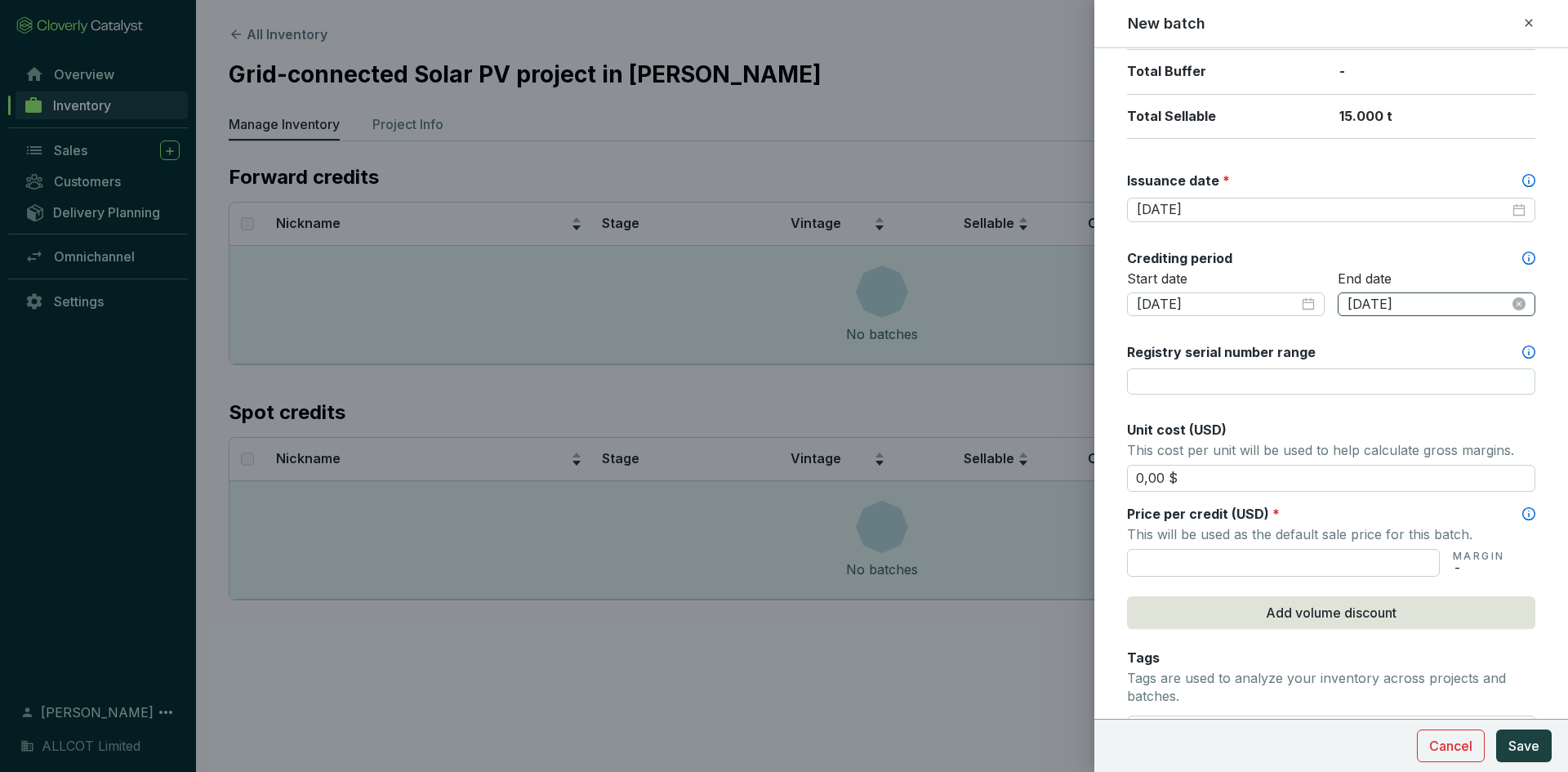
scroll to position [409, 0]
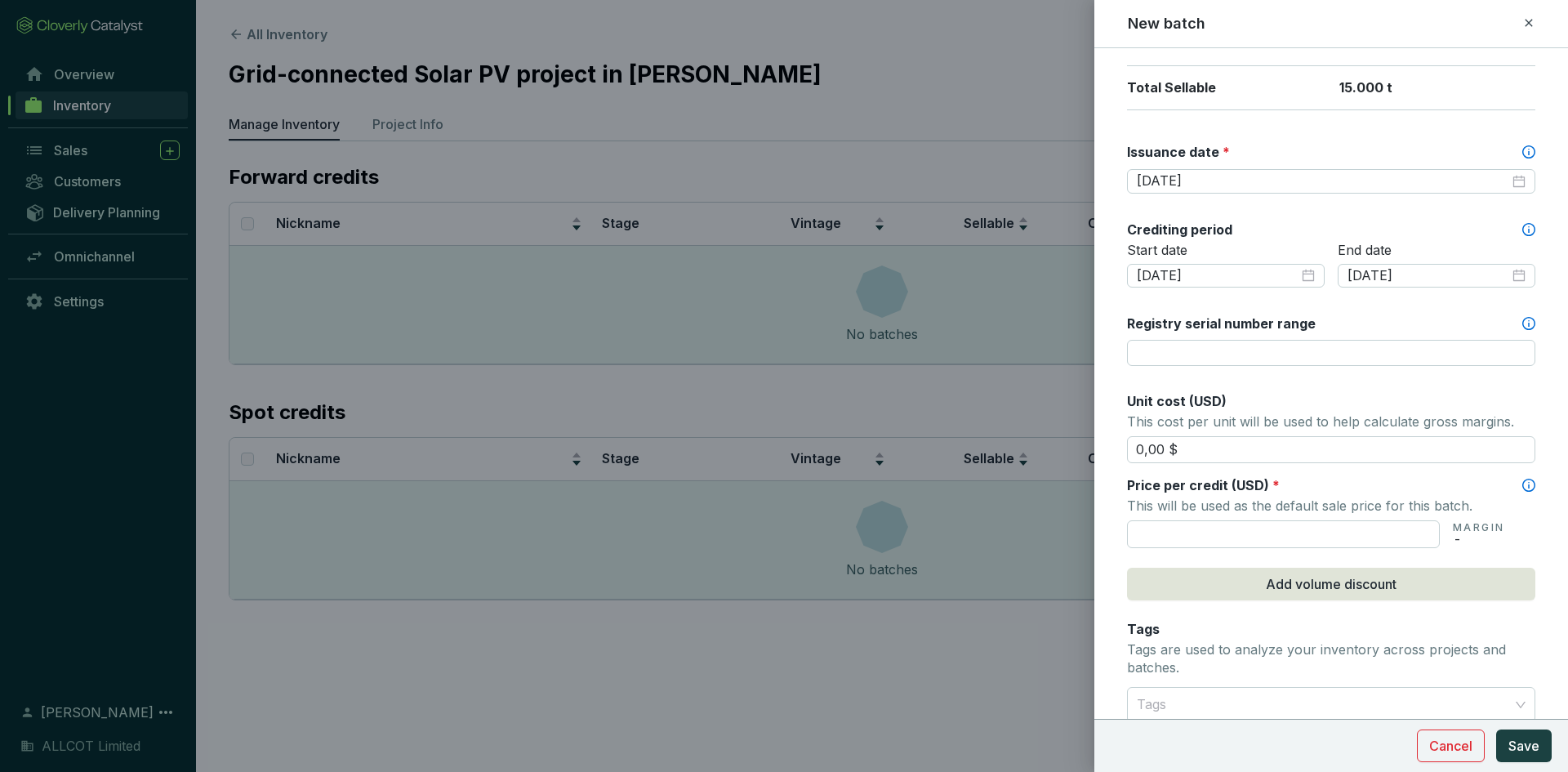
drag, startPoint x: 1241, startPoint y: 438, endPoint x: 1102, endPoint y: 443, distance: 139.1
click at [1102, 443] on form "Batch name * This is the internal name that will be used throughout Catalyst. G…" at bounding box center [1331, 314] width 474 height 1310
drag, startPoint x: 1370, startPoint y: 428, endPoint x: 1356, endPoint y: 431, distance: 14.3
click at [1356, 431] on p "This cost per unit will be used to help calculate gross margins." at bounding box center [1331, 421] width 409 height 23
click at [1355, 431] on p "This cost per unit will be used to help calculate gross margins." at bounding box center [1331, 421] width 409 height 23
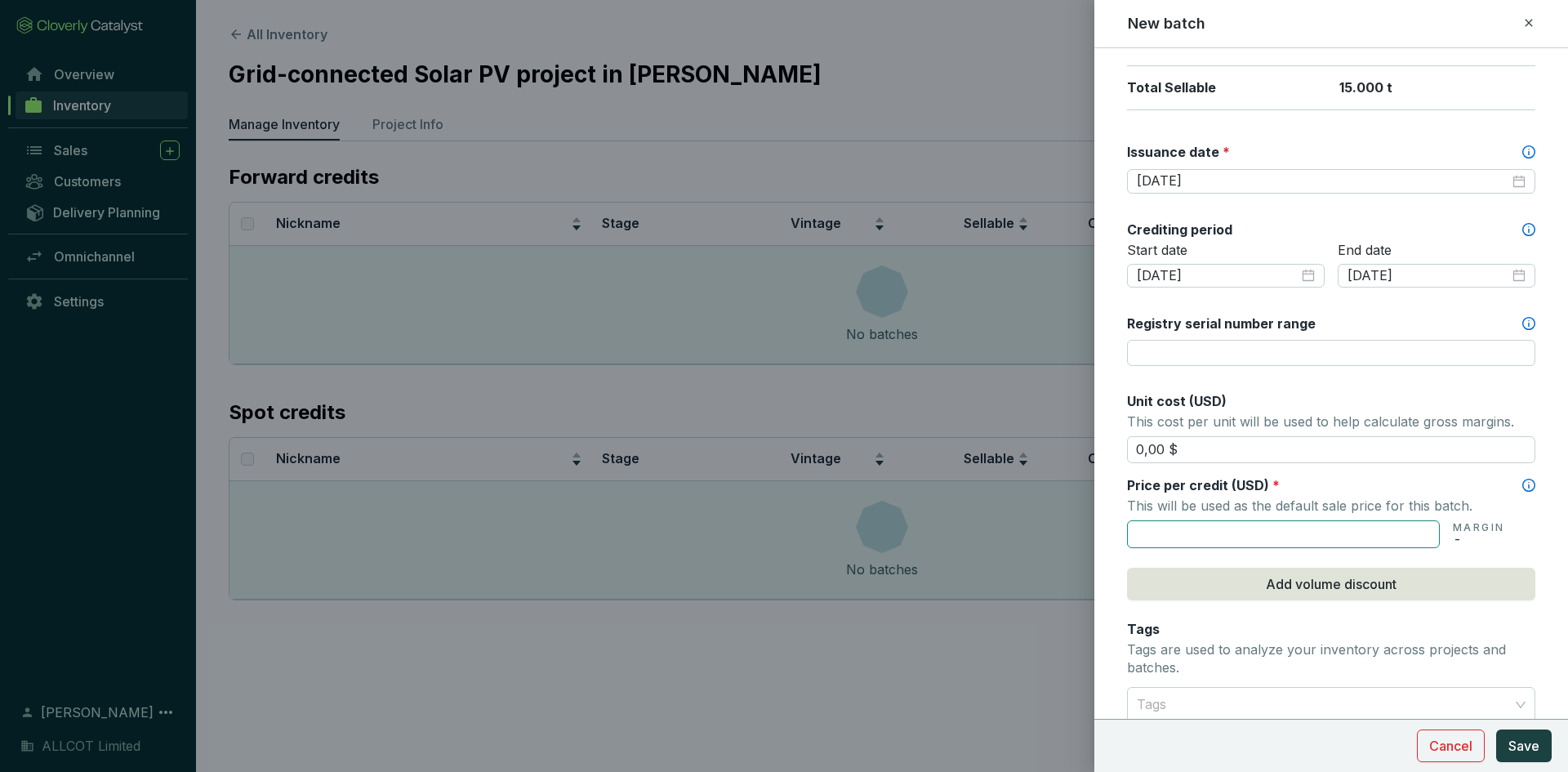
click at [1248, 535] on input "text" at bounding box center [1283, 534] width 313 height 28
type input "11,00 $"
click at [1274, 486] on span "*" at bounding box center [1275, 485] width 7 height 17
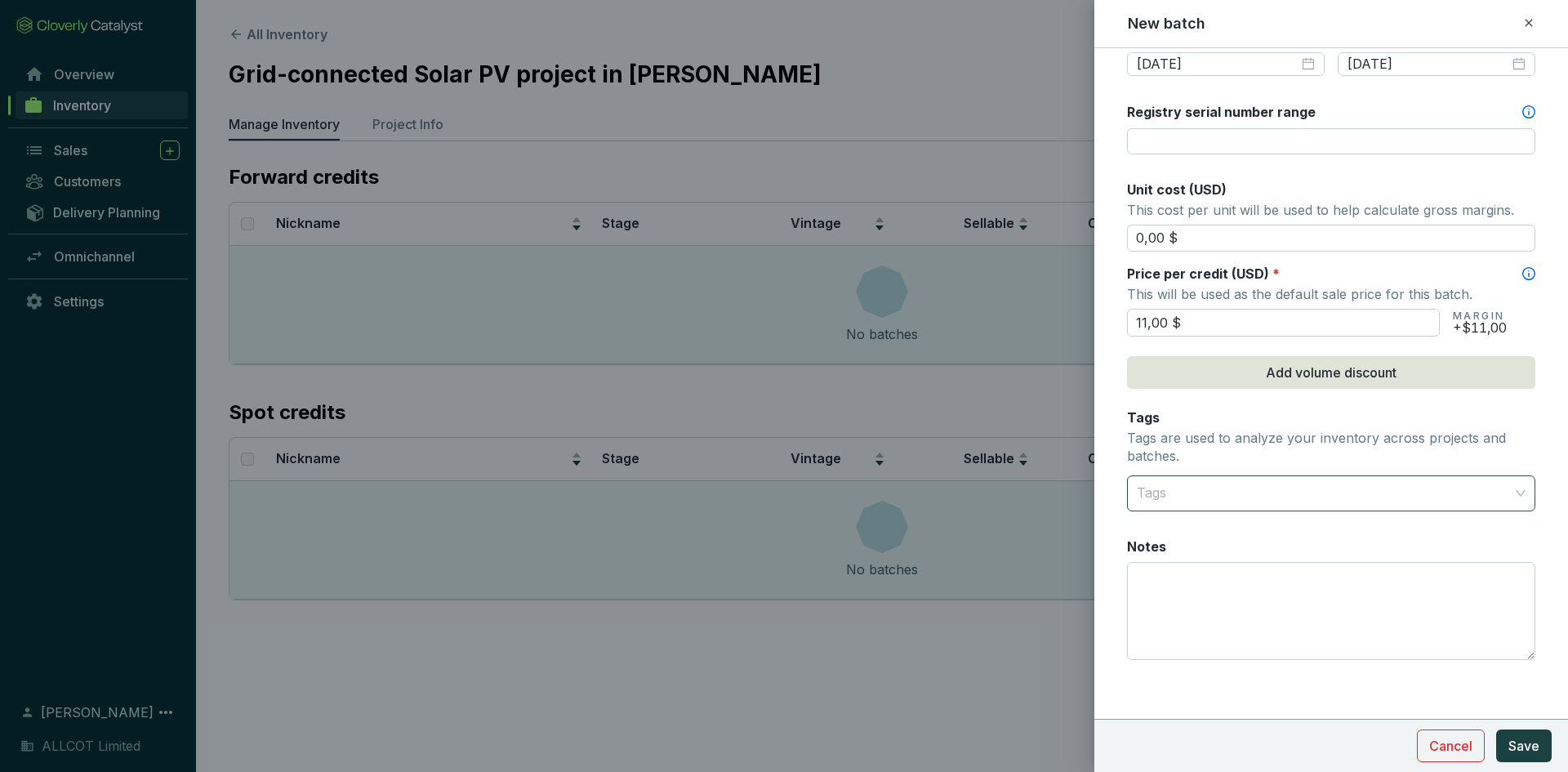
scroll to position [626, 0]
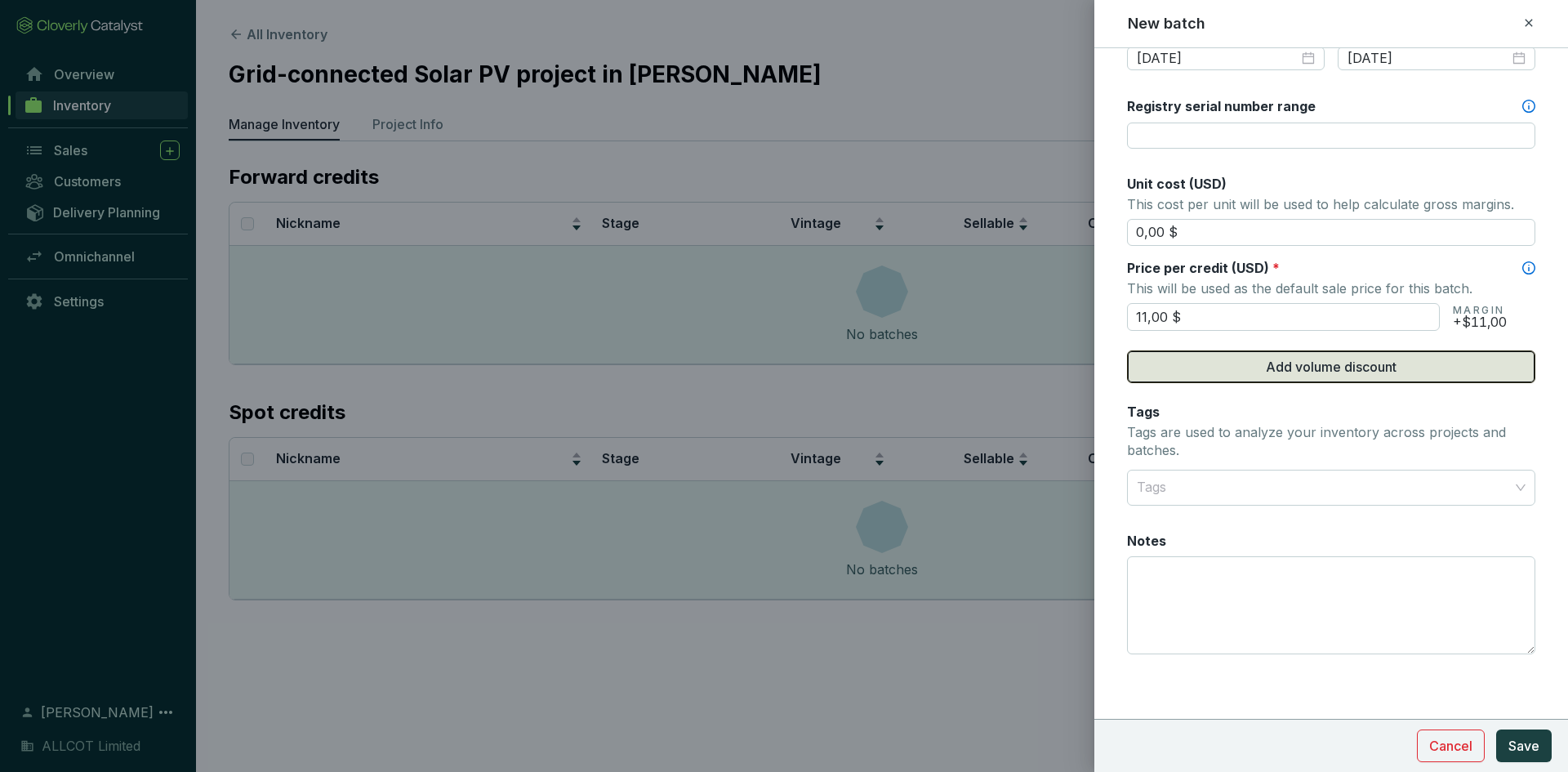
click at [1253, 374] on button "Add volume discount" at bounding box center [1331, 366] width 409 height 33
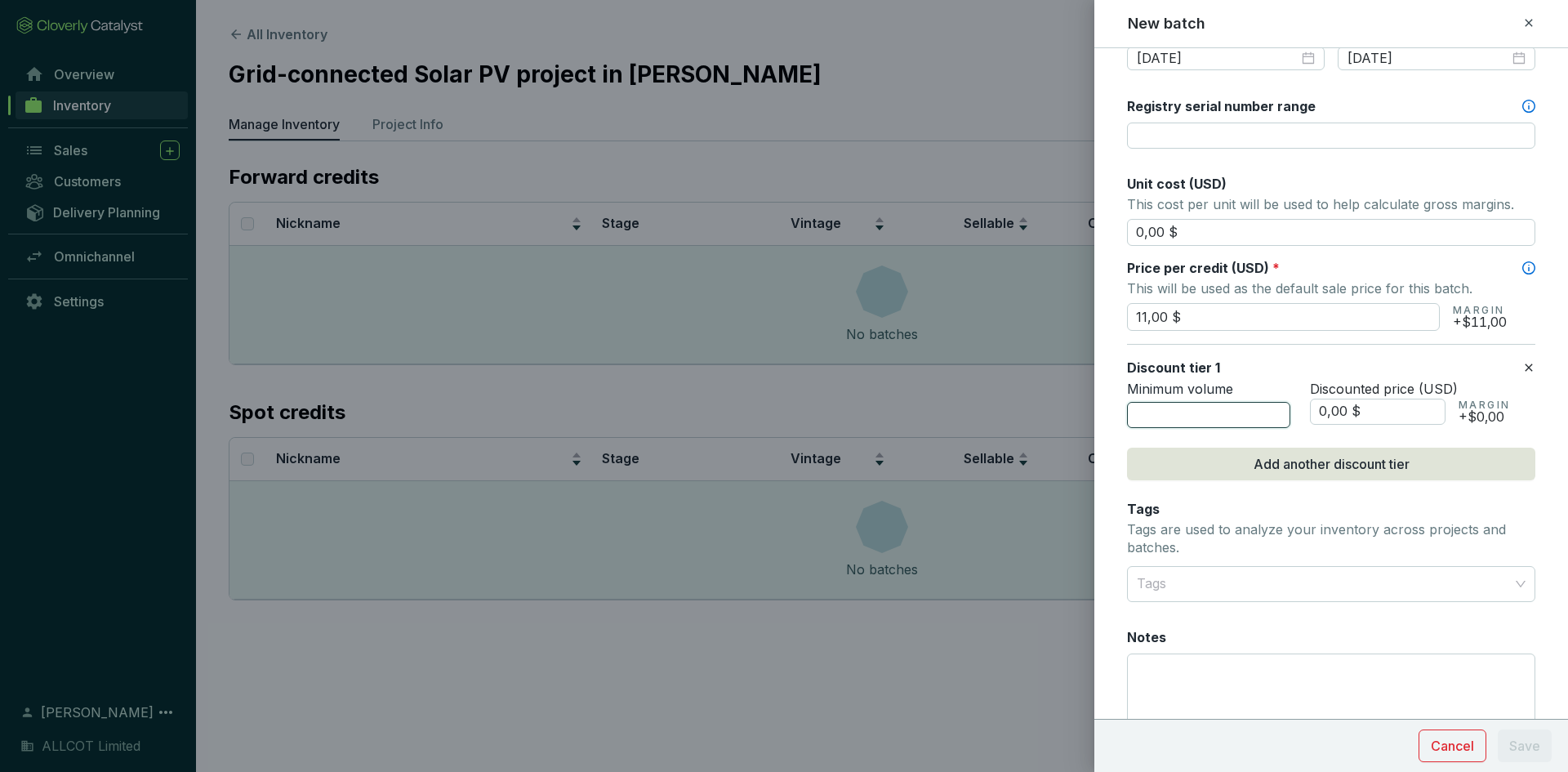
click at [1242, 415] on input "number" at bounding box center [1209, 415] width 164 height 26
type input "1000"
click at [1314, 411] on input "0,00 $" at bounding box center [1377, 412] width 135 height 26
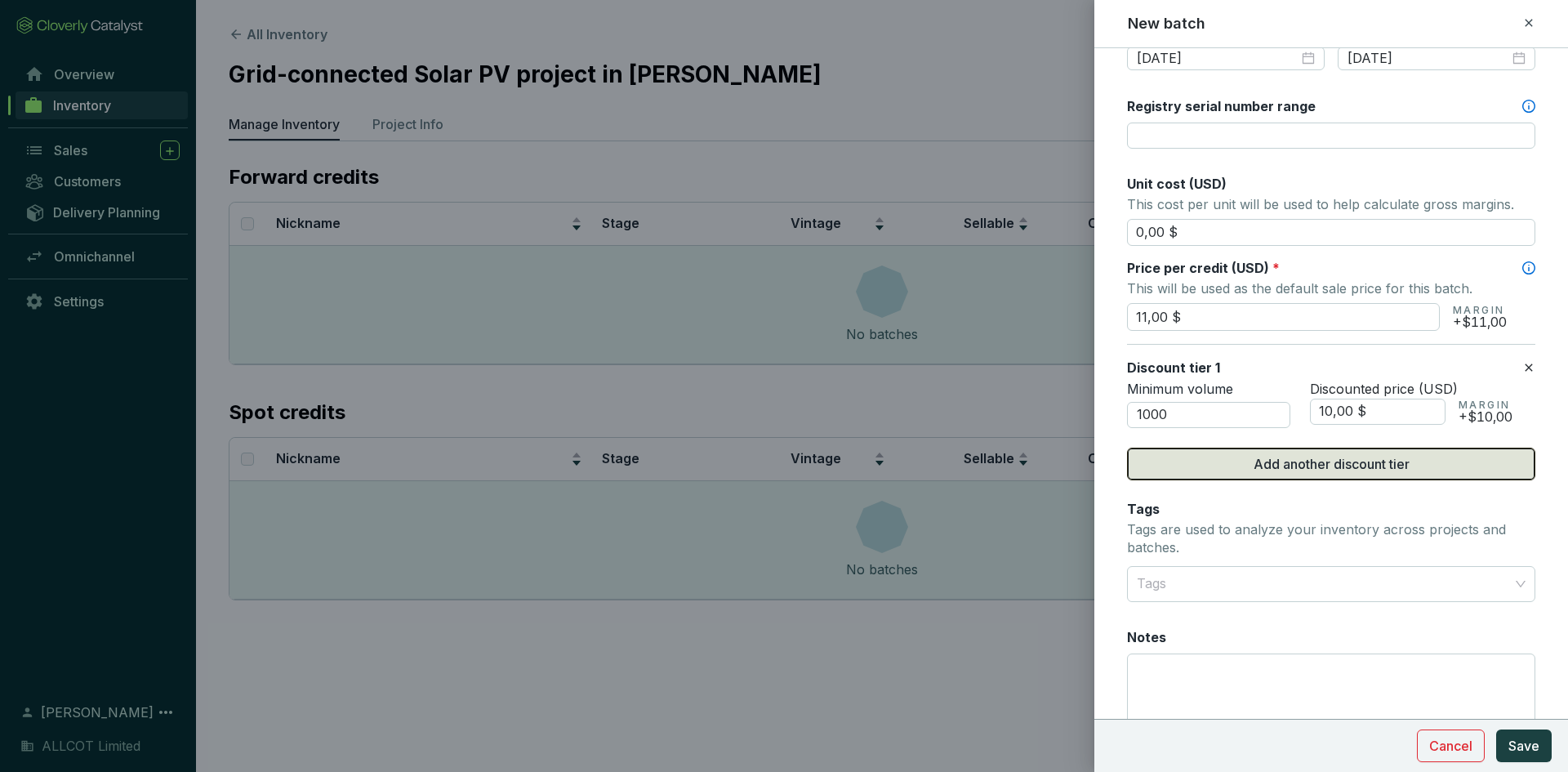
type input "10,00 $"
click at [1331, 457] on span "Add another discount tier" at bounding box center [1331, 464] width 156 height 20
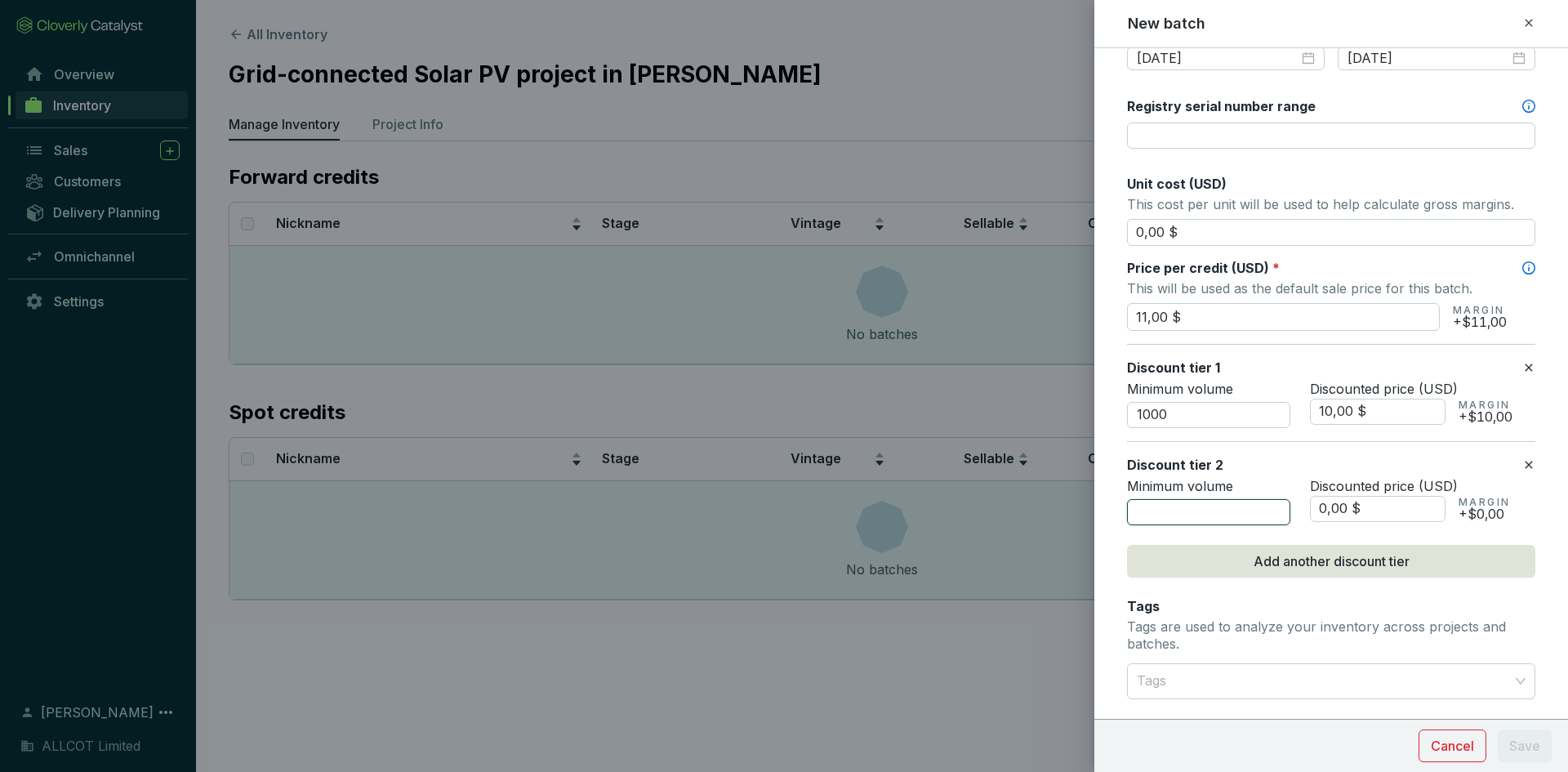
click at [1135, 518] on input "number" at bounding box center [1209, 512] width 164 height 26
type input "5000"
click at [1331, 518] on input "0,00 $" at bounding box center [1377, 508] width 135 height 26
click at [1313, 515] on input "0,00 $" at bounding box center [1377, 508] width 135 height 26
type input "9,00 $"
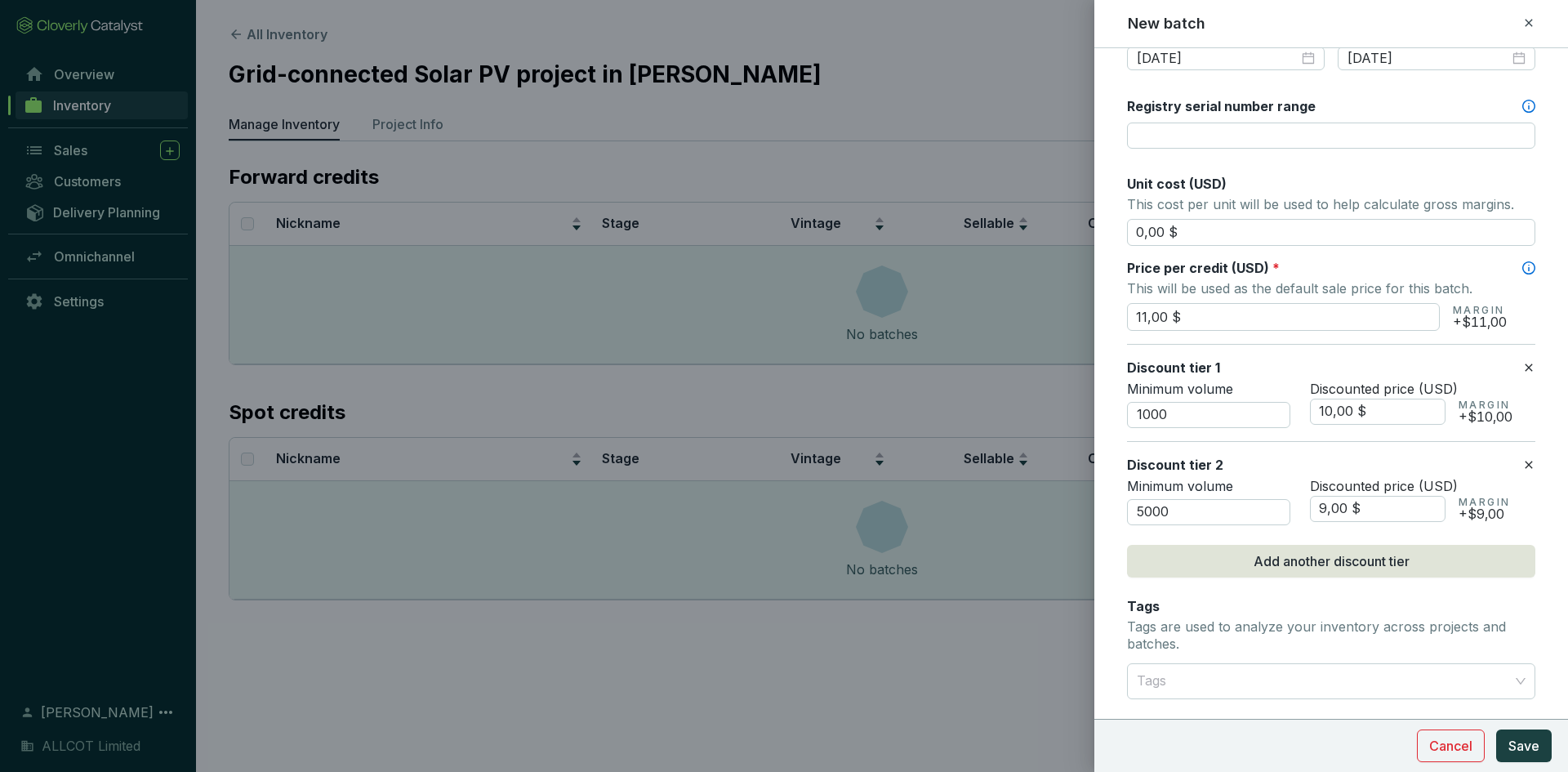
click at [1369, 467] on div "Discount tier 2" at bounding box center [1324, 465] width 396 height 18
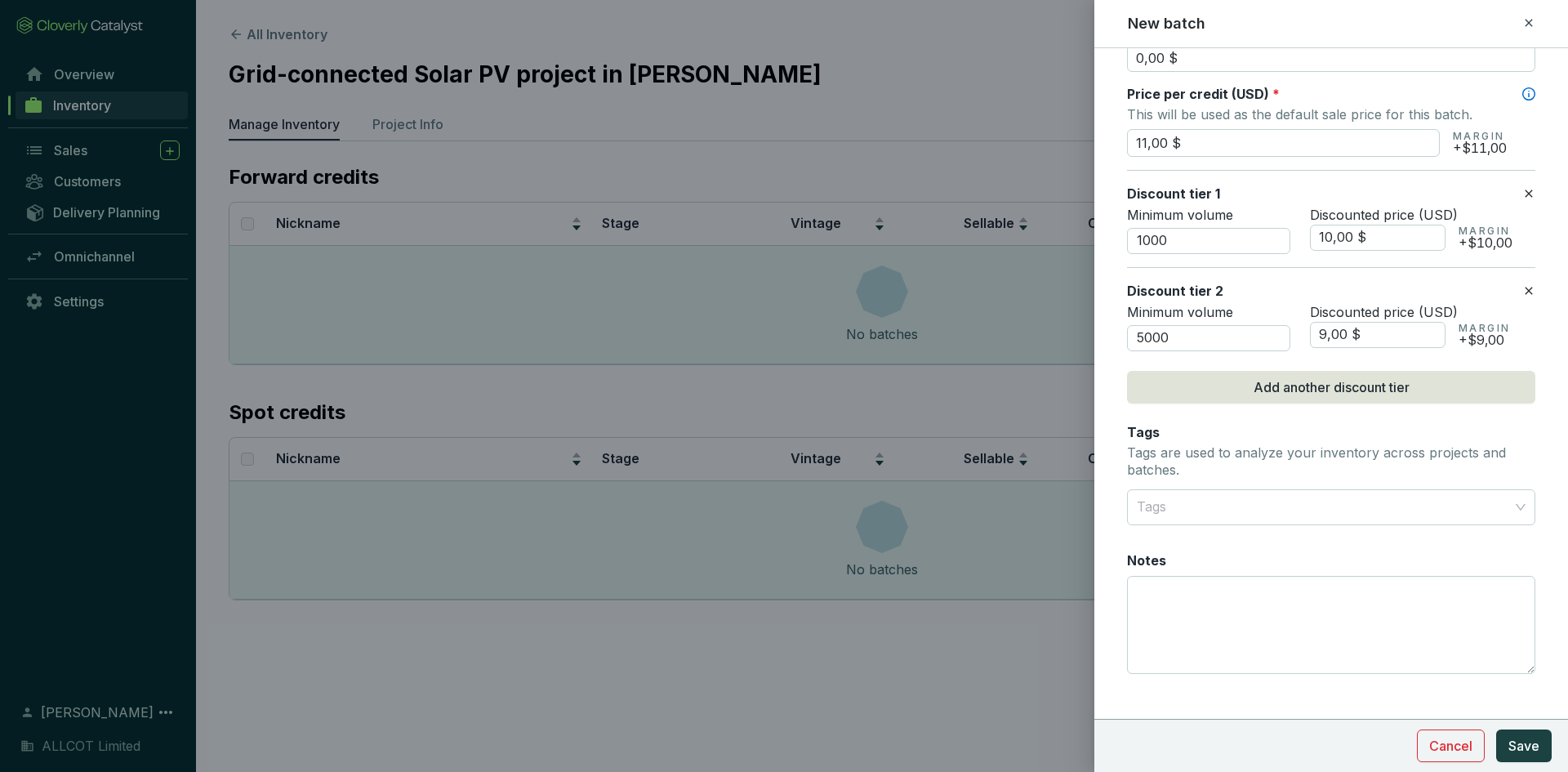
scroll to position [819, 0]
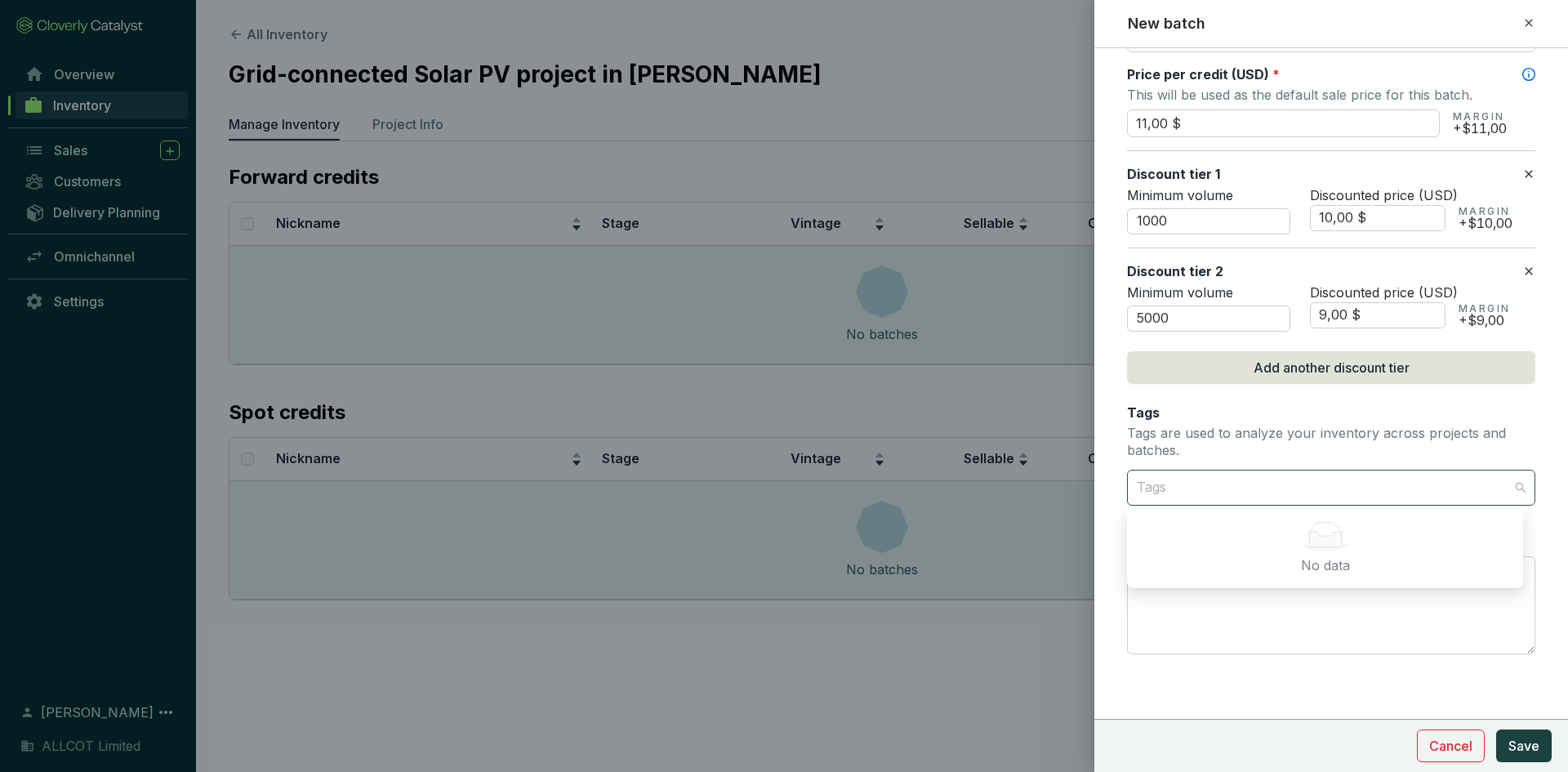
click at [1242, 487] on div at bounding box center [1321, 488] width 383 height 33
type input "c"
click at [1249, 436] on p "Tags are used to analyze your inventory across projects and batches." at bounding box center [1331, 442] width 409 height 36
click at [1532, 738] on span "Save" at bounding box center [1524, 746] width 31 height 20
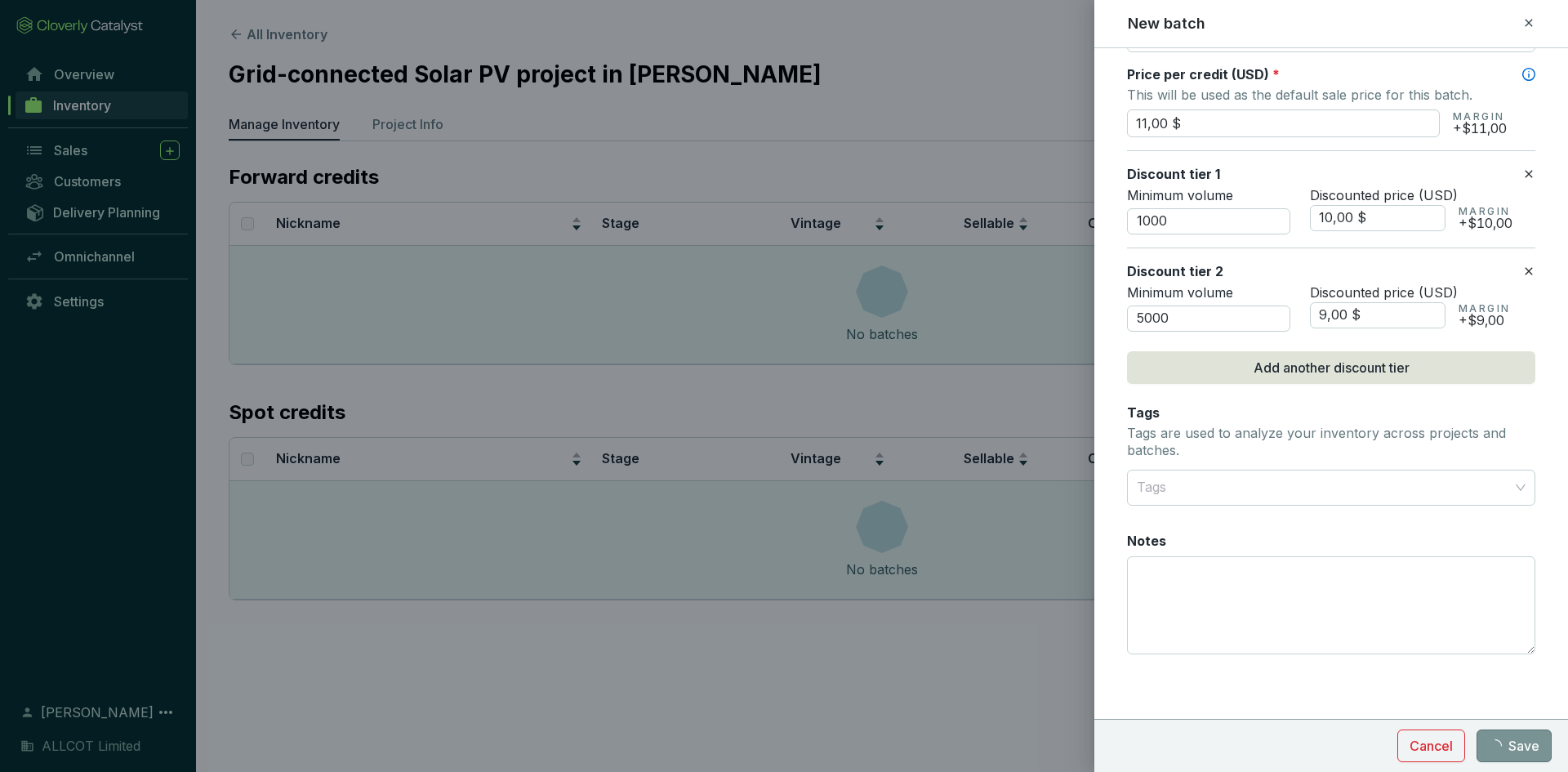
scroll to position [549, 0]
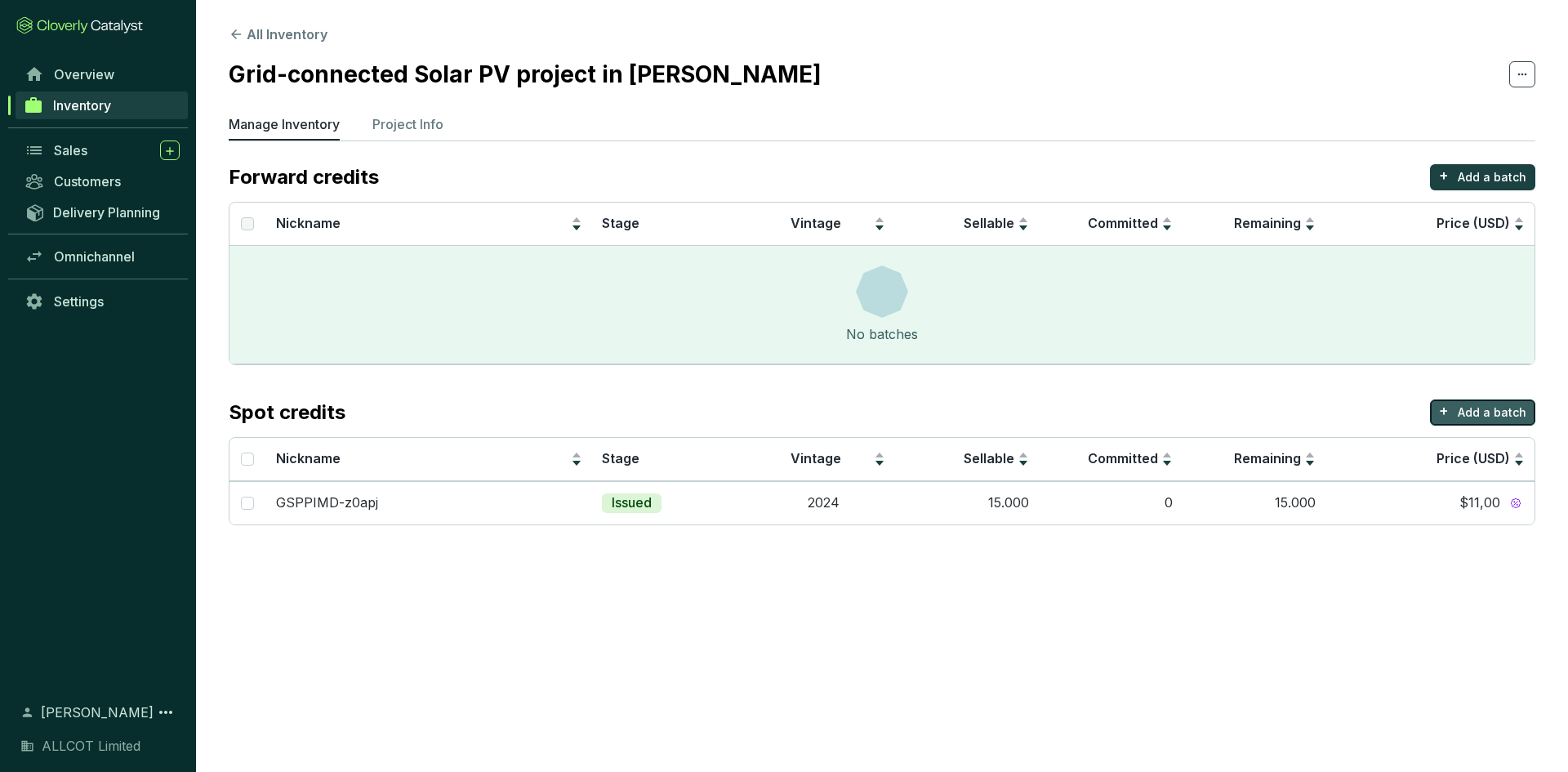
click at [1519, 411] on p "Add a batch" at bounding box center [1492, 413] width 69 height 17
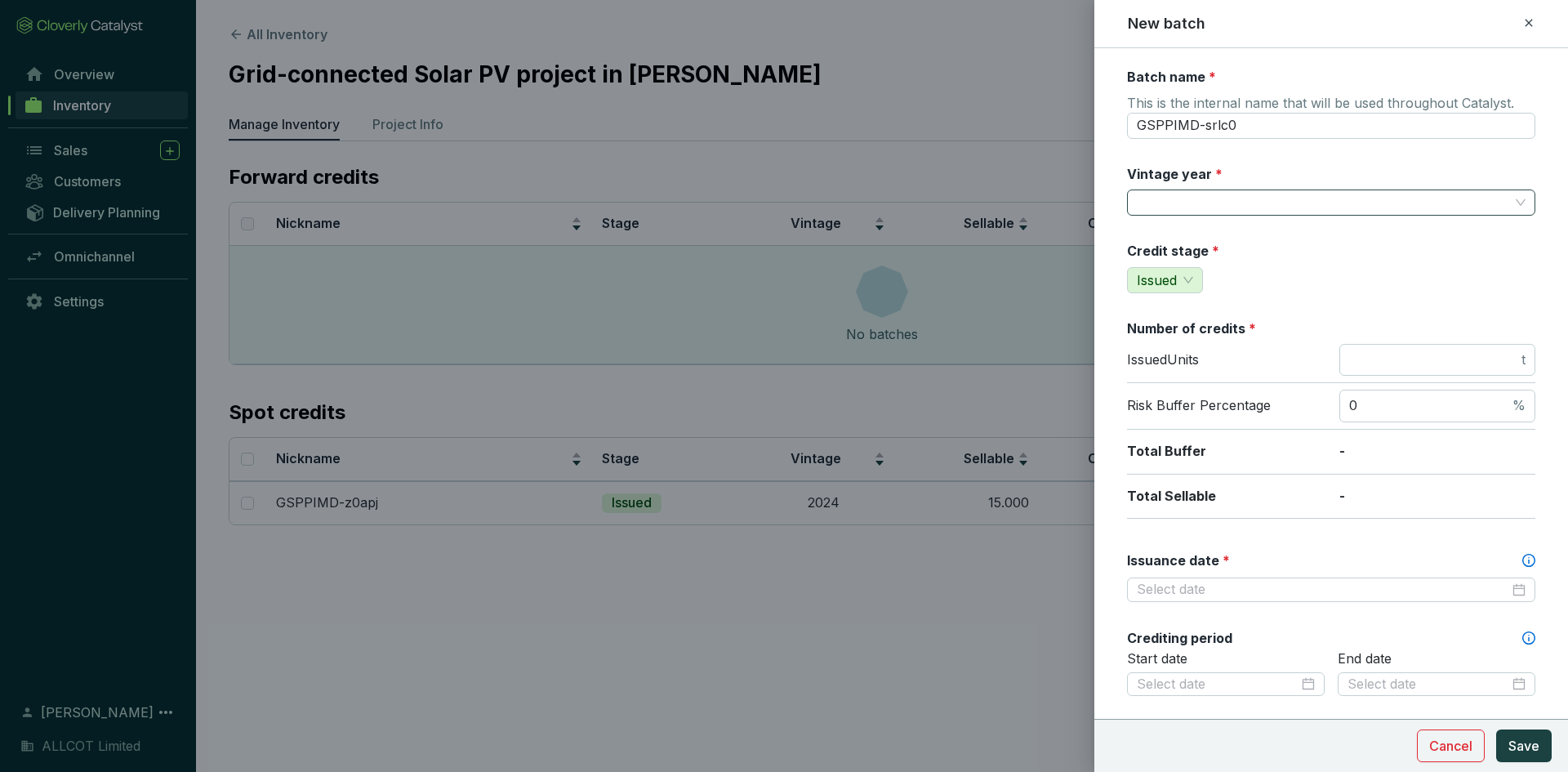
click at [1224, 214] on input "Vintage year *" at bounding box center [1322, 202] width 372 height 25
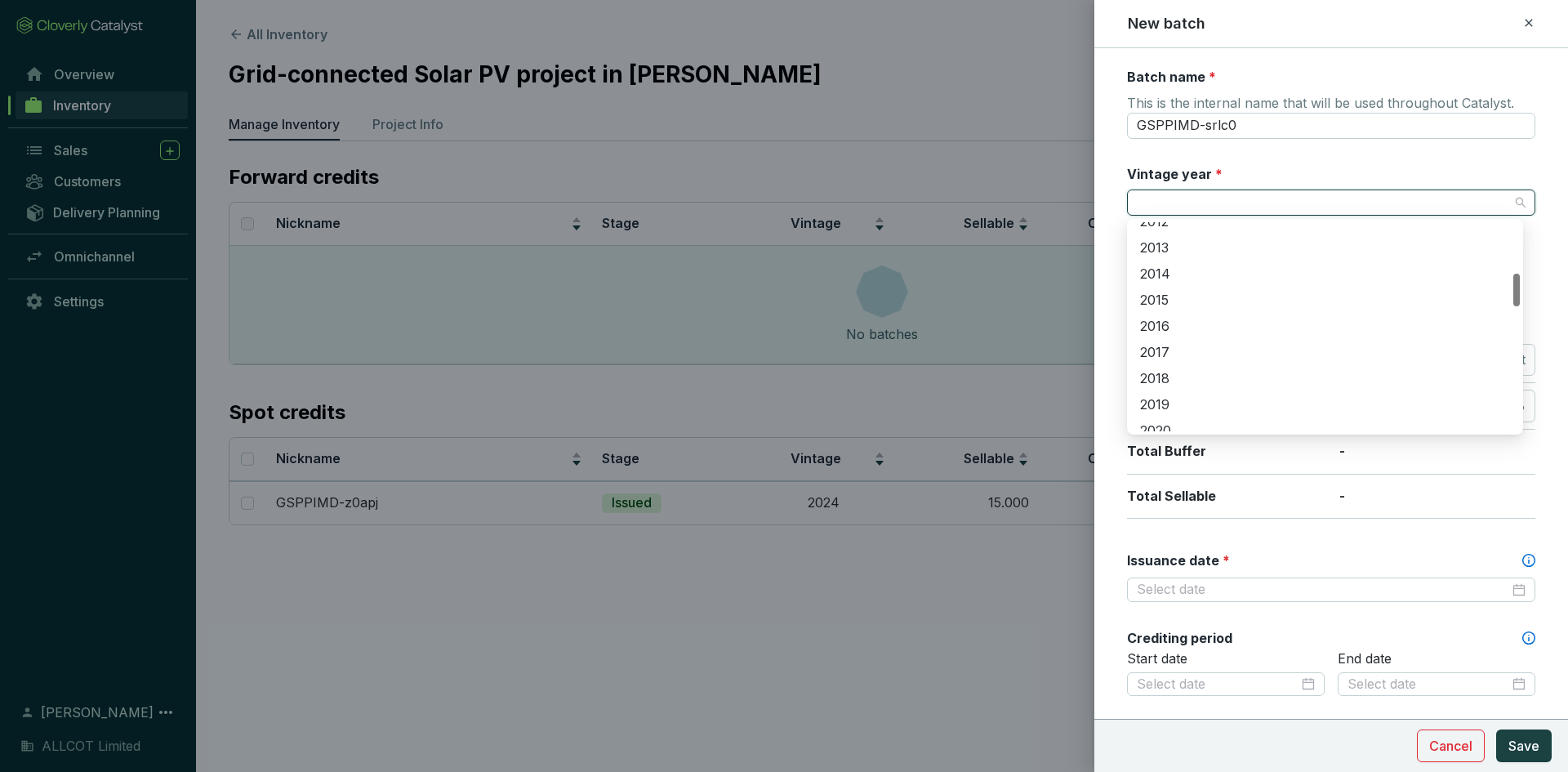
scroll to position [409, 0]
click at [1207, 420] on div "2023" at bounding box center [1324, 428] width 370 height 18
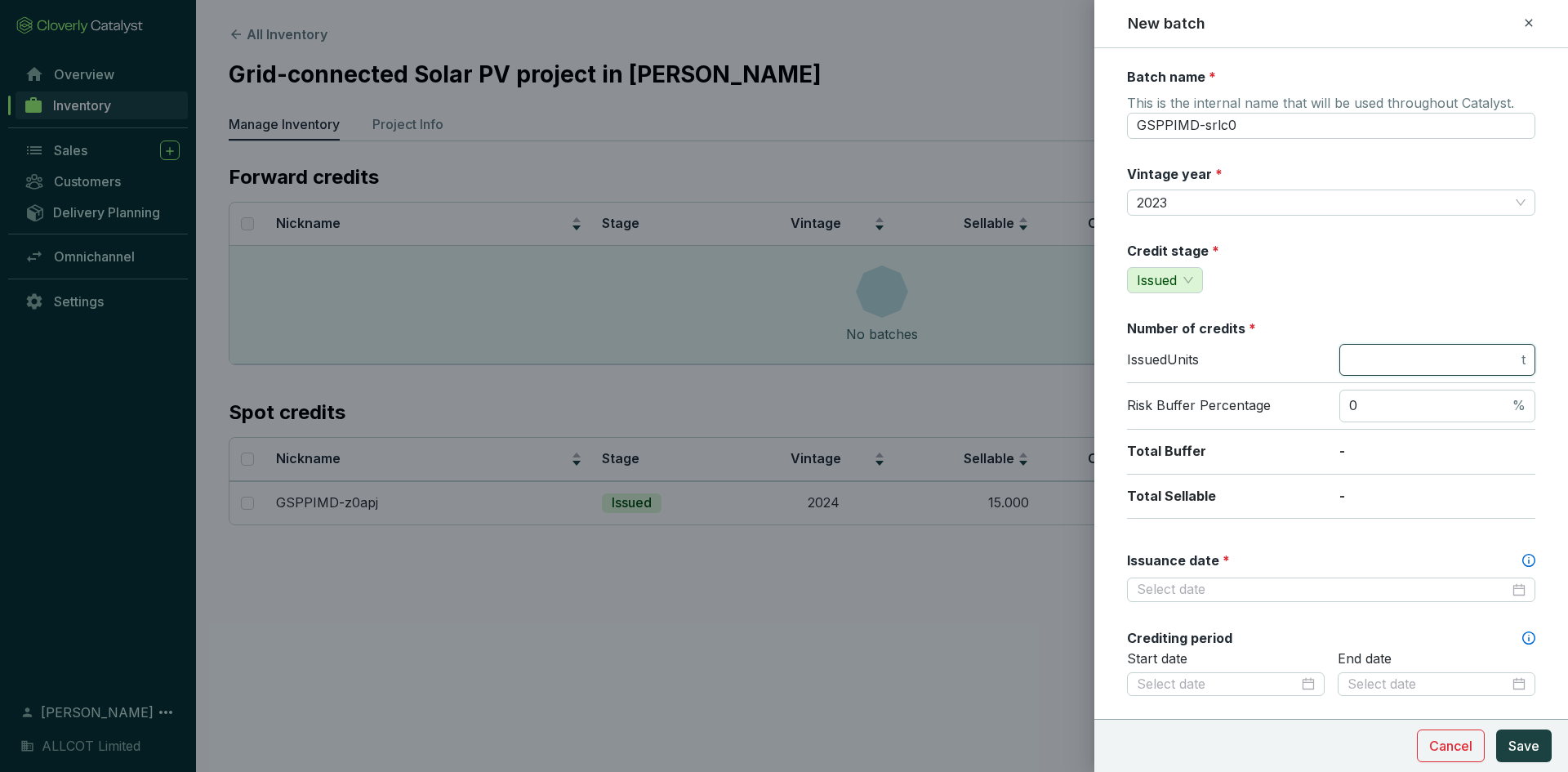
click at [1372, 363] on input "number" at bounding box center [1433, 360] width 169 height 18
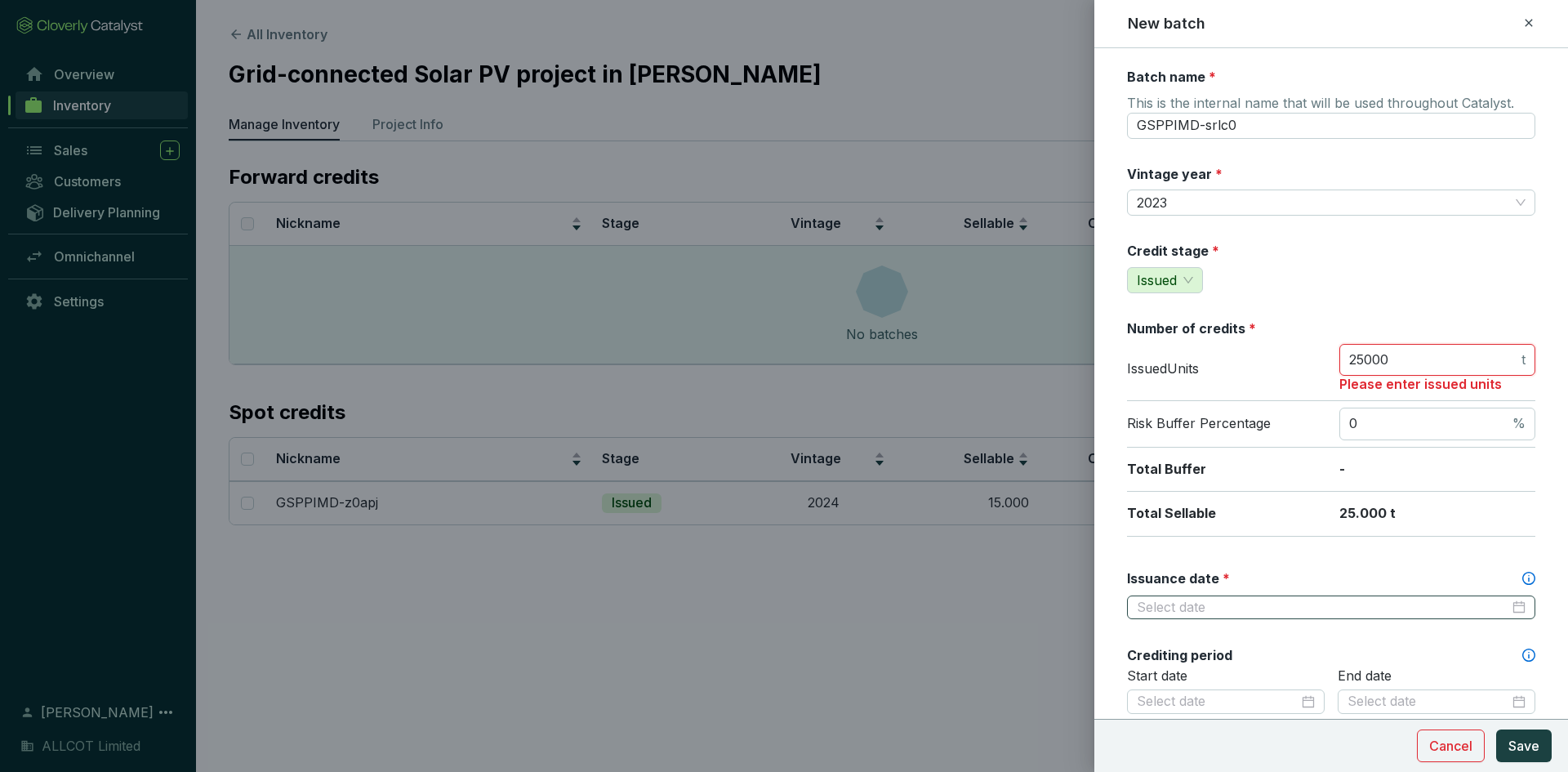
type input "25000"
click at [1226, 603] on input "Issuance date *" at bounding box center [1322, 608] width 372 height 18
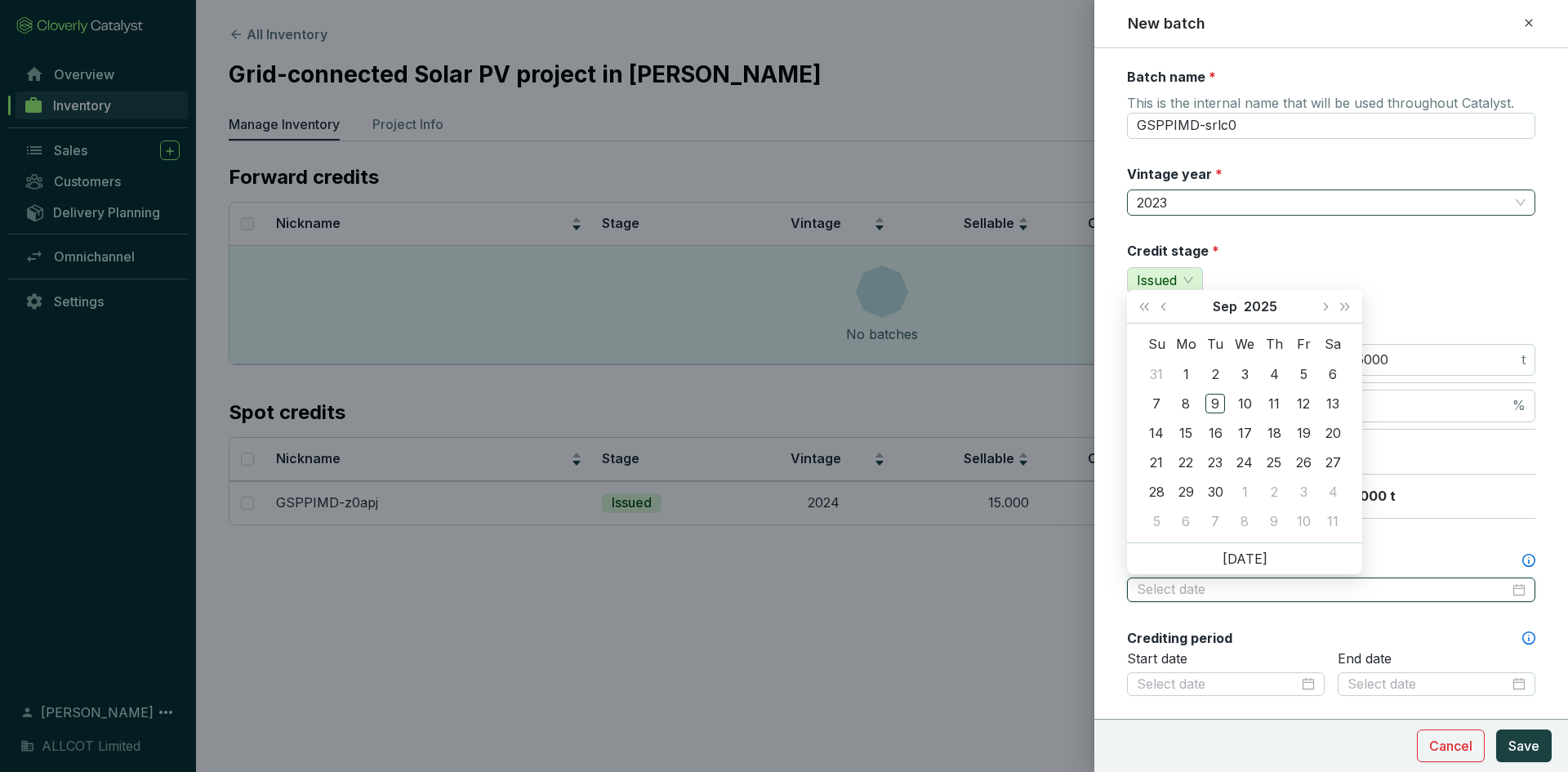
type input "2025-09-16"
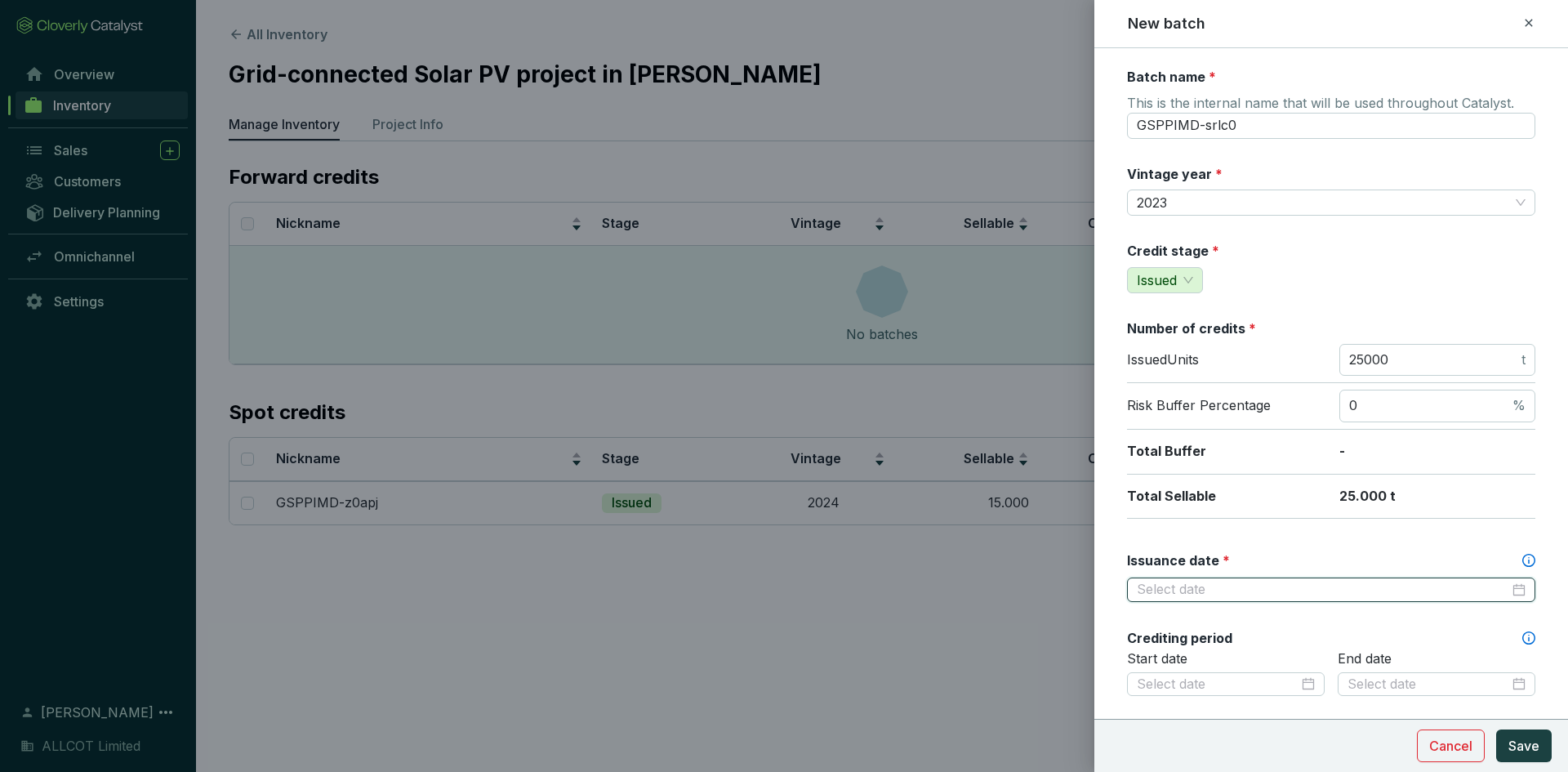
click at [1202, 585] on input "Issuance date *" at bounding box center [1322, 589] width 372 height 18
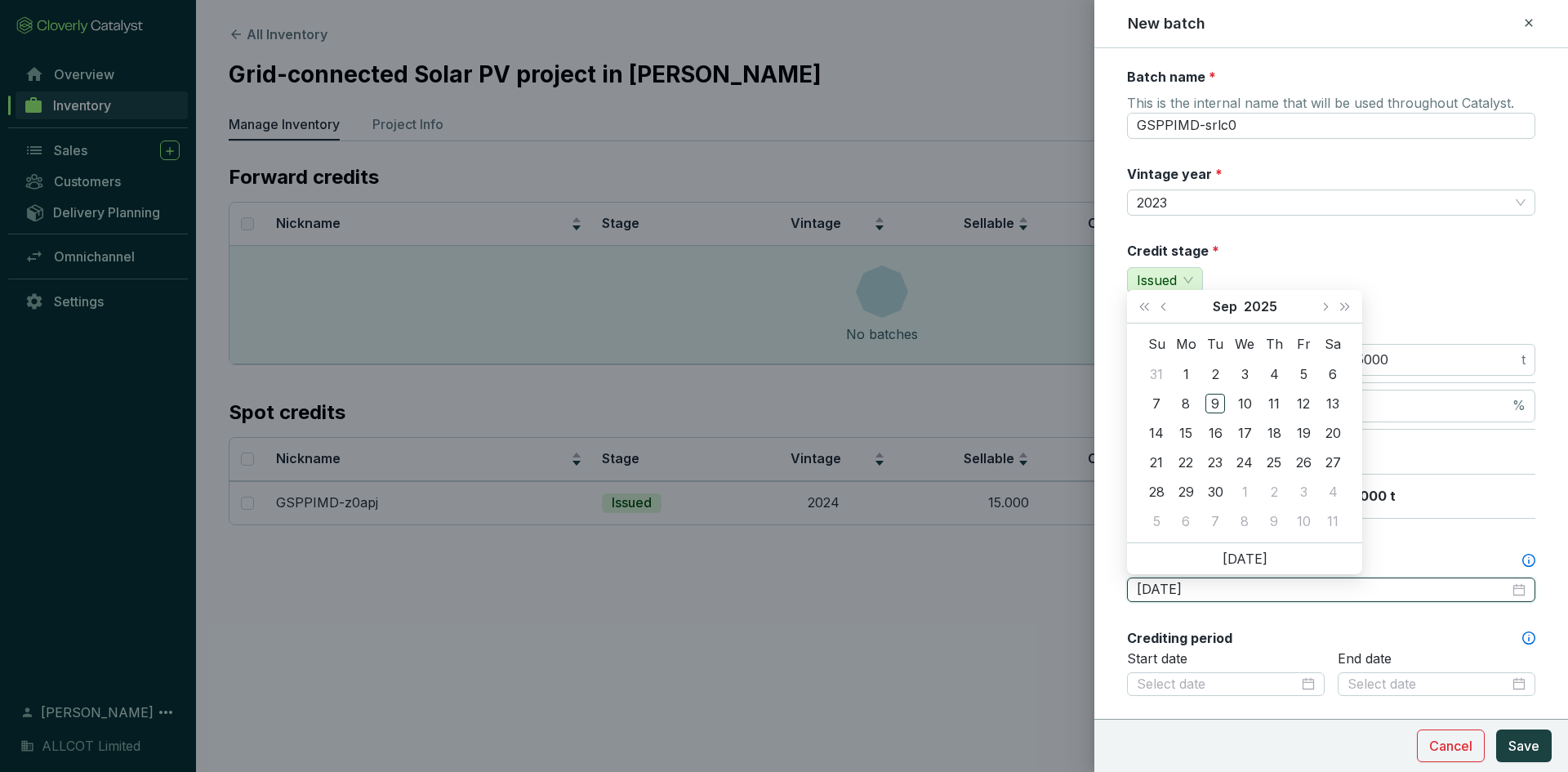
type input "2025-08-31"
click at [1160, 310] on button "Previous month (PageUp)" at bounding box center [1165, 306] width 22 height 33
click at [1137, 306] on button "Last year (Control + left)" at bounding box center [1145, 306] width 22 height 33
type input "2024-08-05"
click at [1187, 403] on div "5" at bounding box center [1186, 404] width 20 height 20
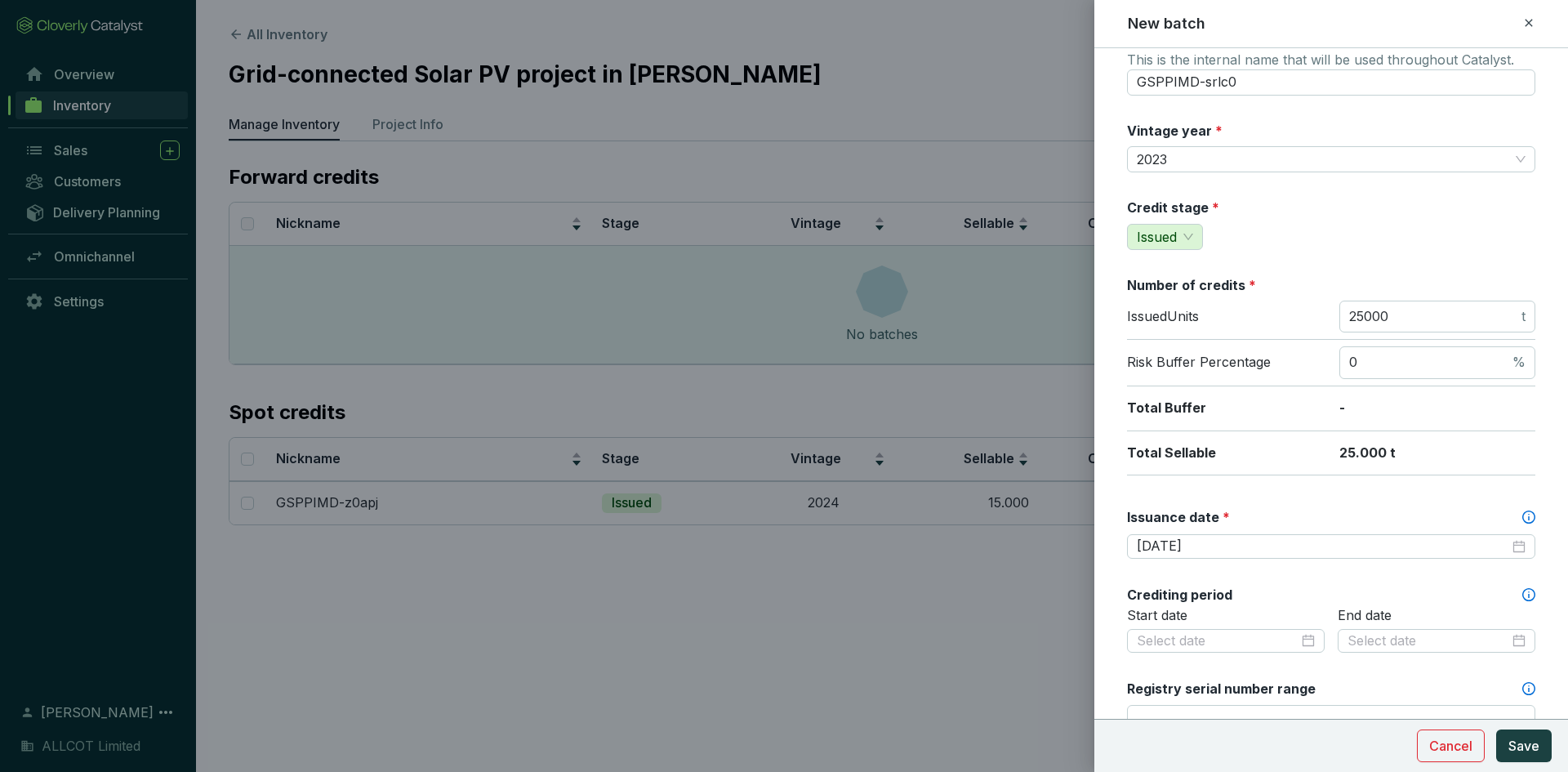
scroll to position [164, 0]
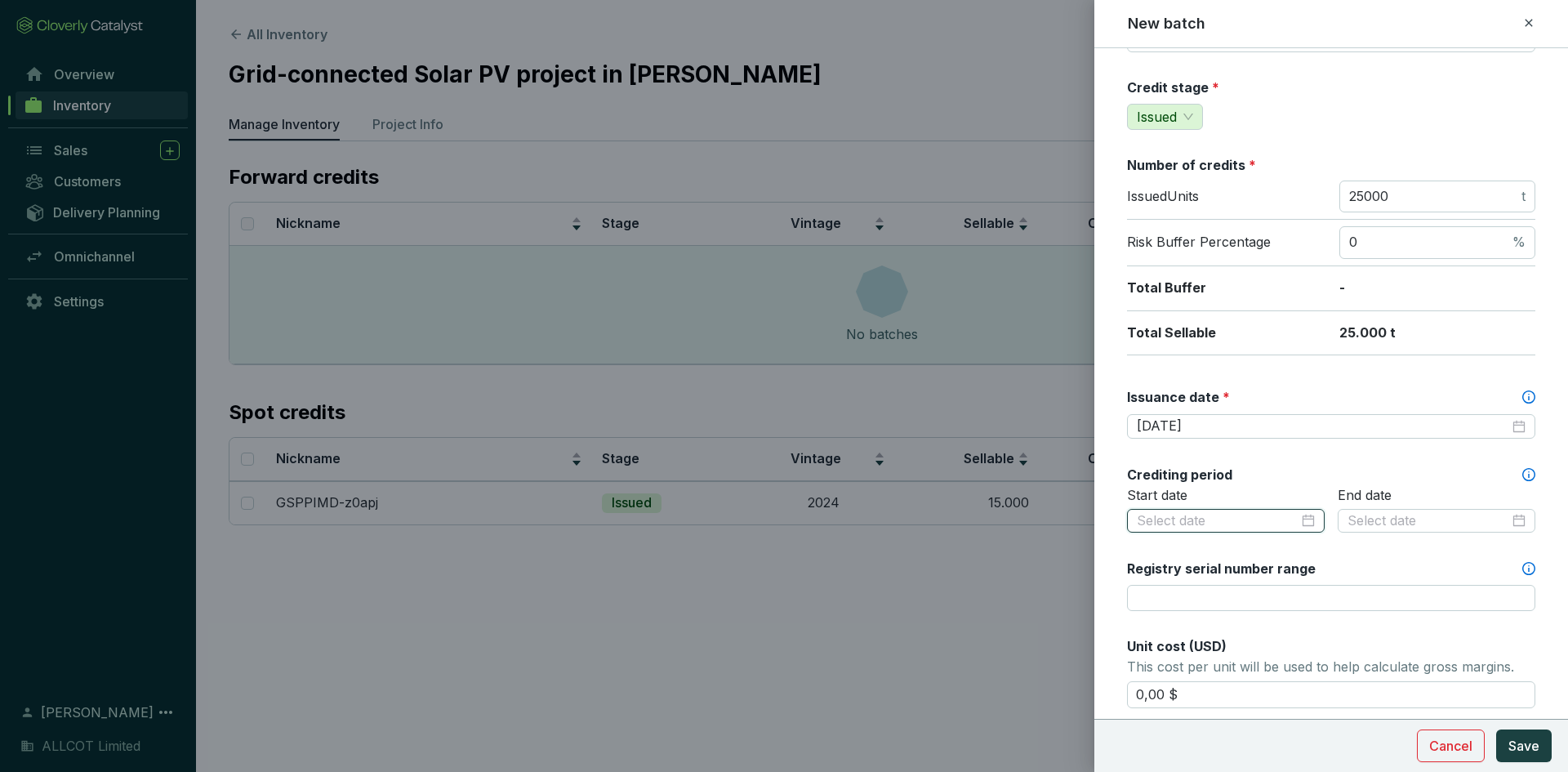
click at [1185, 523] on input at bounding box center [1218, 521] width 162 height 18
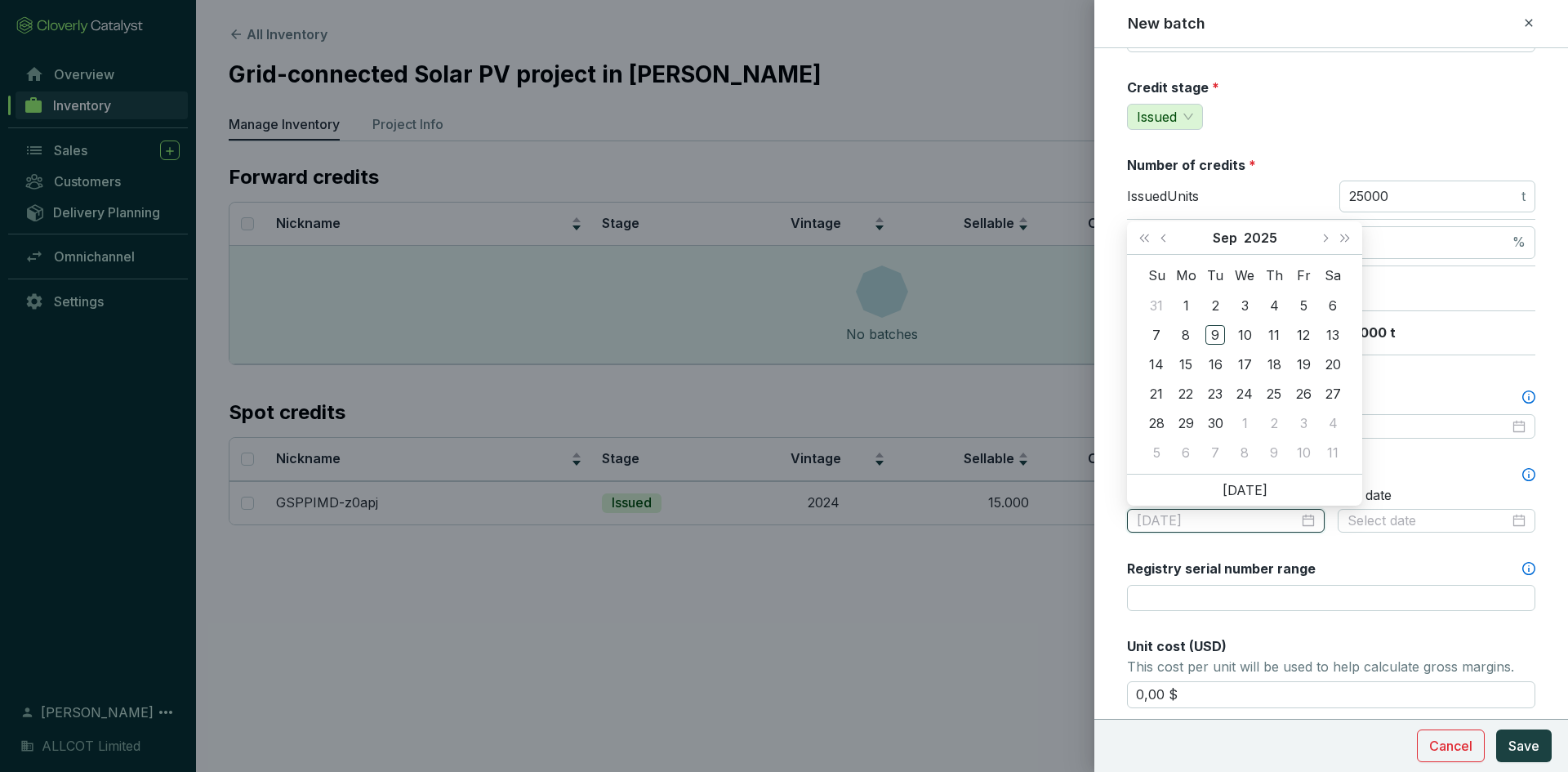
type input "2025-10-07"
drag, startPoint x: 1188, startPoint y: 424, endPoint x: 1191, endPoint y: 443, distance: 19.2
click at [1188, 425] on div "29" at bounding box center [1186, 424] width 20 height 20
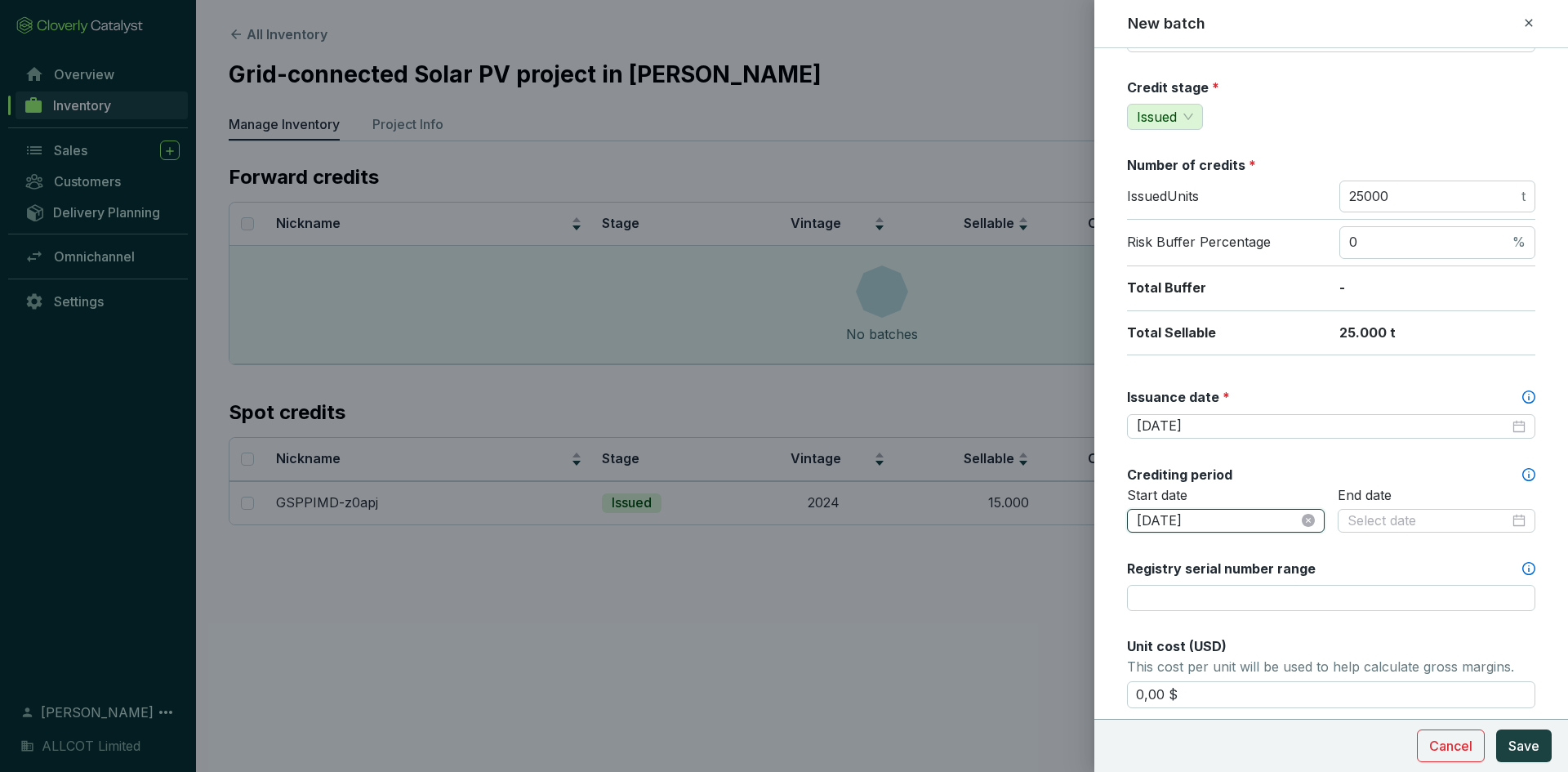
drag, startPoint x: 1170, startPoint y: 519, endPoint x: 1156, endPoint y: 518, distance: 14.0
click at [1156, 518] on input "2025-09-29" at bounding box center [1218, 521] width 162 height 18
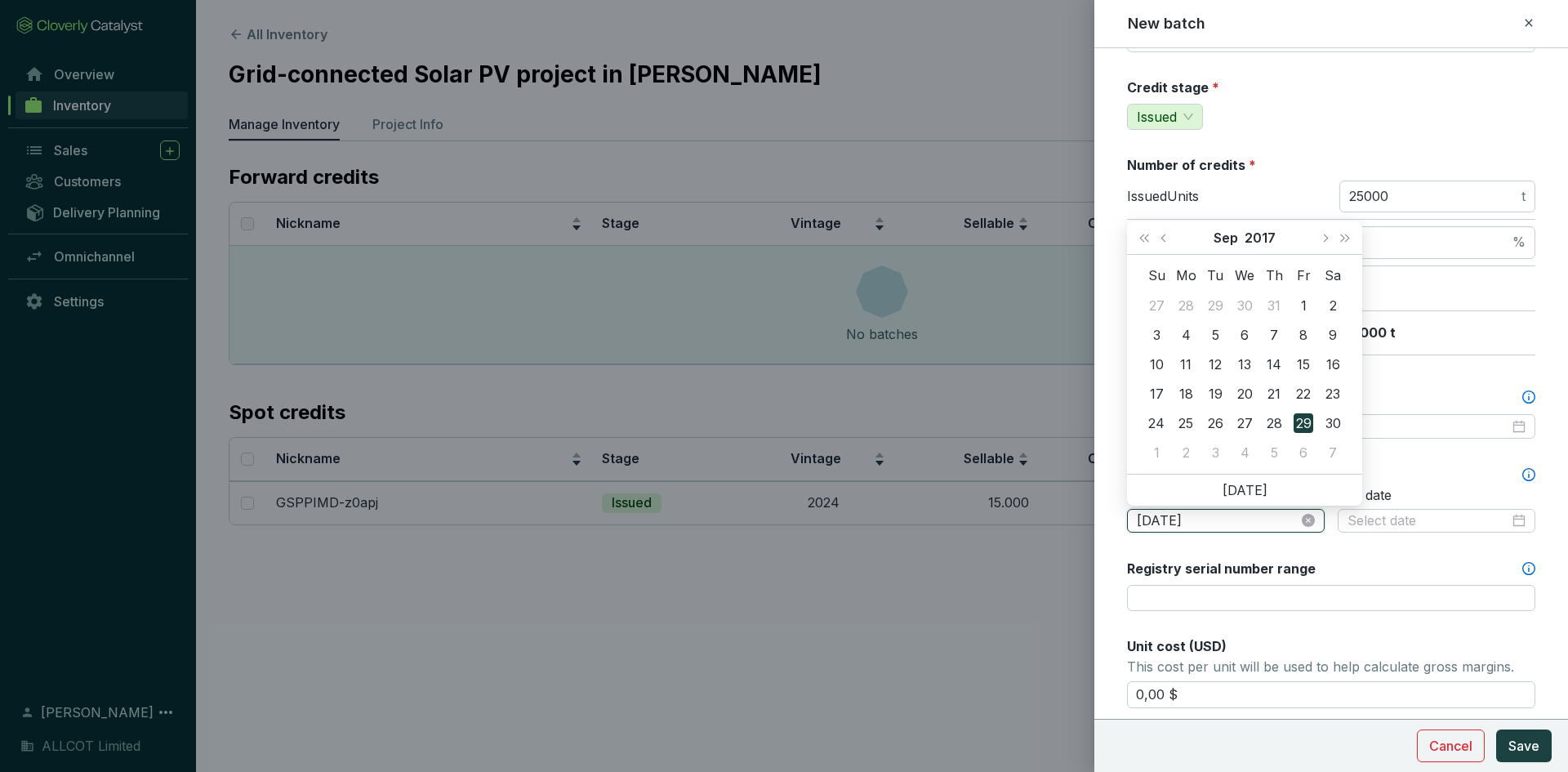
drag, startPoint x: 1182, startPoint y: 518, endPoint x: 1173, endPoint y: 518, distance: 9.0
click at [1173, 518] on input "2017-09-29" at bounding box center [1218, 521] width 162 height 18
drag, startPoint x: 1206, startPoint y: 522, endPoint x: 1190, endPoint y: 517, distance: 16.8
click at [1190, 517] on input "2017-10-29" at bounding box center [1218, 521] width 162 height 18
type input "2017-10-01"
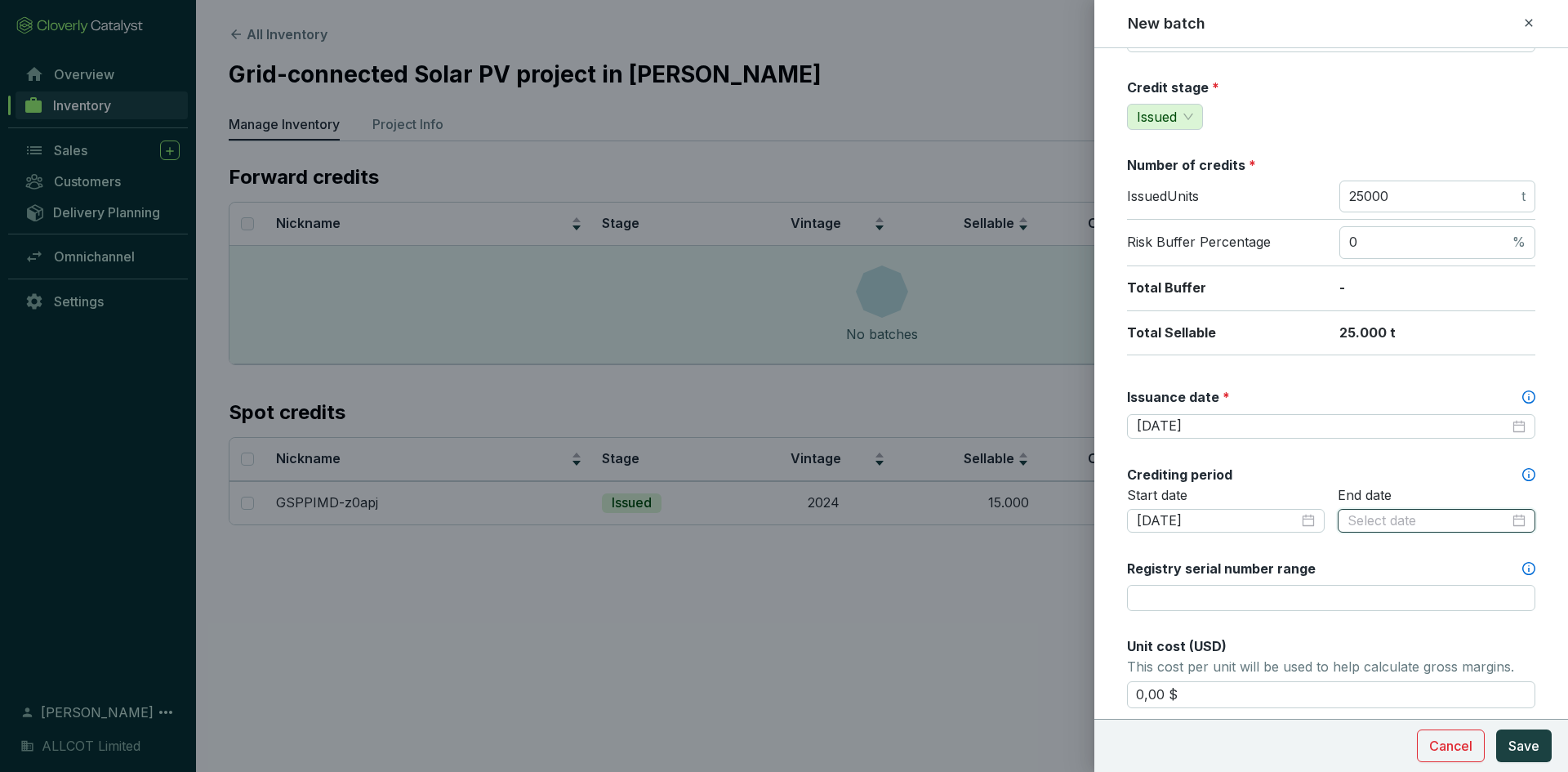
click at [1403, 522] on input at bounding box center [1429, 521] width 162 height 18
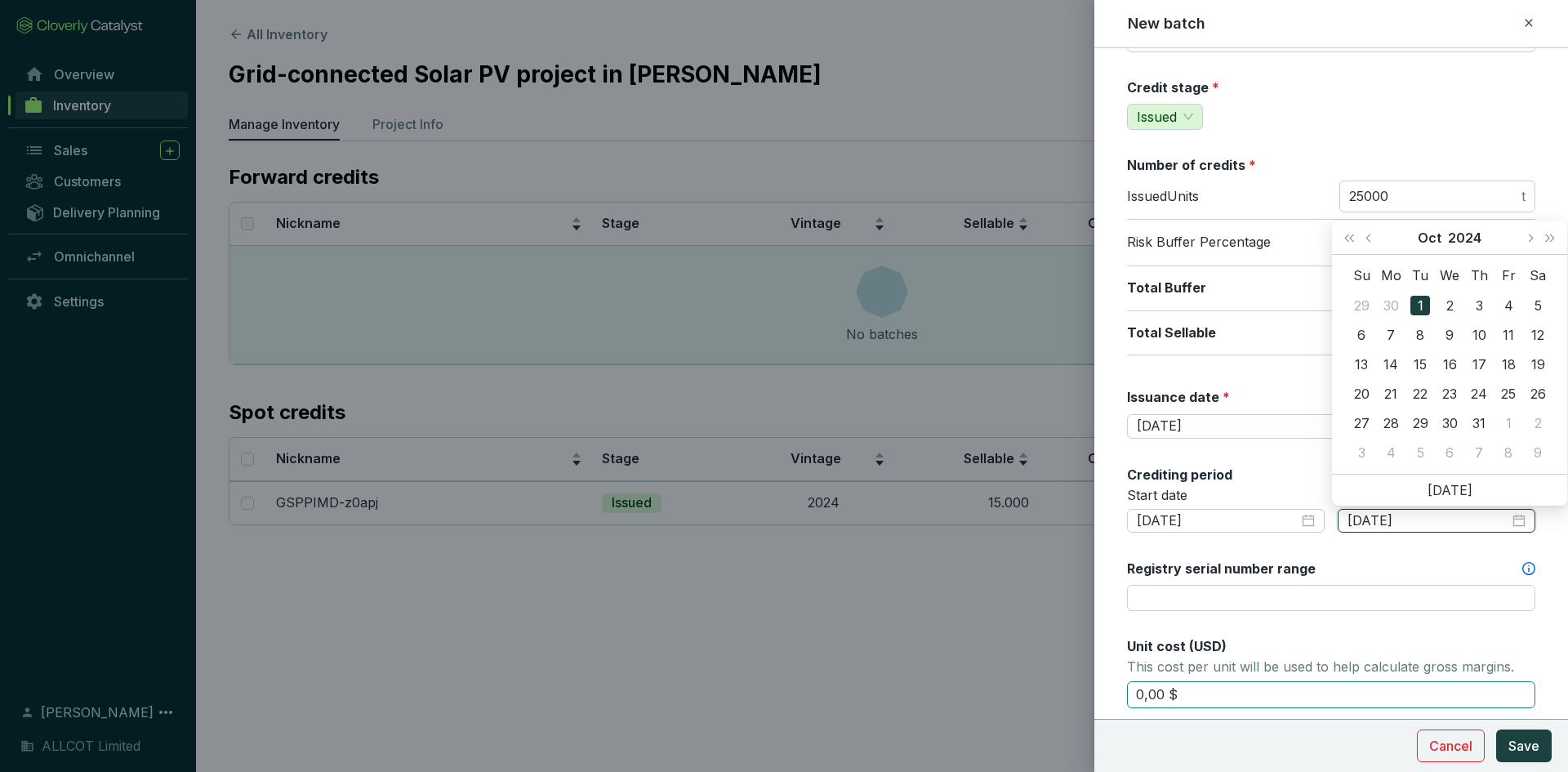
type input "2024-10-01"
click at [1215, 695] on input "0,00 $" at bounding box center [1331, 695] width 409 height 28
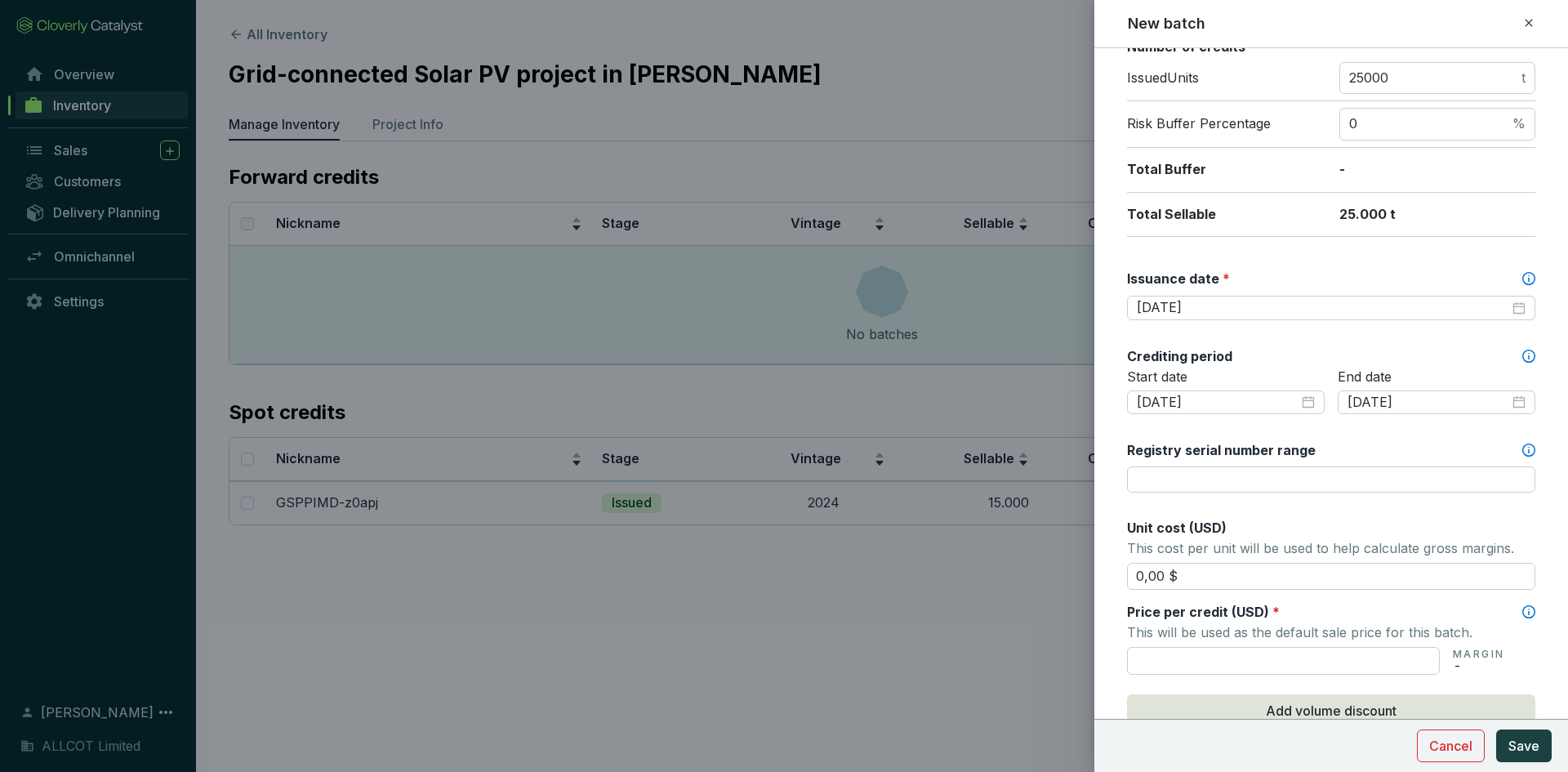
scroll to position [327, 0]
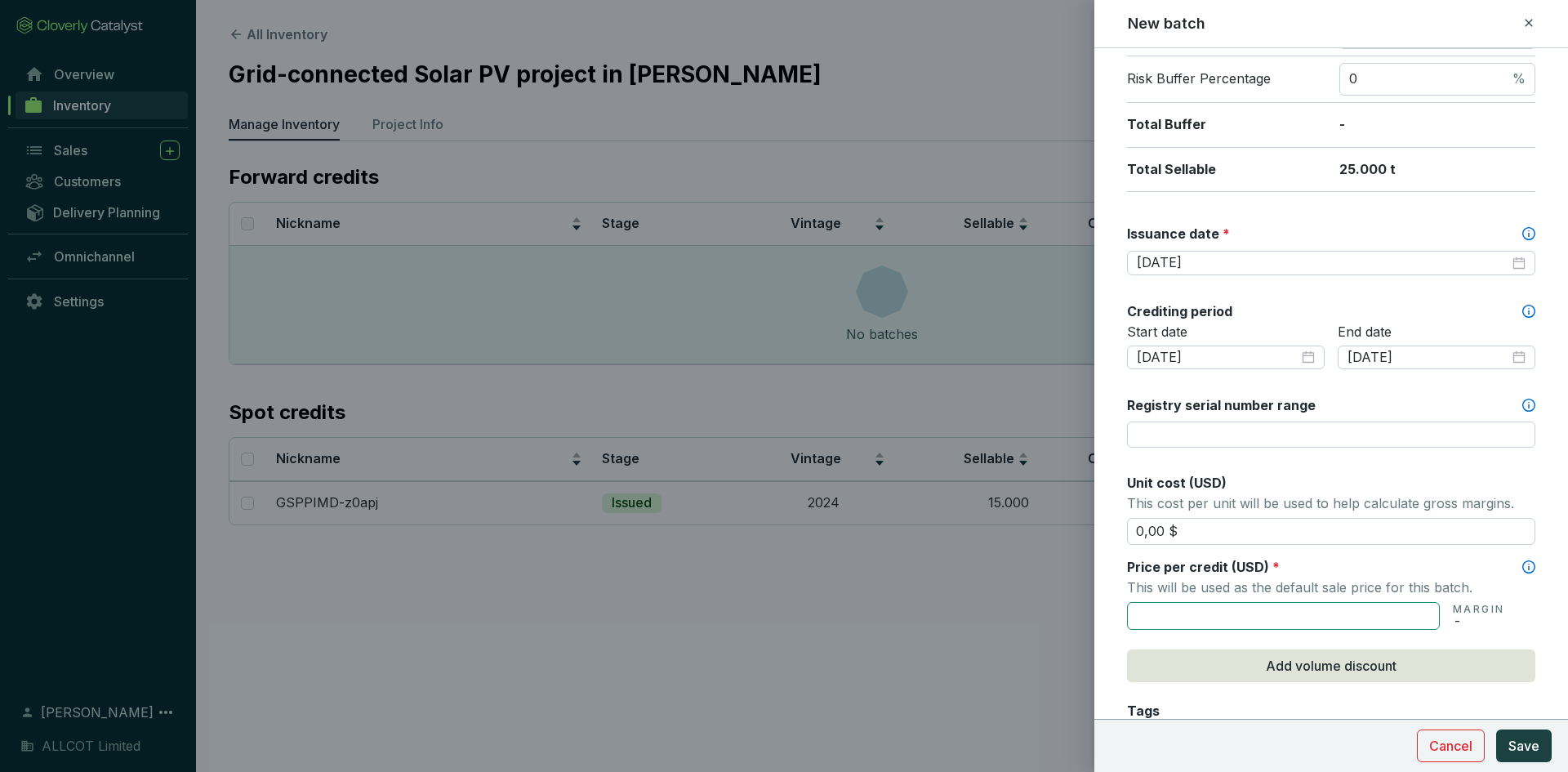
click at [1164, 606] on input "text" at bounding box center [1283, 616] width 313 height 28
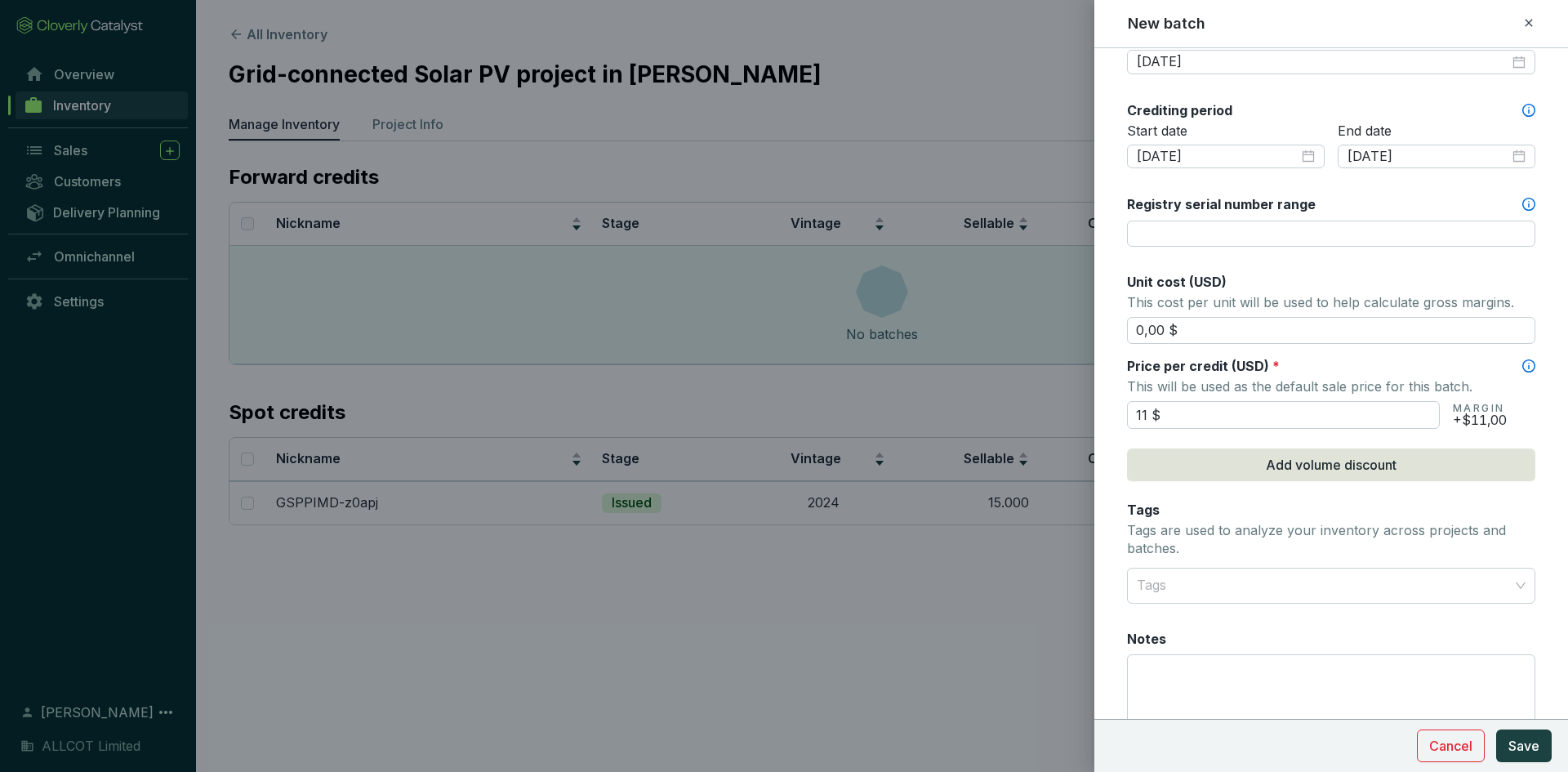
scroll to position [572, 0]
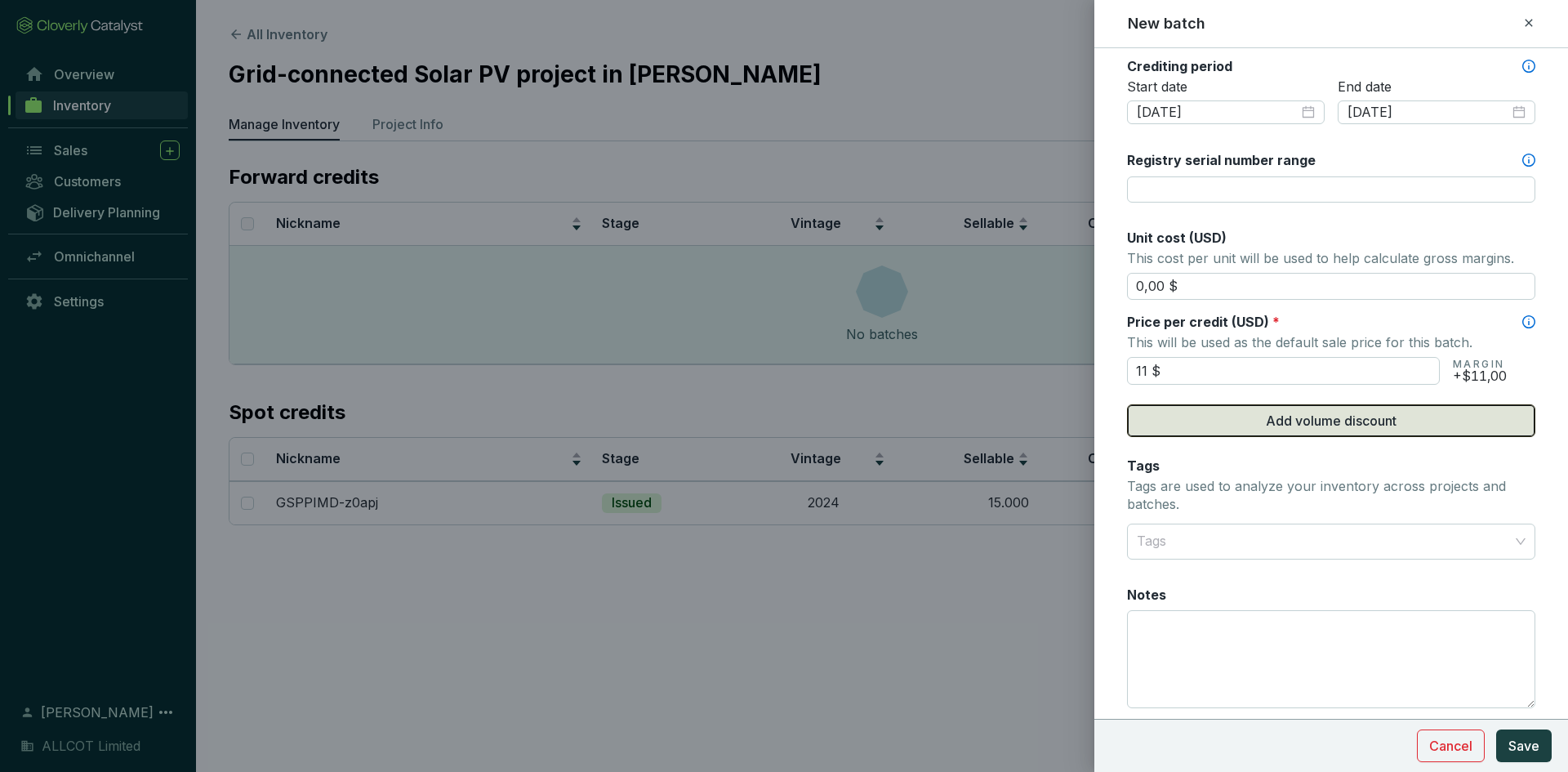
type input "11,00 $"
click at [1324, 432] on button "Add volume discount" at bounding box center [1331, 421] width 409 height 33
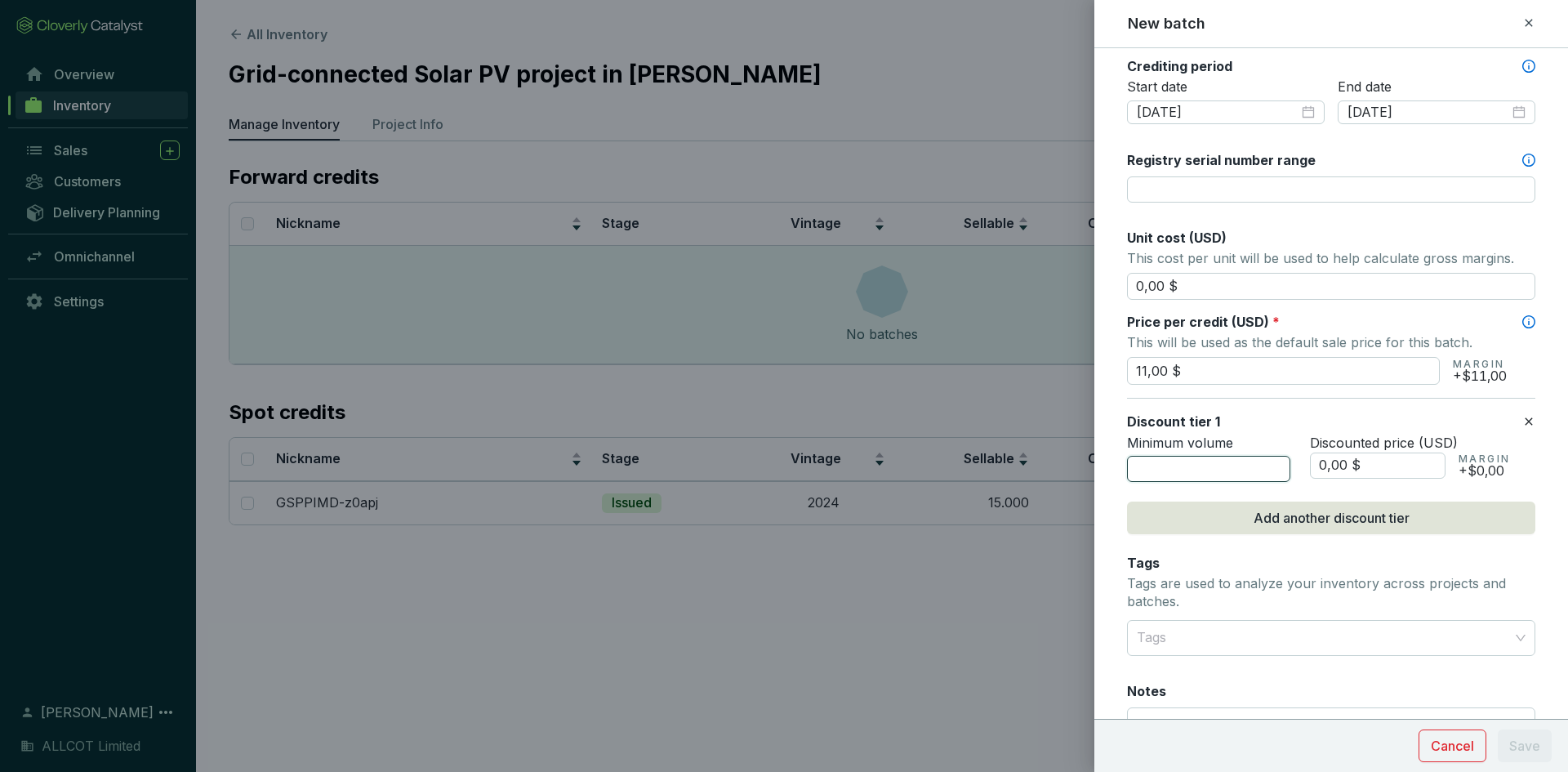
click at [1227, 461] on input "number" at bounding box center [1209, 469] width 164 height 26
type input "1000"
click at [1314, 468] on input "0,00 $" at bounding box center [1377, 465] width 135 height 26
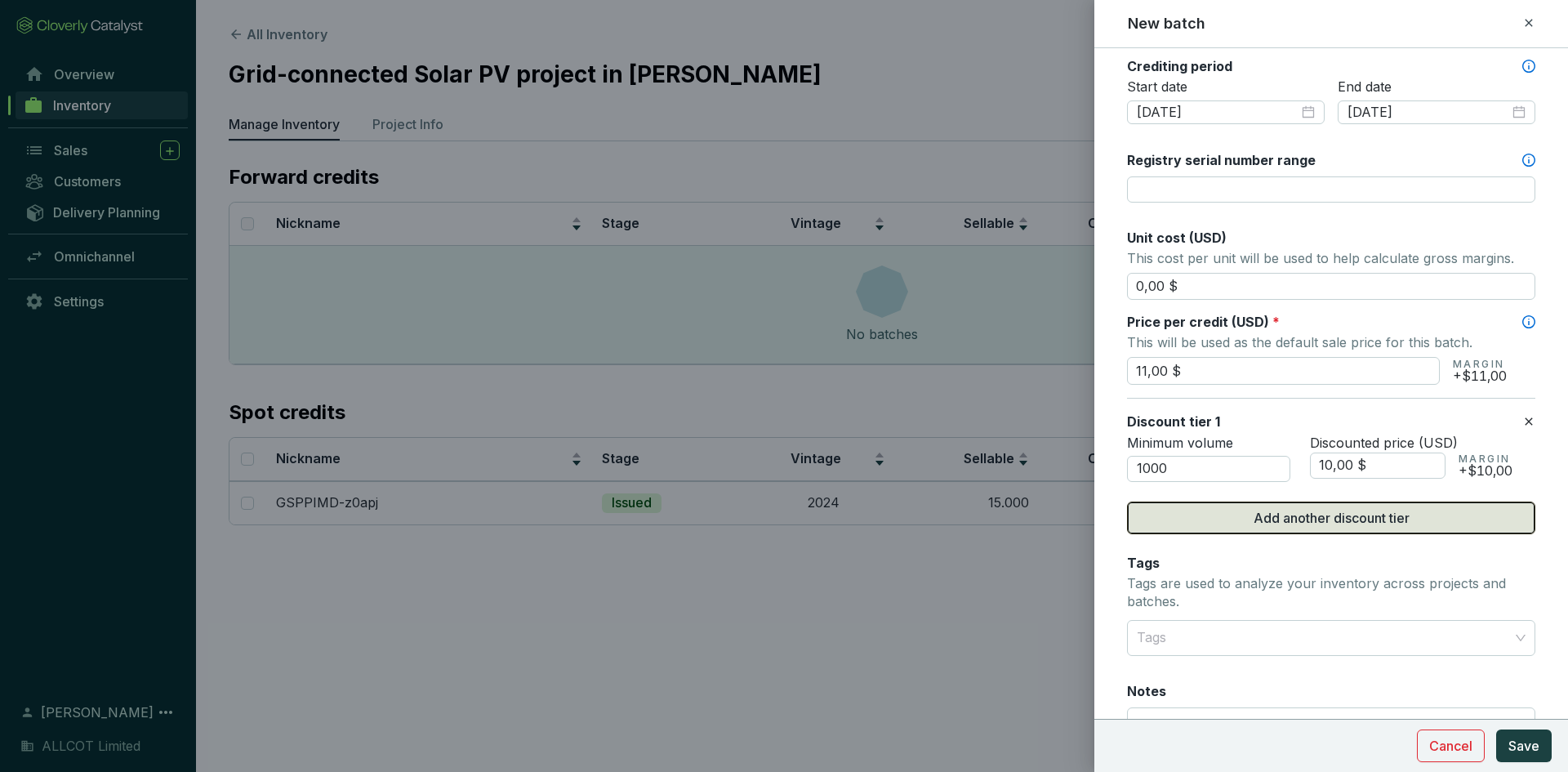
type input "10,00 $"
click at [1307, 514] on span "Add another discount tier" at bounding box center [1331, 518] width 156 height 20
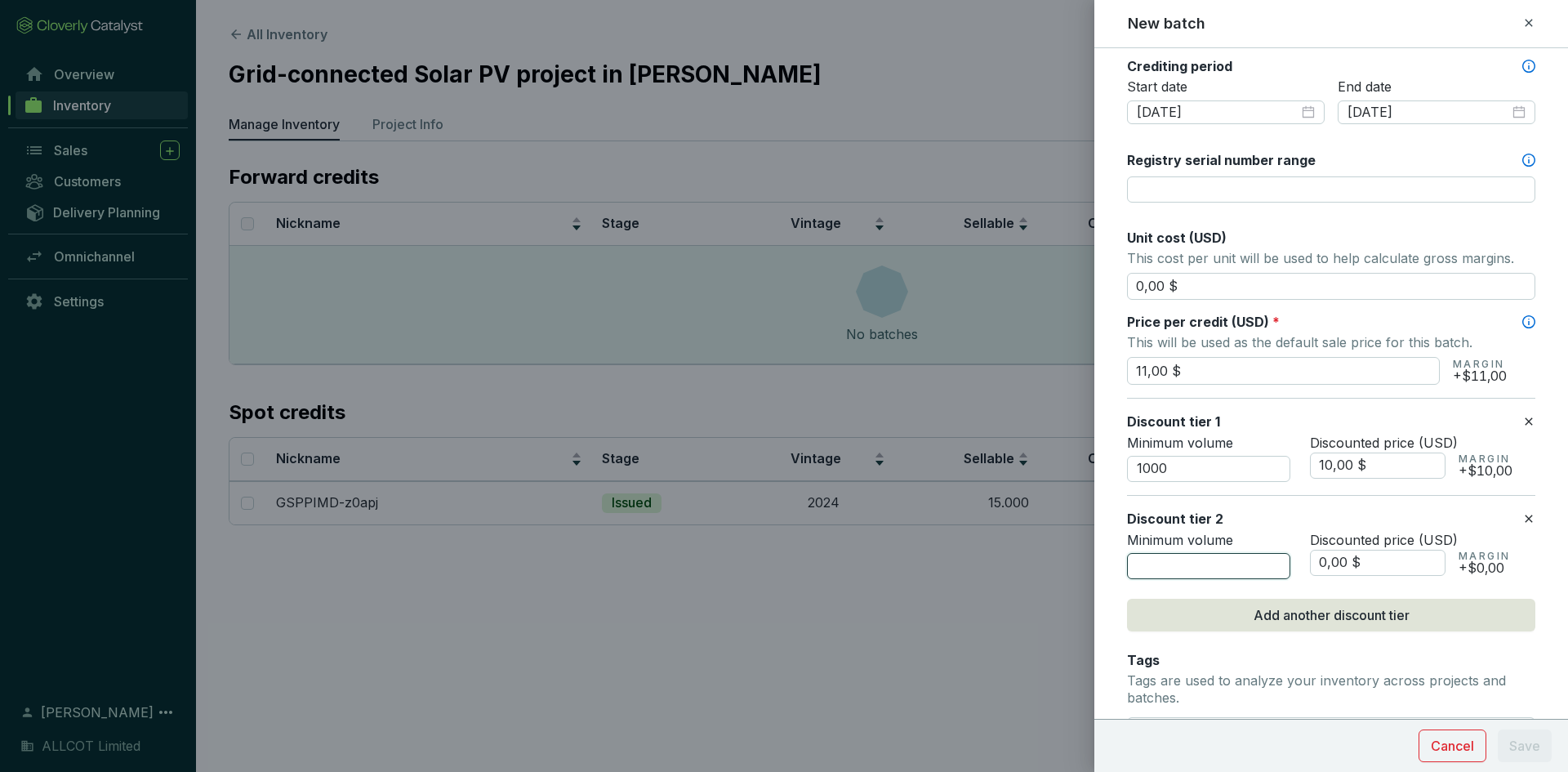
click at [1172, 566] on input "number" at bounding box center [1209, 566] width 164 height 26
type input "4"
type input "5000"
click at [1321, 563] on input "0,00 $" at bounding box center [1377, 563] width 135 height 26
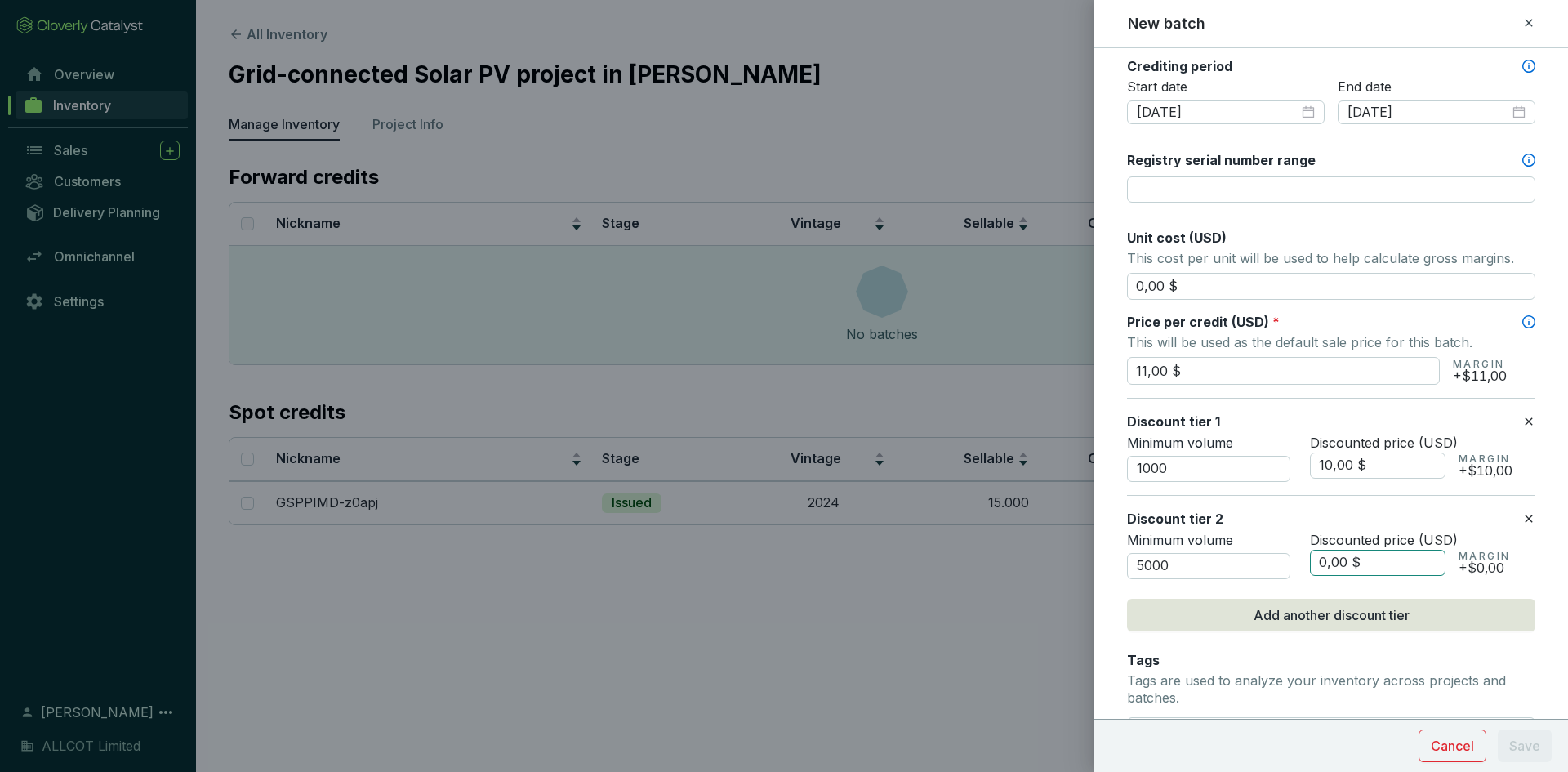
drag, startPoint x: 1321, startPoint y: 566, endPoint x: 1310, endPoint y: 564, distance: 11.2
click at [1310, 564] on input "0,00 $" at bounding box center [1377, 563] width 135 height 26
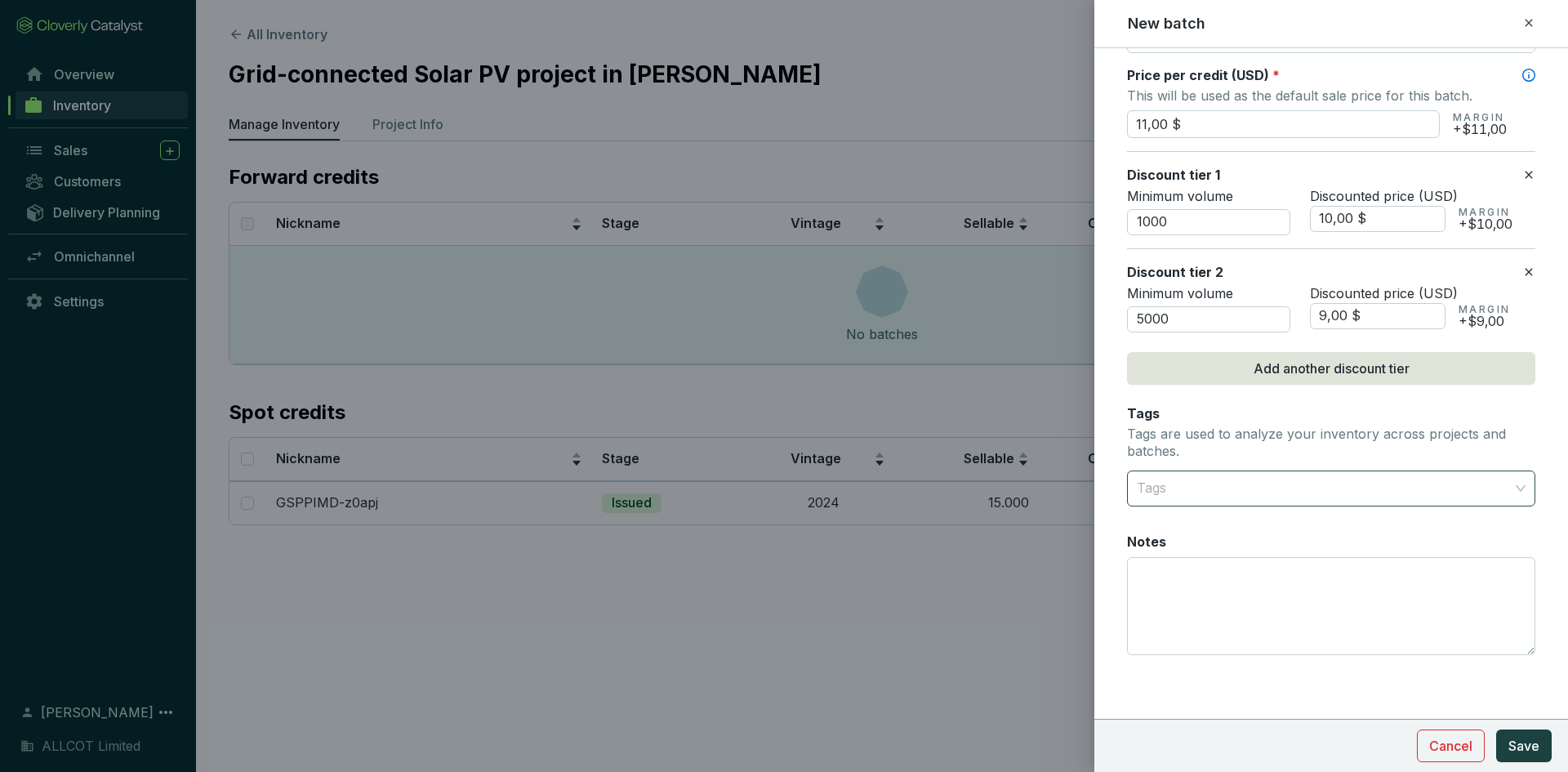
scroll to position [819, 0]
type input "9,00 $"
click at [1532, 737] on span "Save" at bounding box center [1524, 746] width 31 height 20
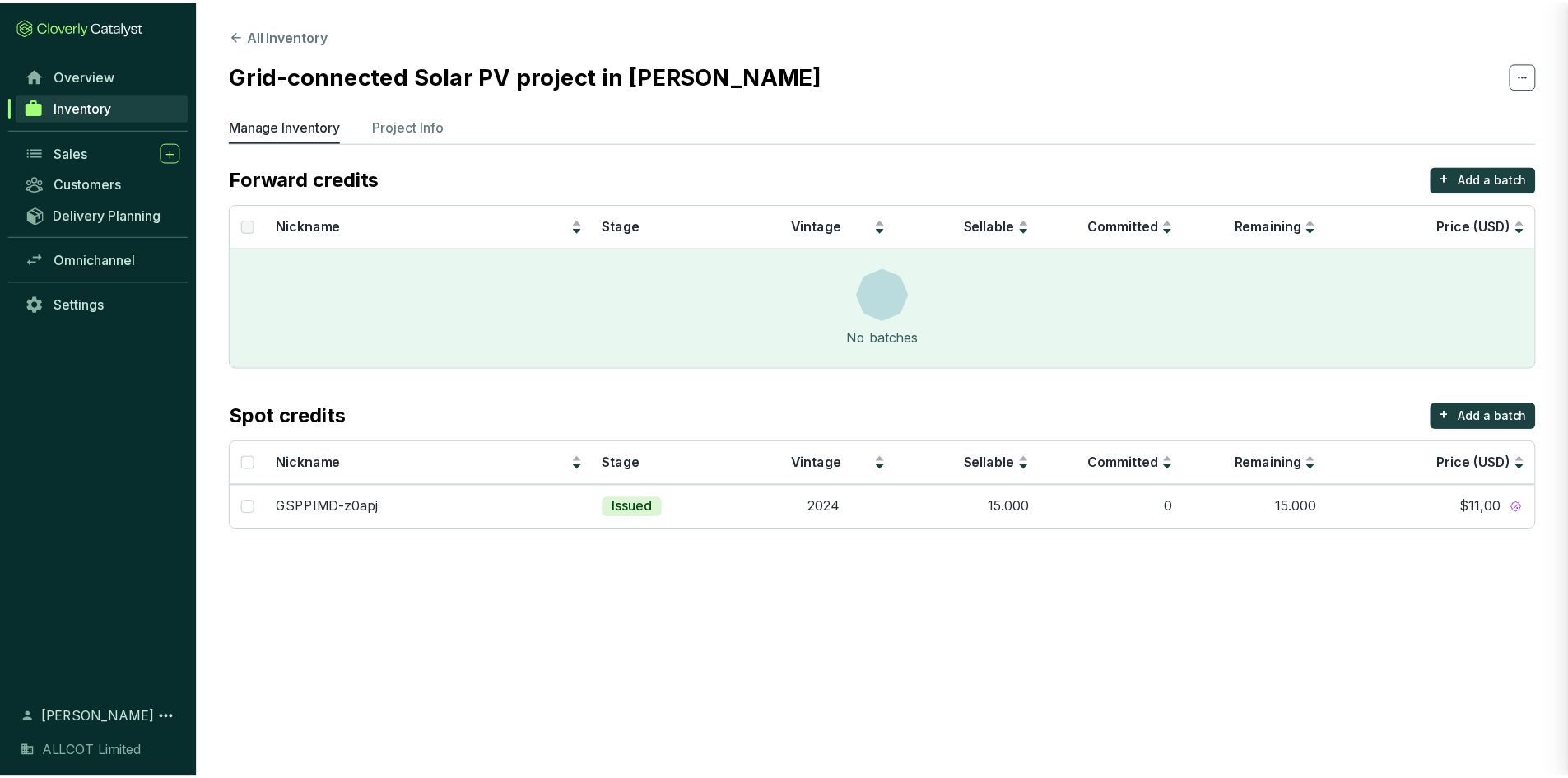
scroll to position [553, 0]
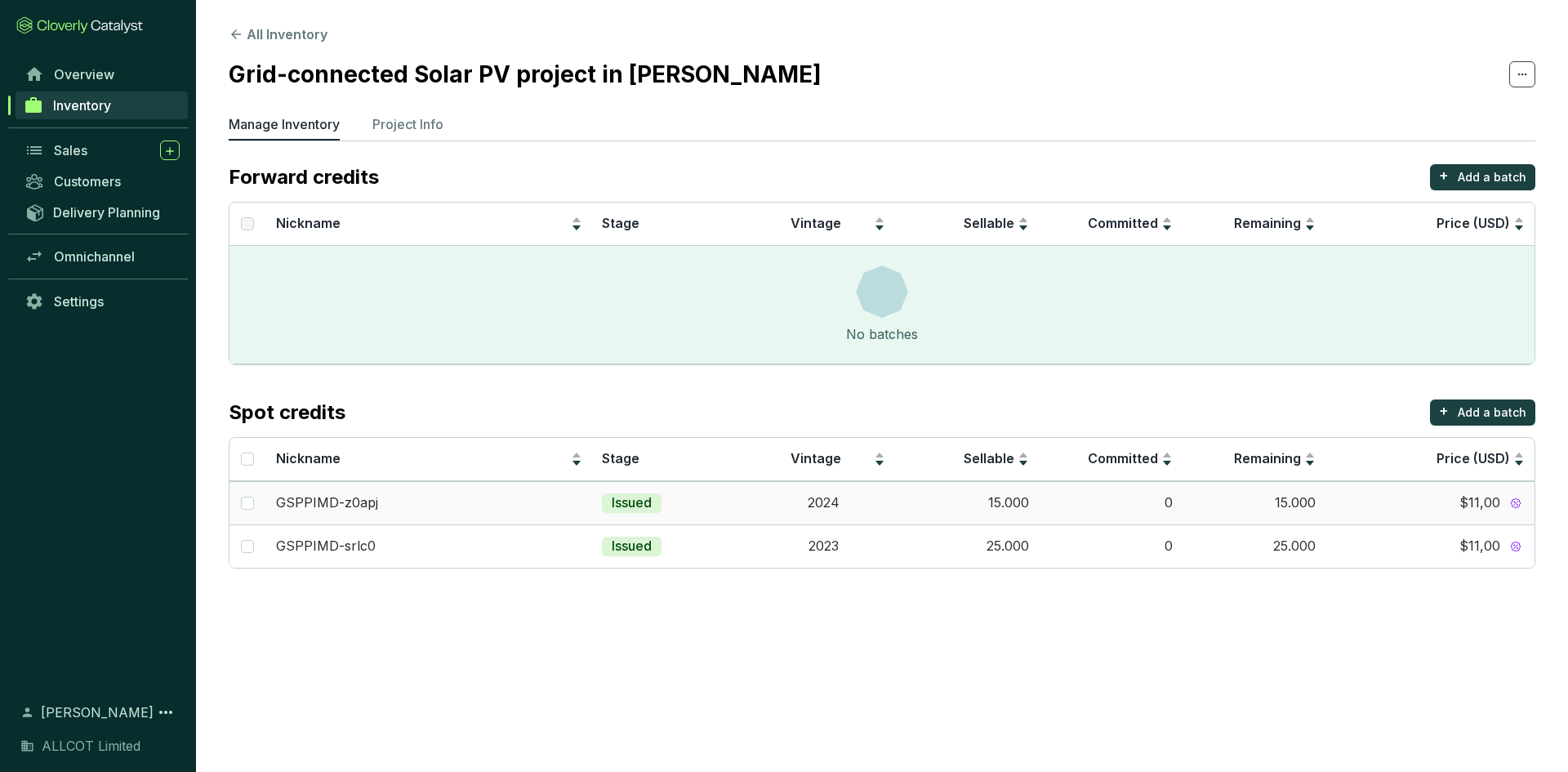
click at [998, 502] on td "15.000" at bounding box center [967, 502] width 144 height 43
click at [1495, 405] on p "Add a batch" at bounding box center [1492, 413] width 69 height 17
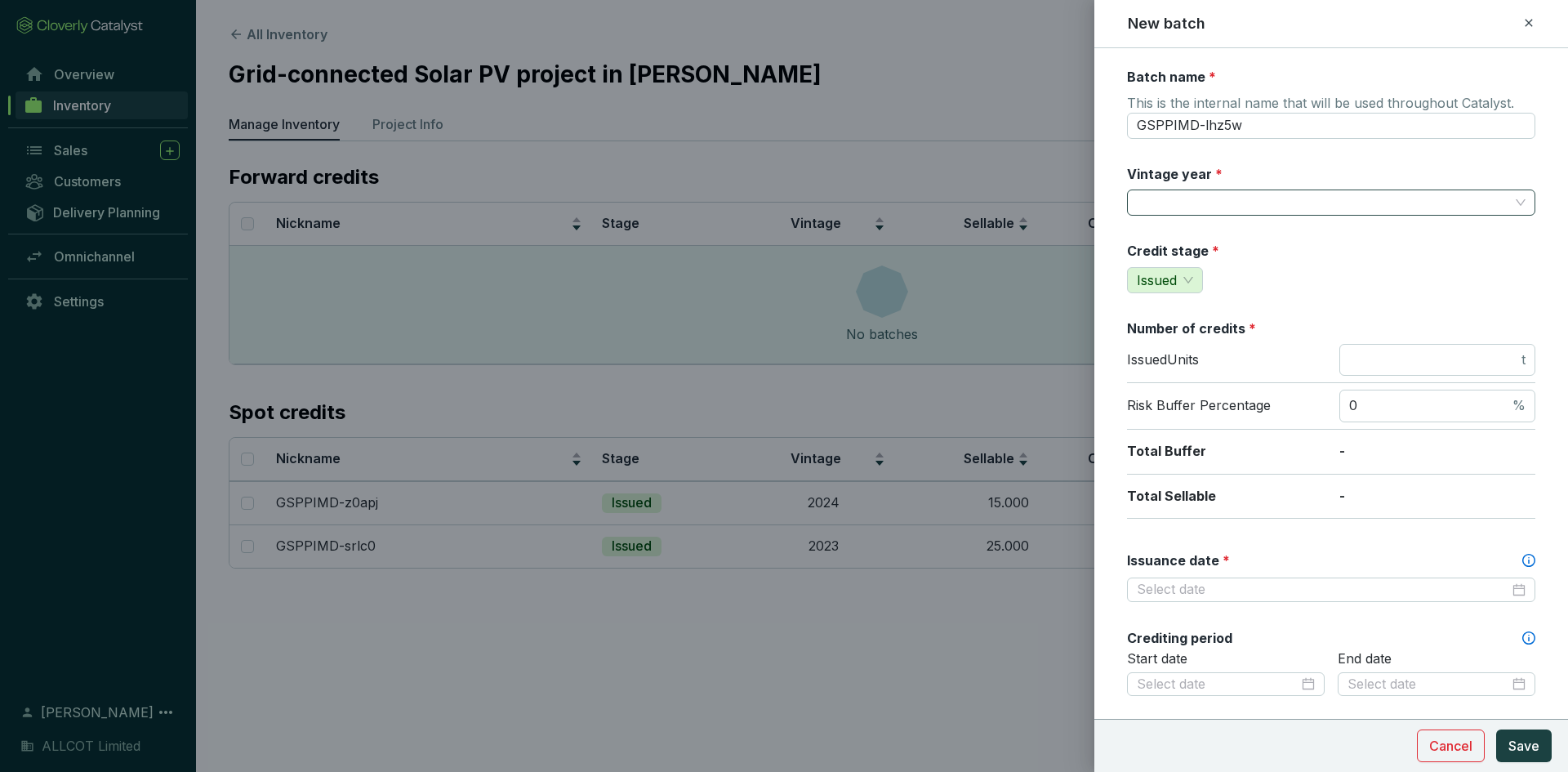
click at [1257, 205] on input "Vintage year *" at bounding box center [1322, 202] width 372 height 25
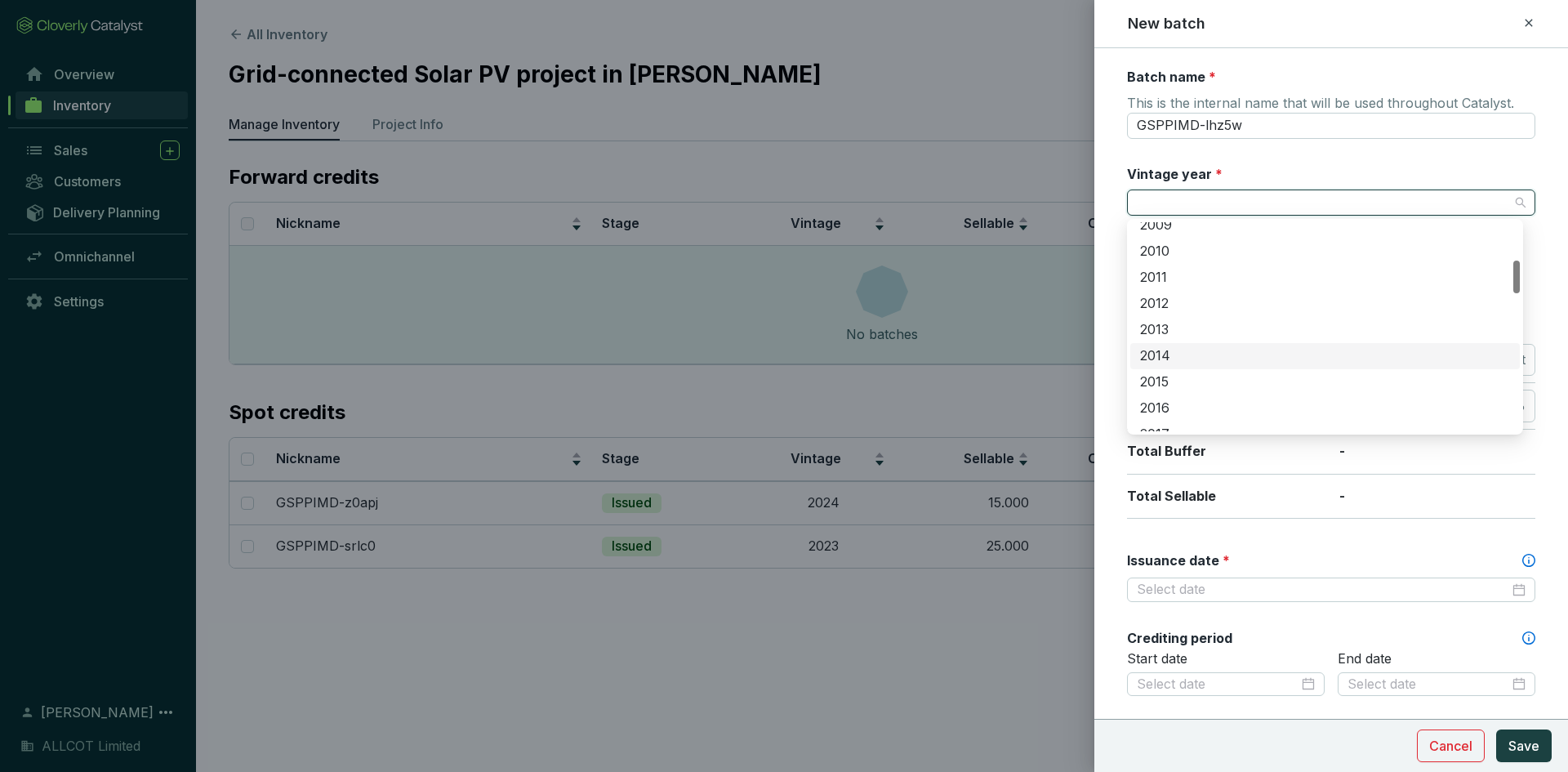
scroll to position [491, 0]
click at [1196, 319] on div "2022" at bounding box center [1324, 320] width 370 height 18
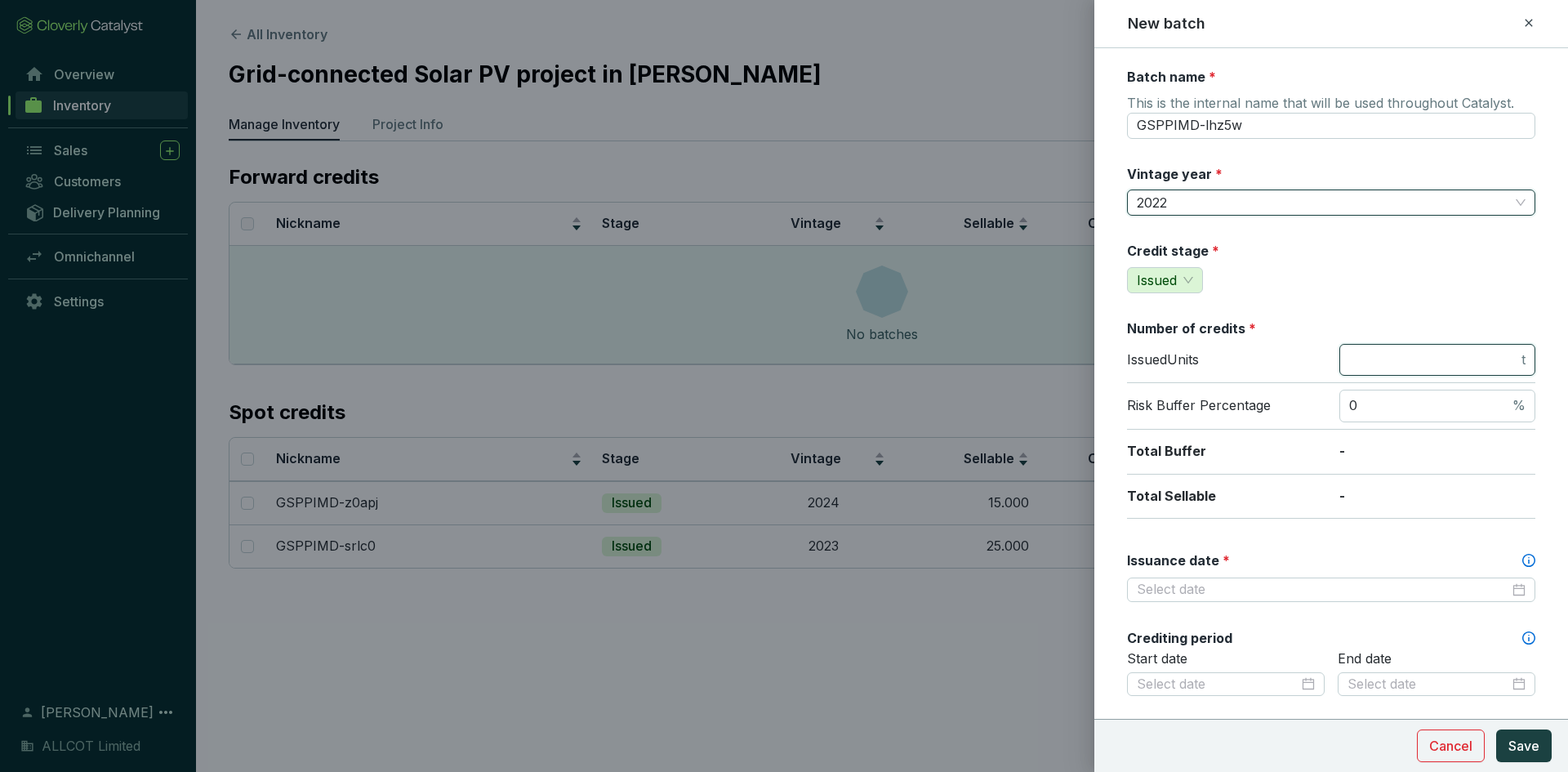
click at [1353, 360] on input "number" at bounding box center [1433, 360] width 169 height 18
type input "20000"
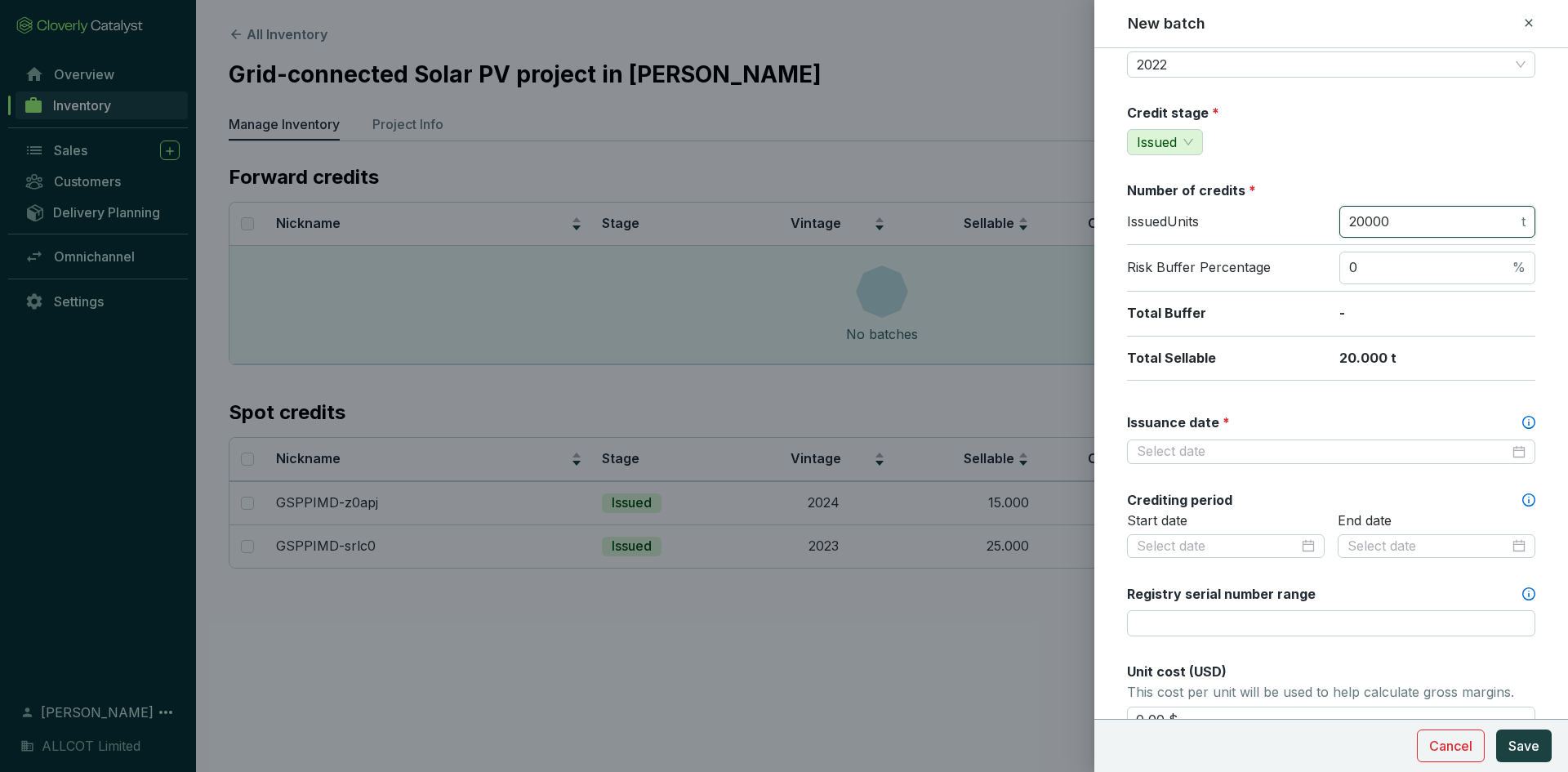
scroll to position [164, 0]
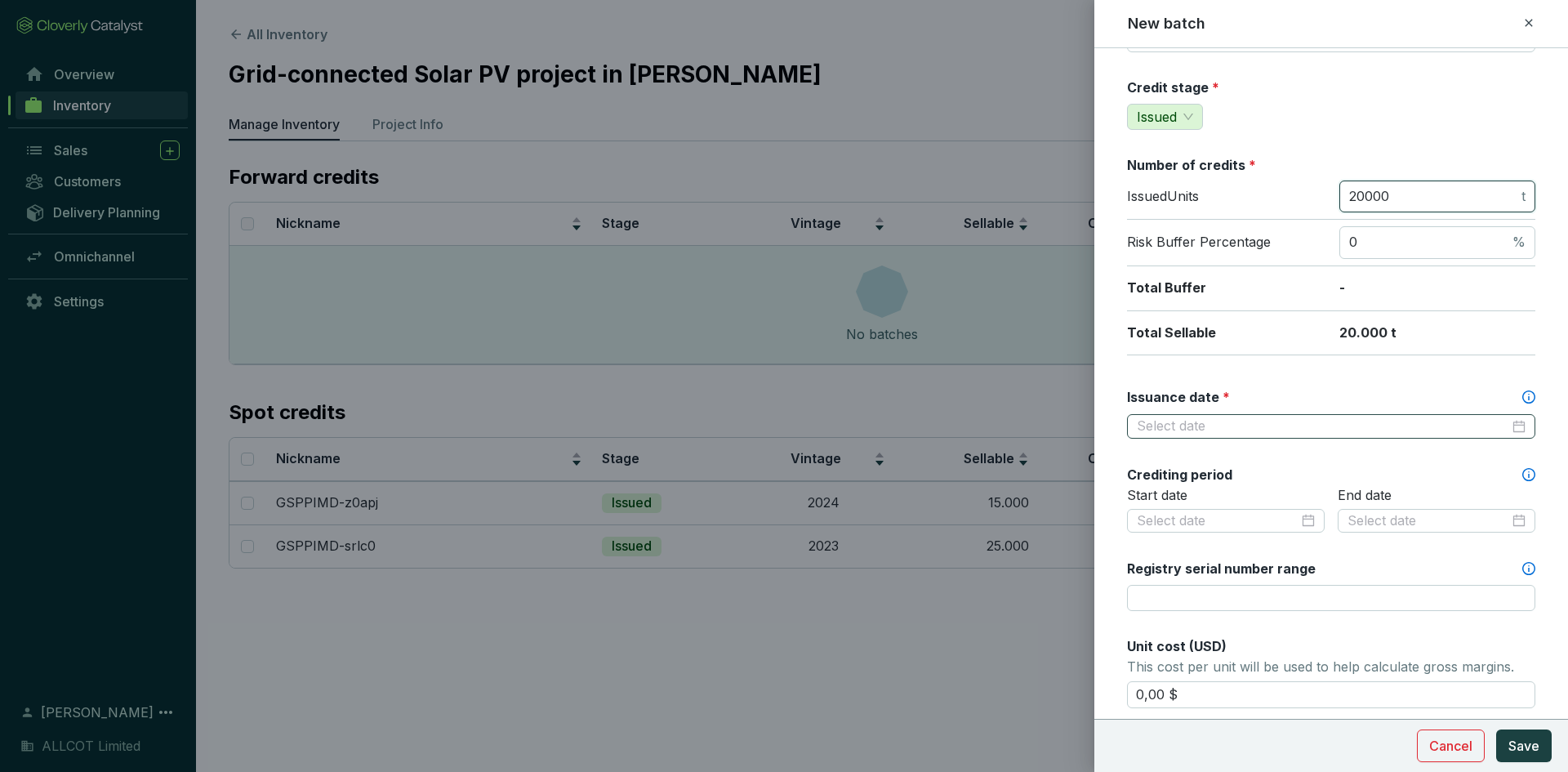
click at [1253, 436] on div at bounding box center [1331, 426] width 409 height 25
click at [1212, 420] on input "Issuance date *" at bounding box center [1322, 426] width 372 height 18
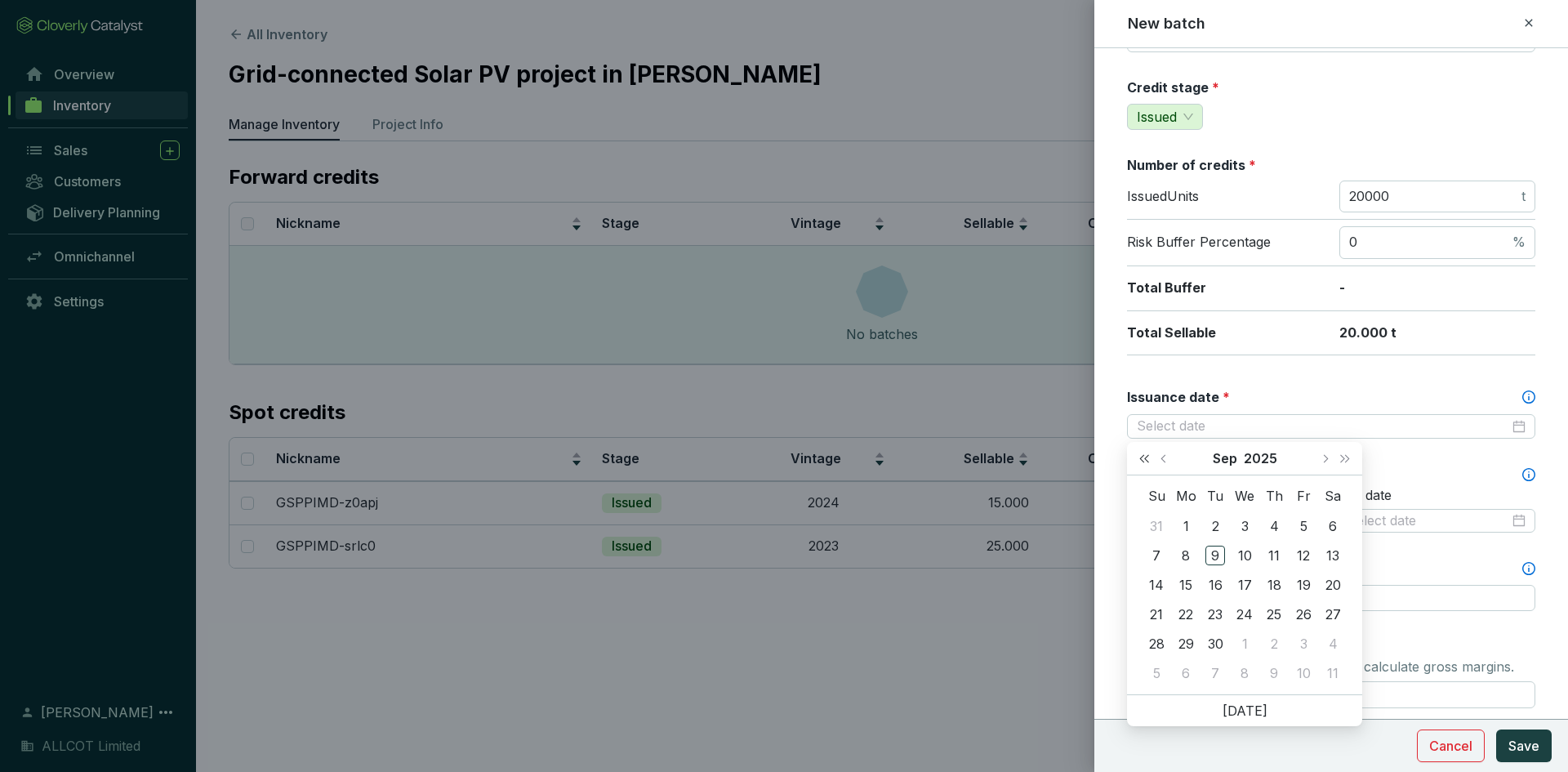
click at [1148, 457] on span "Last year (Control + left)" at bounding box center [1144, 458] width 8 height 8
click at [1323, 457] on span "Next month (PageDown)" at bounding box center [1324, 458] width 8 height 8
type input "2023-11-27"
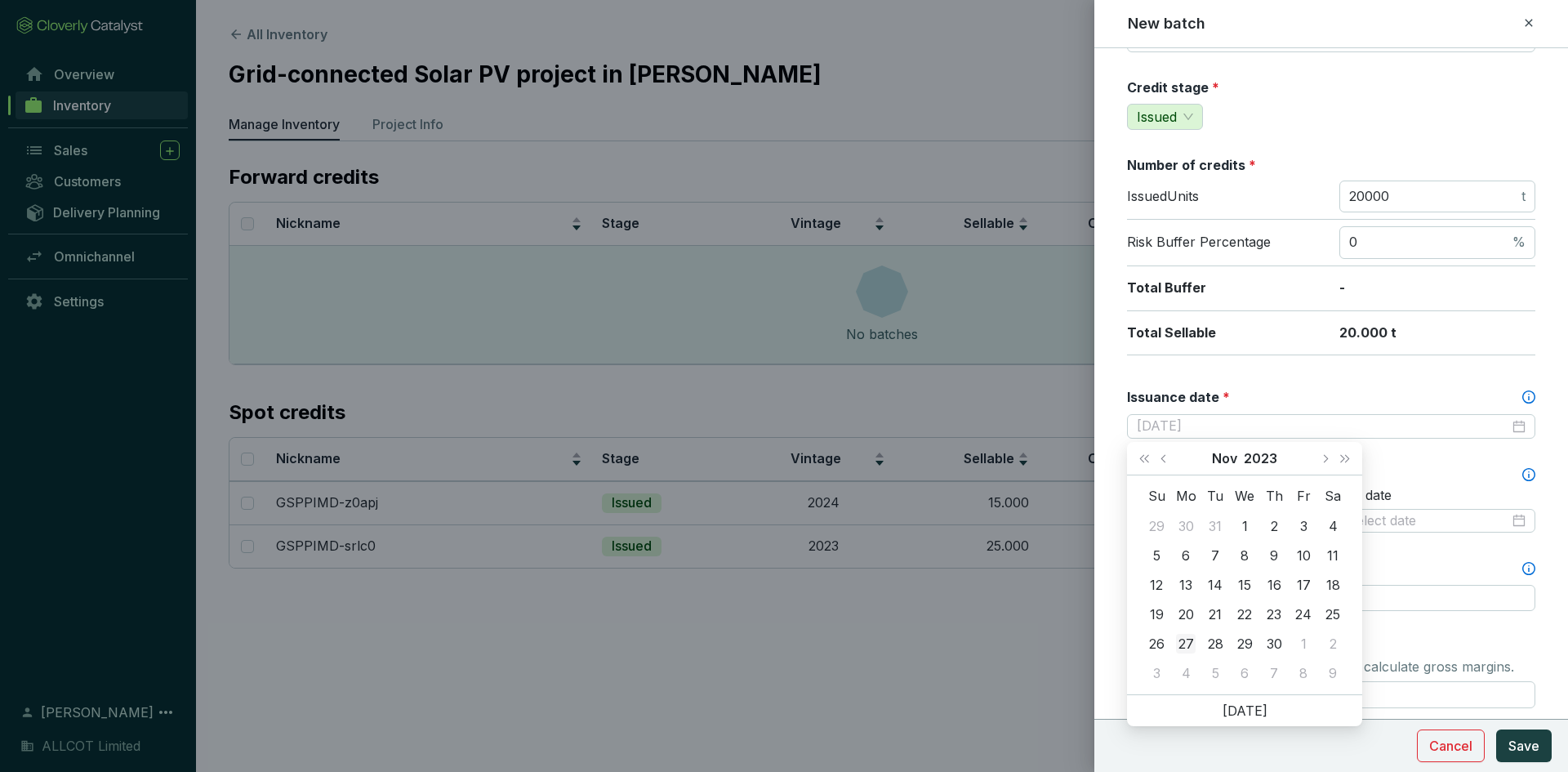
click at [1187, 643] on div "27" at bounding box center [1186, 644] width 20 height 20
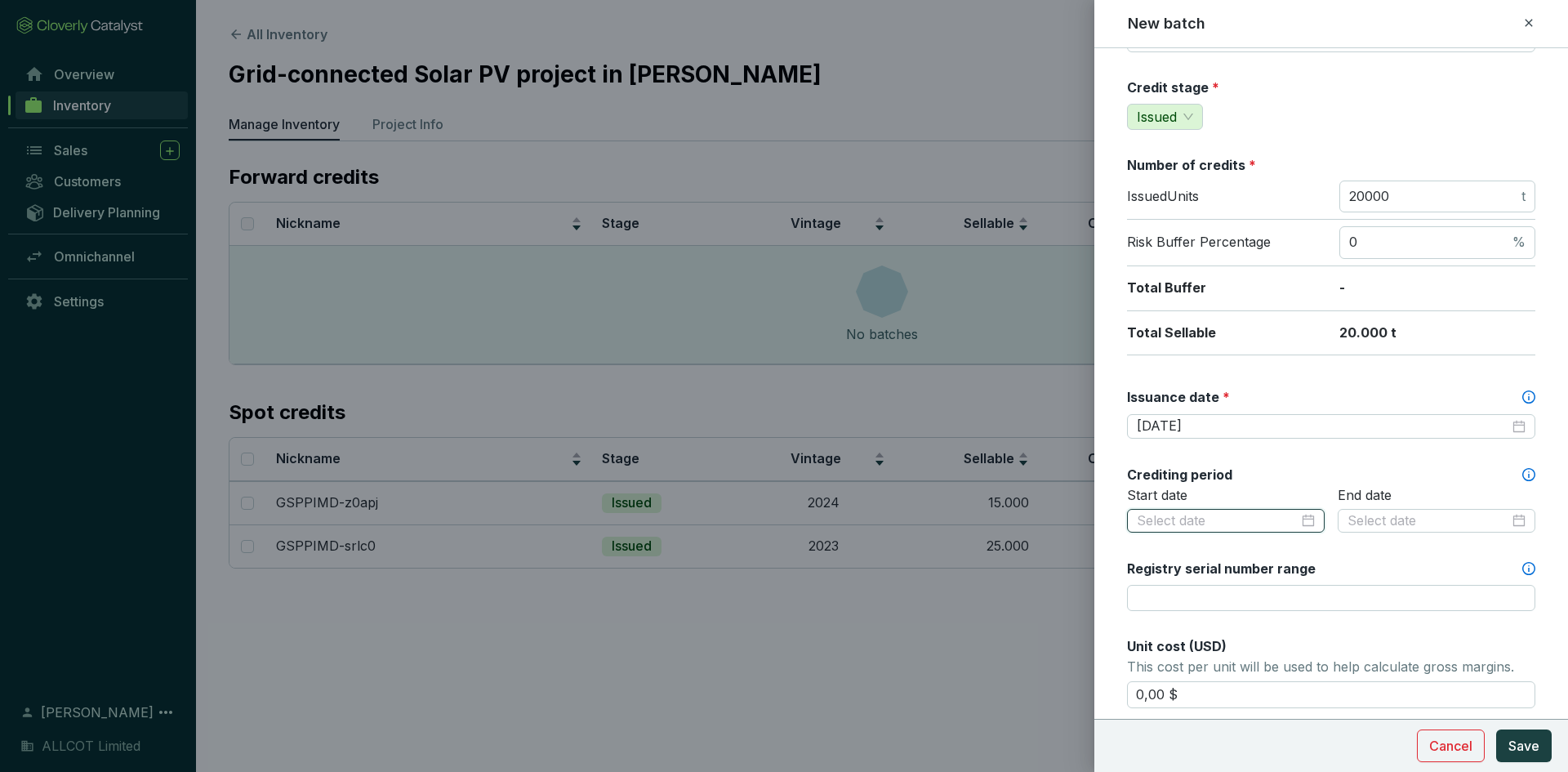
click at [1215, 518] on input at bounding box center [1218, 521] width 162 height 18
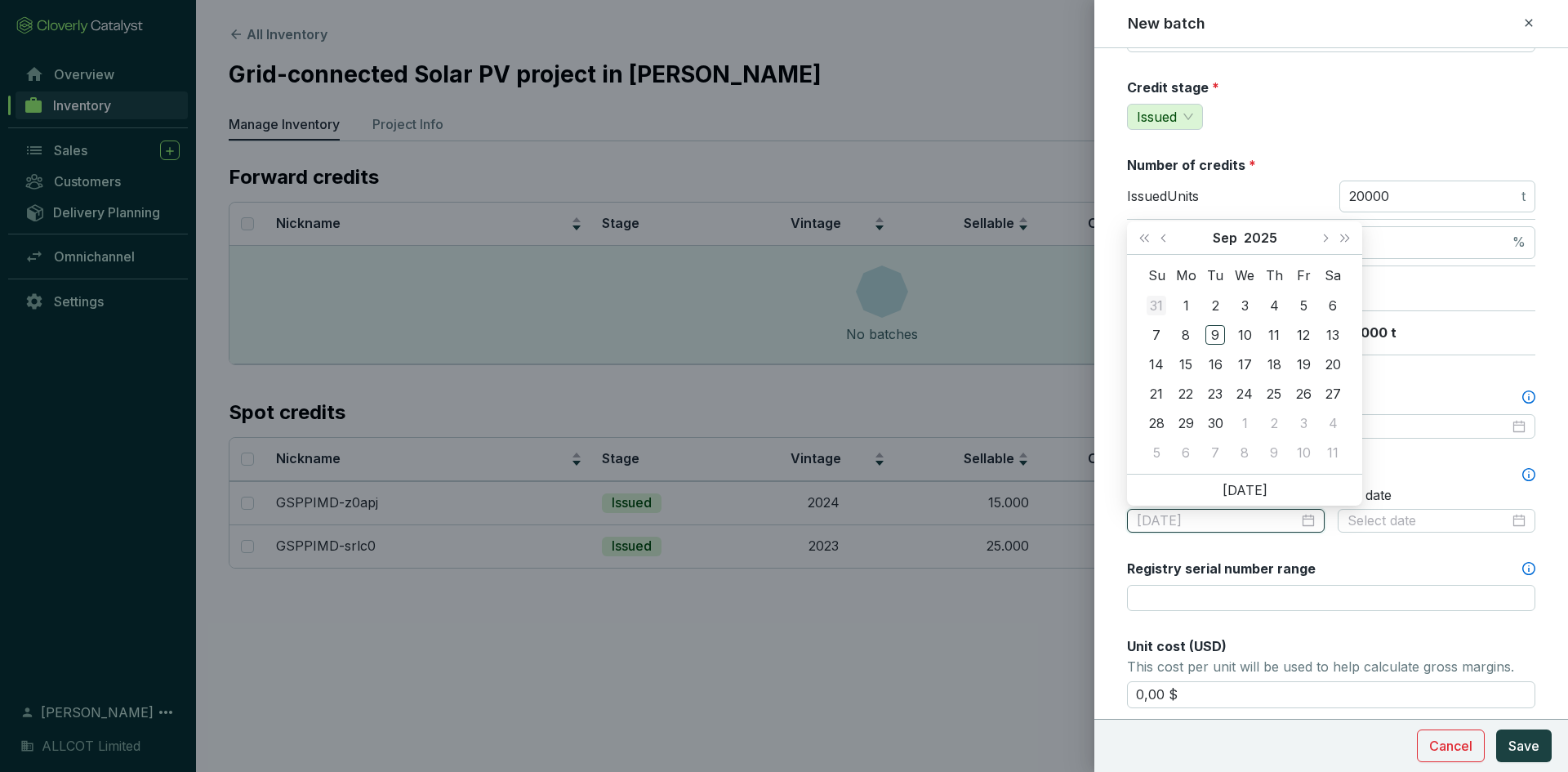
type input "2025-08-31"
click at [1215, 424] on div "30" at bounding box center [1216, 424] width 20 height 20
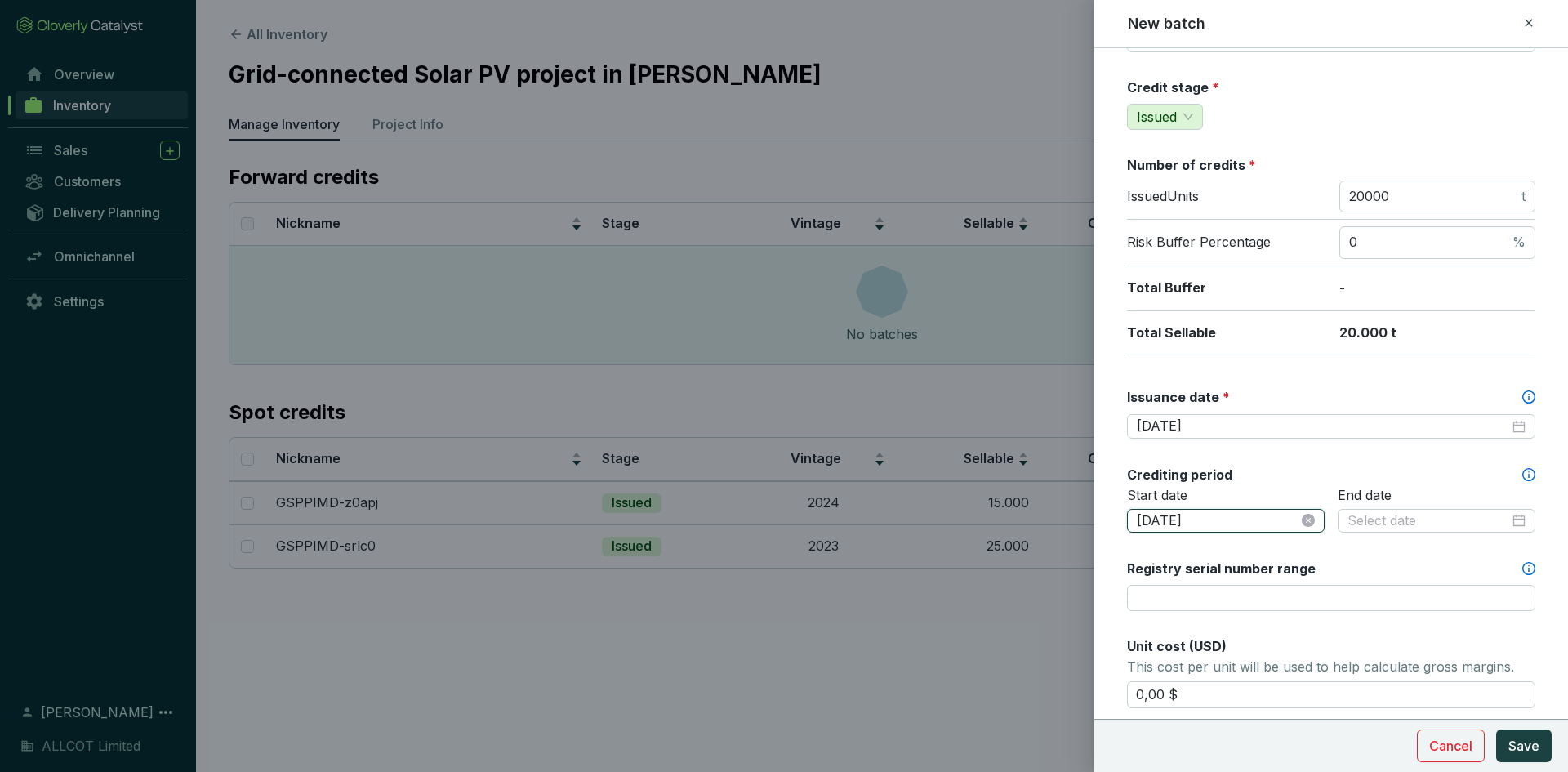
click at [1164, 514] on input "2025-09-30" at bounding box center [1218, 521] width 162 height 18
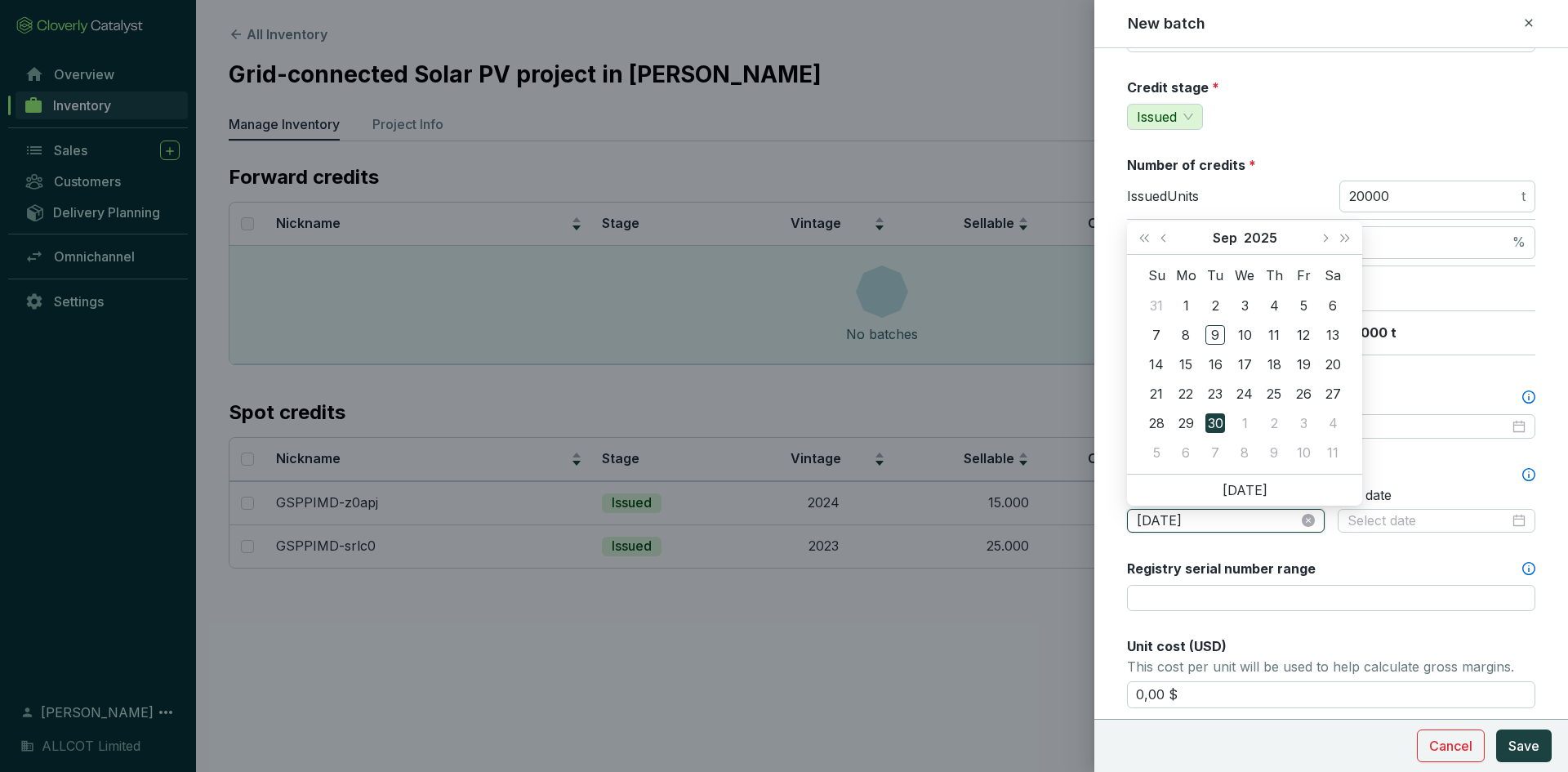
drag, startPoint x: 1166, startPoint y: 515, endPoint x: 1157, endPoint y: 514, distance: 9.1
click at [1157, 514] on input "2025-09-30" at bounding box center [1218, 521] width 162 height 18
drag, startPoint x: 1186, startPoint y: 522, endPoint x: 1172, endPoint y: 521, distance: 14.0
click at [1172, 521] on input "2017-09-30" at bounding box center [1218, 521] width 162 height 18
drag, startPoint x: 1209, startPoint y: 519, endPoint x: 1192, endPoint y: 519, distance: 17.0
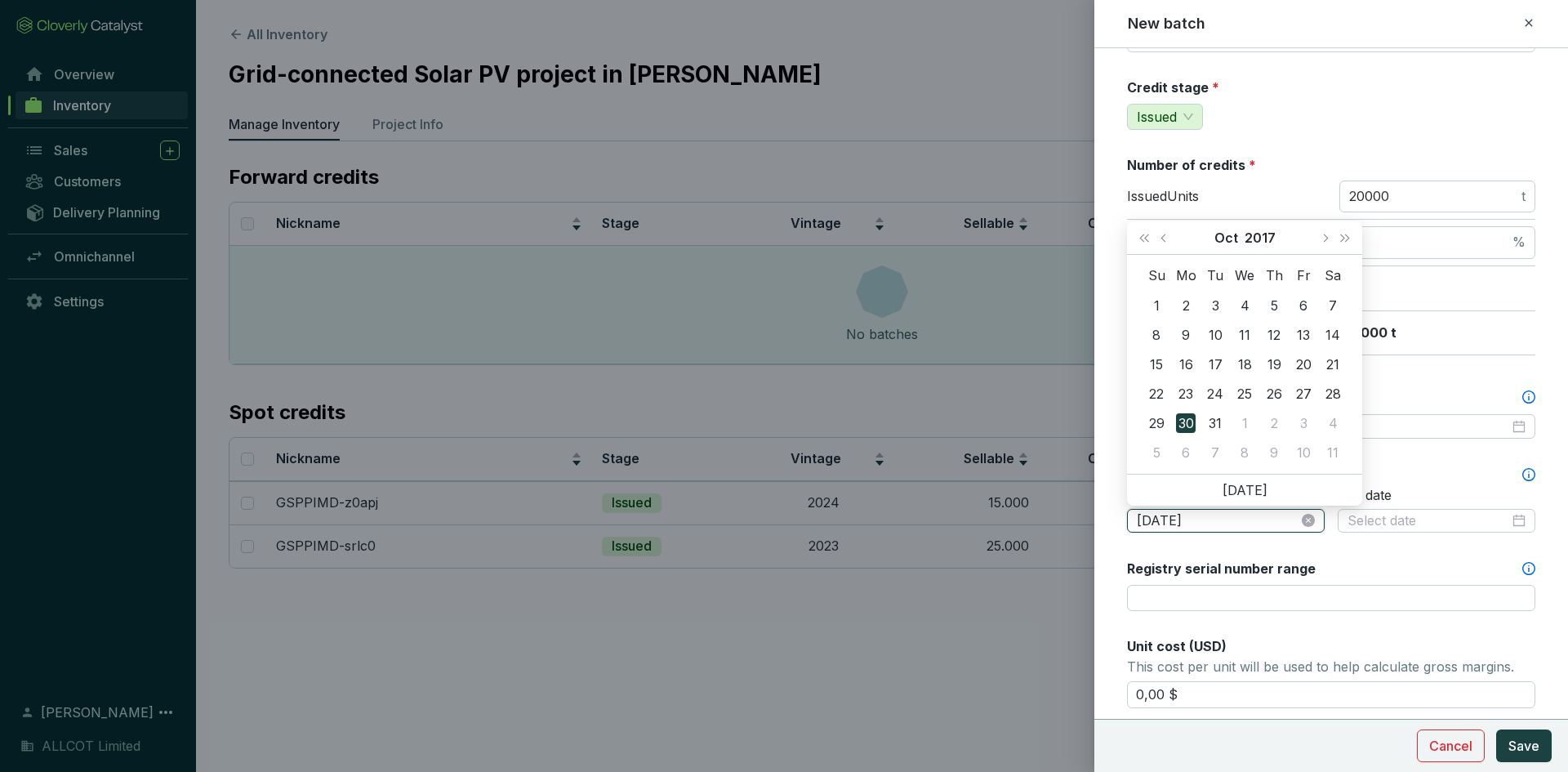
click at [1192, 519] on input "2017-10-30" at bounding box center [1218, 521] width 162 height 18
type input "2017-10-01"
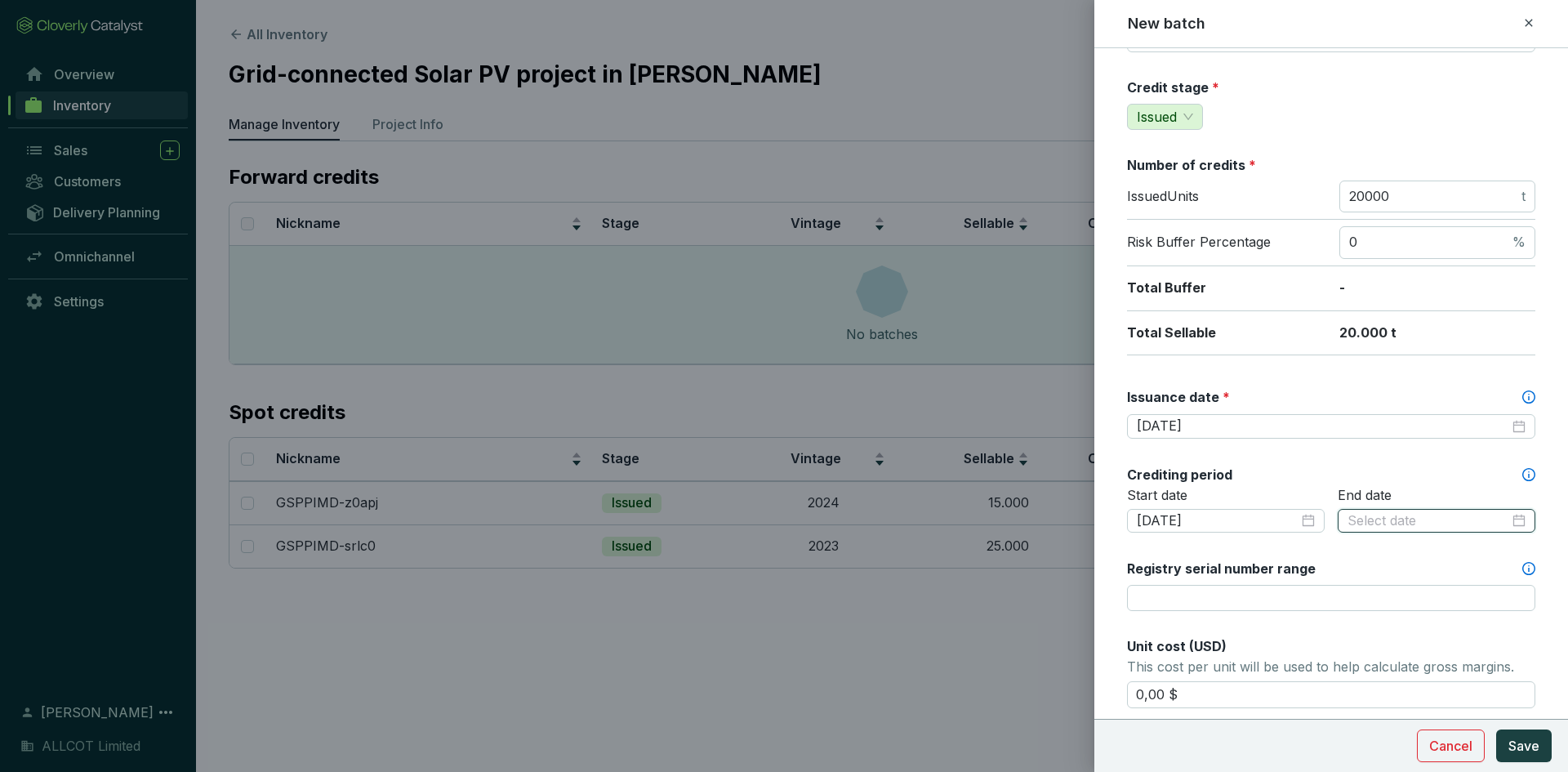
click at [1362, 513] on input at bounding box center [1429, 521] width 162 height 18
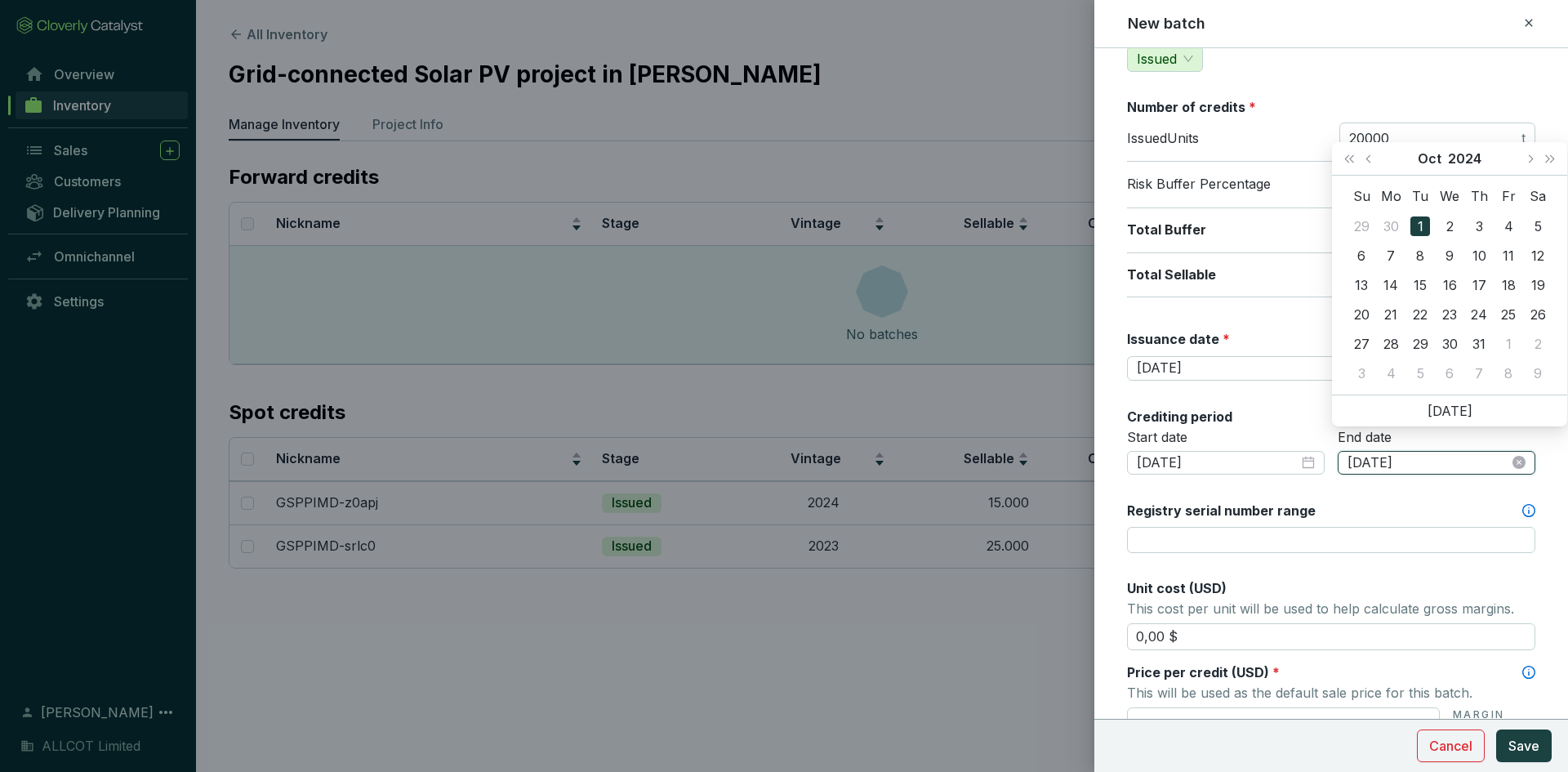
scroll to position [327, 0]
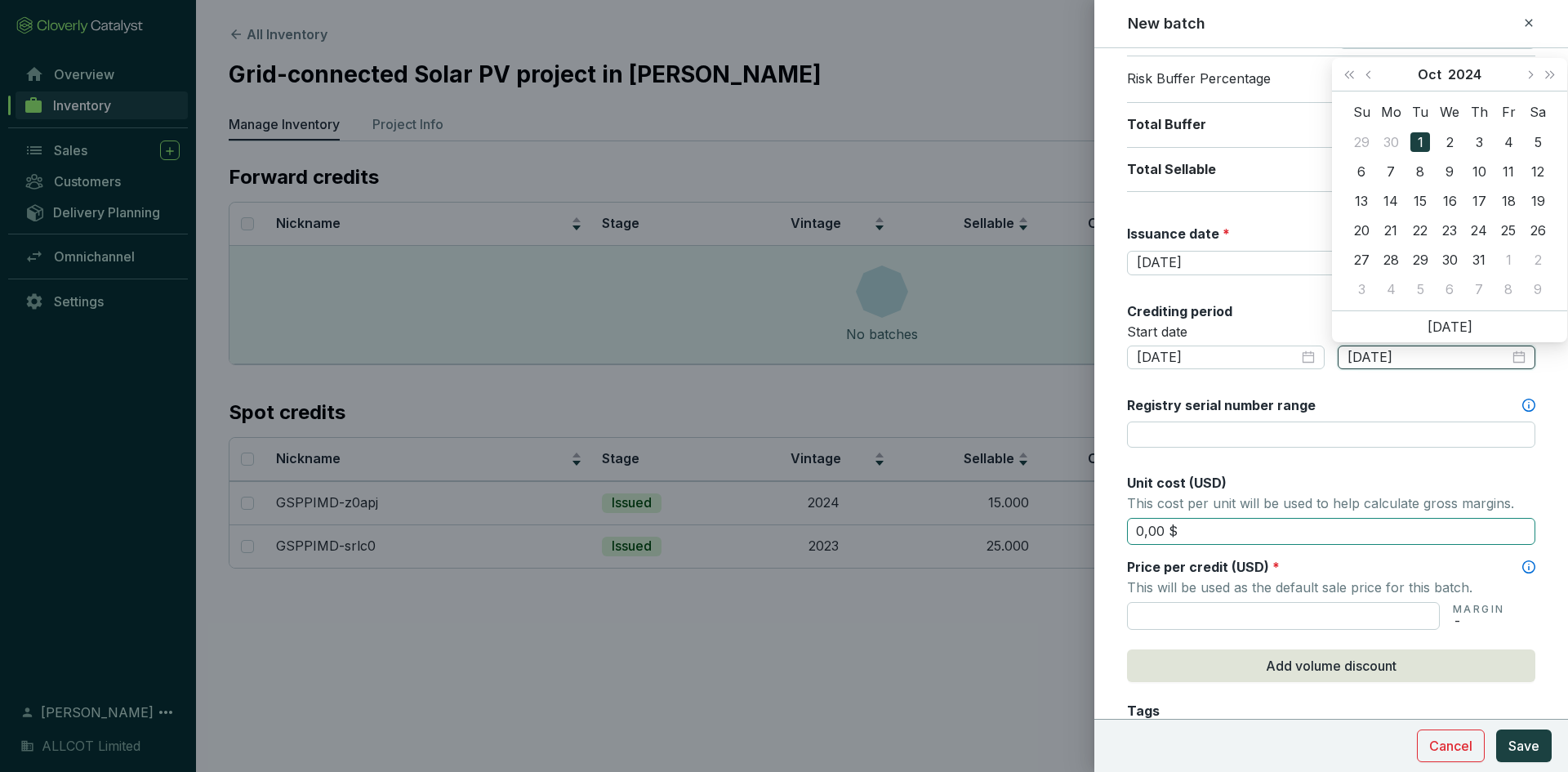
type input "2024-10-01"
click at [1279, 540] on input "0,00 $" at bounding box center [1331, 532] width 409 height 28
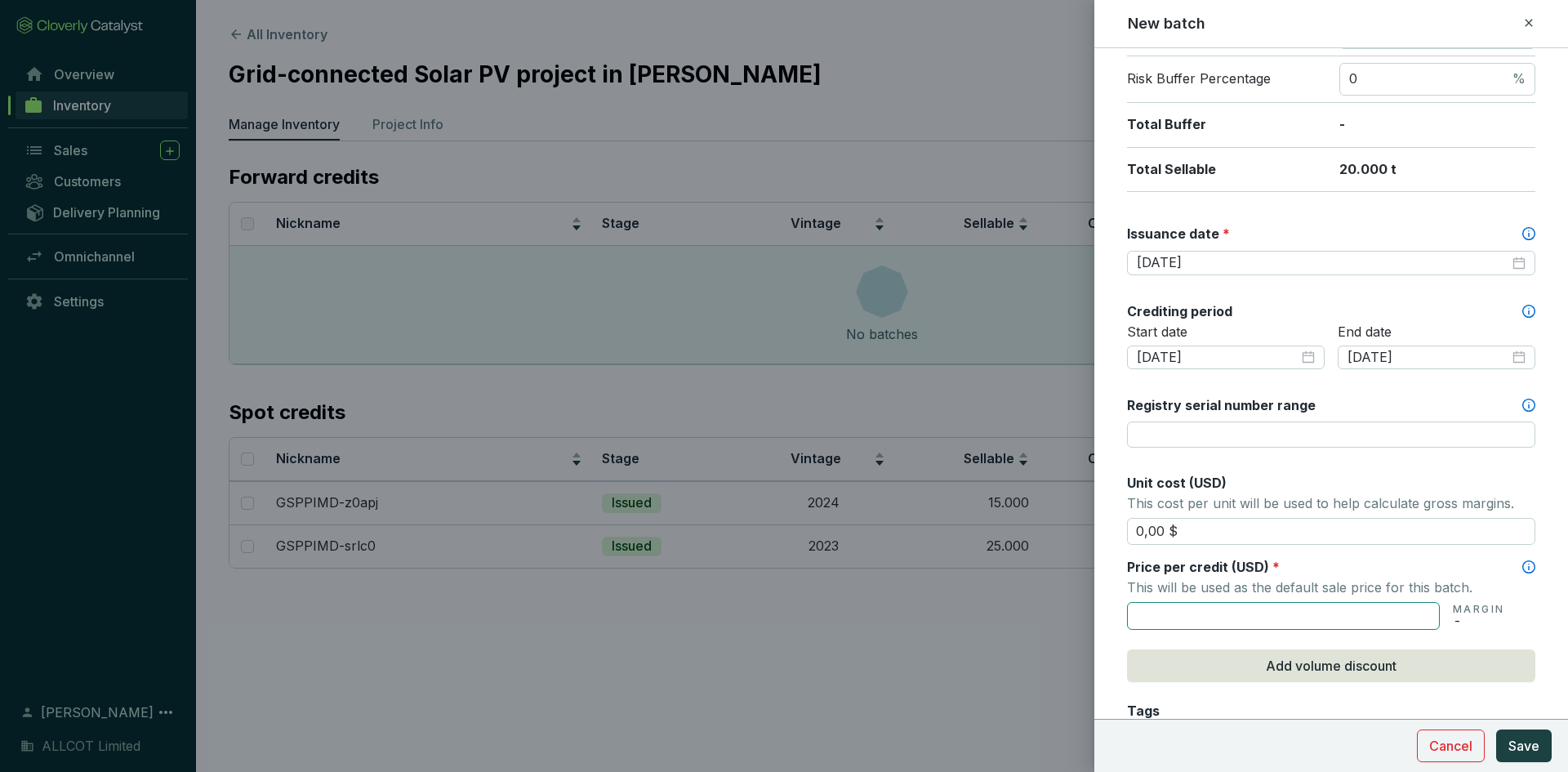
click at [1217, 608] on input "text" at bounding box center [1283, 616] width 313 height 28
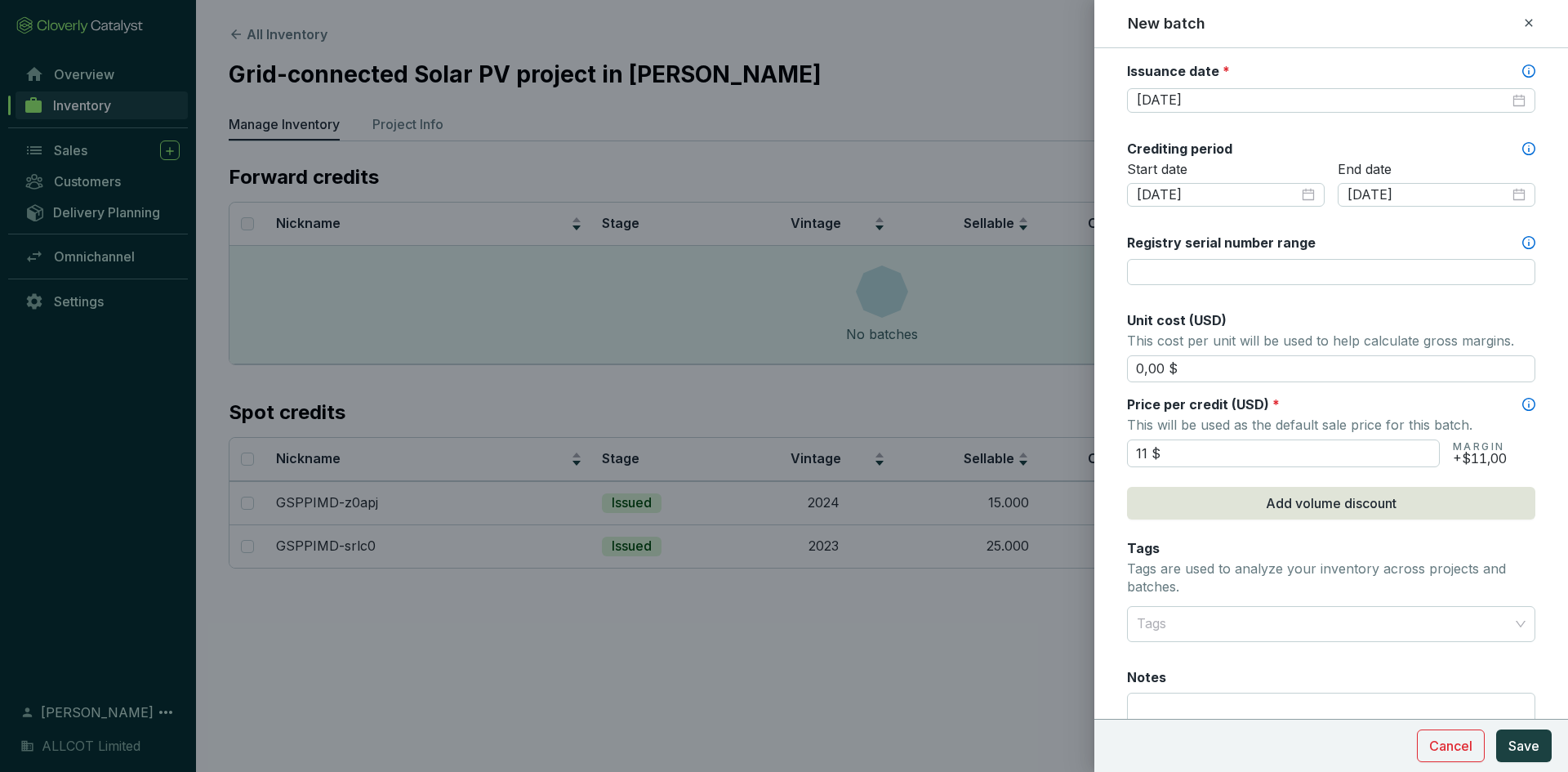
scroll to position [491, 0]
type input "11,00 $"
click at [1289, 509] on span "Add volume discount" at bounding box center [1331, 502] width 130 height 20
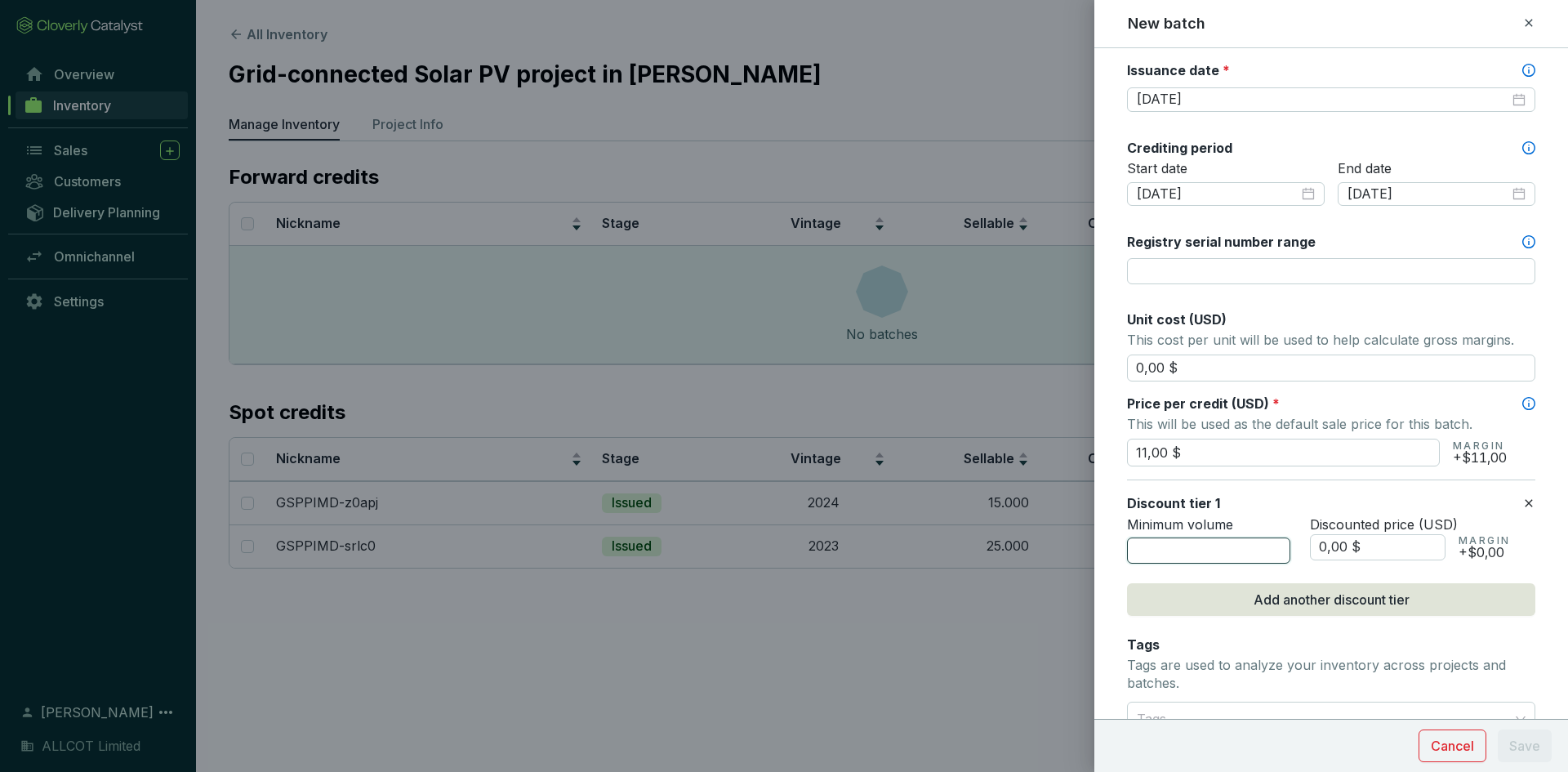
click at [1182, 555] on input "number" at bounding box center [1209, 551] width 164 height 26
type input "1000"
click at [1312, 547] on input "0,00 $" at bounding box center [1377, 547] width 135 height 26
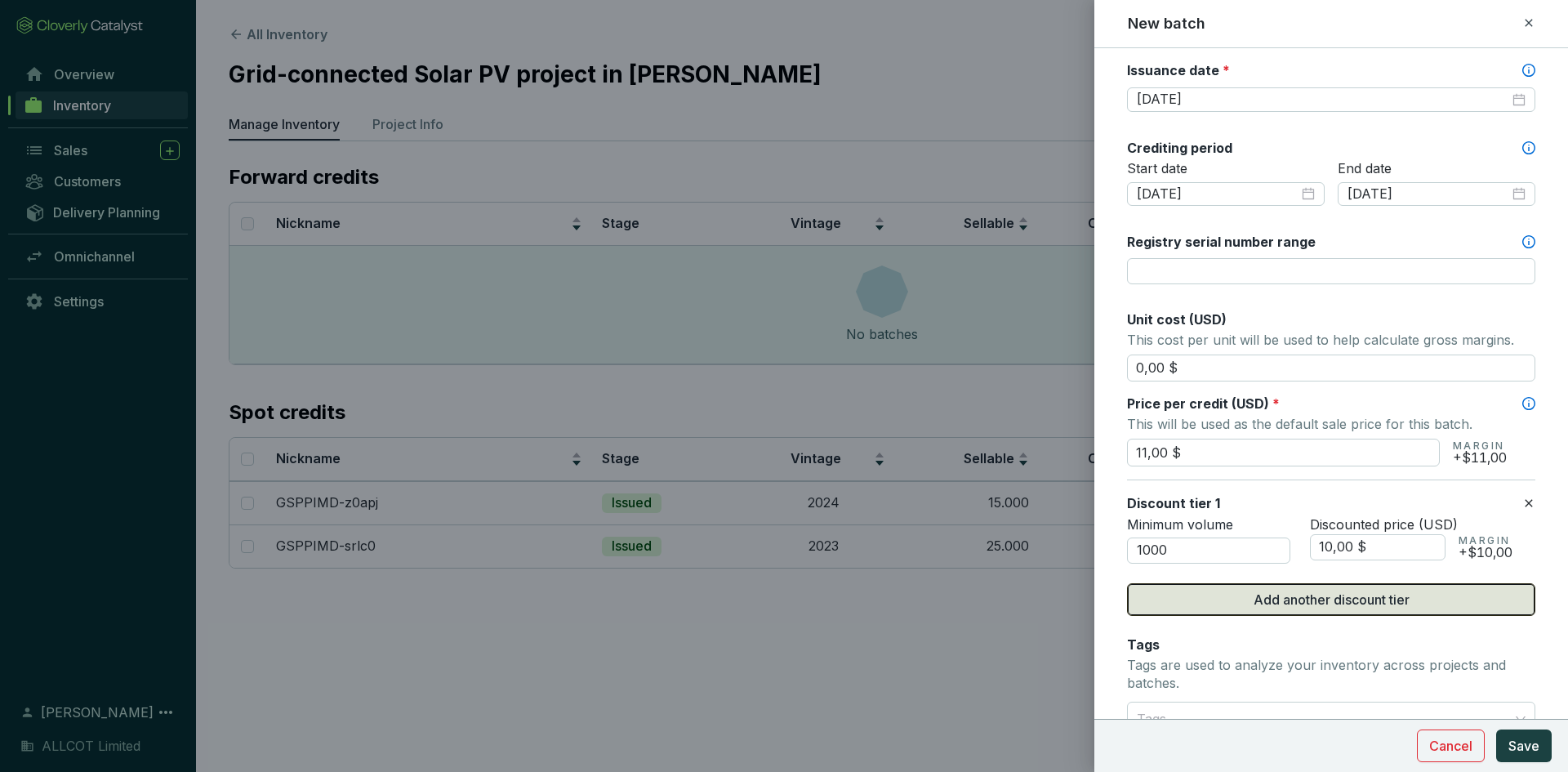
type input "10,00 $"
click at [1266, 594] on span "Add another discount tier" at bounding box center [1331, 600] width 156 height 20
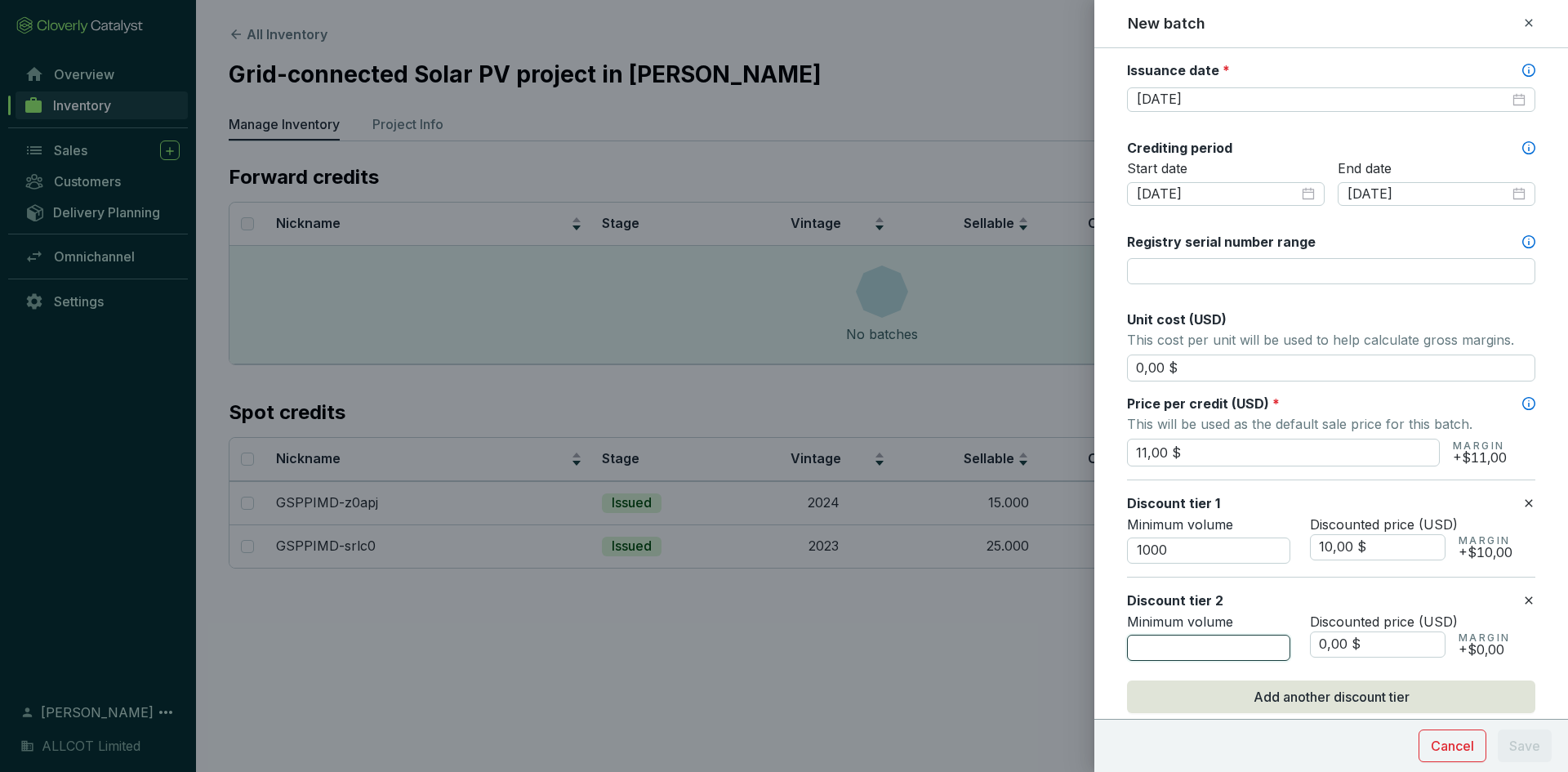
click at [1172, 638] on input "number" at bounding box center [1209, 648] width 164 height 26
type input "5000"
click at [1312, 646] on input "0,00 $" at bounding box center [1377, 645] width 135 height 26
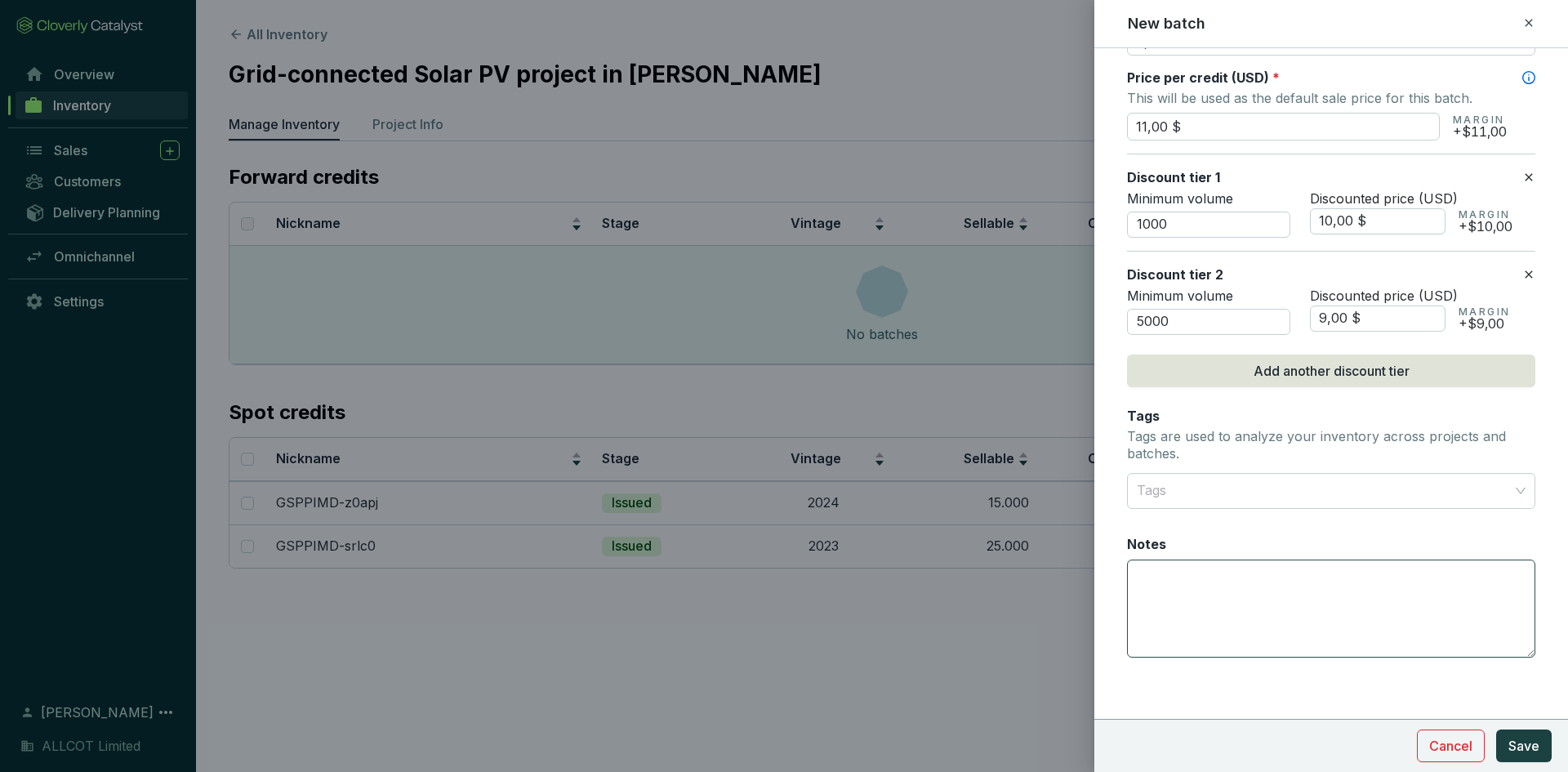
scroll to position [819, 0]
type input "9,00 $"
click at [1535, 746] on span "Save" at bounding box center [1524, 746] width 31 height 20
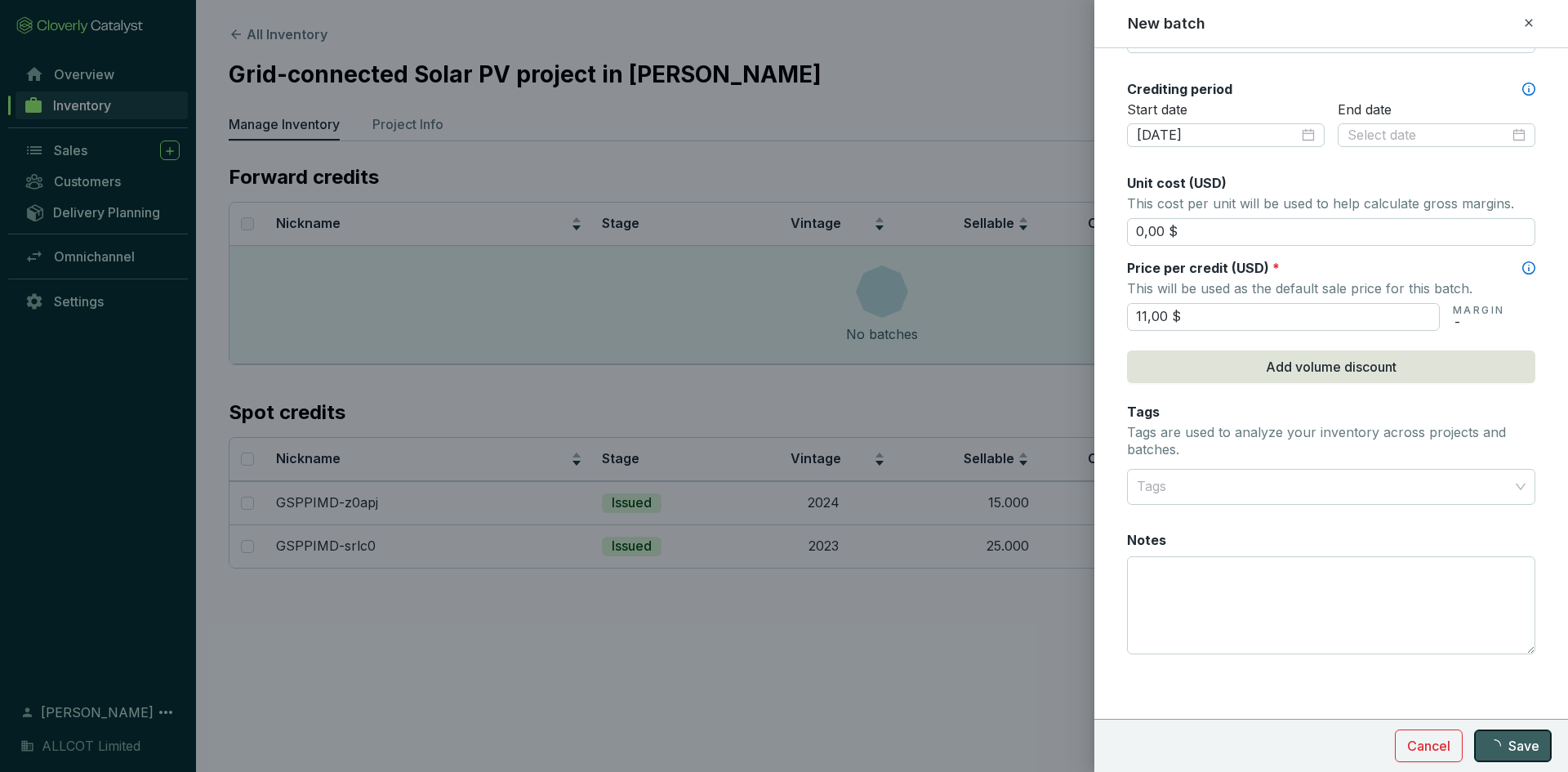
scroll to position [549, 0]
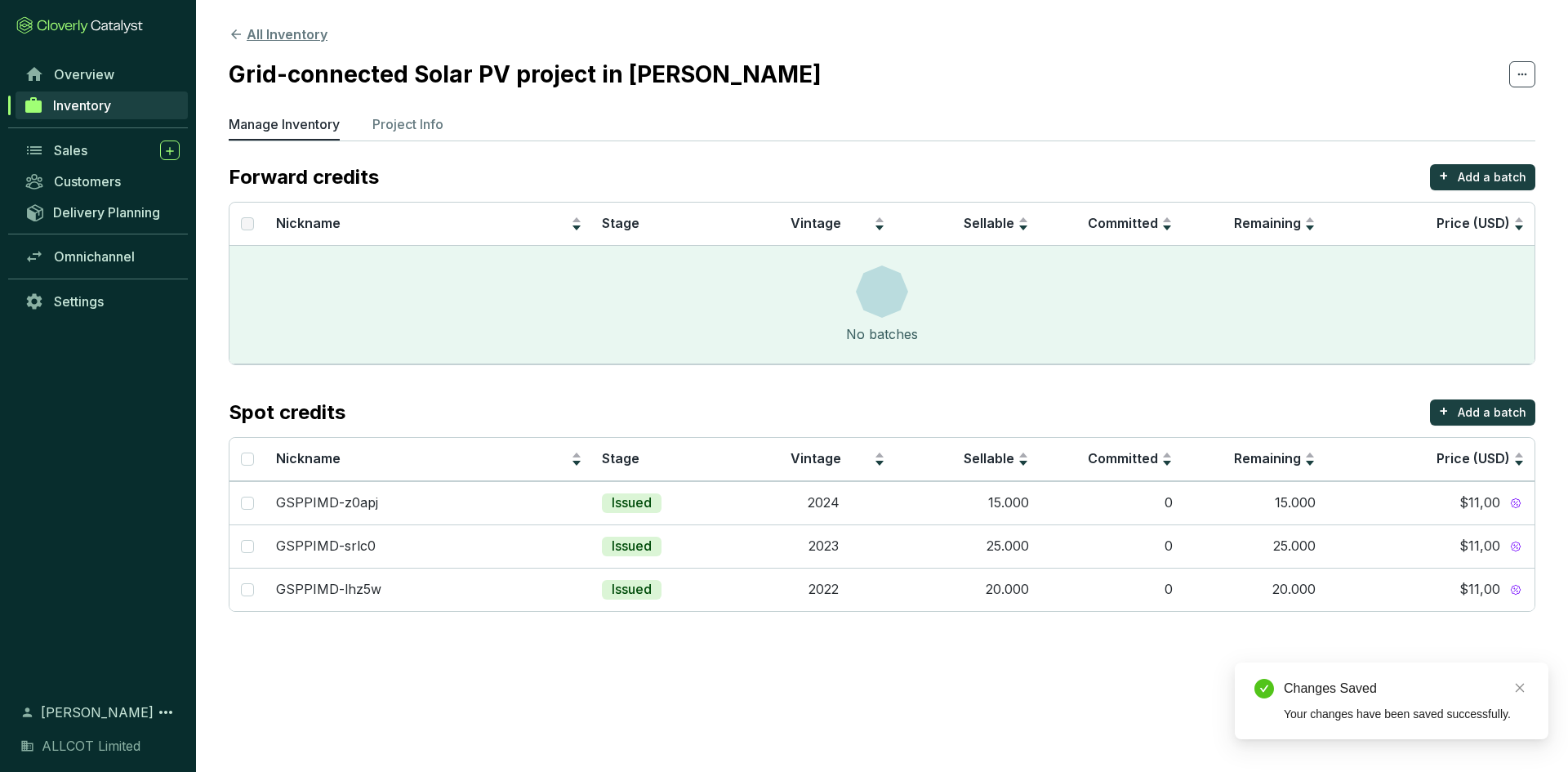
click at [239, 33] on icon at bounding box center [236, 34] width 15 height 15
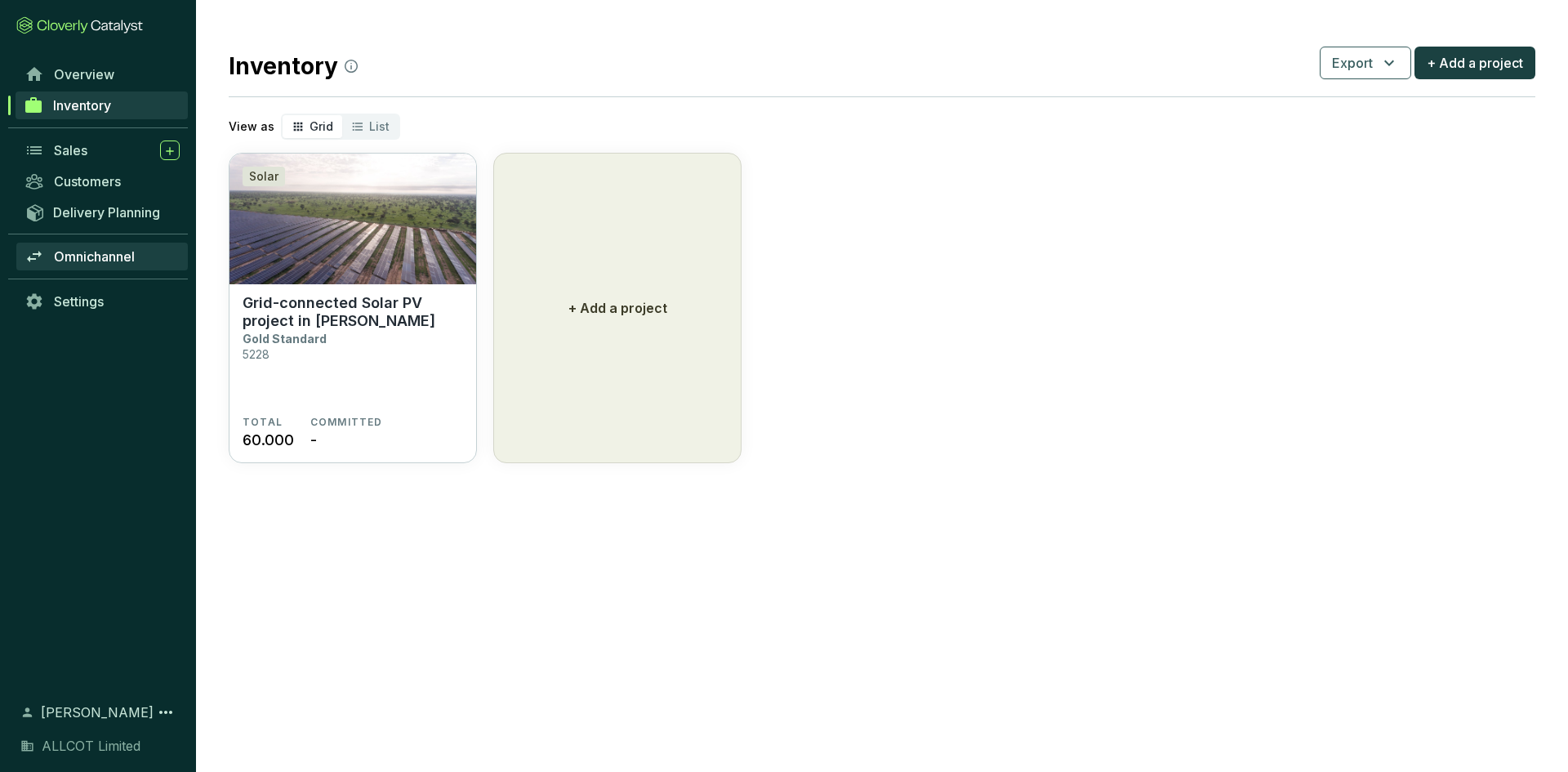
click at [123, 263] on span "Omnichannel" at bounding box center [95, 257] width 81 height 17
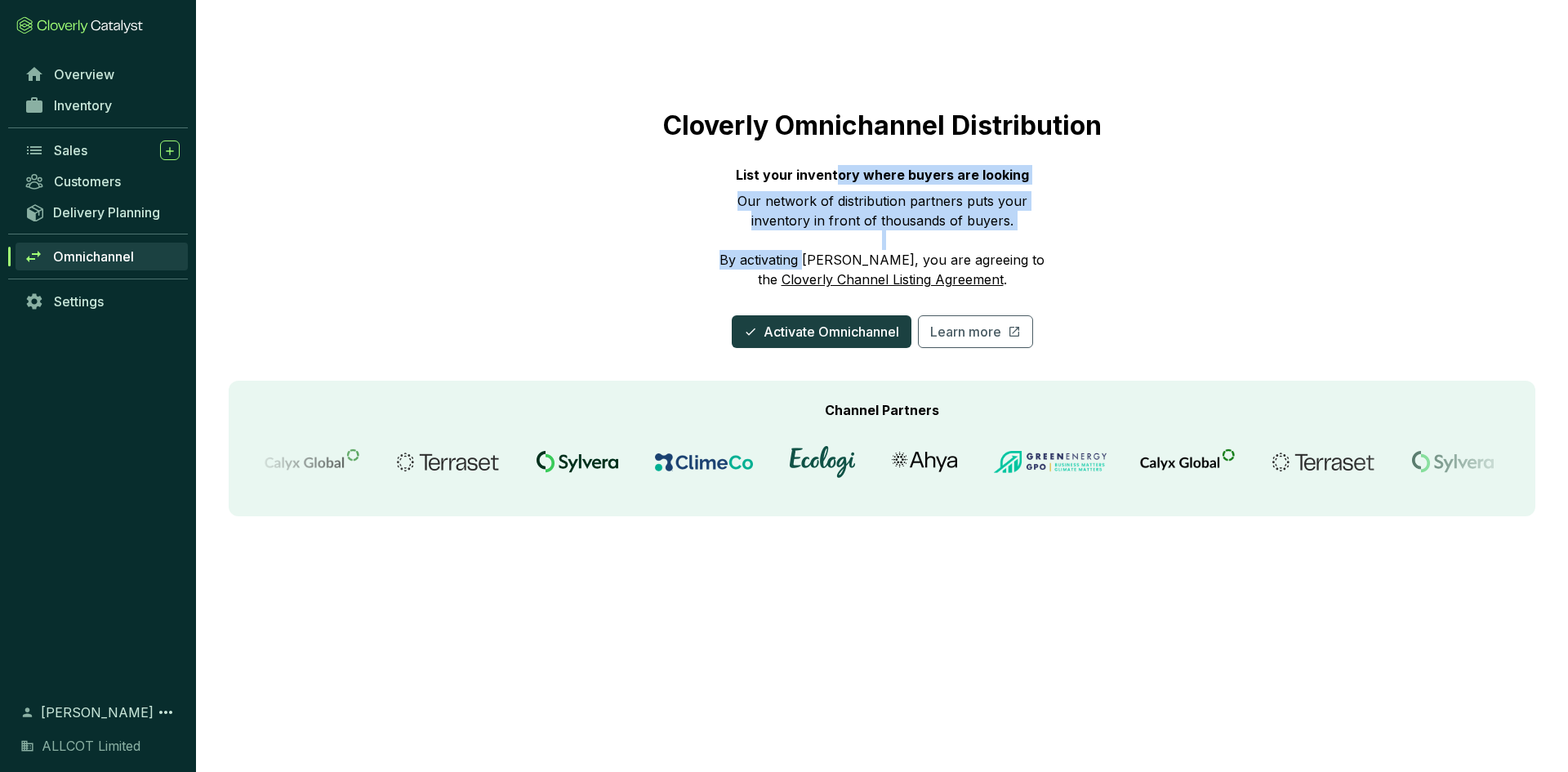
drag, startPoint x: 841, startPoint y: 183, endPoint x: 807, endPoint y: 267, distance: 90.6
click at [807, 267] on div "List your inventory where buyers are looking Our network of distribution partne…" at bounding box center [881, 227] width 327 height 124
click at [802, 336] on span "Activate Omnichannel" at bounding box center [831, 332] width 135 height 20
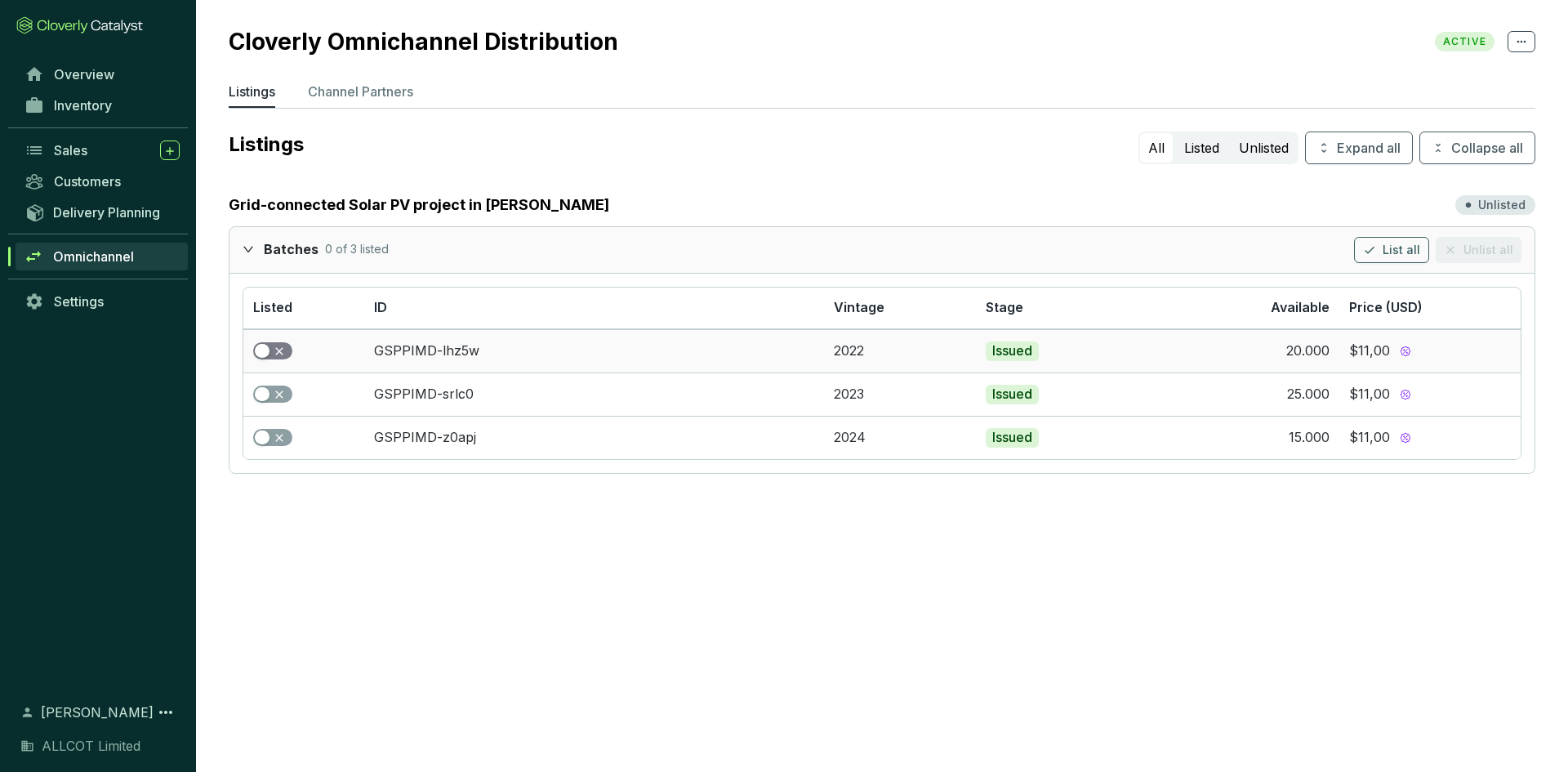
click at [269, 359] on span "button" at bounding box center [273, 351] width 39 height 18
click at [269, 398] on button "button" at bounding box center [273, 395] width 39 height 18
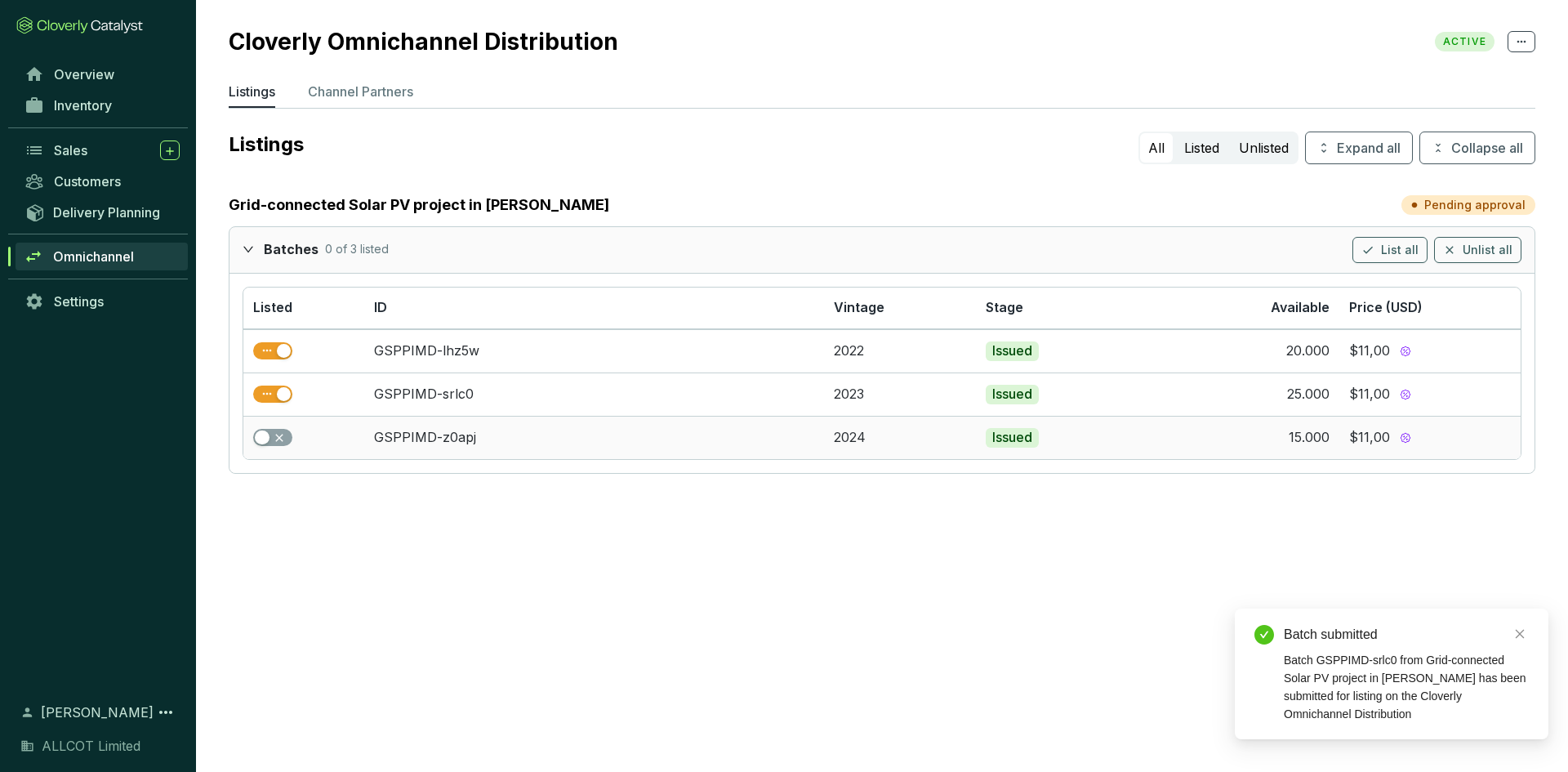
click at [272, 452] on td at bounding box center [304, 437] width 120 height 43
click at [272, 432] on span "button" at bounding box center [273, 437] width 39 height 18
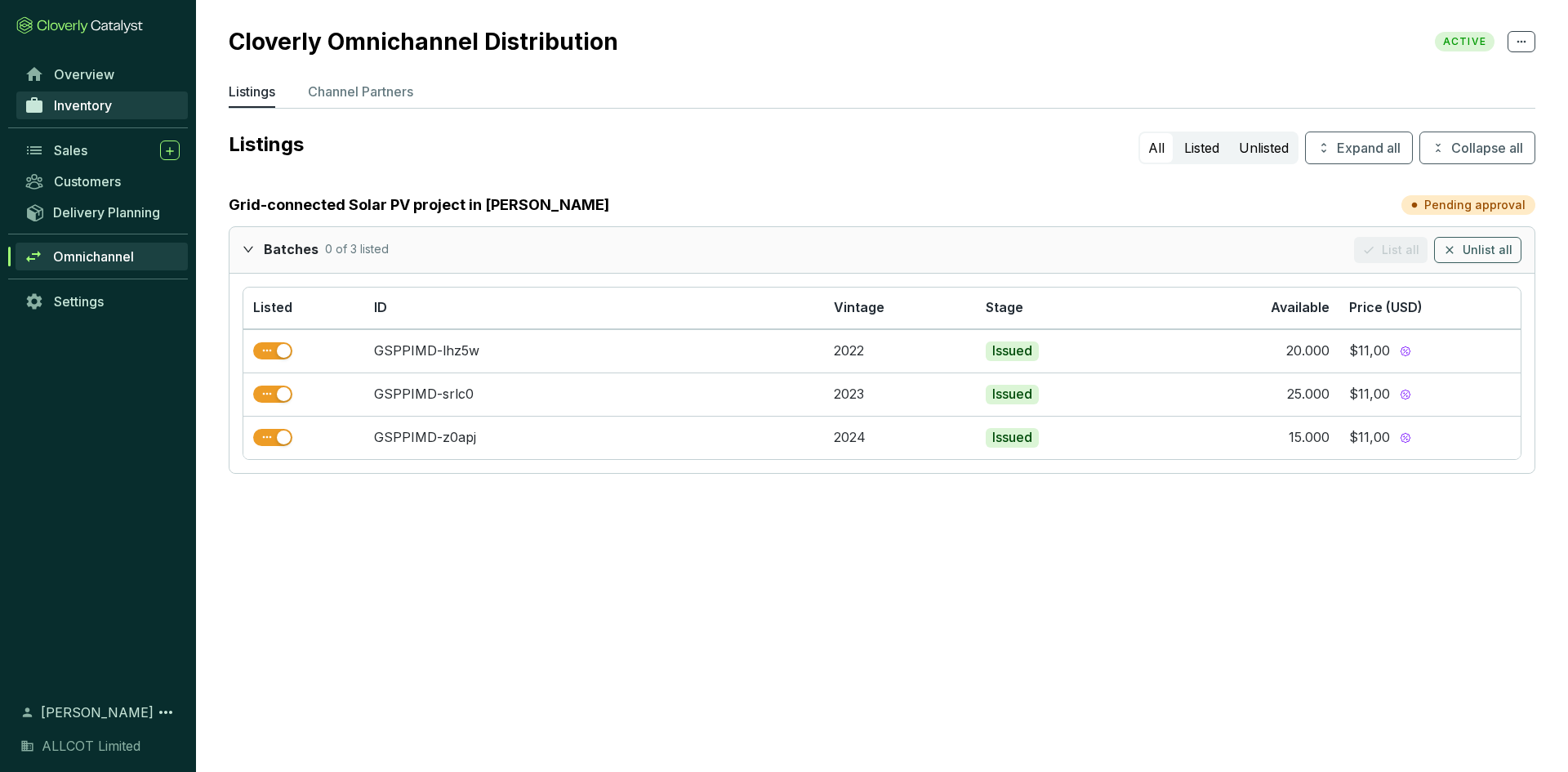
click at [73, 110] on span "Inventory" at bounding box center [83, 105] width 58 height 17
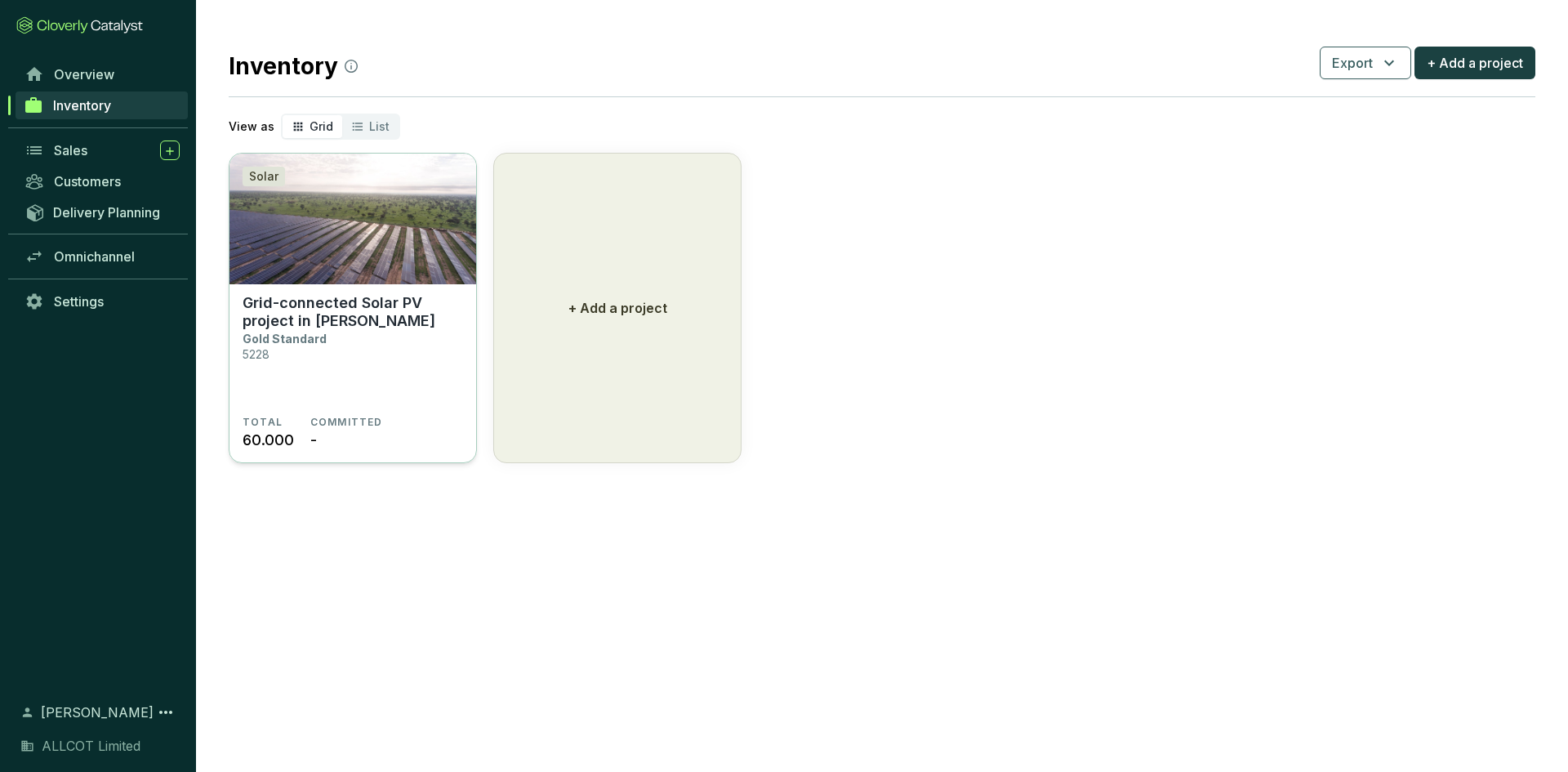
click at [322, 329] on p "Grid-connected Solar PV project in [PERSON_NAME]" at bounding box center [352, 312] width 220 height 36
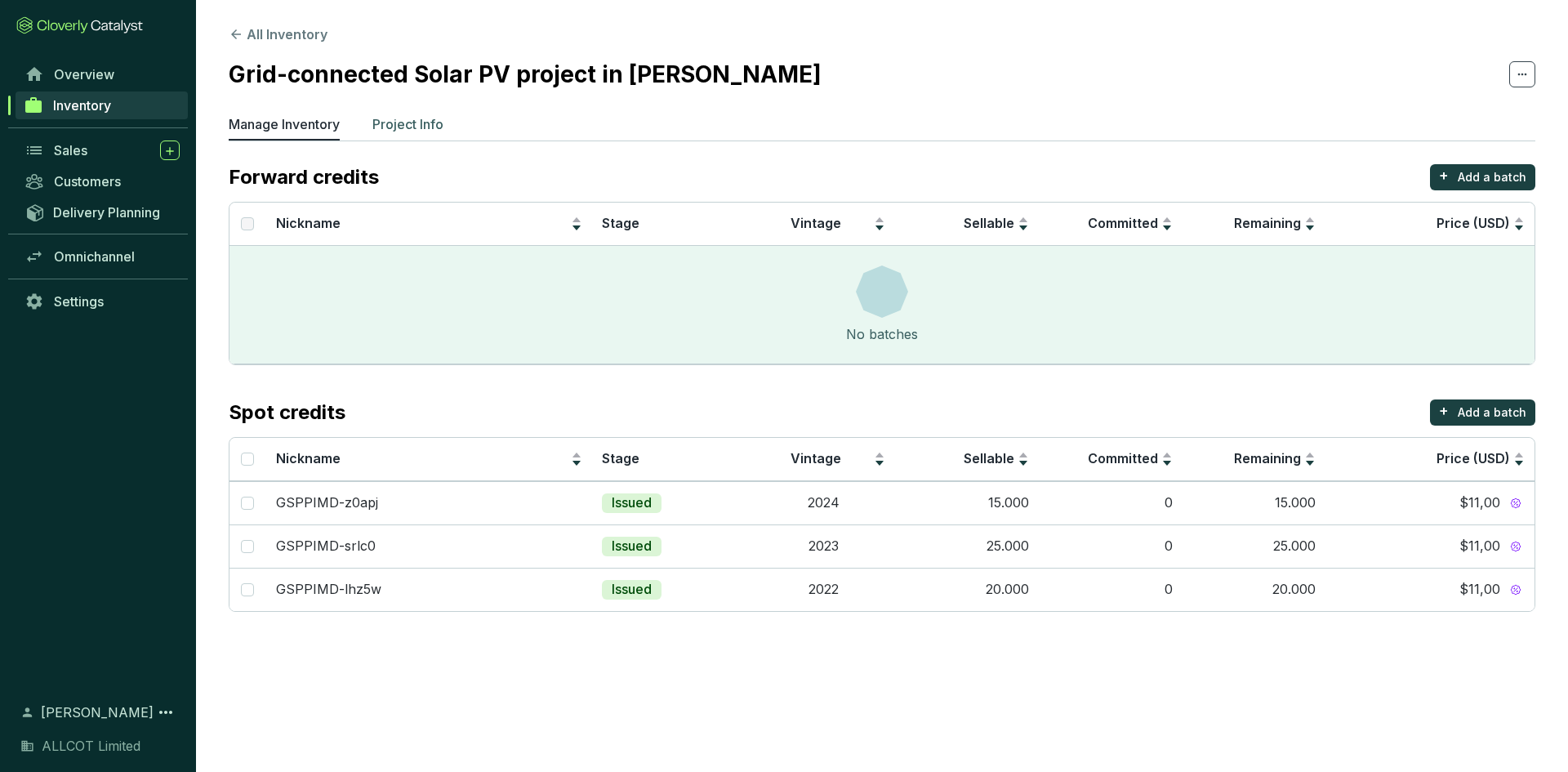
click at [389, 133] on p "Project Info" at bounding box center [408, 124] width 71 height 20
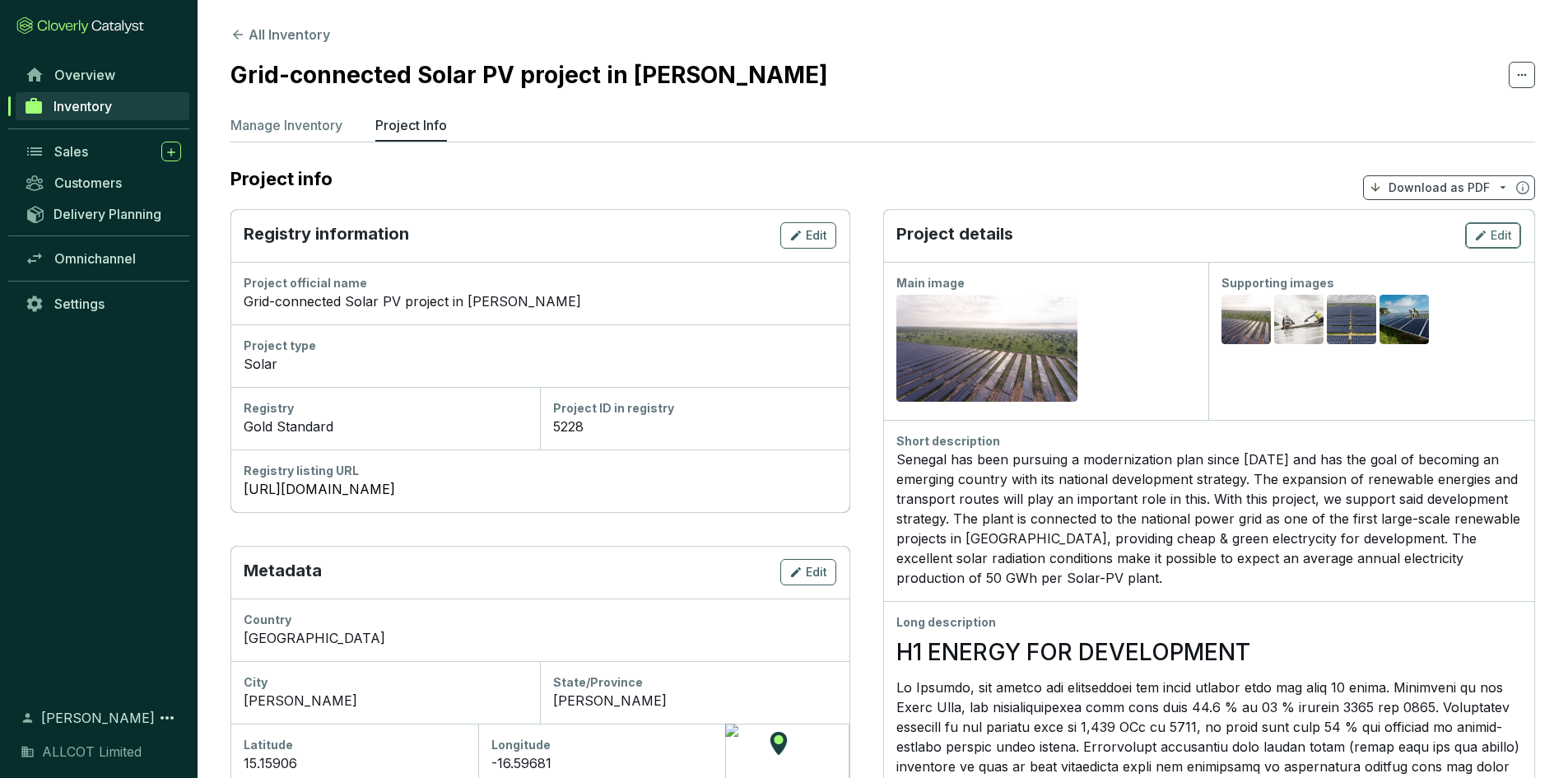
click at [1492, 239] on span "Edit" at bounding box center [1501, 235] width 22 height 17
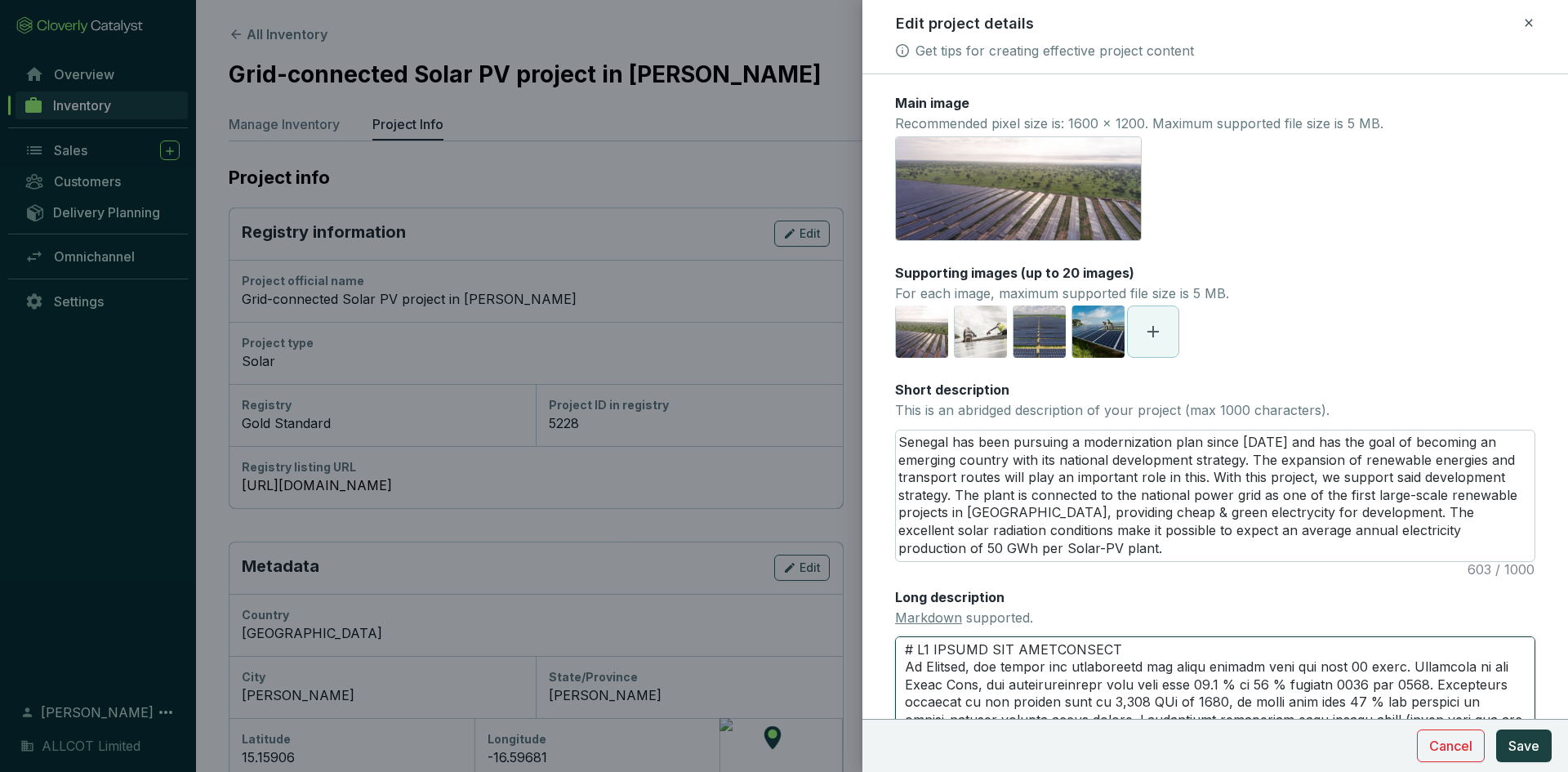
drag, startPoint x: 935, startPoint y: 652, endPoint x: 922, endPoint y: 651, distance: 13.0
click at [922, 651] on textarea "Long description Markdown supported." at bounding box center [1215, 729] width 640 height 185
type textarea "# LOREMI DOL SITAMETCONS Ad Elitsed, doe tempor inc utlaboreetd mag aliqu enima…"
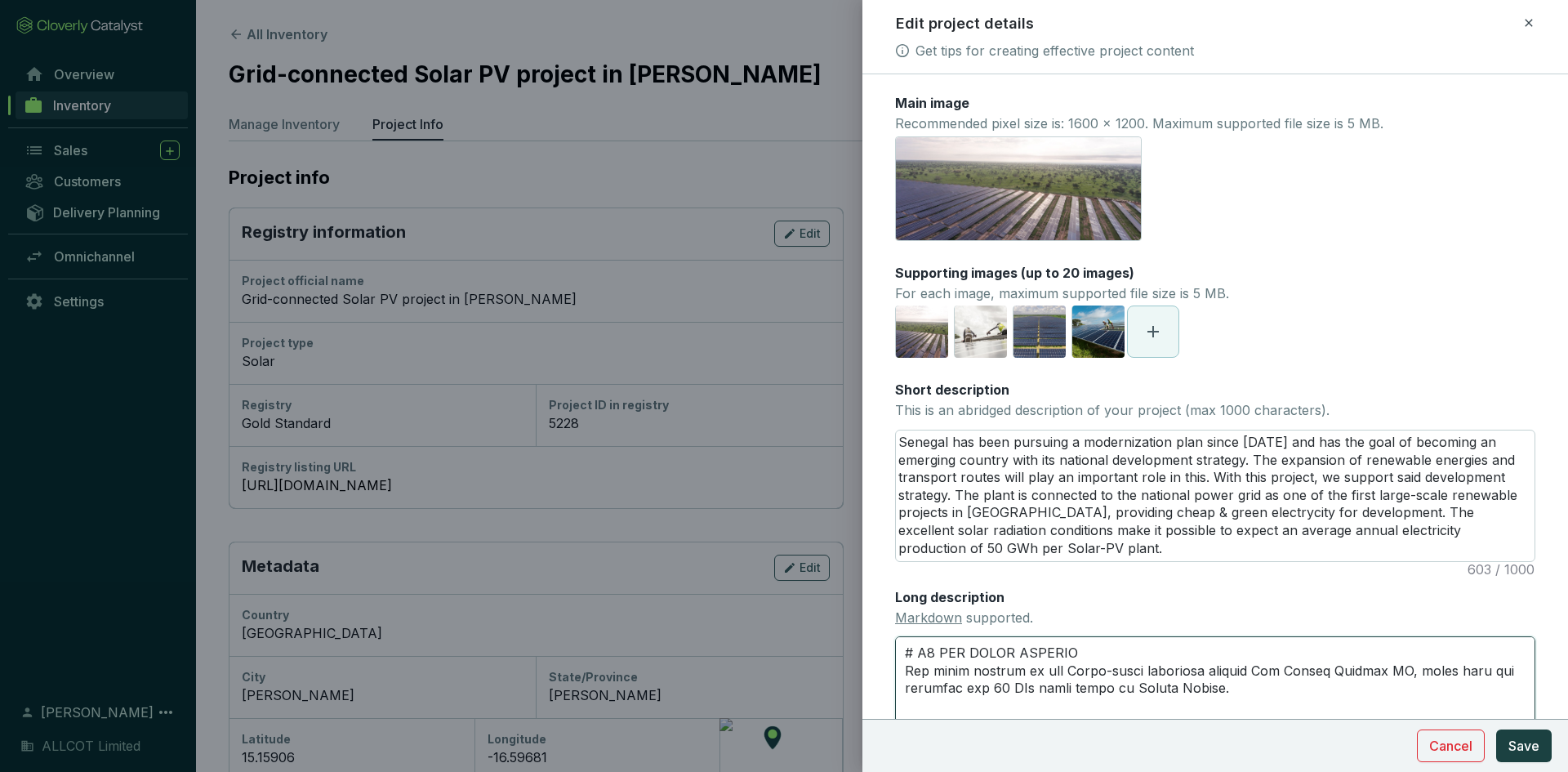
scroll to position [491, 0]
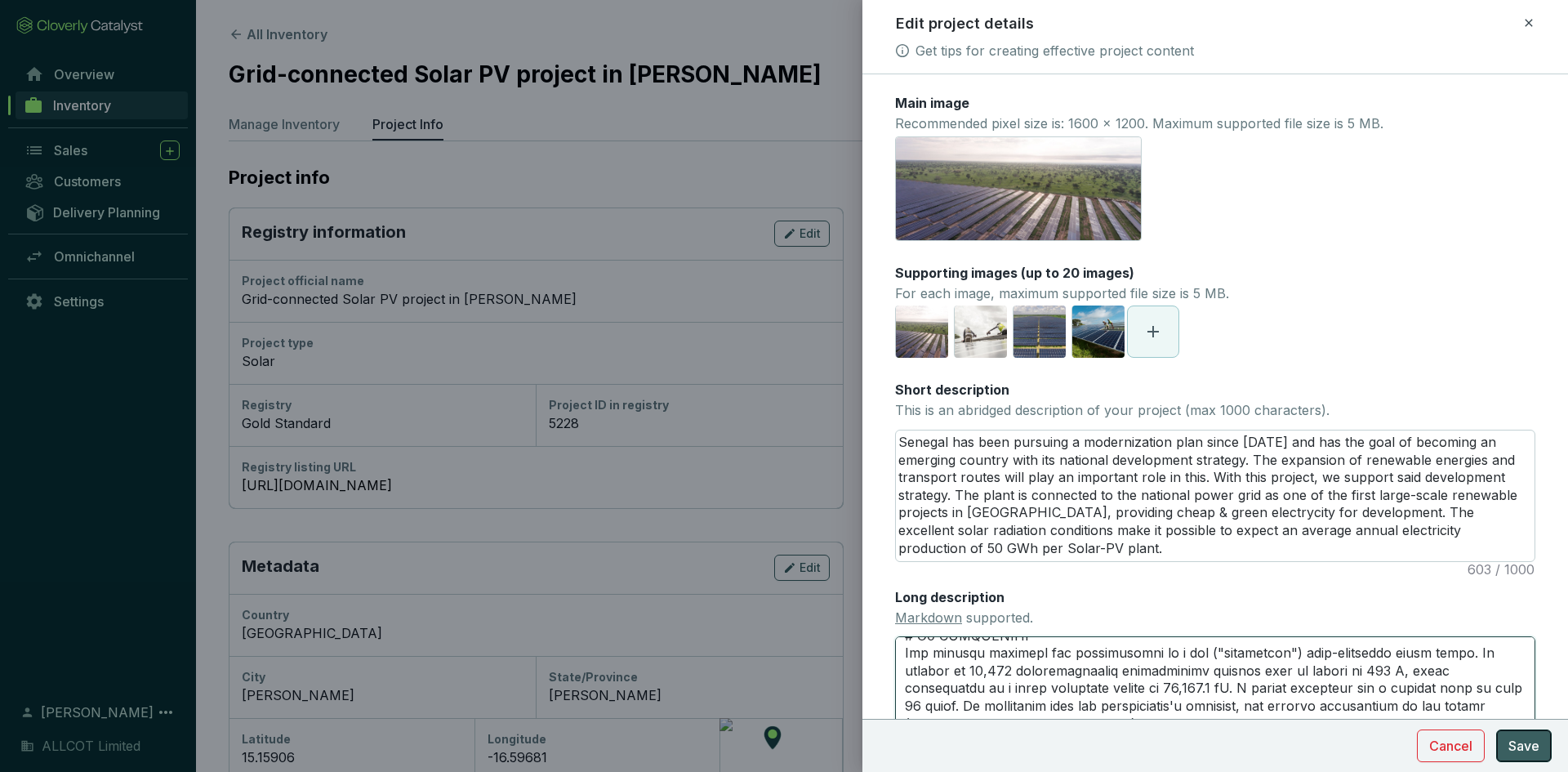
type textarea "# LOREMI DOL SITAMETCONS Ad Elitsed, doe tempor inc utlaboreetd mag aliqu enima…"
click at [1498, 741] on button "Save" at bounding box center [1524, 745] width 55 height 33
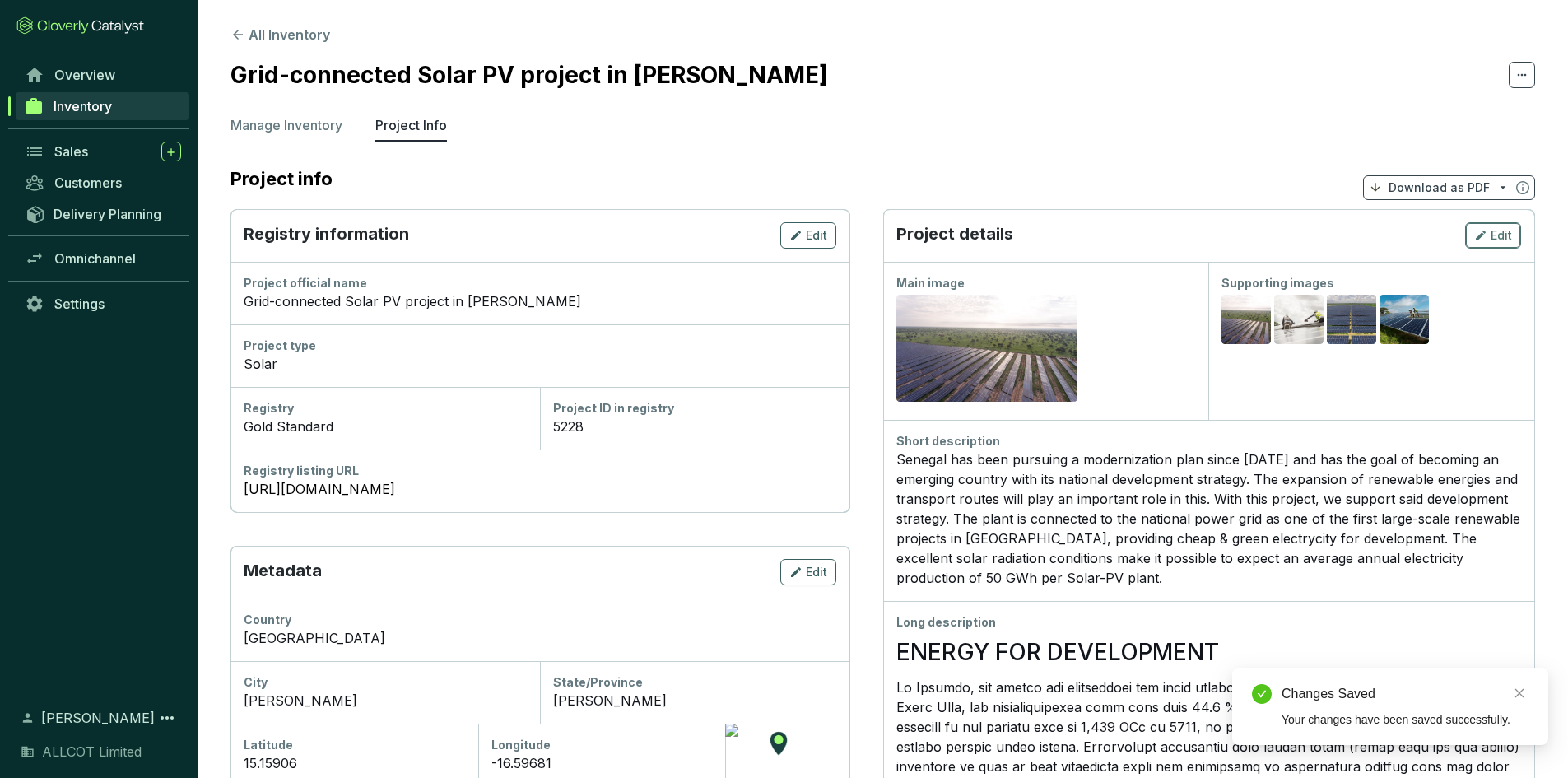
click at [1483, 241] on icon "button" at bounding box center [1480, 236] width 13 height 20
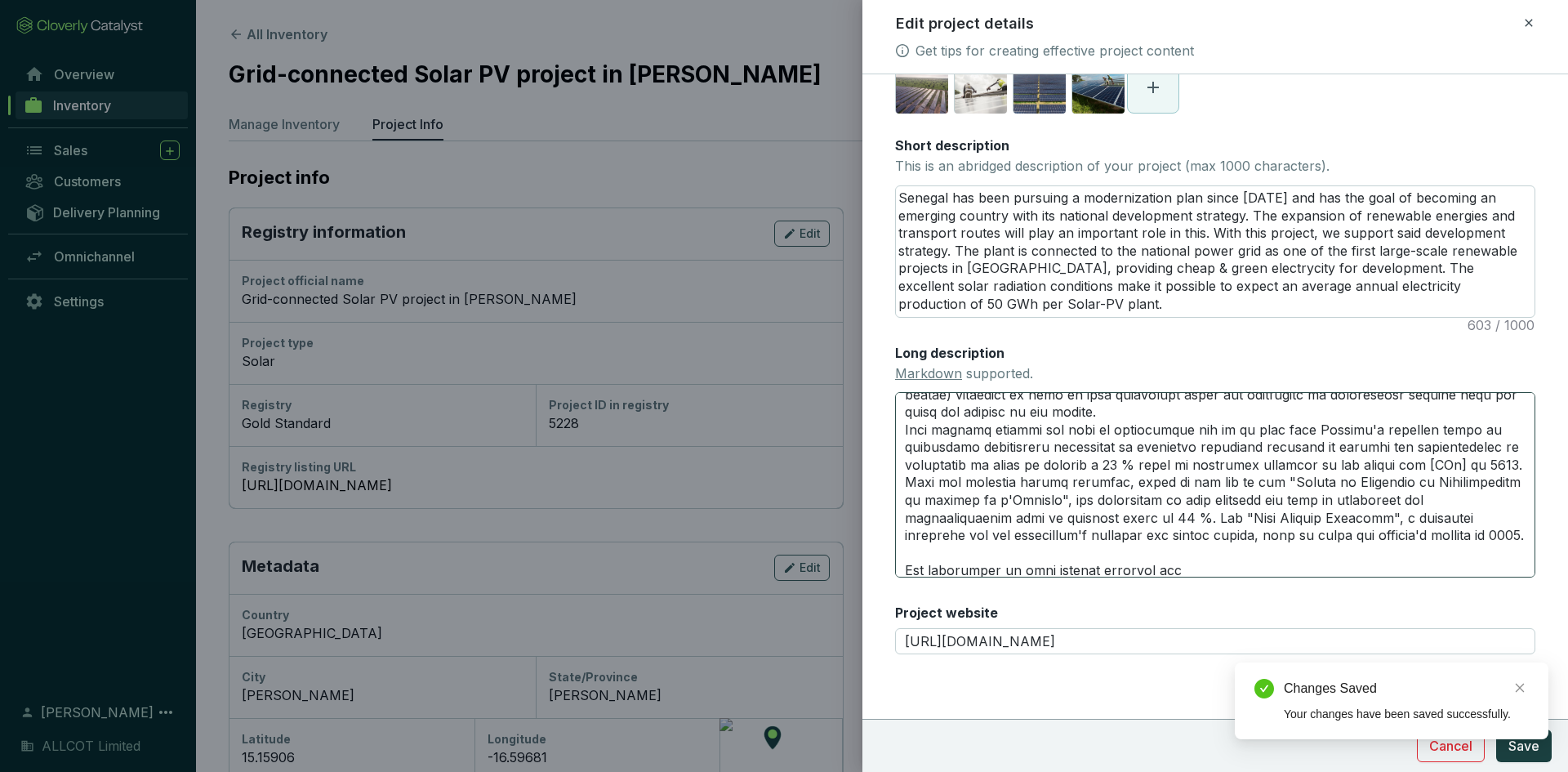
scroll to position [327, 0]
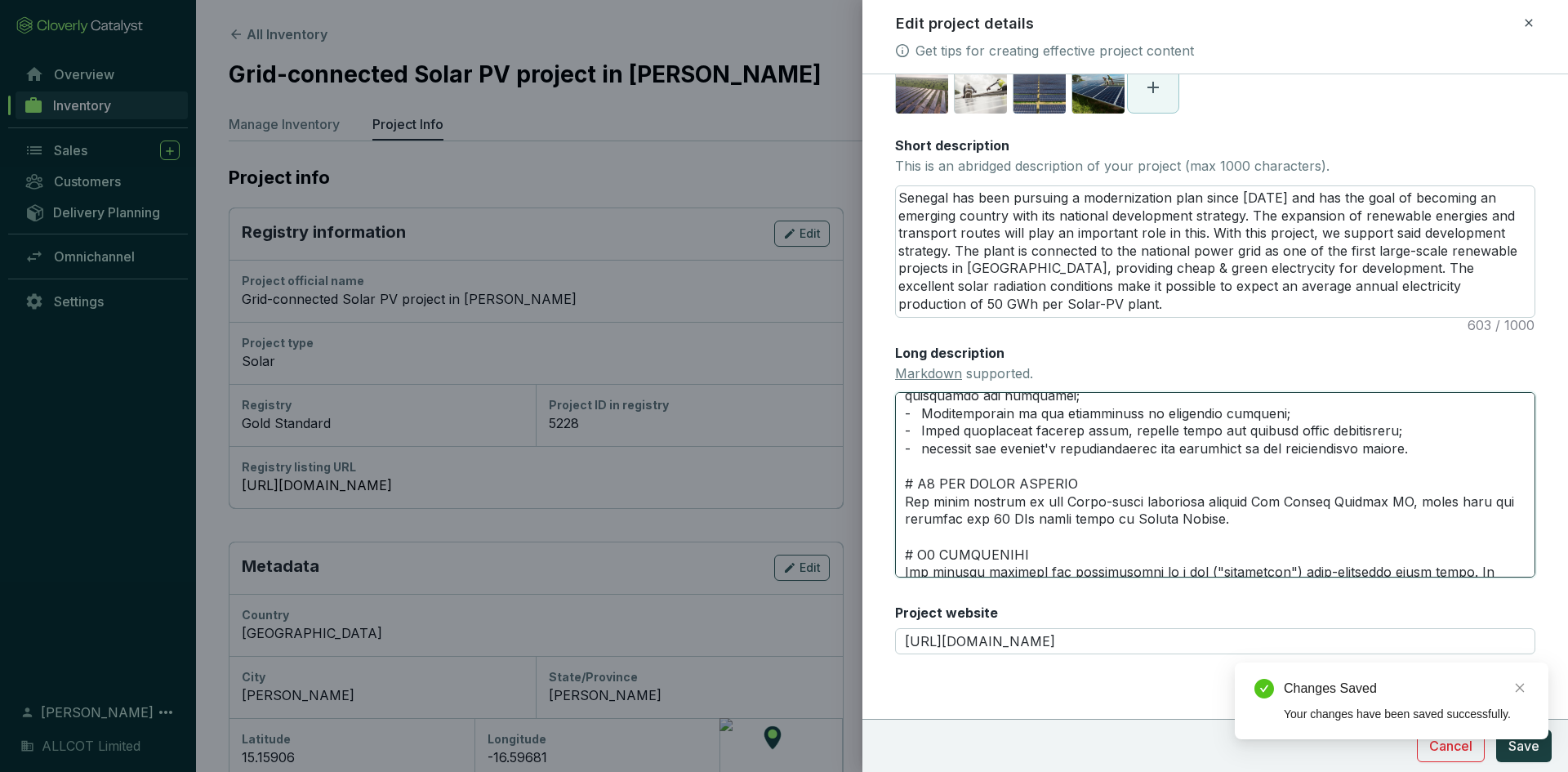
drag, startPoint x: 932, startPoint y: 506, endPoint x: 918, endPoint y: 504, distance: 14.1
click at [918, 504] on textarea "Long description Markdown supported." at bounding box center [1215, 484] width 640 height 185
type textarea "# LOREMI DOL SITAMETCONS Ad Elitsed, doe tempor inc utlaboreetd mag aliqu enima…"
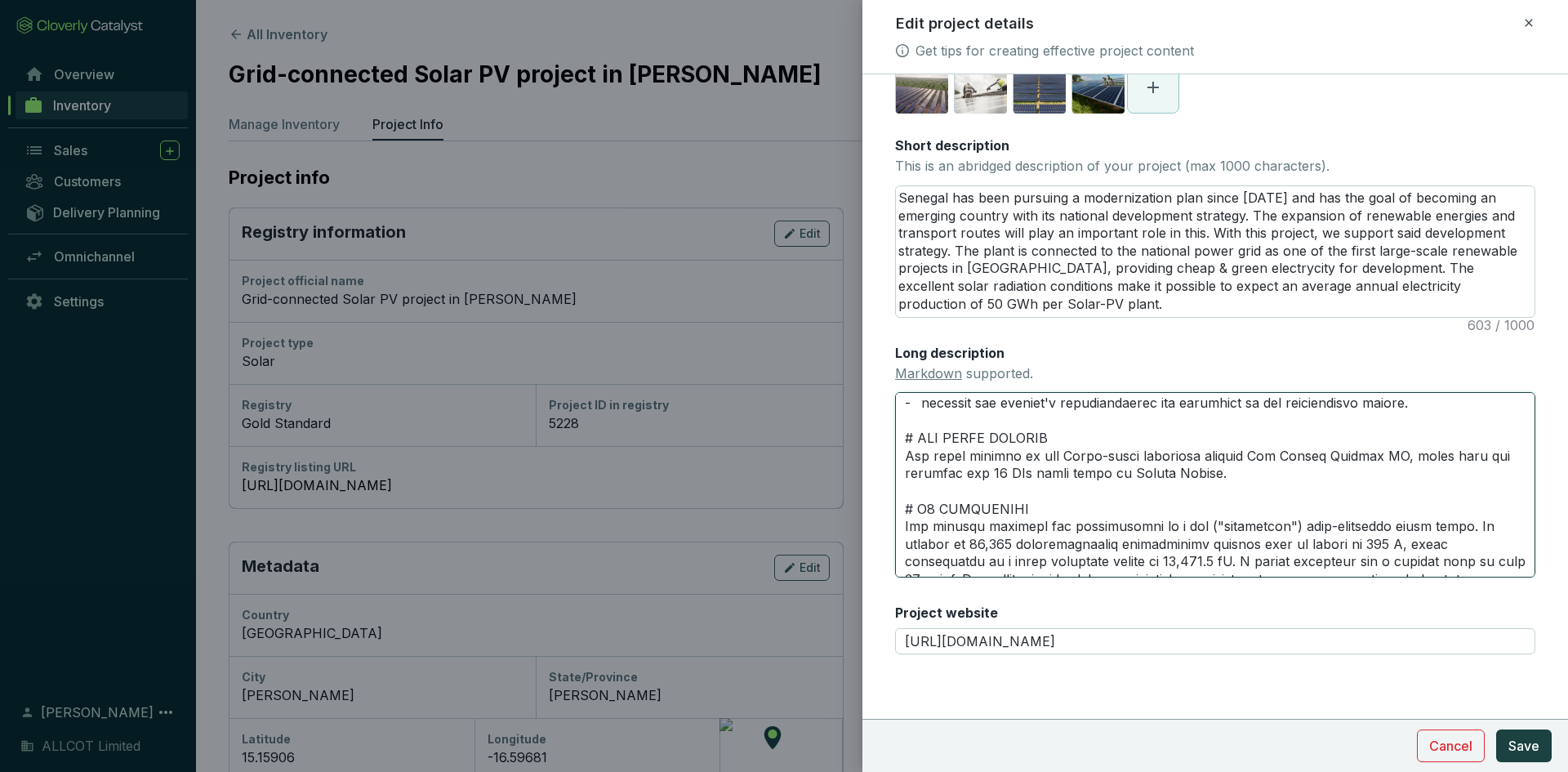
scroll to position [491, 0]
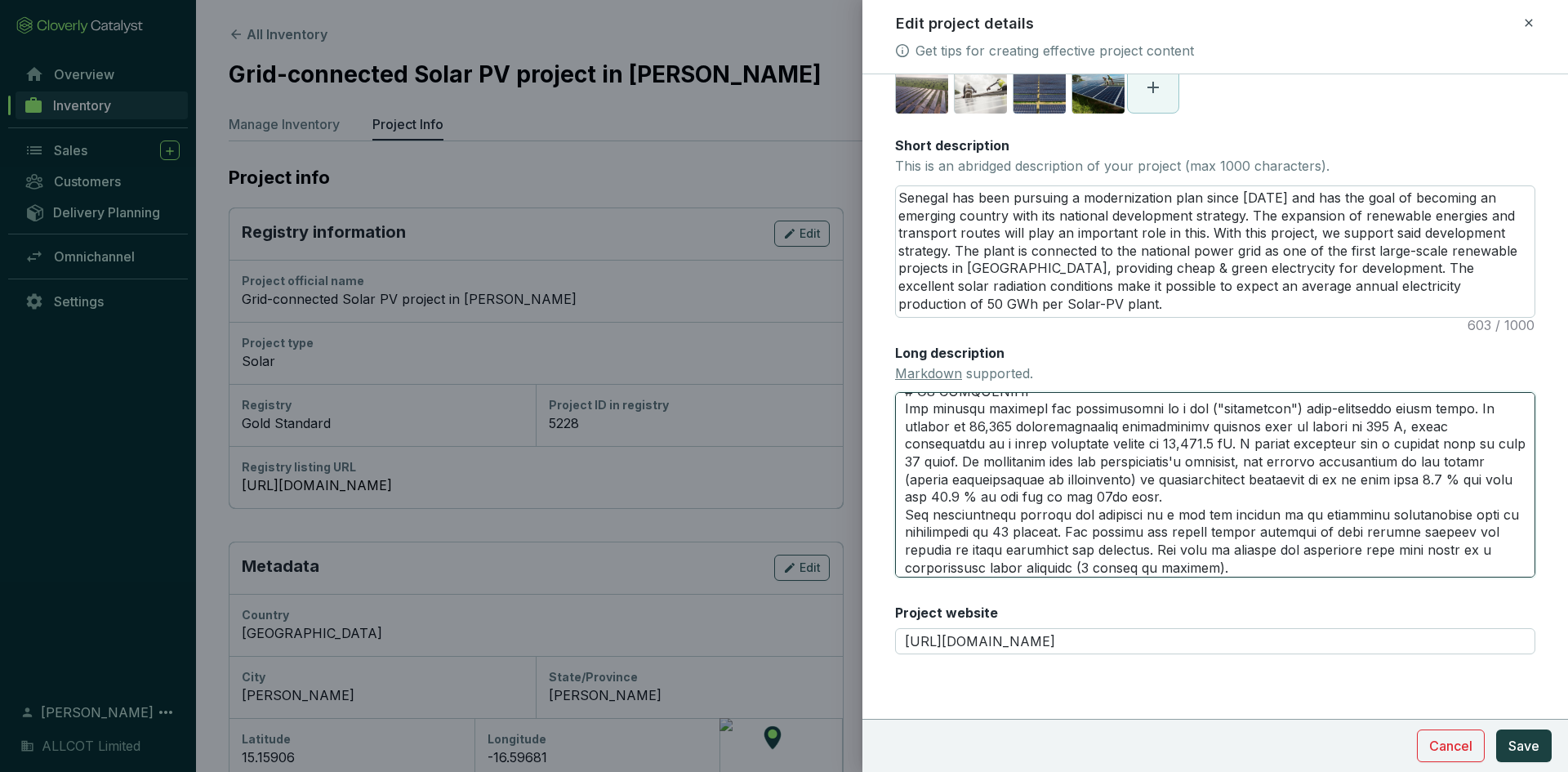
drag, startPoint x: 932, startPoint y: 409, endPoint x: 917, endPoint y: 409, distance: 15.0
click at [917, 409] on textarea "Long description Markdown supported." at bounding box center [1215, 484] width 640 height 185
type textarea "# LOREMI DOL SITAMETCONS Ad Elitsed, doe tempor inc utlaboreetd mag aliqu enima…"
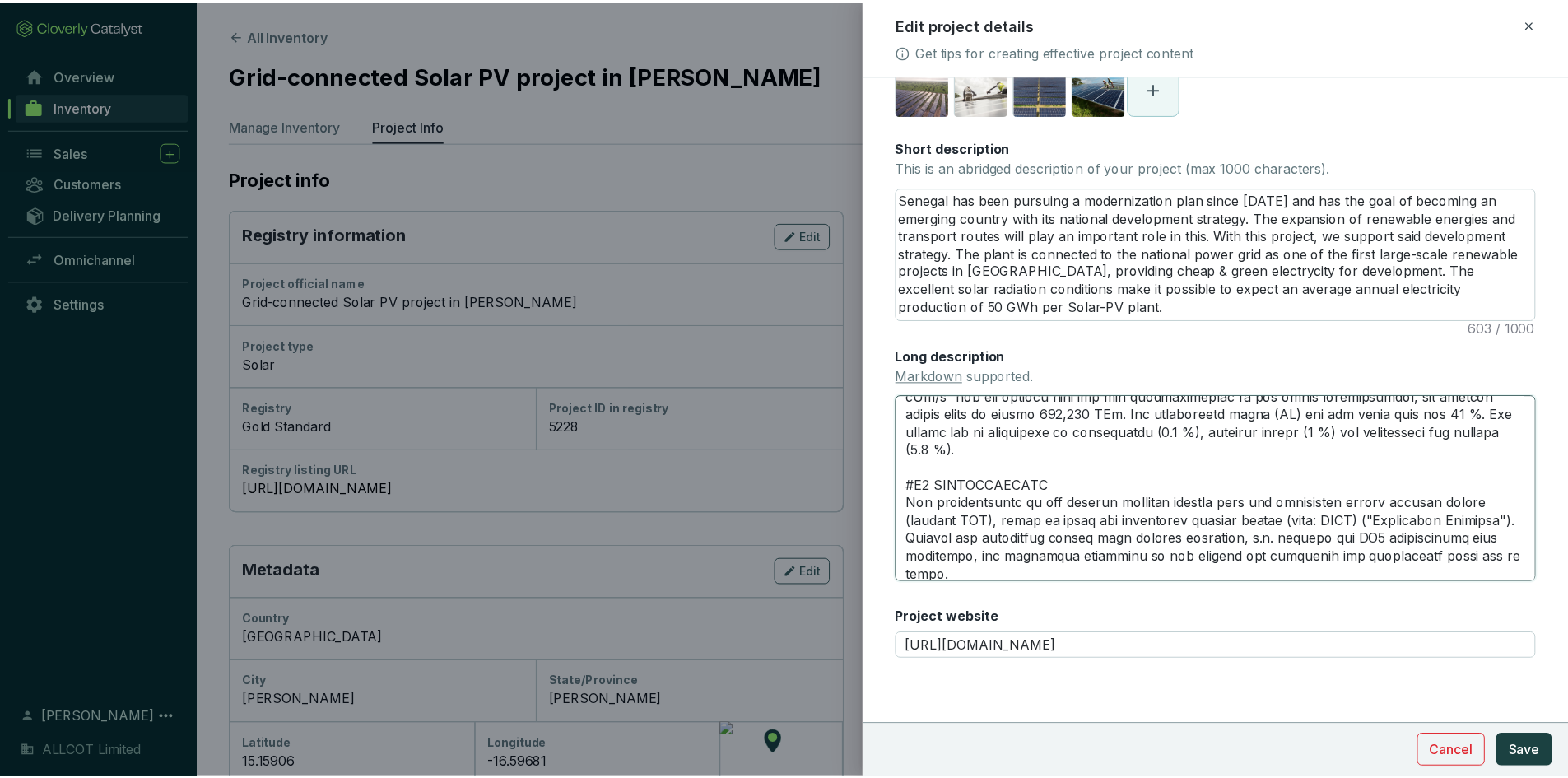
scroll to position [710, 0]
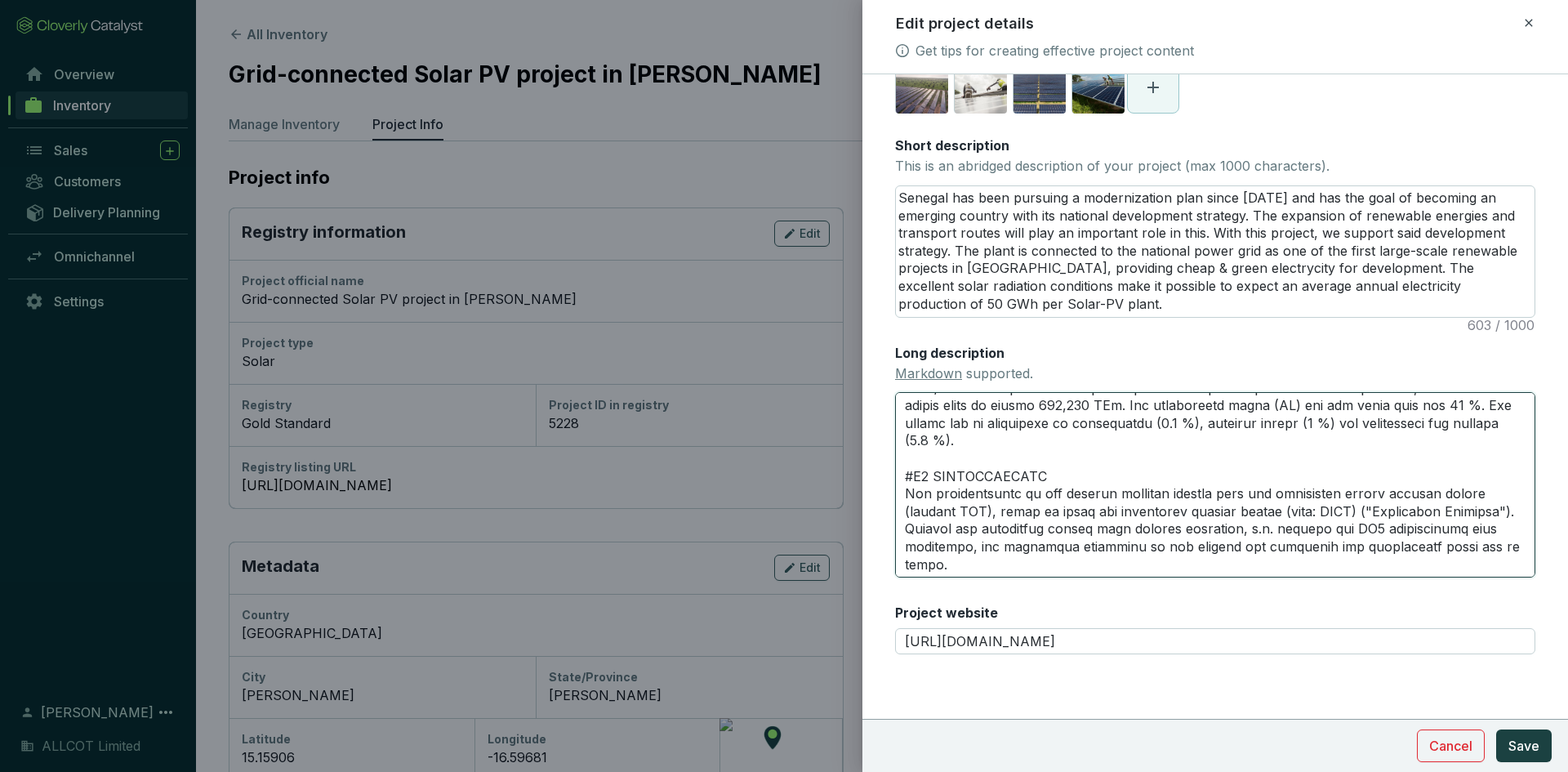
click at [930, 494] on textarea "Long description Markdown supported." at bounding box center [1215, 484] width 640 height 185
type textarea "# LOREMI DOL SITAMETCONS Ad Elitsed, doe tempor inc utlaboreetd mag aliqu enima…"
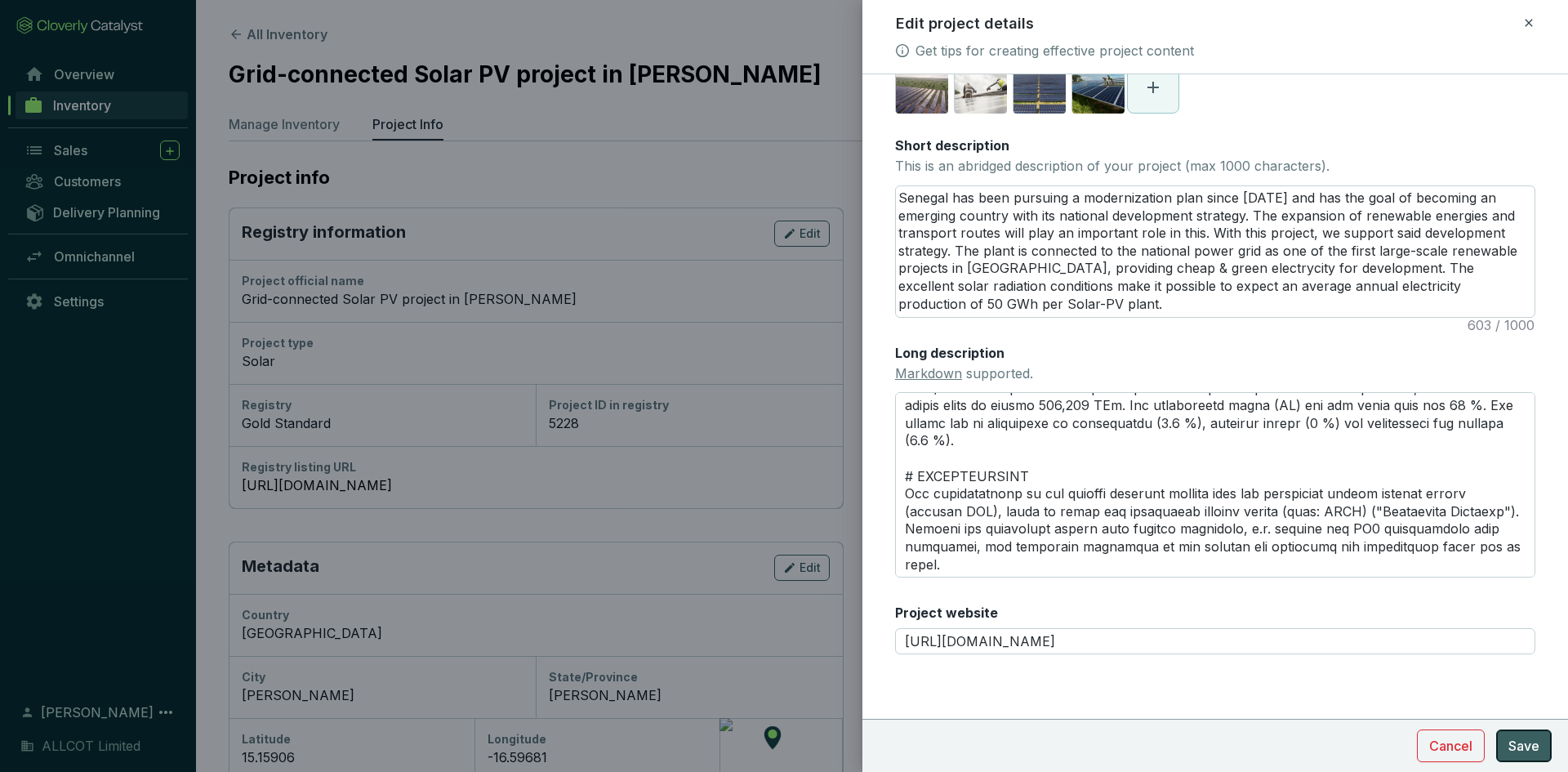
click at [1531, 746] on span "Save" at bounding box center [1524, 746] width 31 height 20
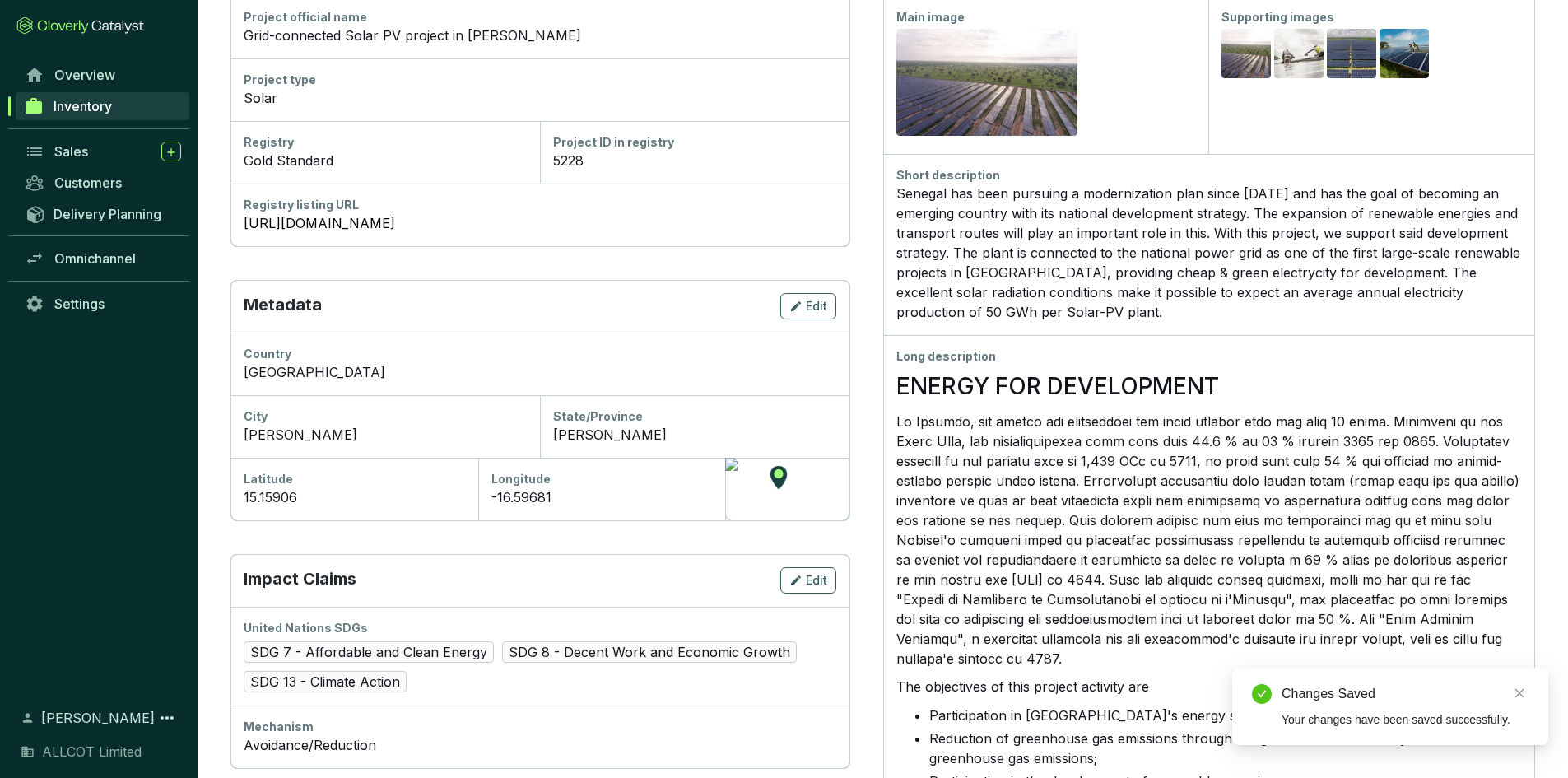
scroll to position [218, 0]
